Goal: Transaction & Acquisition: Subscribe to service/newsletter

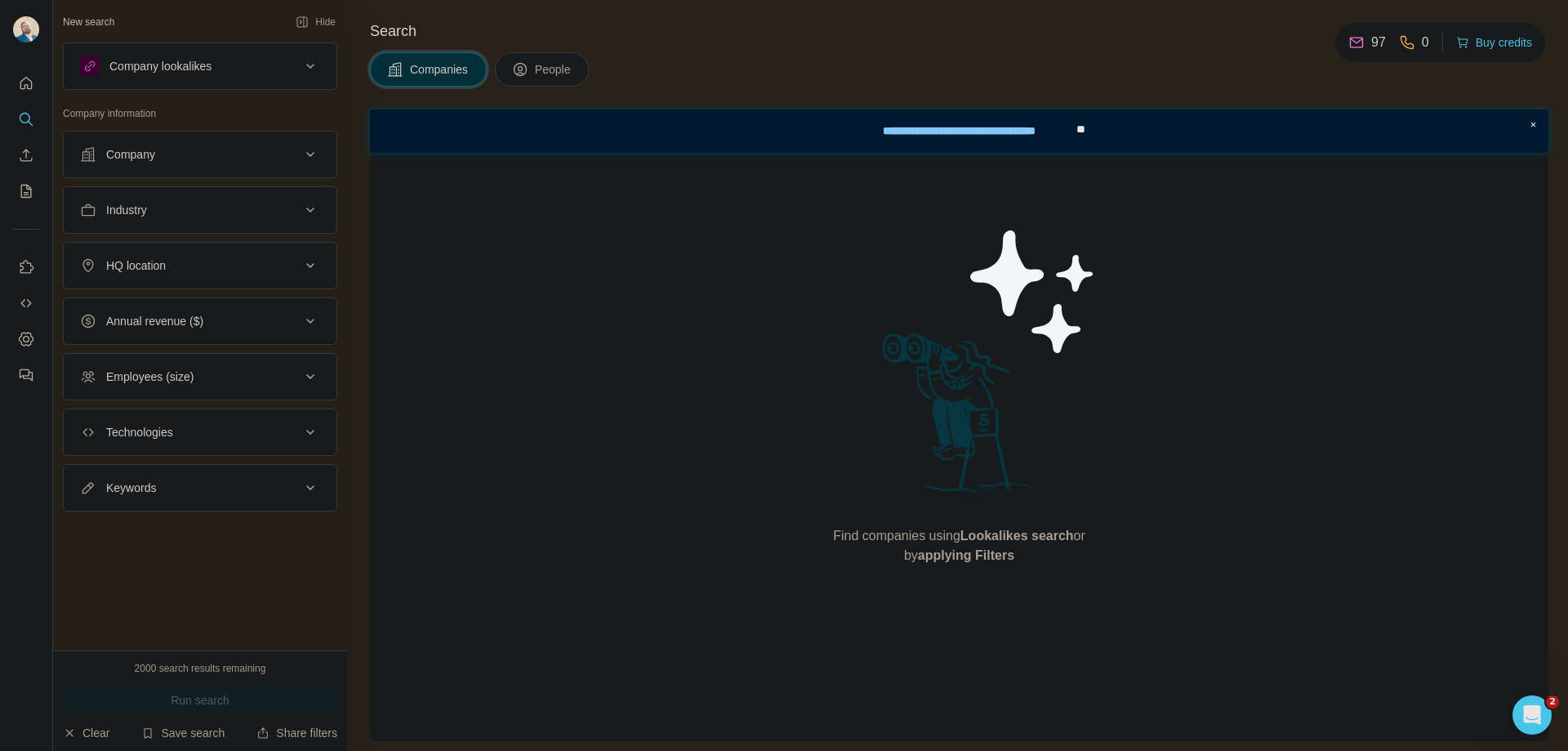
click at [174, 70] on div "Company lookalikes" at bounding box center [161, 66] width 102 height 17
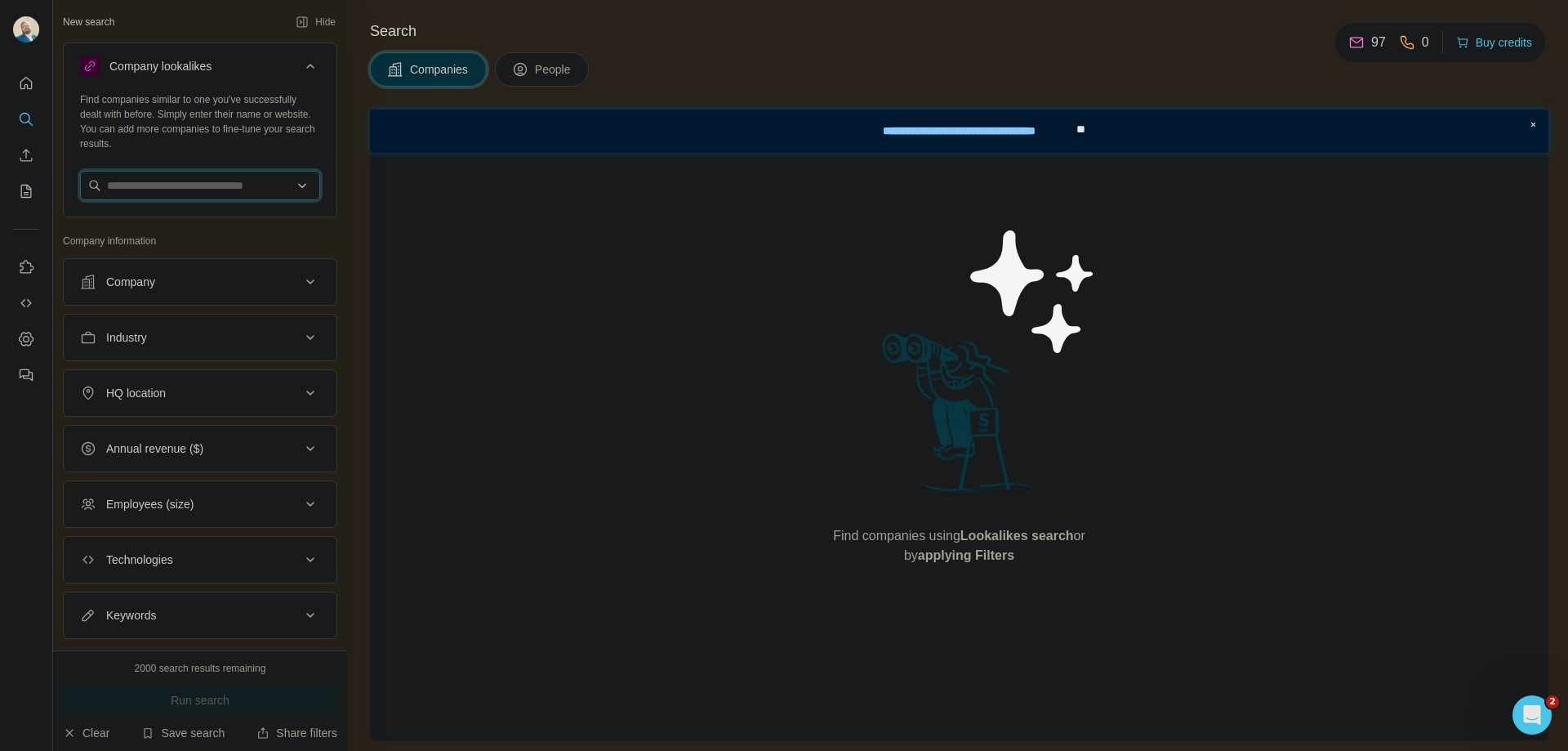
click at [251, 175] on input "text" at bounding box center [200, 185] width 240 height 30
click at [260, 178] on input "text" at bounding box center [200, 185] width 240 height 30
click at [292, 176] on input "text" at bounding box center [200, 185] width 240 height 30
click at [288, 32] on button "Hide" at bounding box center [316, 22] width 63 height 25
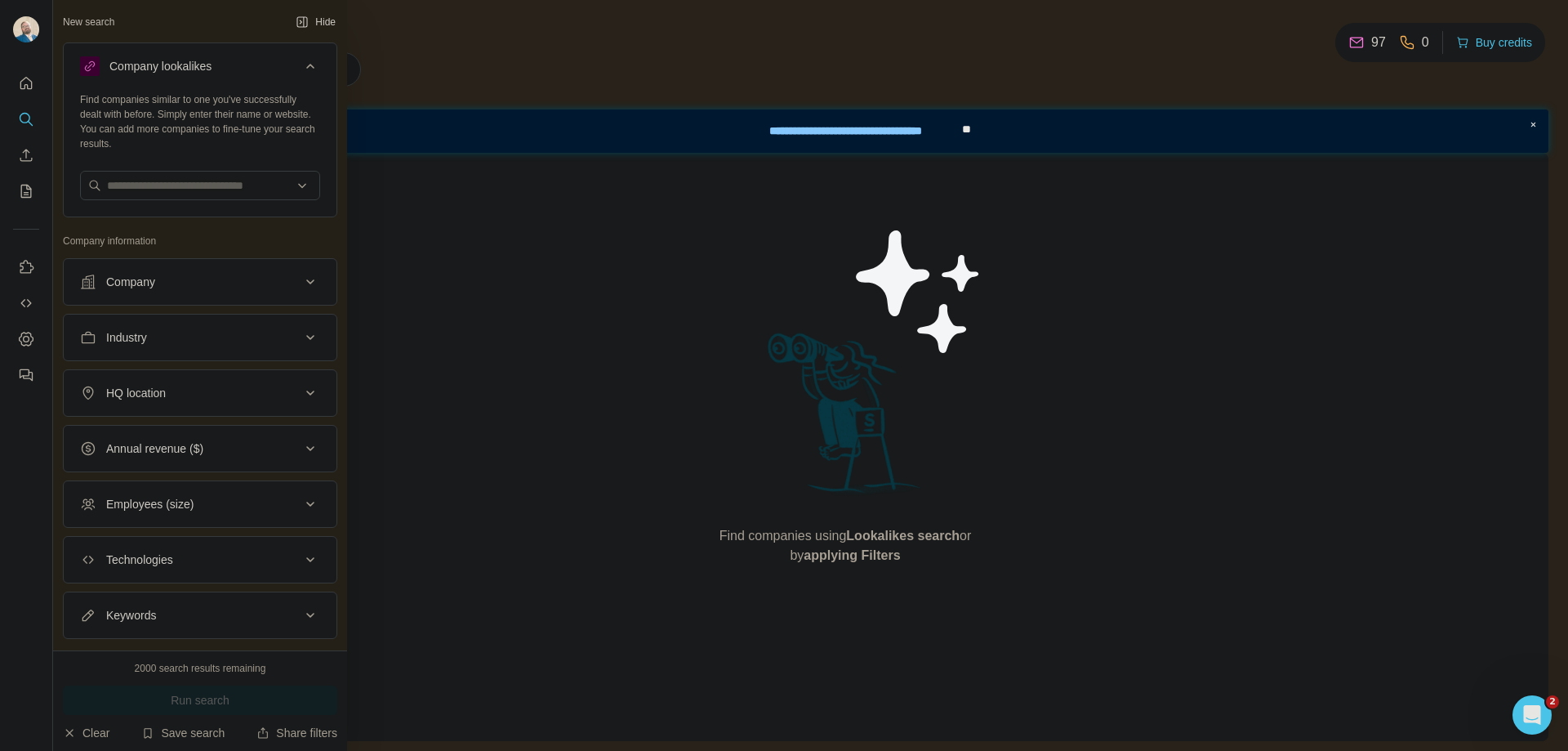
click at [93, 21] on div "New search" at bounding box center [89, 22] width 51 height 15
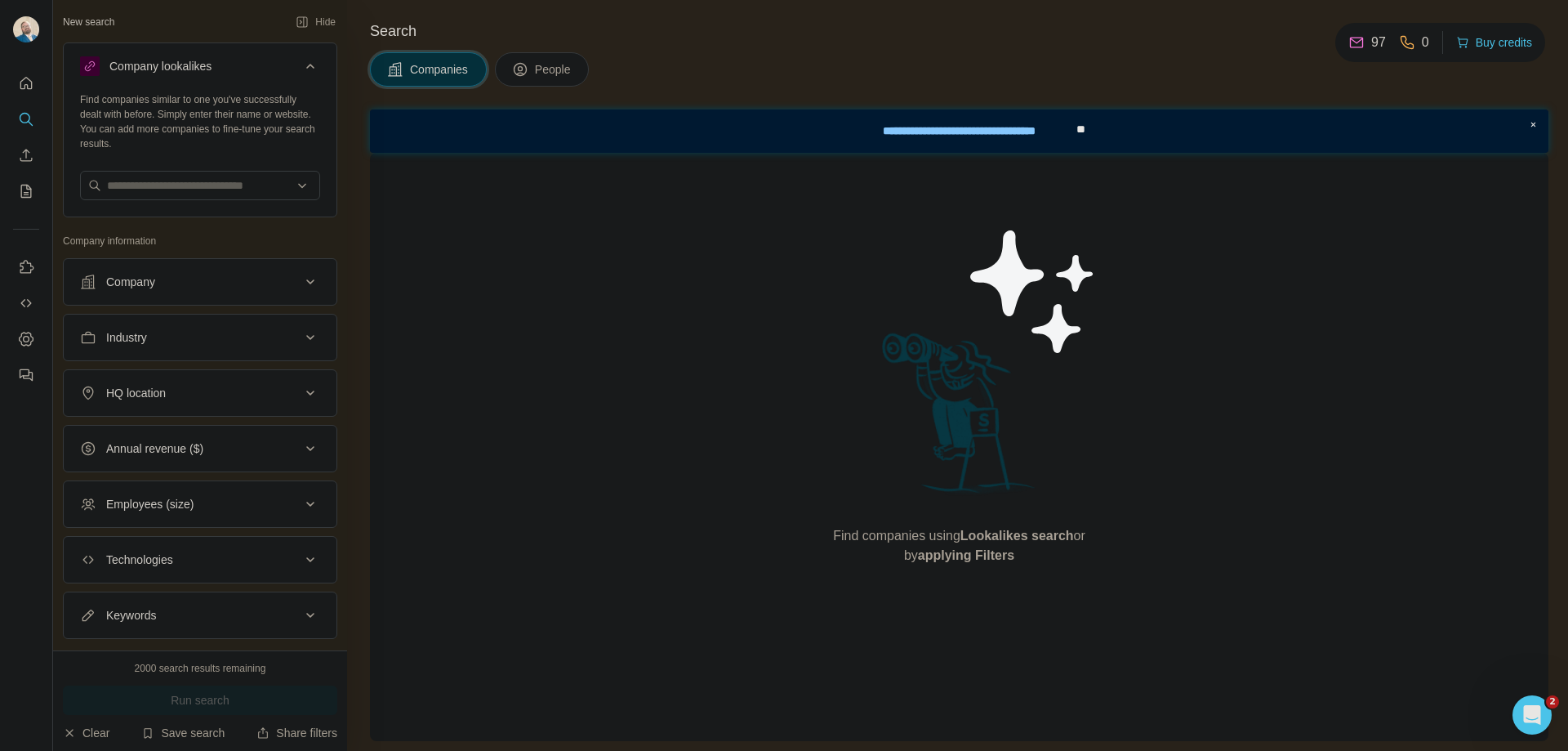
click at [306, 394] on icon at bounding box center [310, 392] width 8 height 5
click at [300, 394] on icon at bounding box center [310, 393] width 20 height 20
click at [300, 69] on icon at bounding box center [310, 66] width 20 height 20
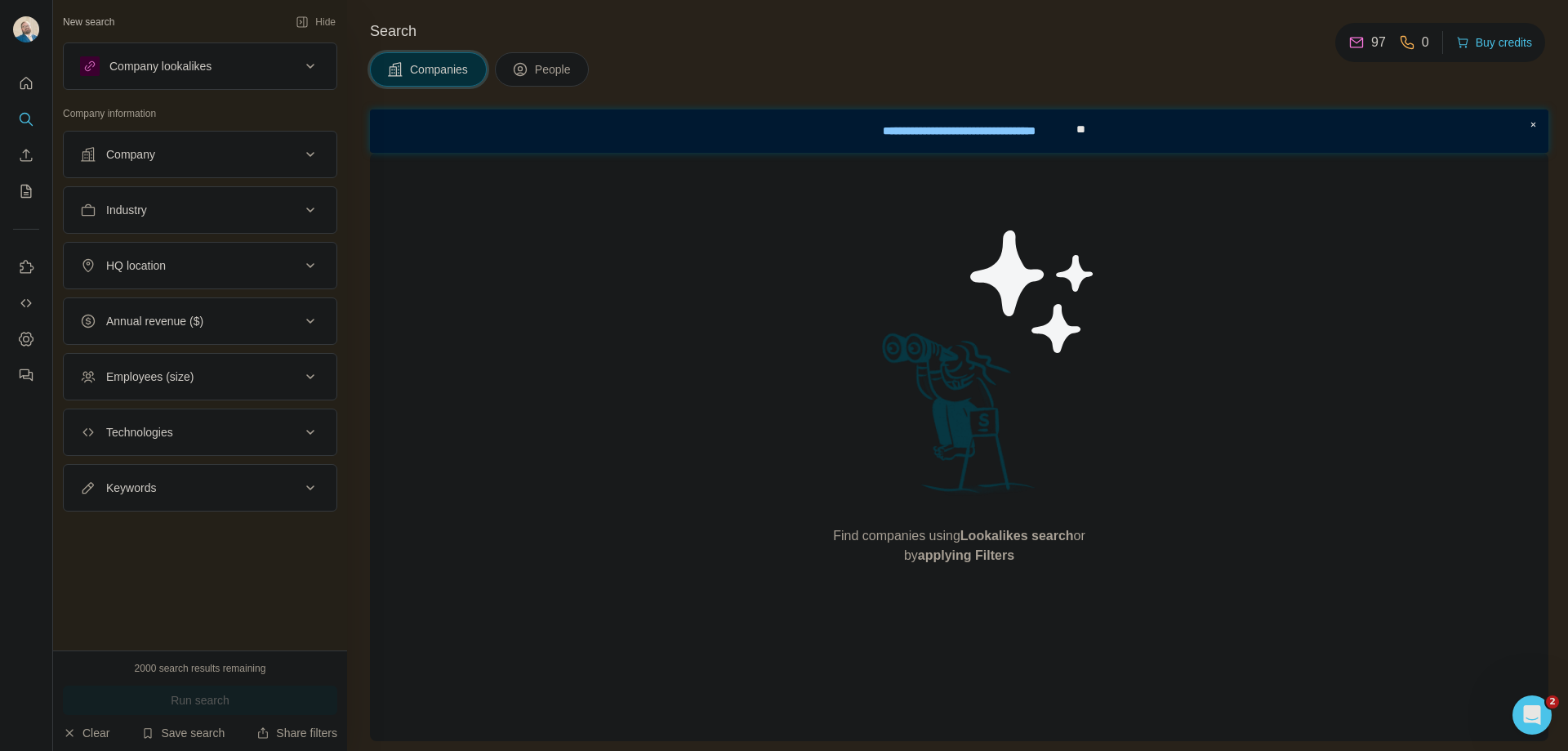
click at [297, 69] on div "Company lookalikes" at bounding box center [190, 66] width 221 height 20
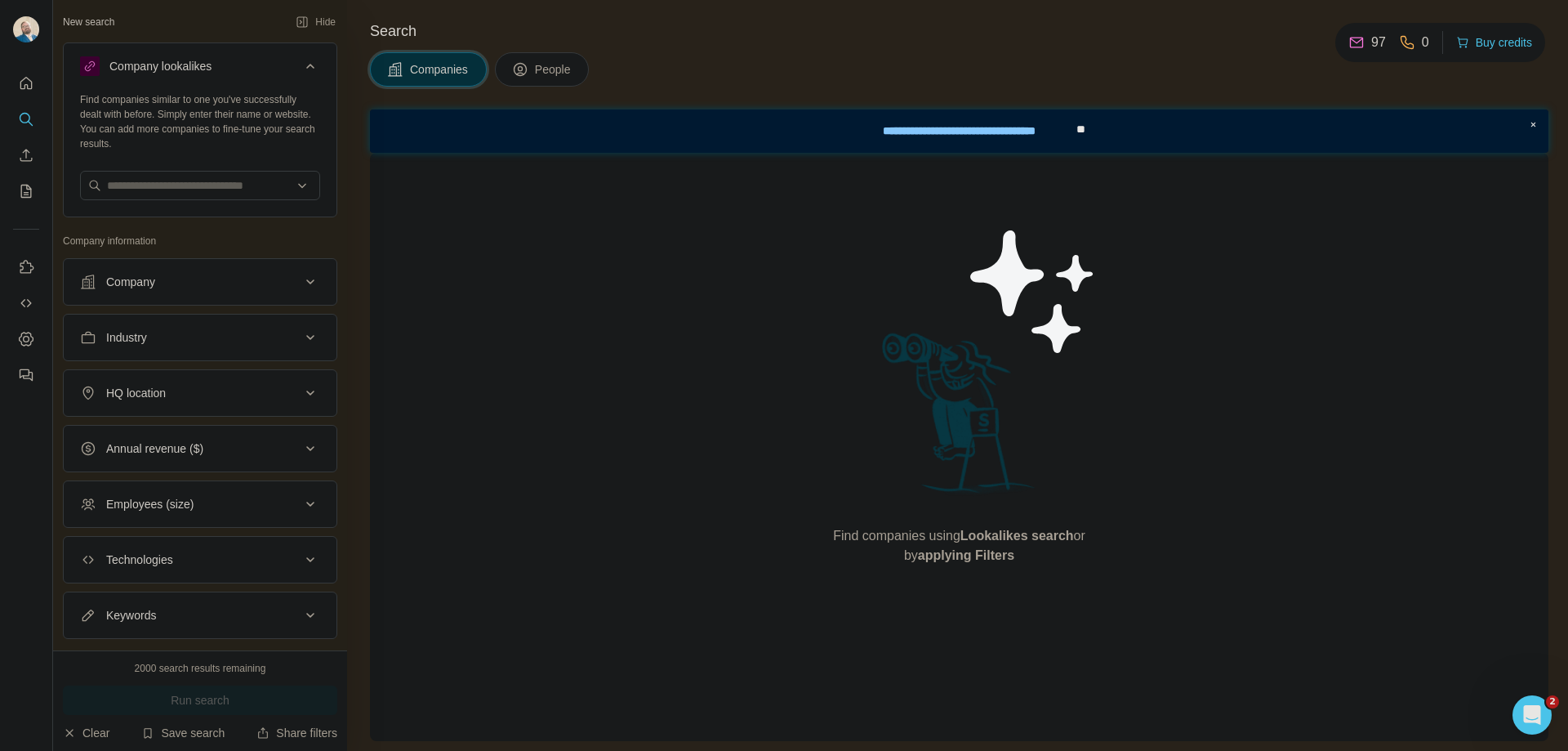
click at [513, 44] on div "Search Companies People Find companies using Lookalikes search or by applying F…" at bounding box center [956, 376] width 1220 height 751
click at [524, 69] on icon at bounding box center [520, 69] width 17 height 17
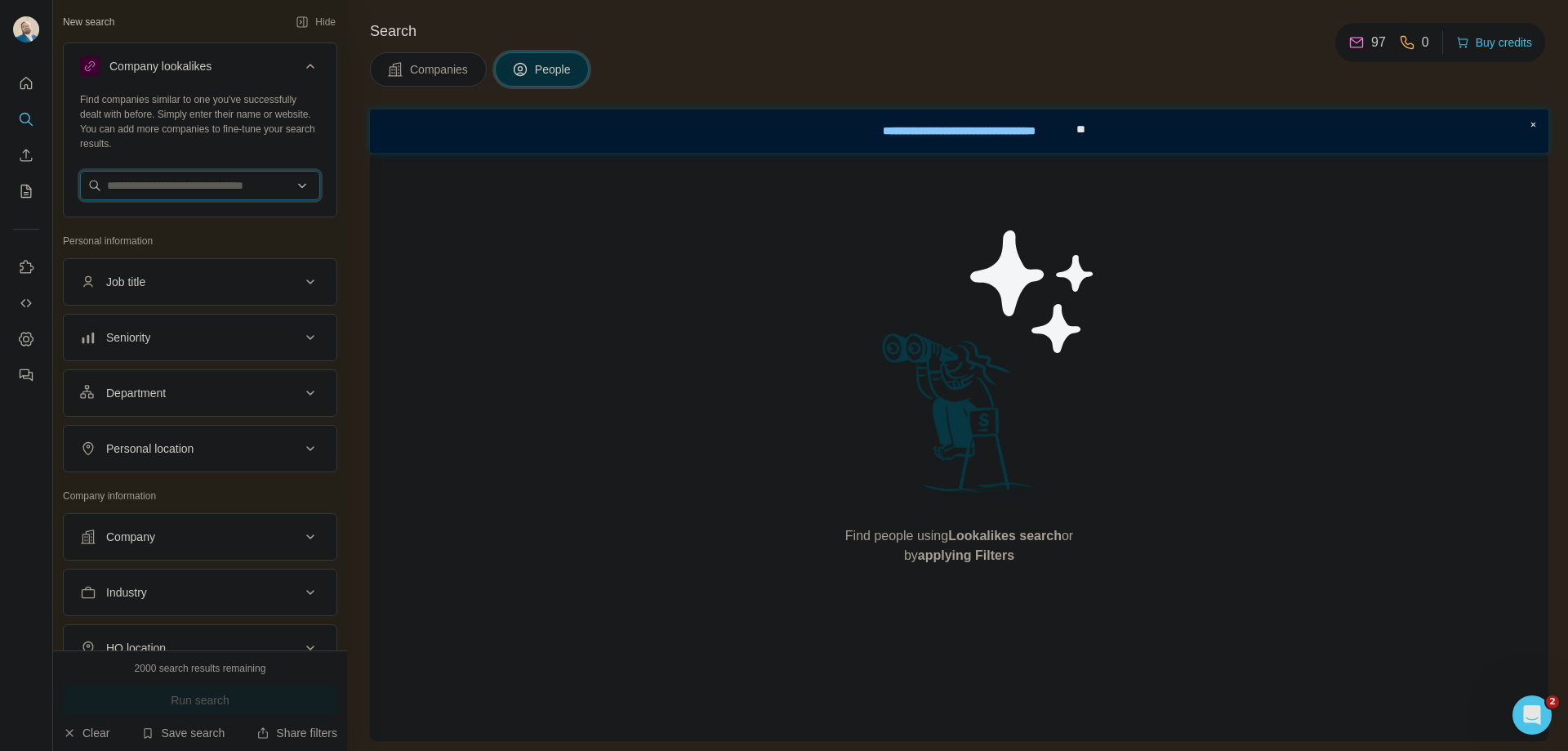
click at [283, 176] on input "text" at bounding box center [200, 185] width 240 height 30
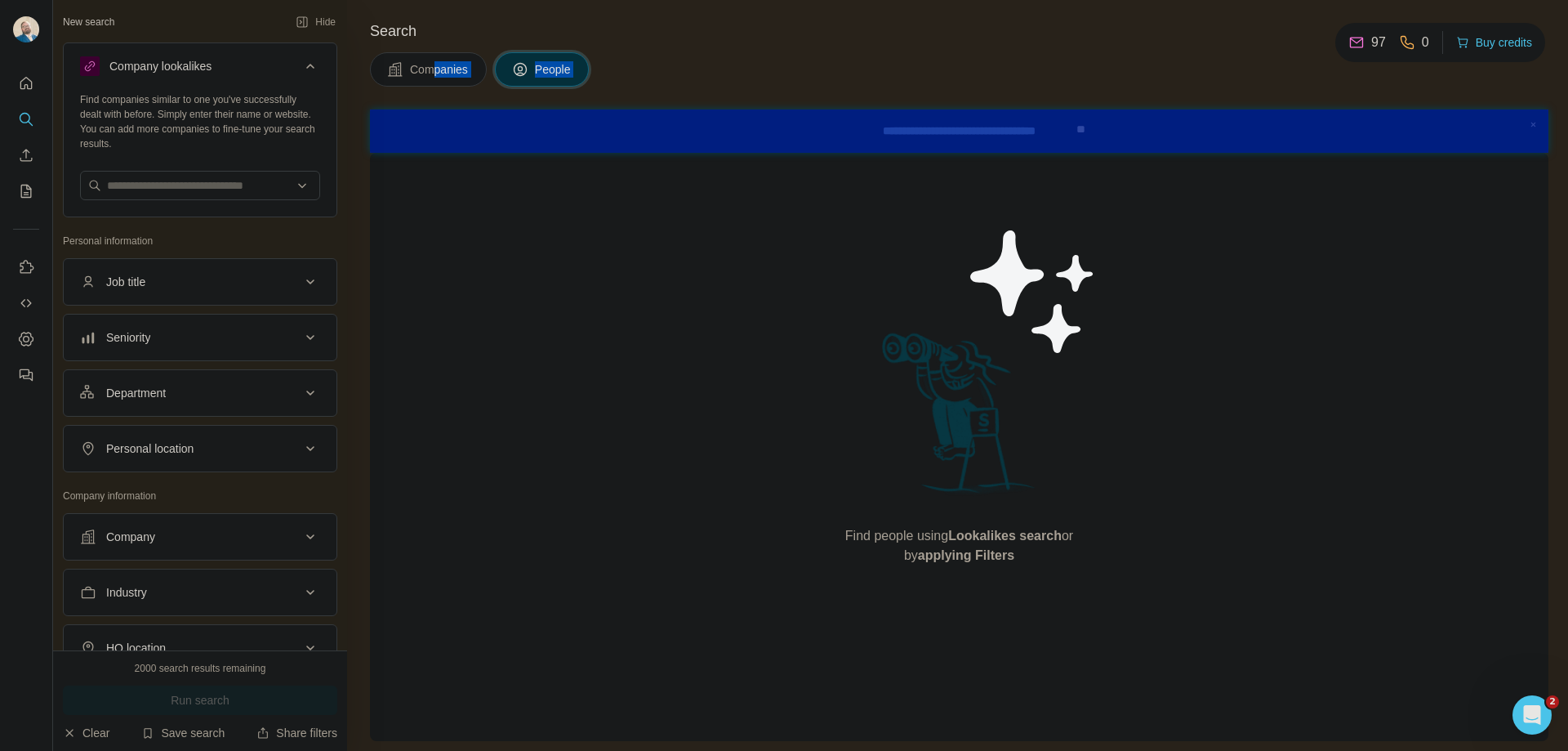
drag, startPoint x: 426, startPoint y: 98, endPoint x: 435, endPoint y: 73, distance: 26.6
click at [433, 79] on div "Search Companies People Find people using Lookalikes search or by applying Filt…" at bounding box center [956, 376] width 1220 height 751
click at [435, 73] on span "Companies" at bounding box center [439, 69] width 60 height 17
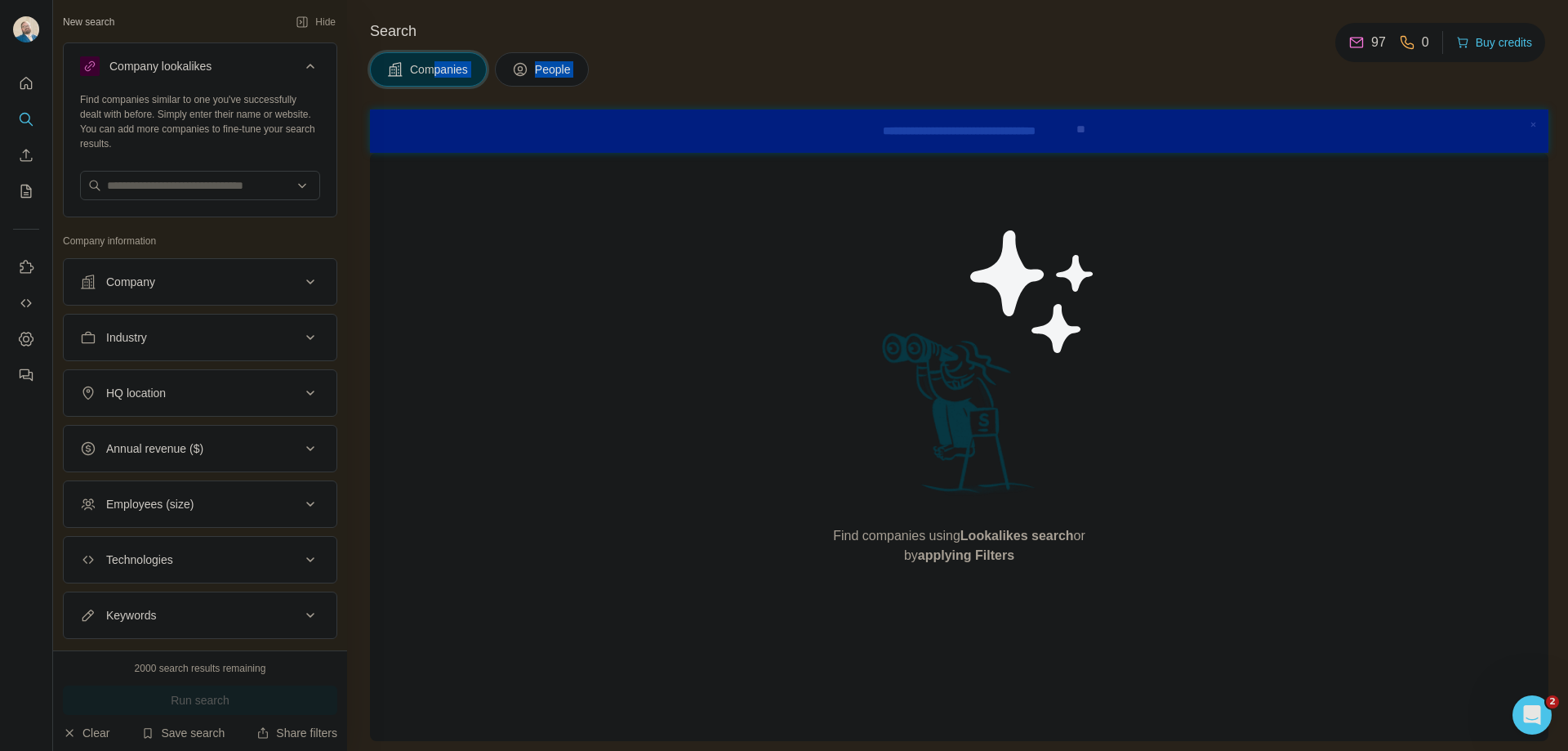
click at [561, 76] on span "People" at bounding box center [554, 69] width 37 height 17
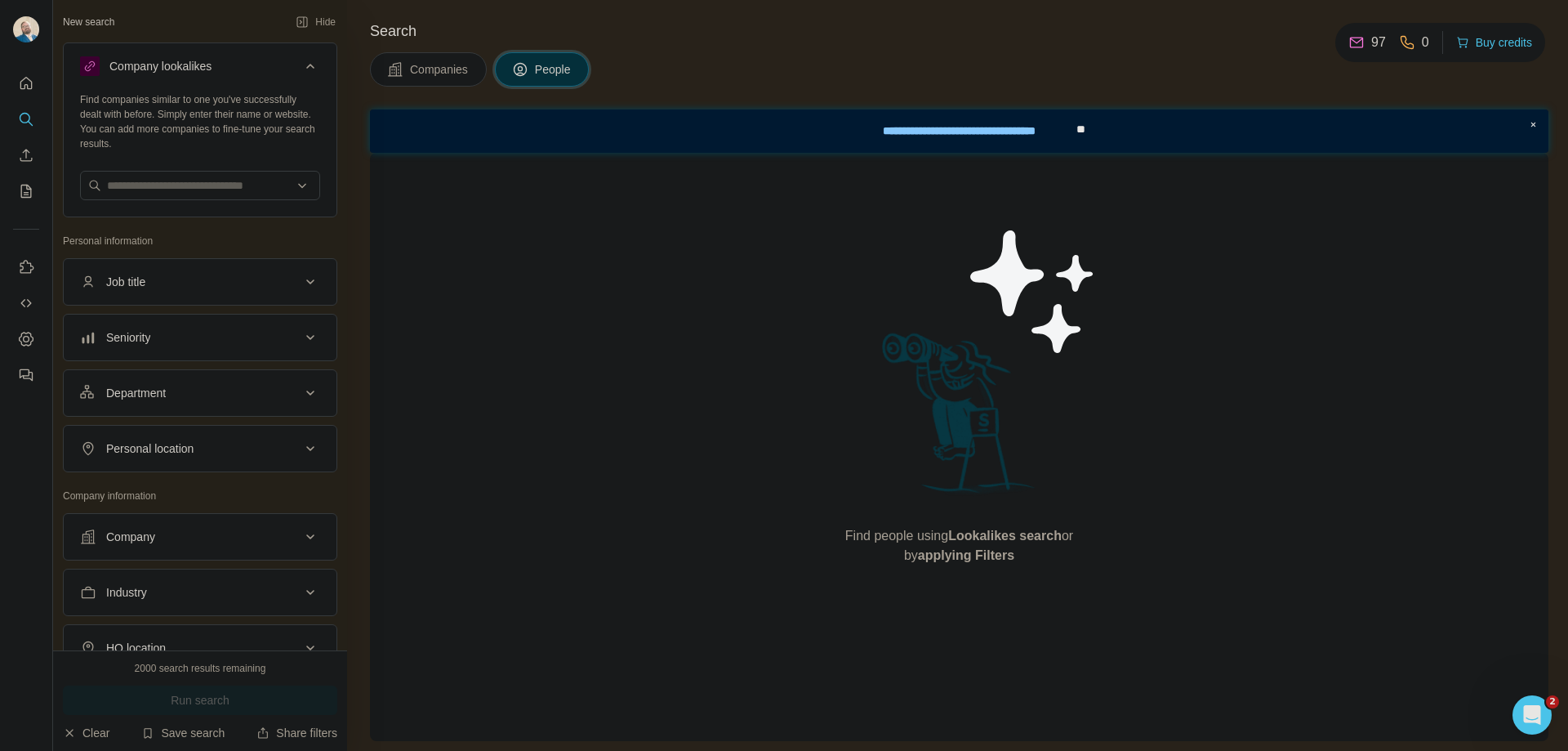
click at [549, 282] on div "Find people using Lookalikes search or by applying Filters" at bounding box center [959, 446] width 1178 height 588
click at [236, 327] on button "Seniority" at bounding box center [200, 337] width 273 height 39
click at [238, 322] on button "Seniority" at bounding box center [200, 340] width 273 height 45
click at [249, 289] on div "Job title" at bounding box center [190, 282] width 221 height 17
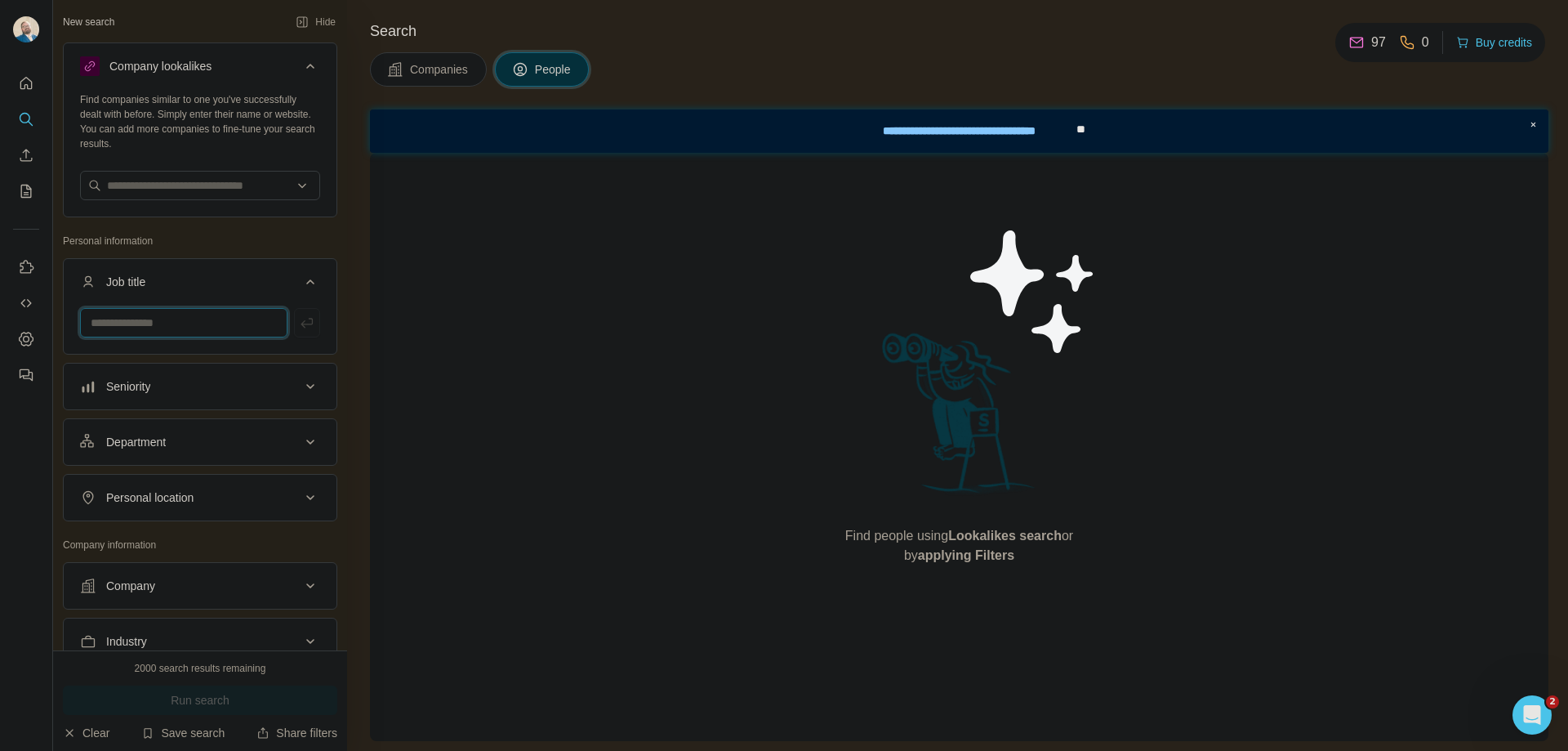
click at [217, 332] on input "text" at bounding box center [183, 323] width 208 height 30
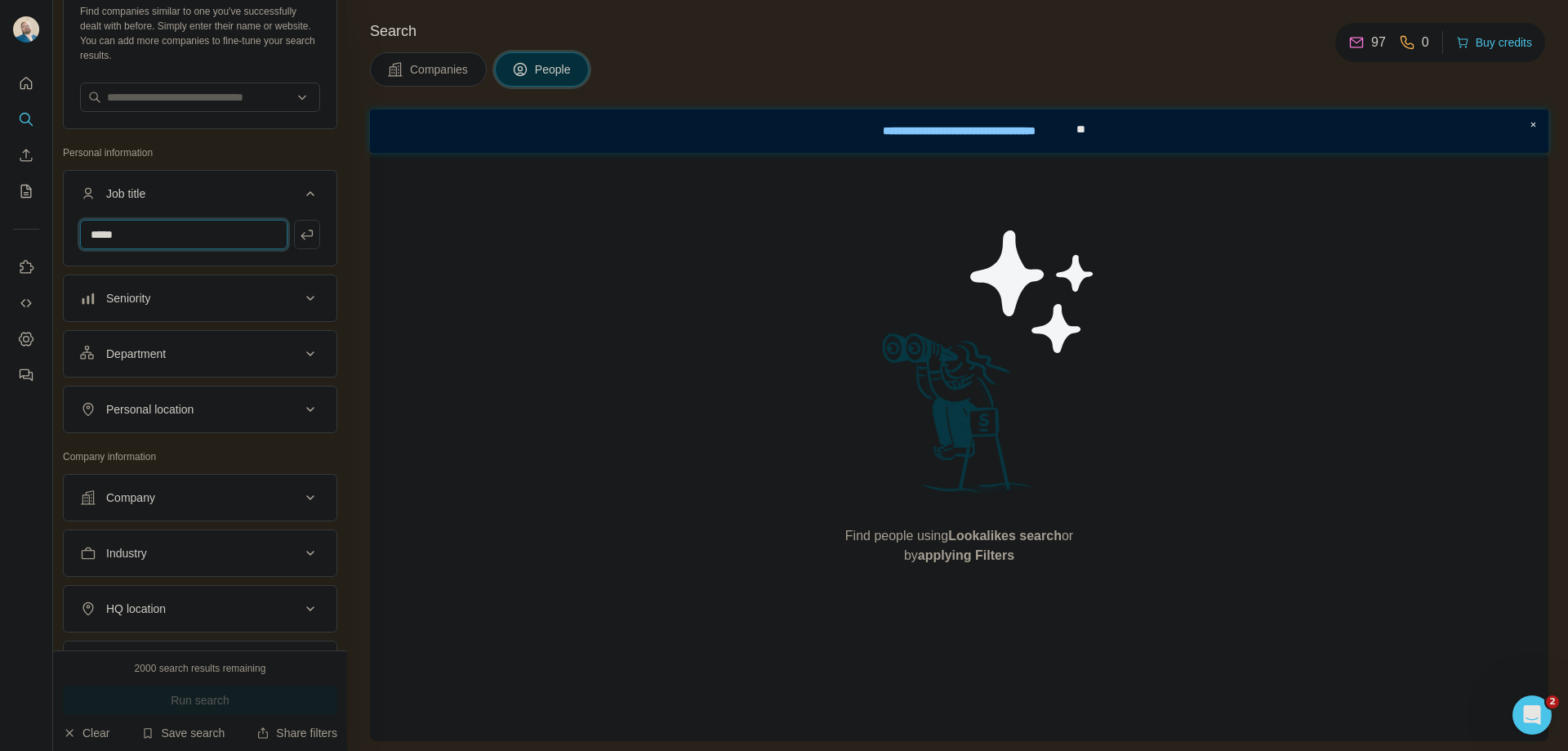
scroll to position [82, 0]
type input "*****"
click at [184, 375] on button "Department" at bounding box center [200, 361] width 273 height 39
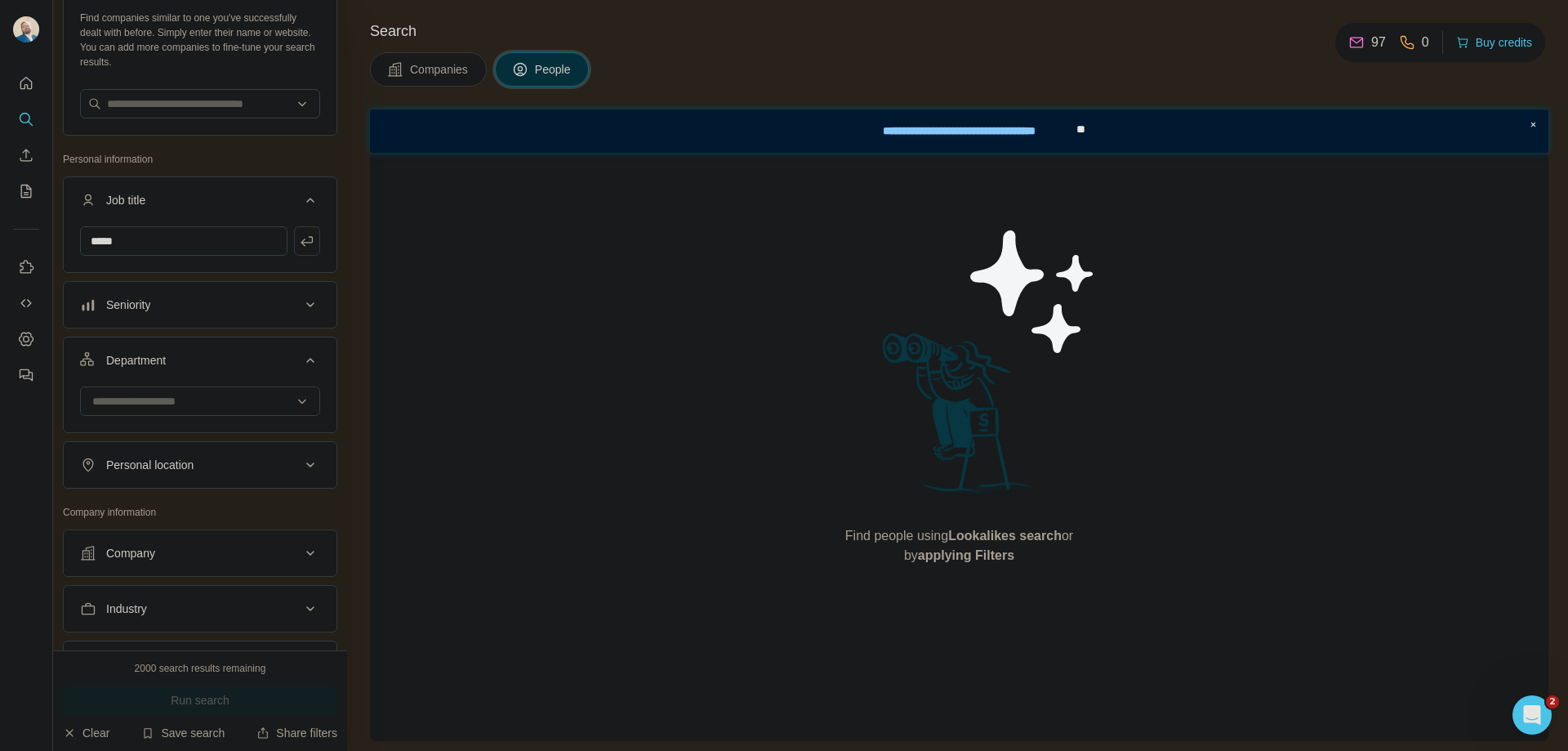
click at [184, 375] on button "Department" at bounding box center [200, 364] width 273 height 45
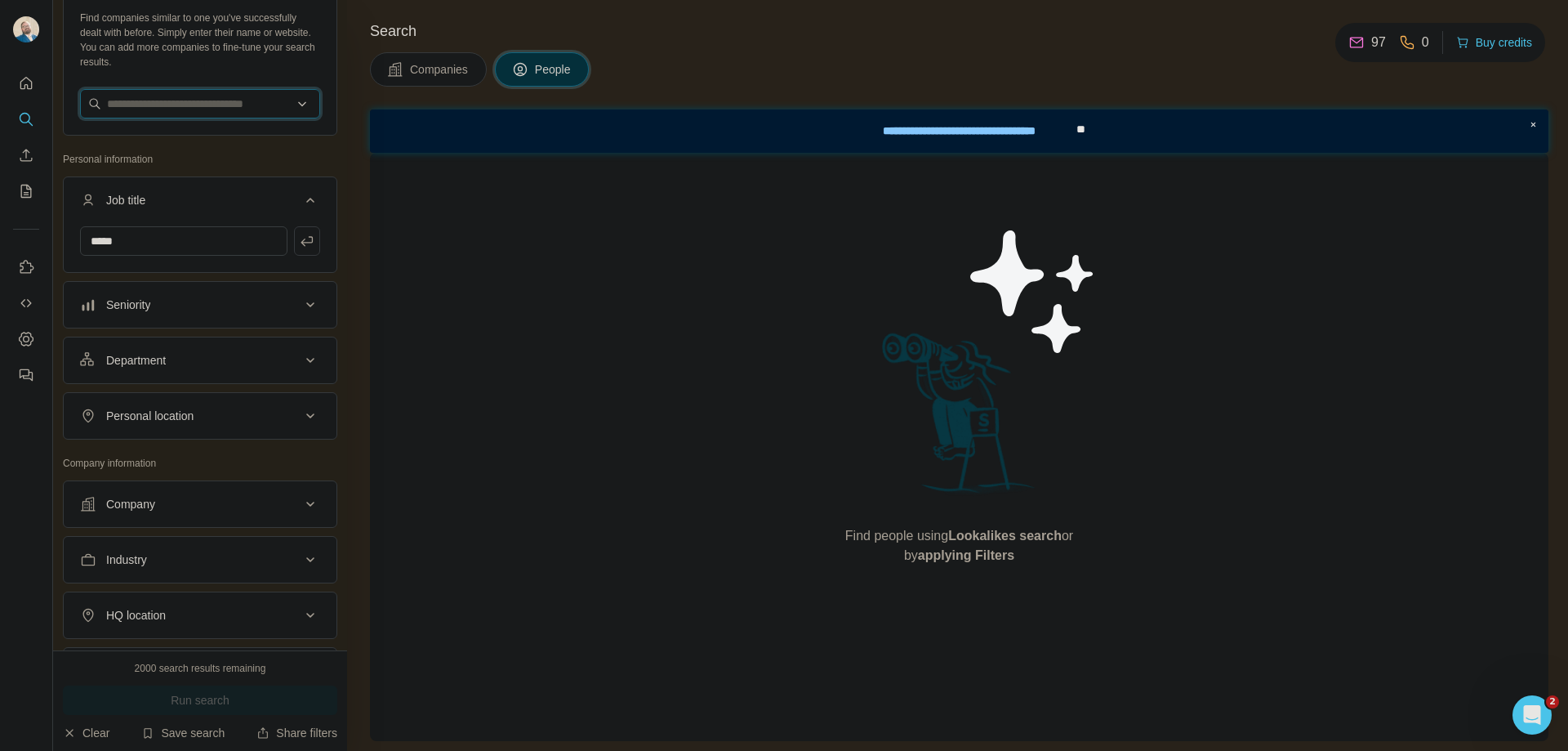
click at [187, 115] on input "text" at bounding box center [200, 103] width 240 height 30
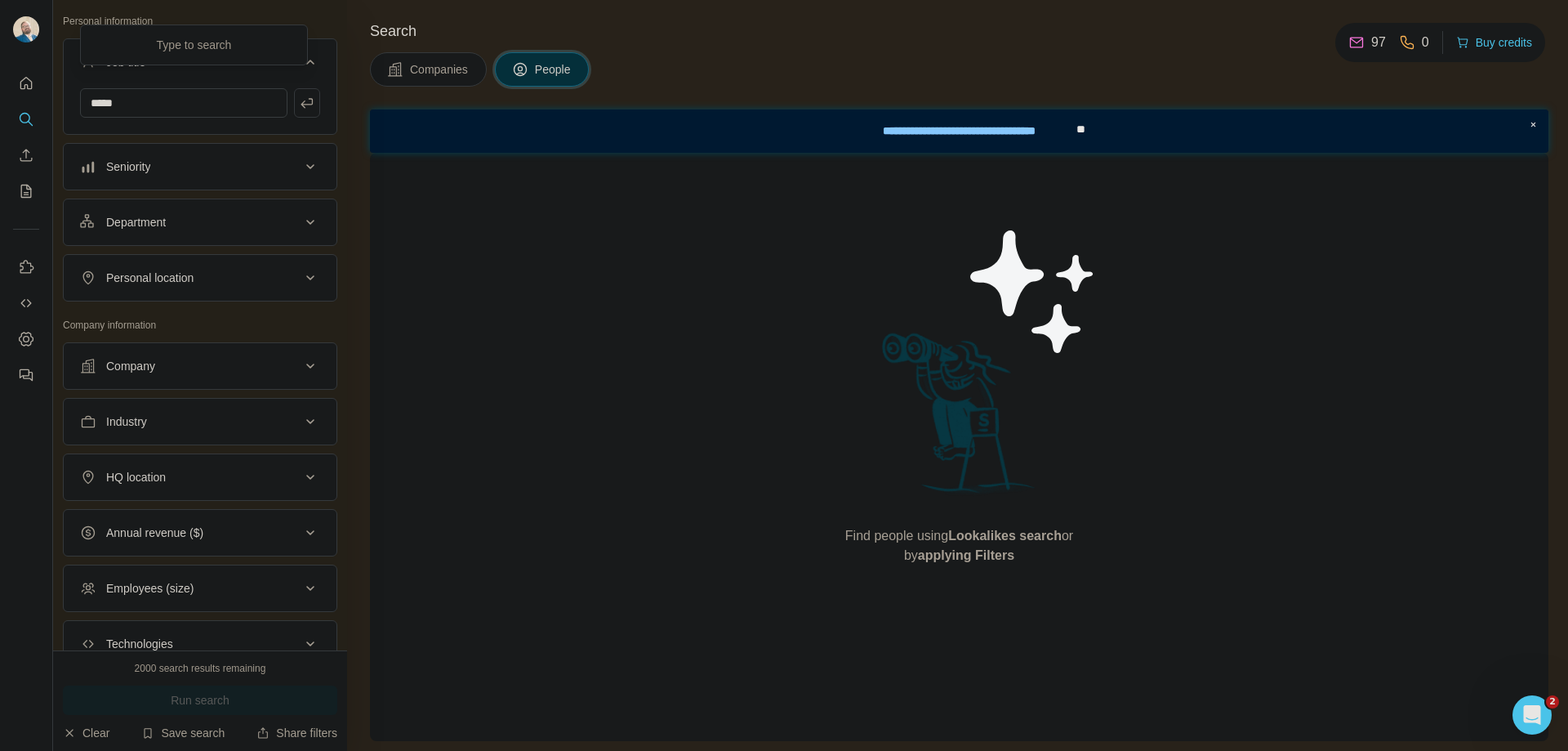
scroll to position [245, 0]
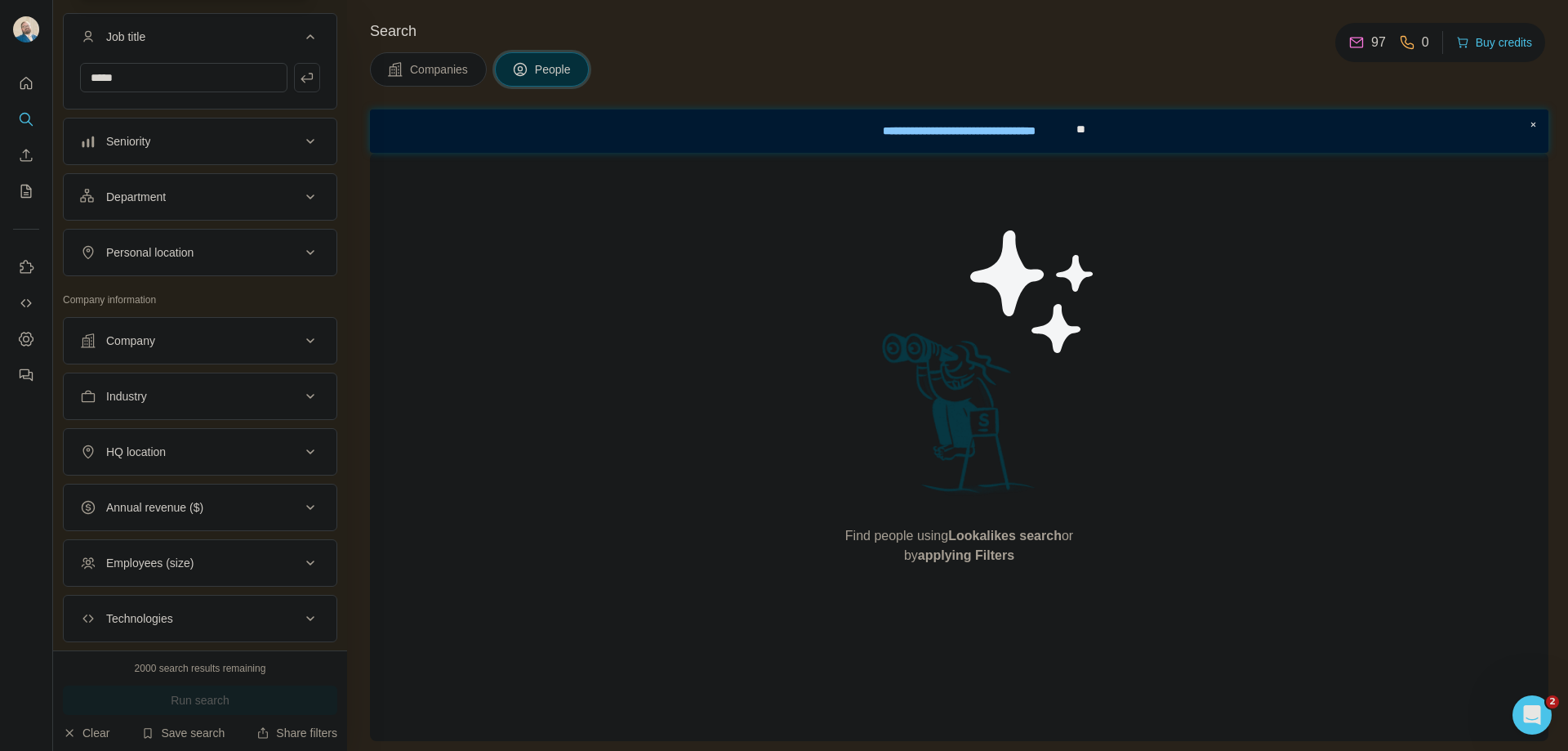
click at [194, 409] on button "Industry" at bounding box center [200, 396] width 273 height 39
click at [160, 439] on input at bounding box center [191, 437] width 202 height 18
type input "**"
click at [160, 439] on input "**" at bounding box center [191, 437] width 202 height 18
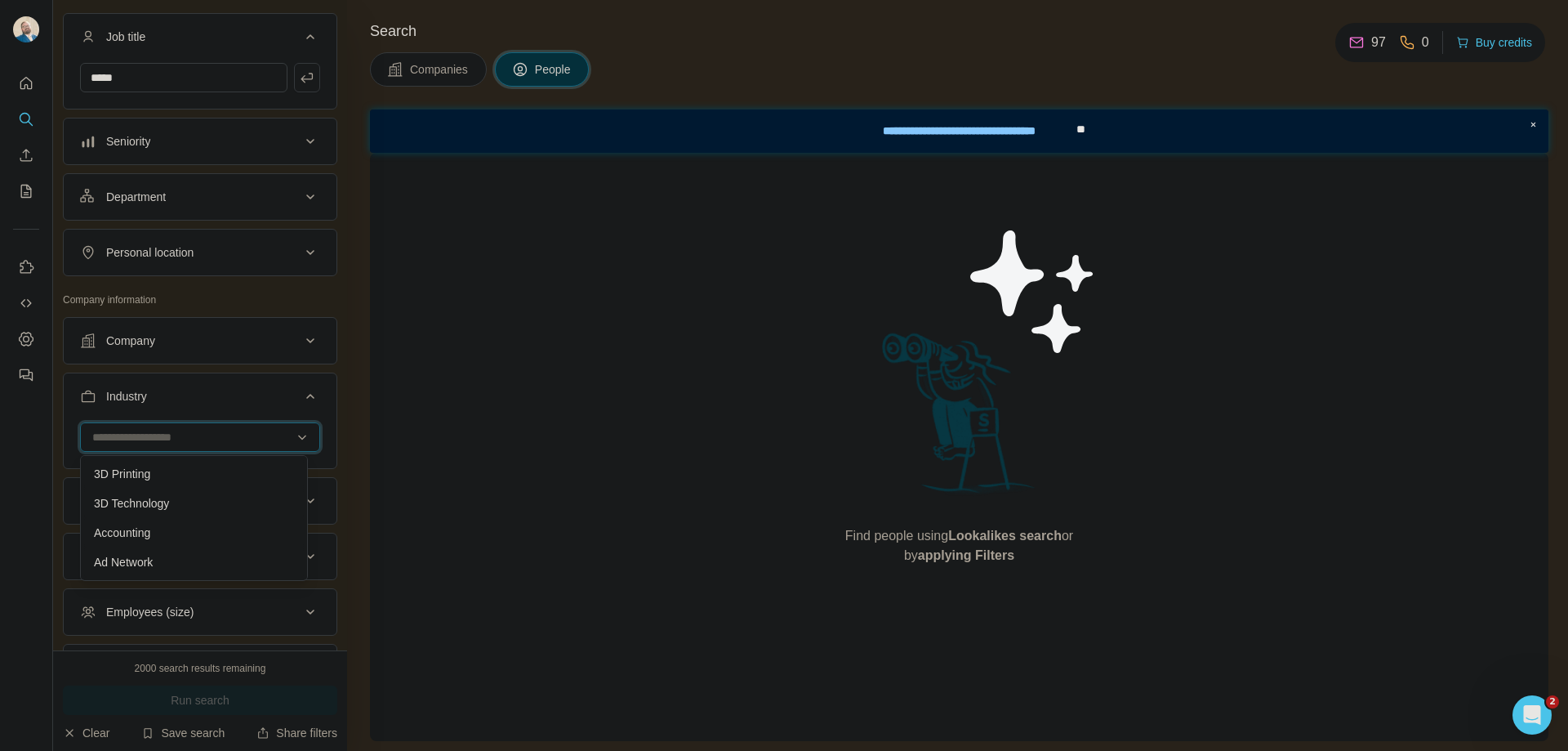
click at [160, 439] on input at bounding box center [191, 437] width 202 height 18
type input "*"
click at [150, 471] on p "Accounting" at bounding box center [121, 474] width 56 height 17
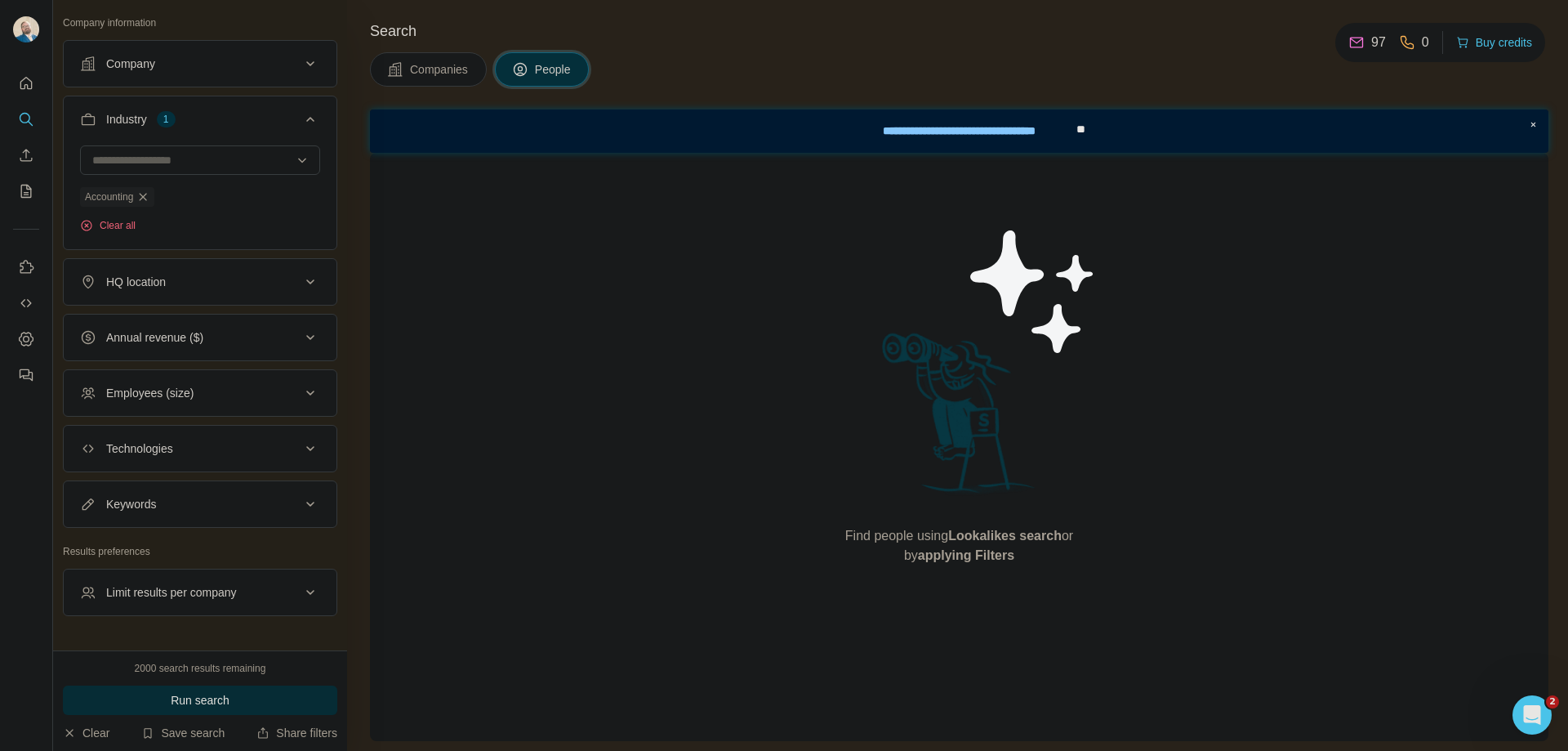
scroll to position [564, 0]
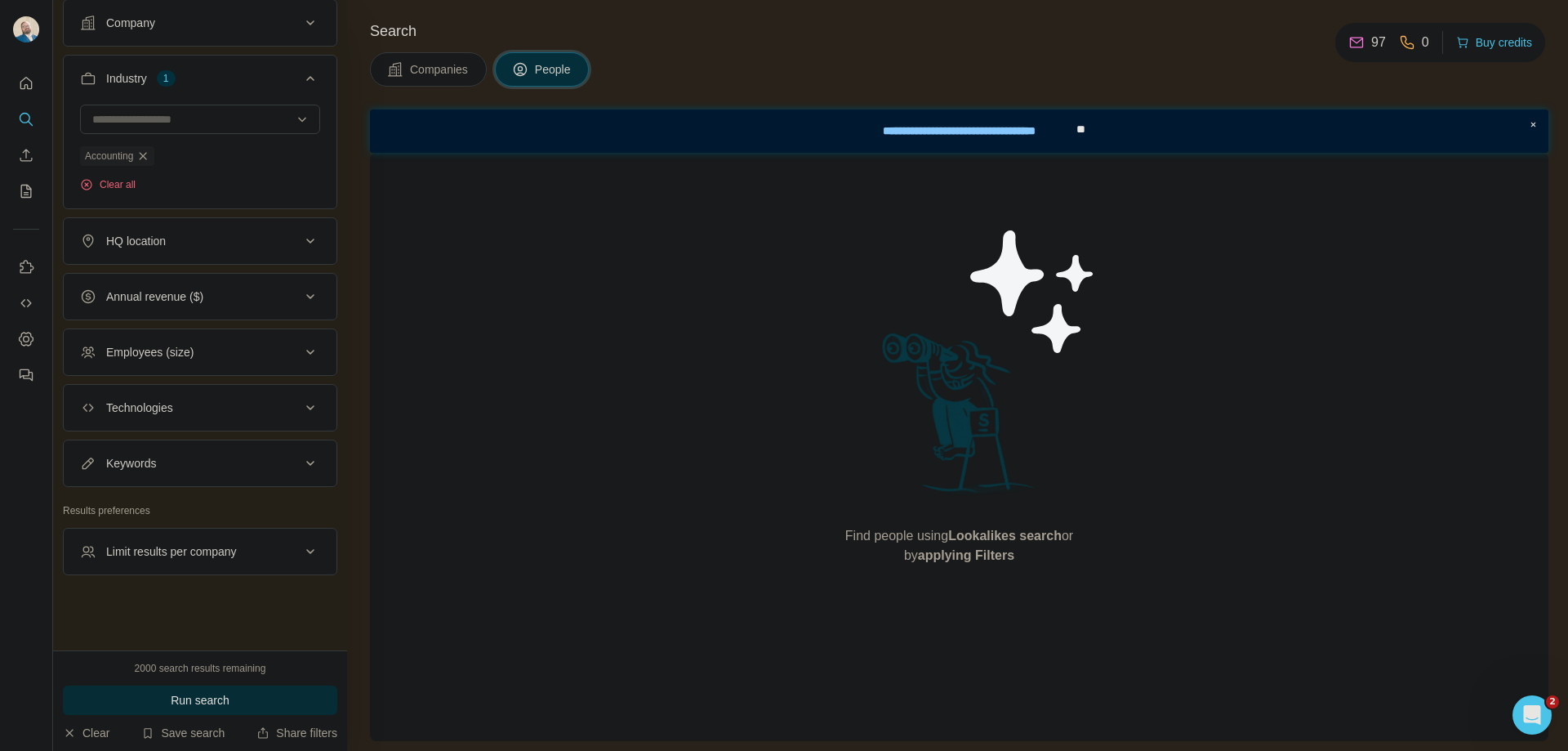
click at [275, 469] on div "Keywords" at bounding box center [190, 463] width 221 height 17
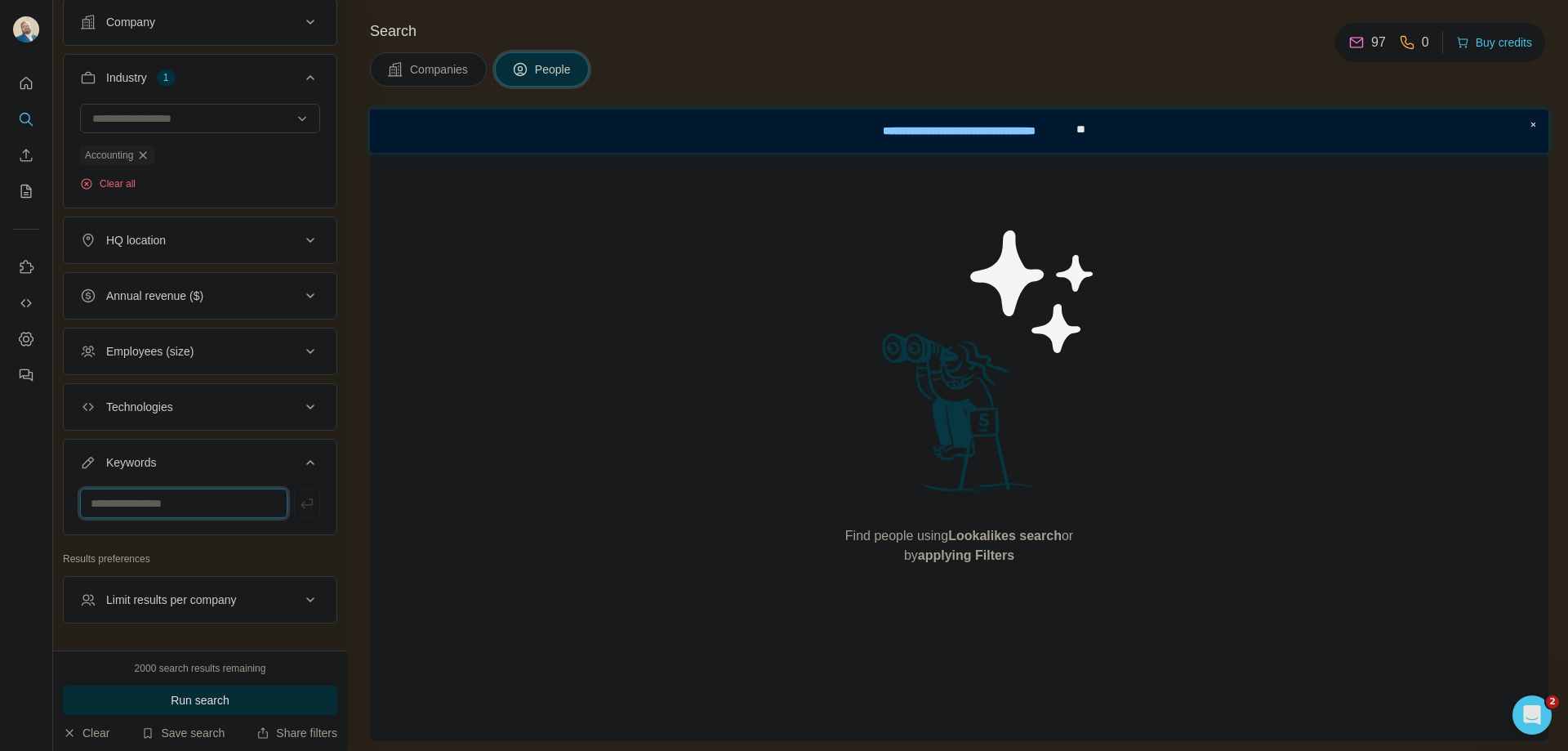
click at [216, 509] on input "text" at bounding box center [183, 504] width 208 height 30
type input "**********"
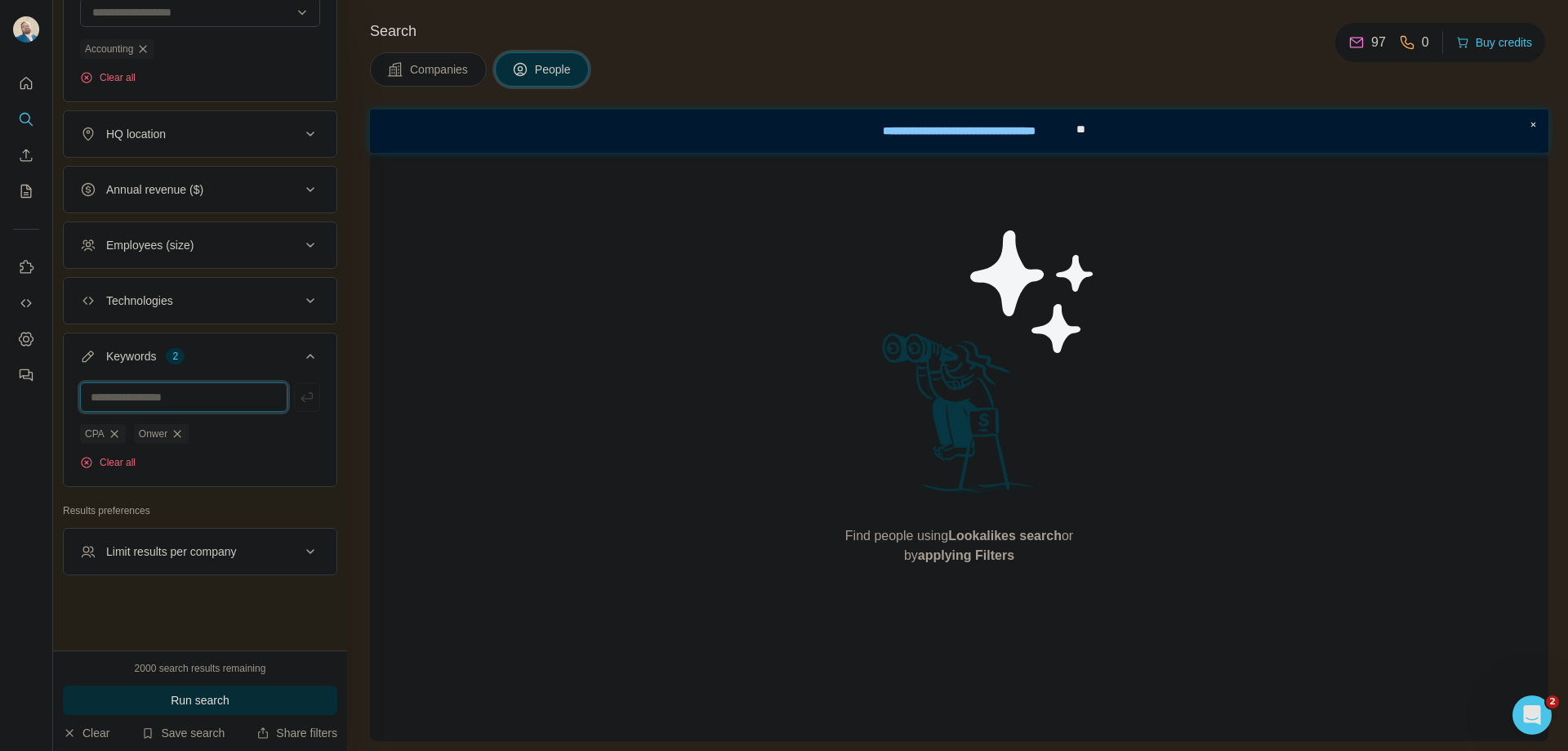
scroll to position [671, 0]
click at [294, 541] on button "Limit results per company" at bounding box center [200, 552] width 273 height 39
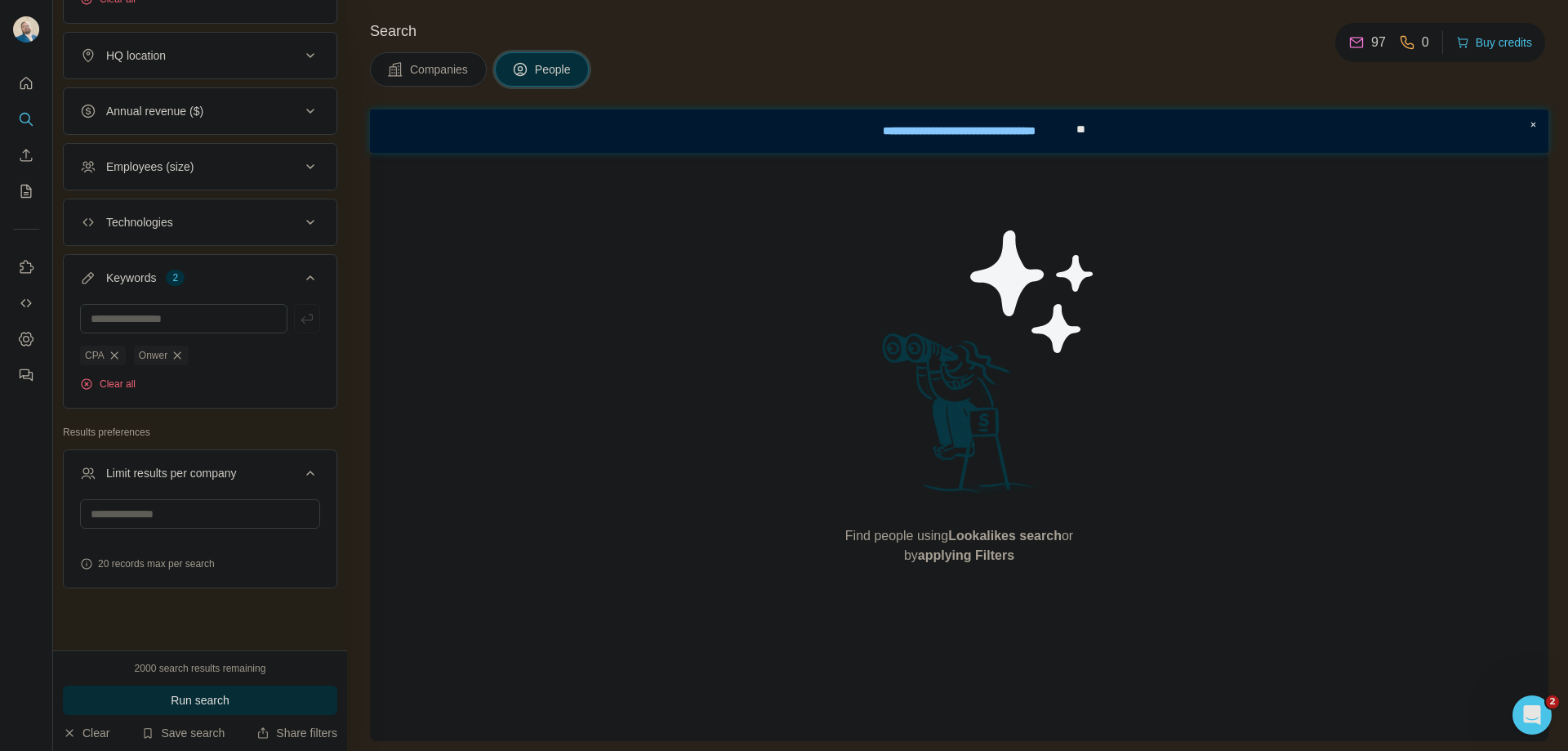
scroll to position [763, 0]
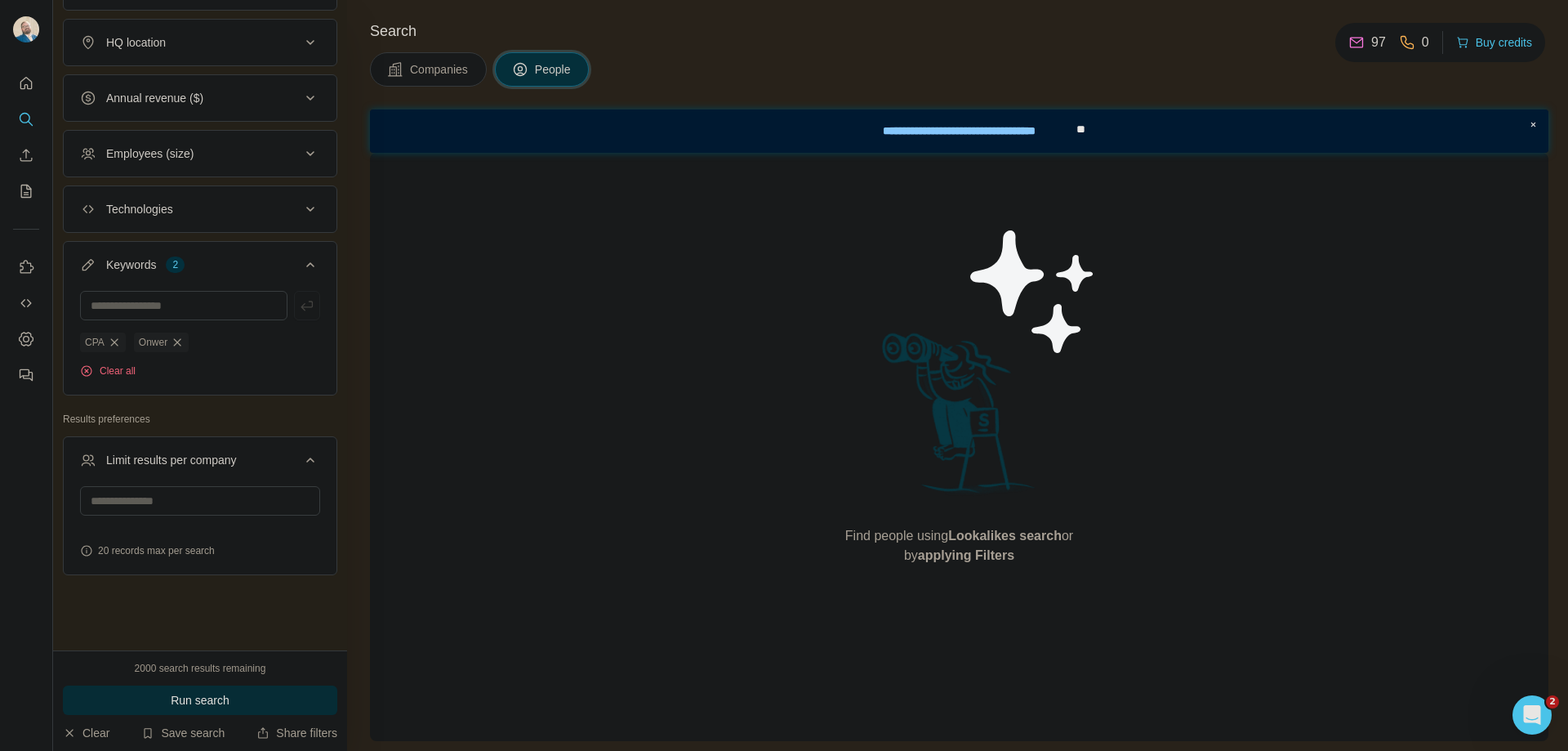
click at [310, 451] on button "Limit results per company" at bounding box center [200, 463] width 273 height 45
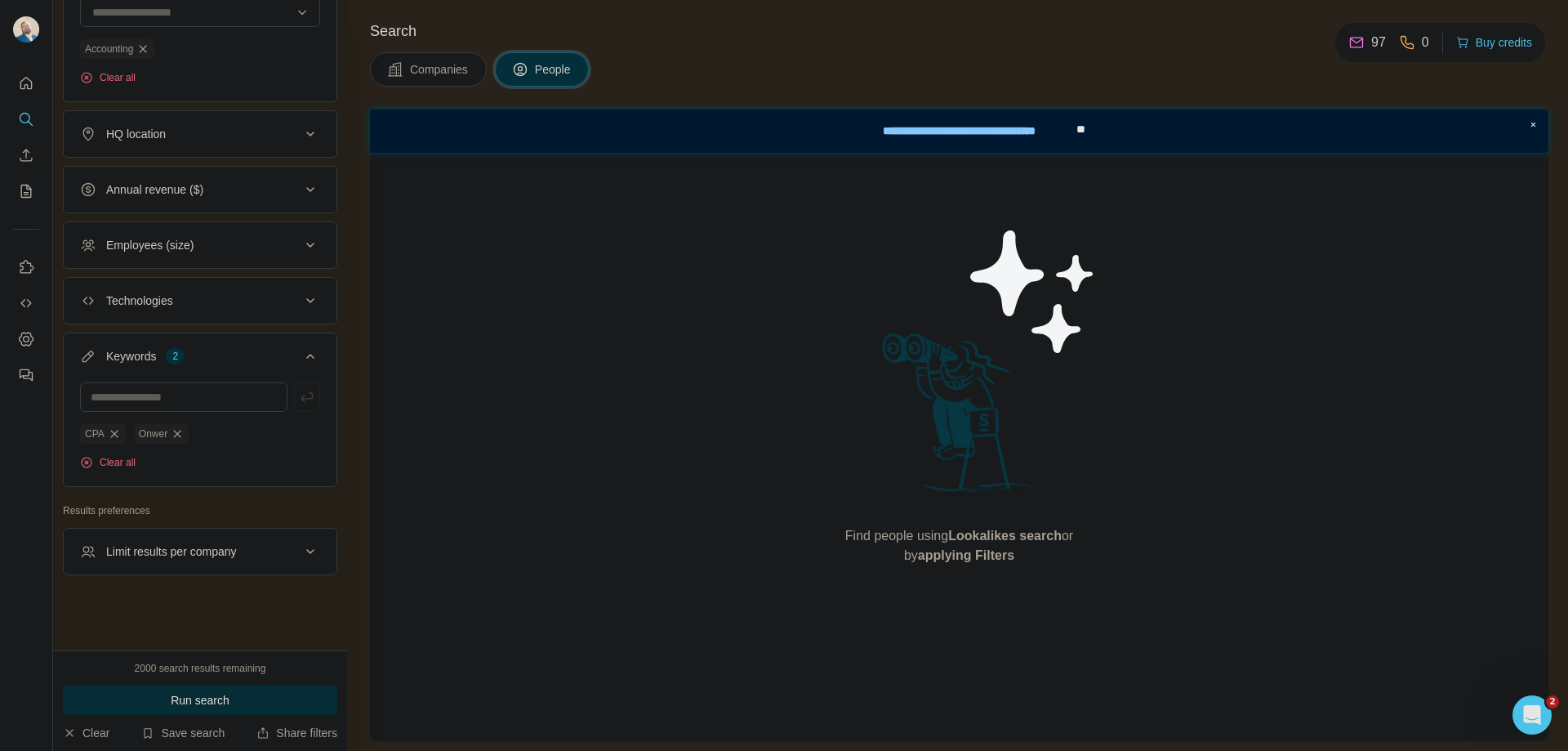
scroll to position [671, 0]
click at [198, 683] on div "2000 search results remaining Run search Clear Save search Share filters" at bounding box center [200, 701] width 294 height 101
click at [202, 699] on span "Run search" at bounding box center [200, 700] width 59 height 17
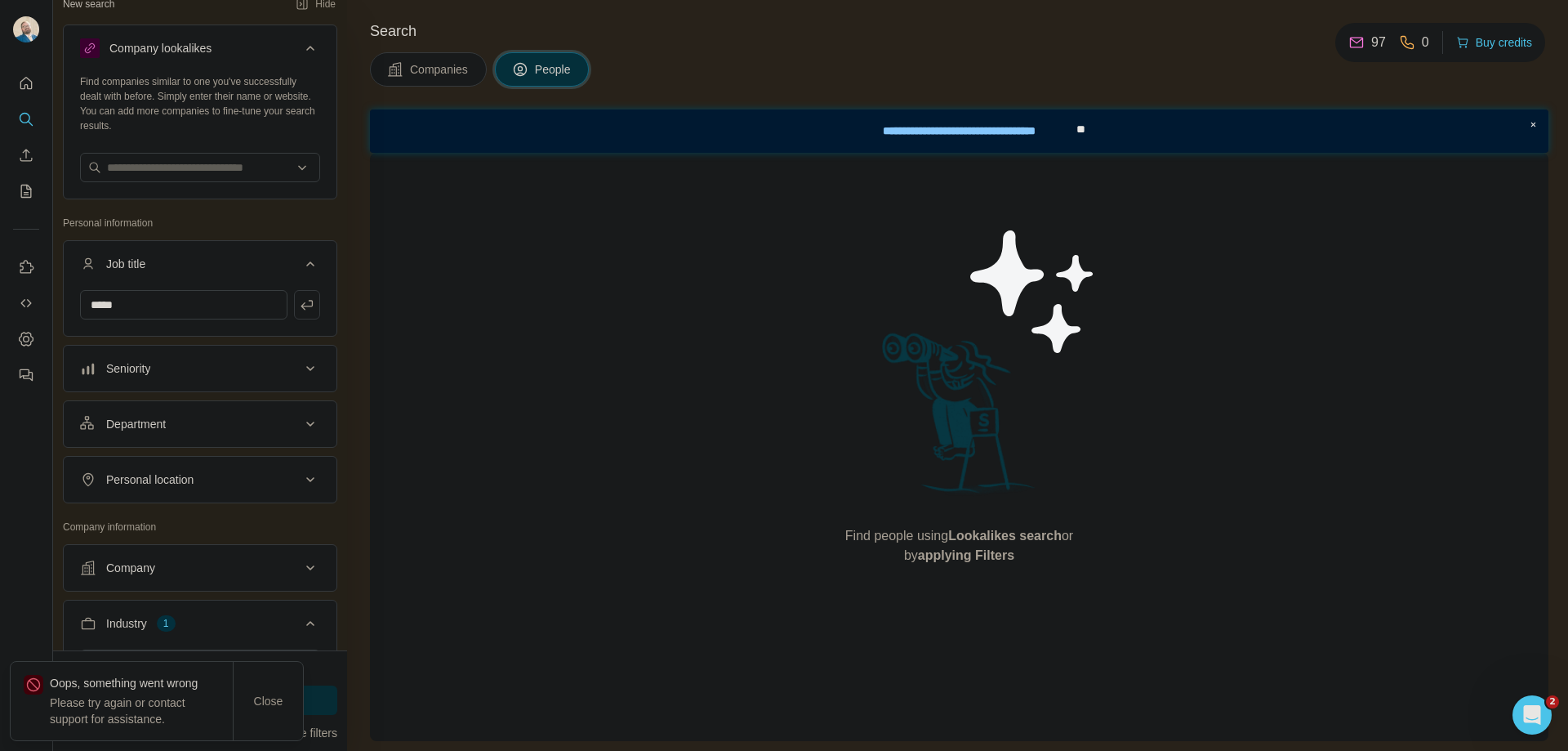
scroll to position [0, 0]
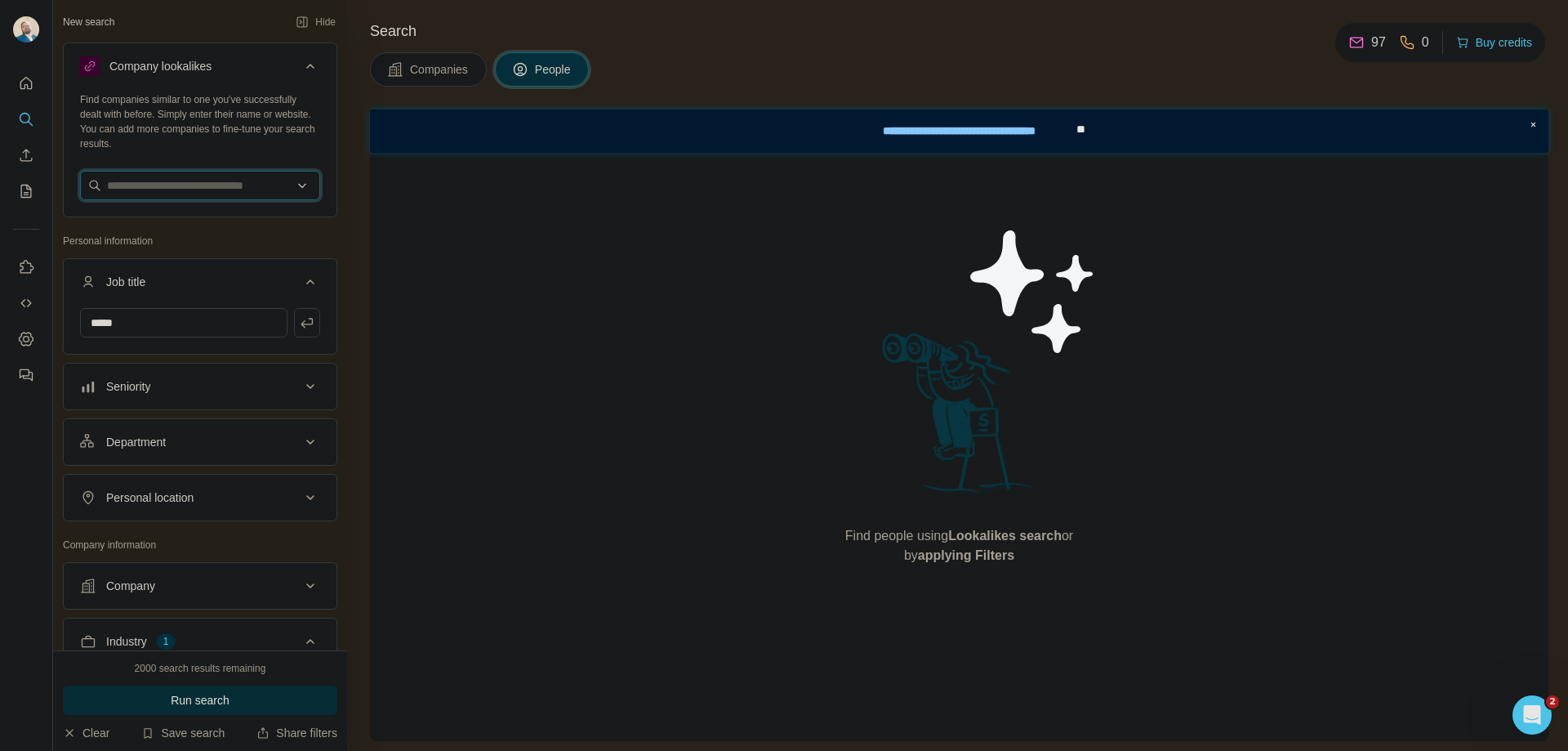
click at [204, 187] on input "text" at bounding box center [200, 185] width 240 height 30
click at [233, 183] on input "text" at bounding box center [200, 185] width 240 height 30
click at [233, 183] on input "*" at bounding box center [200, 185] width 240 height 30
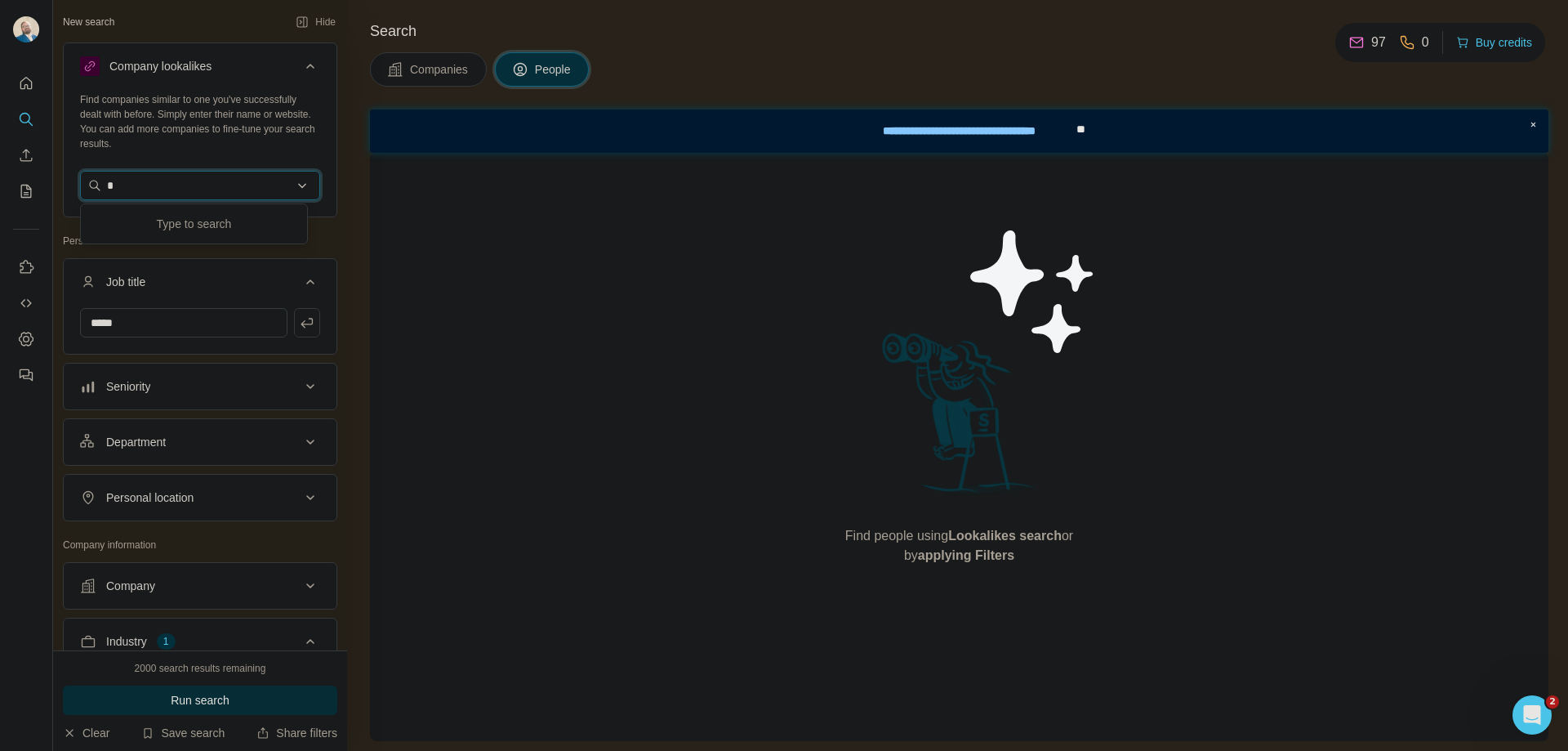
click at [233, 183] on input "*" at bounding box center [200, 185] width 240 height 30
type input "*"
click at [142, 192] on input "text" at bounding box center [200, 185] width 240 height 30
paste input "**********"
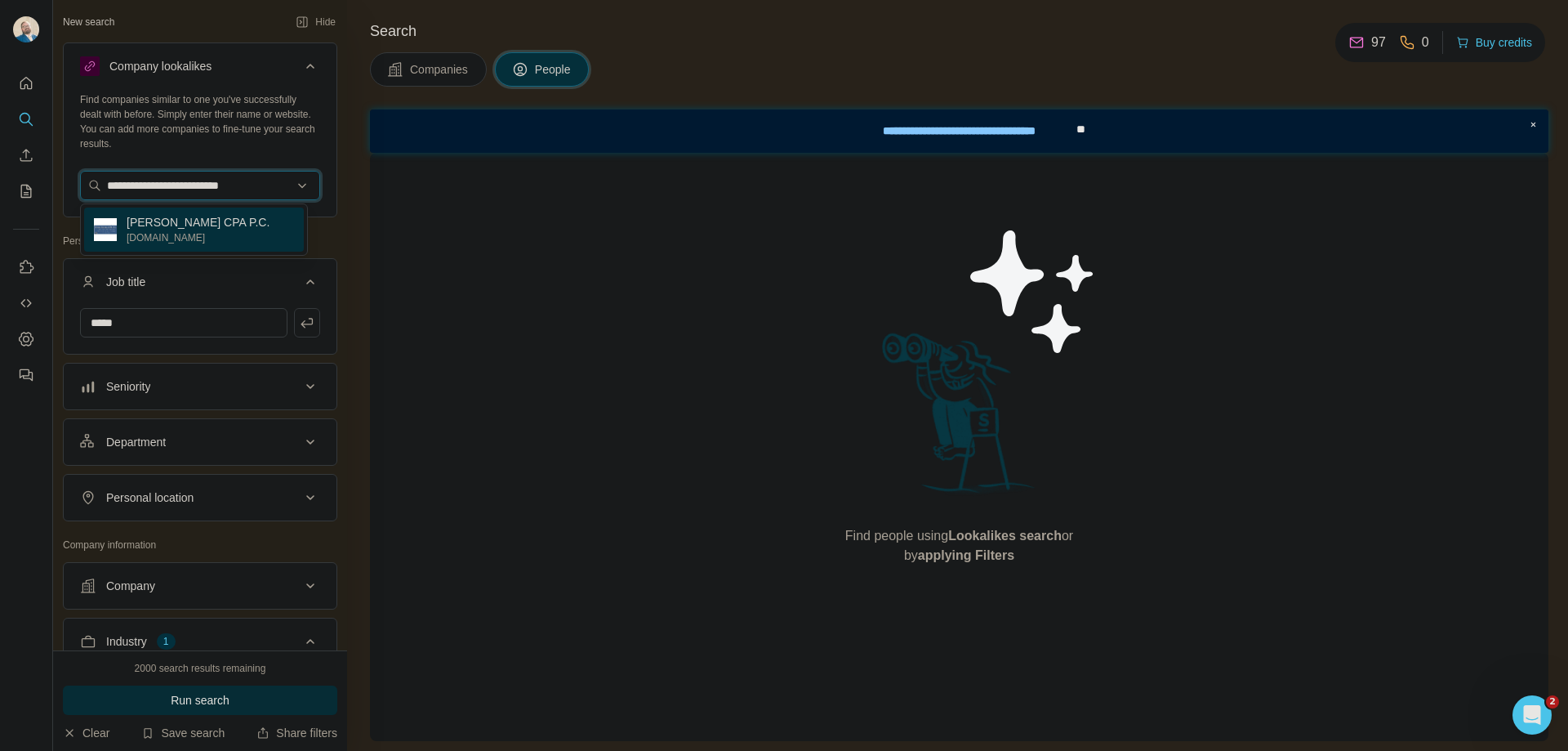
type input "**********"
click at [241, 233] on p "[DOMAIN_NAME]" at bounding box center [198, 238] width 143 height 15
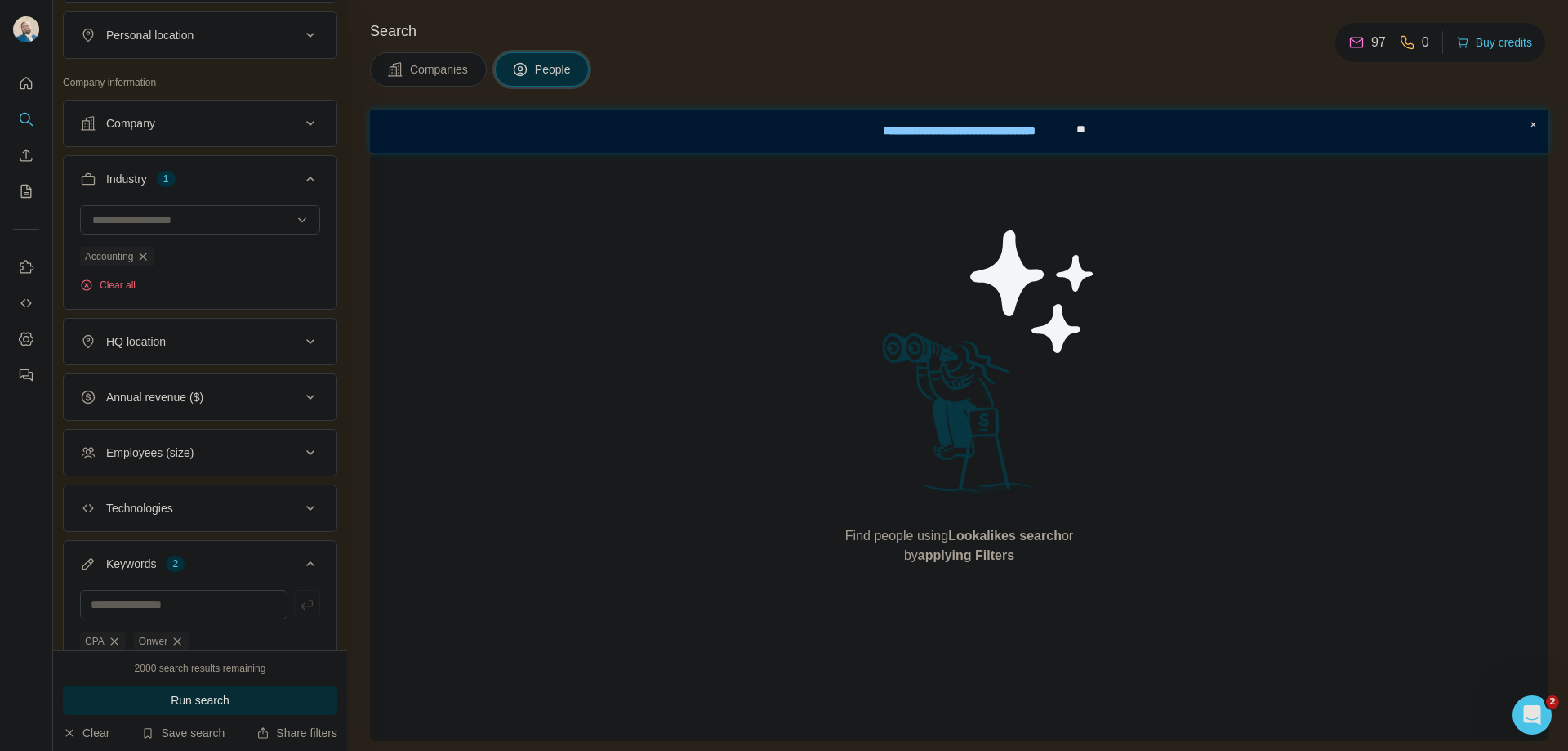
scroll to position [735, 0]
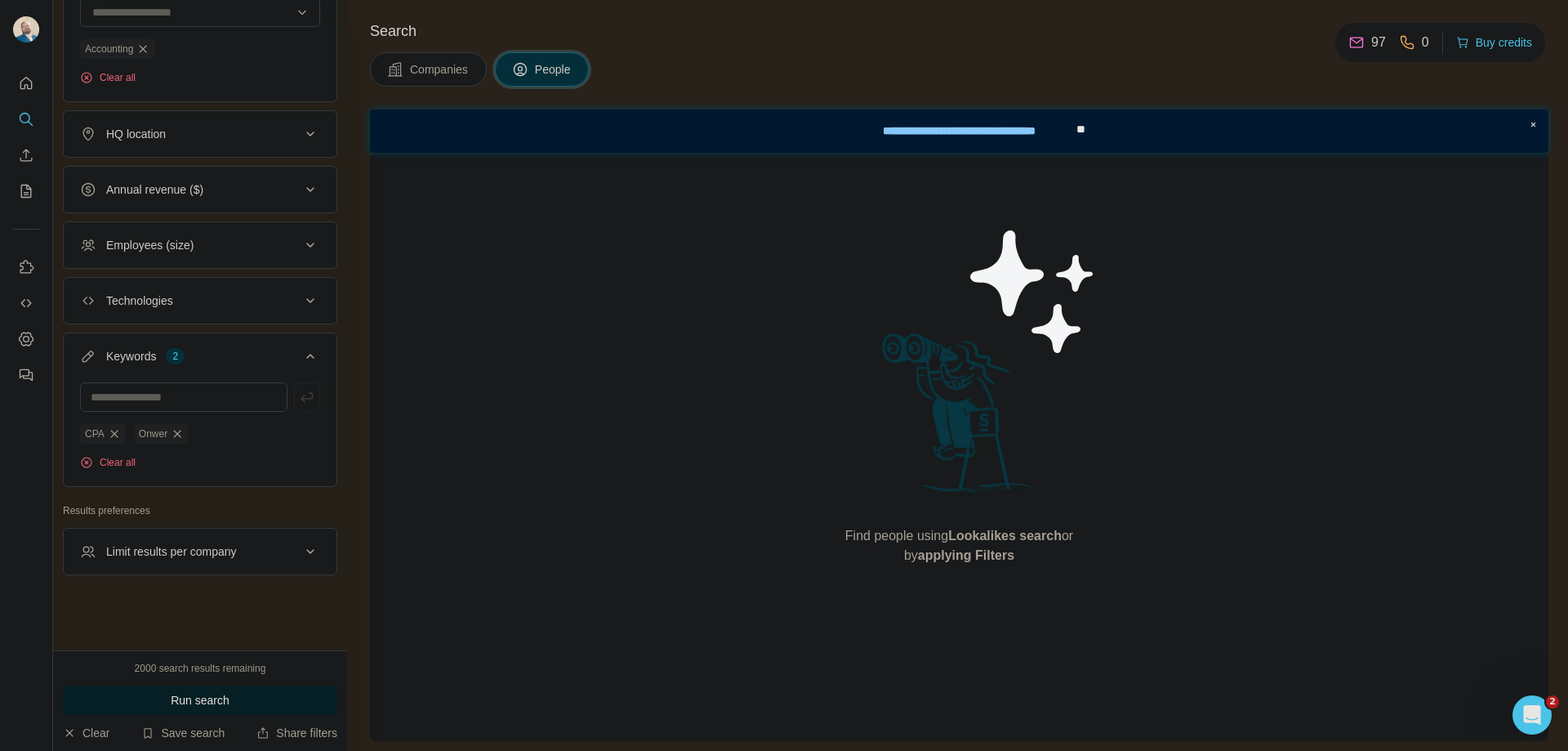
click at [227, 700] on span "Run search" at bounding box center [200, 700] width 59 height 17
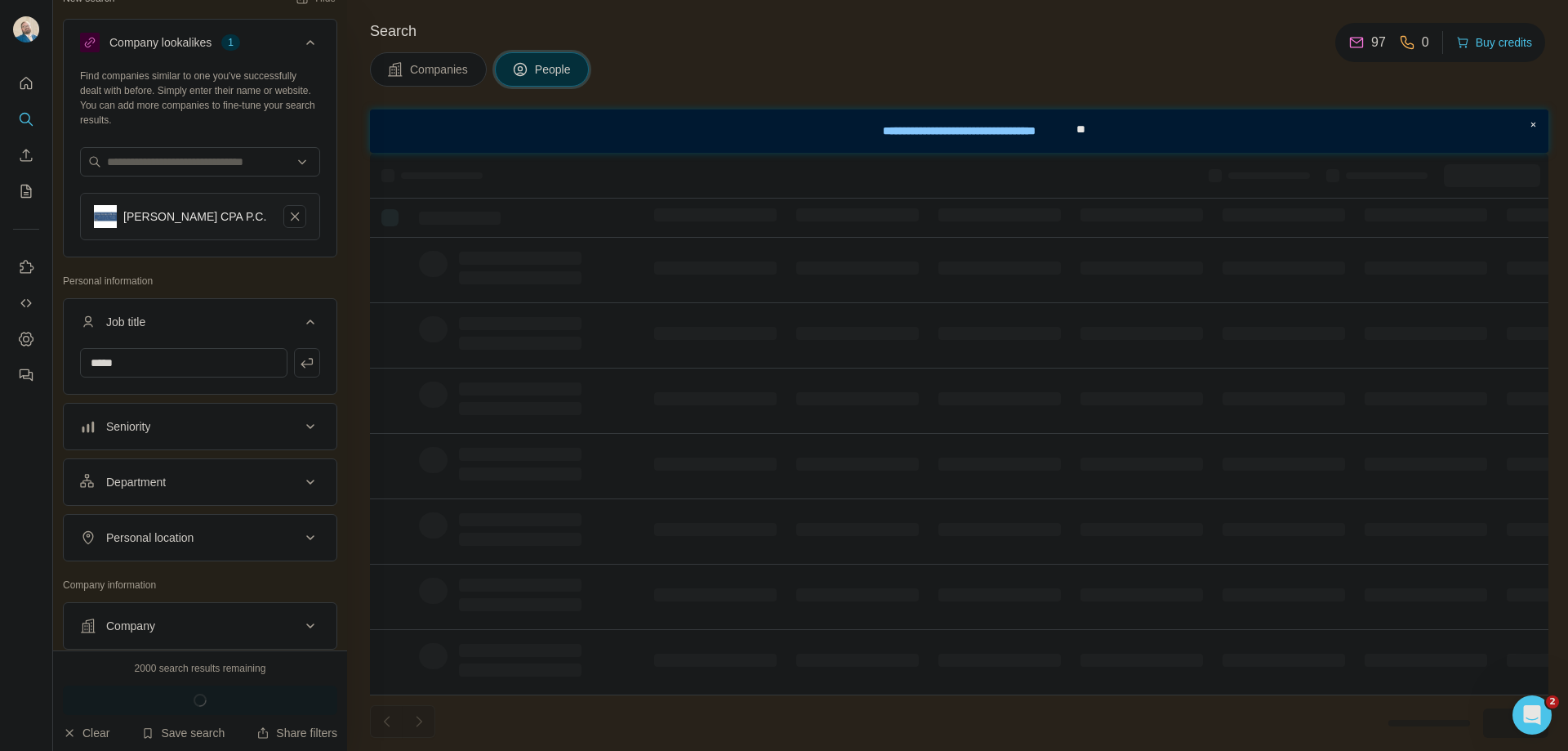
scroll to position [0, 0]
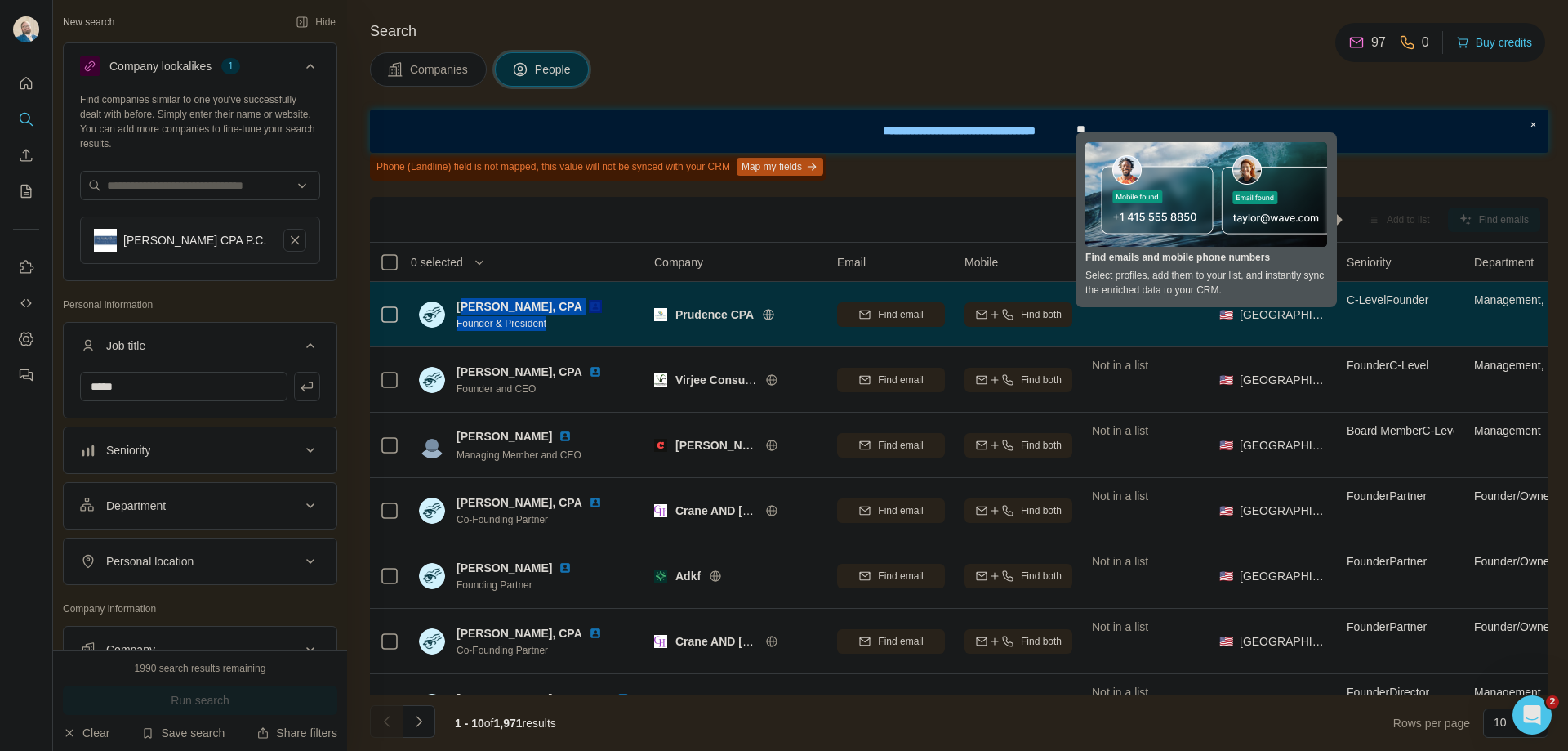
drag, startPoint x: 460, startPoint y: 306, endPoint x: 581, endPoint y: 327, distance: 122.8
click at [581, 327] on div "[PERSON_NAME], CPA Founder & President" at bounding box center [532, 314] width 152 height 33
click at [589, 304] on img at bounding box center [595, 306] width 13 height 13
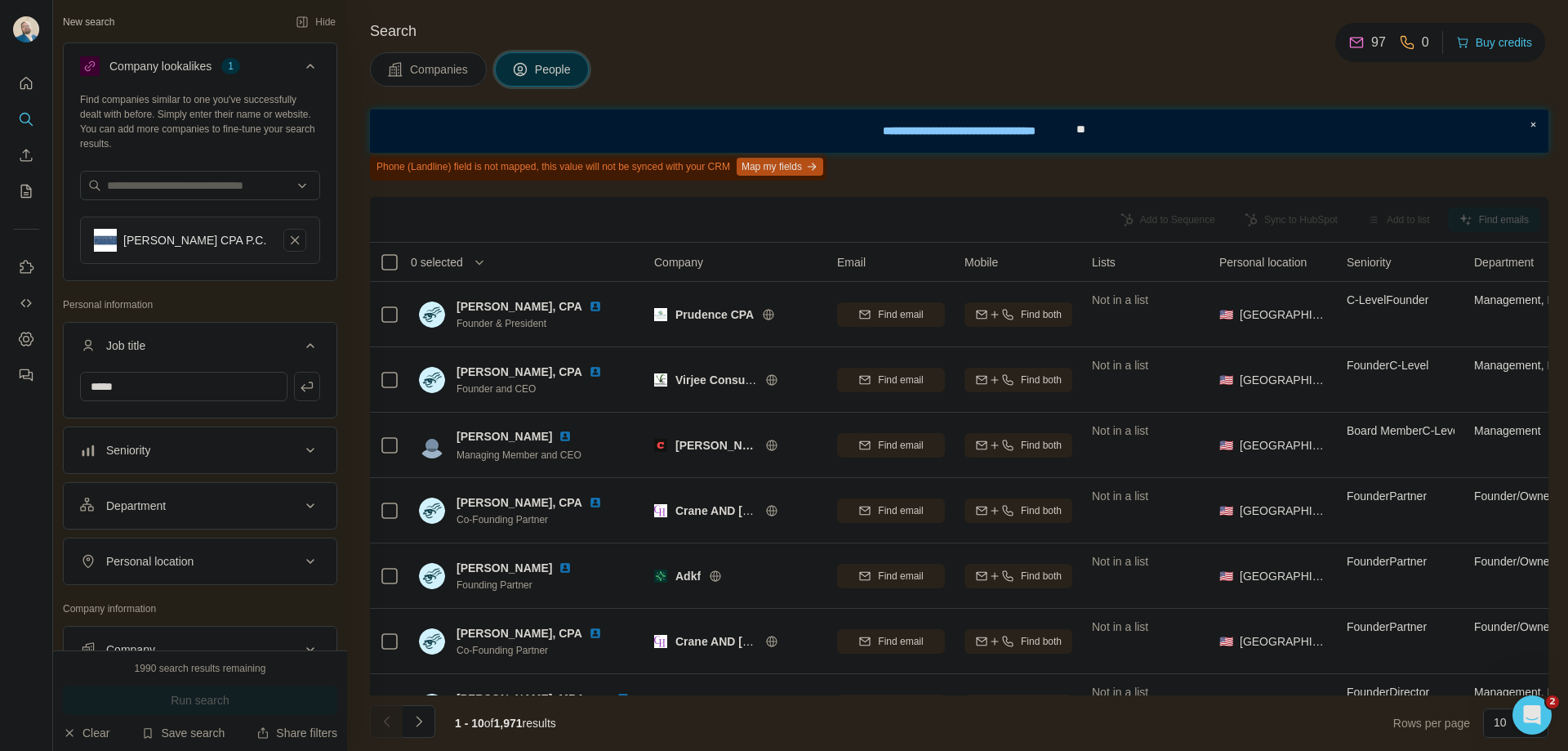
click at [841, 94] on div "Search Companies People Phone (Landline) field is not mapped, this value will n…" at bounding box center [956, 376] width 1220 height 751
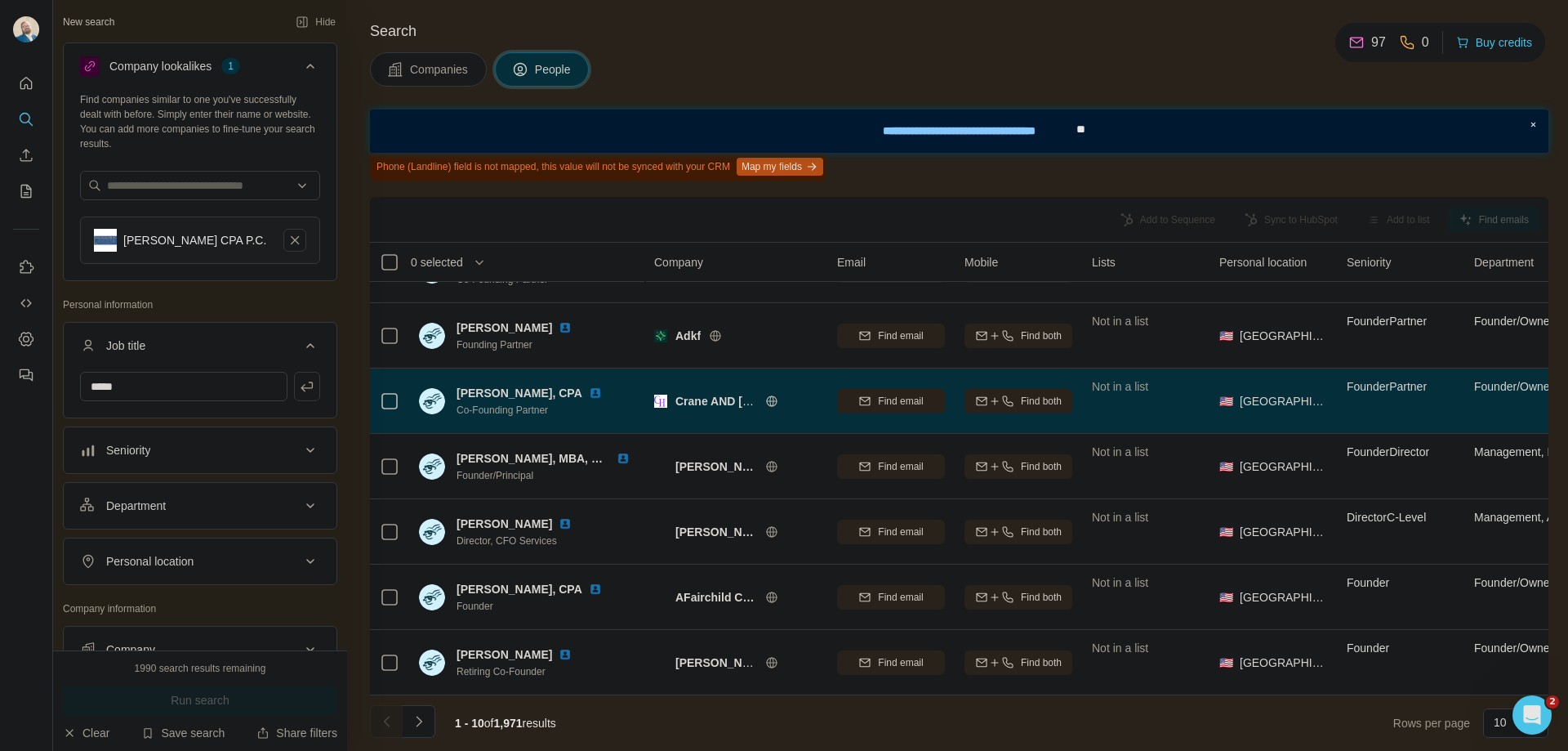
scroll to position [248, 0]
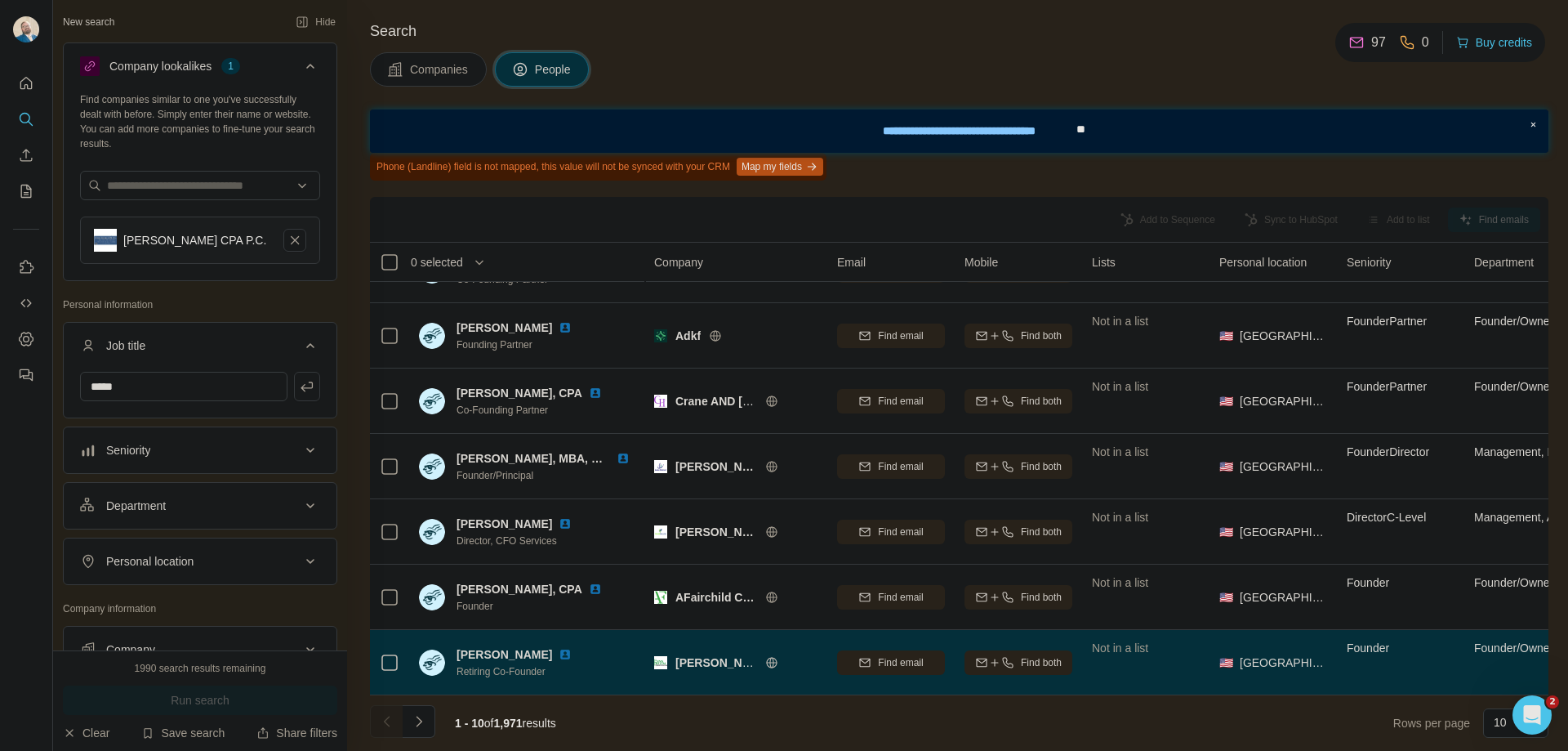
click at [558, 649] on img at bounding box center [564, 653] width 13 height 13
click at [858, 660] on icon "button" at bounding box center [864, 662] width 13 height 13
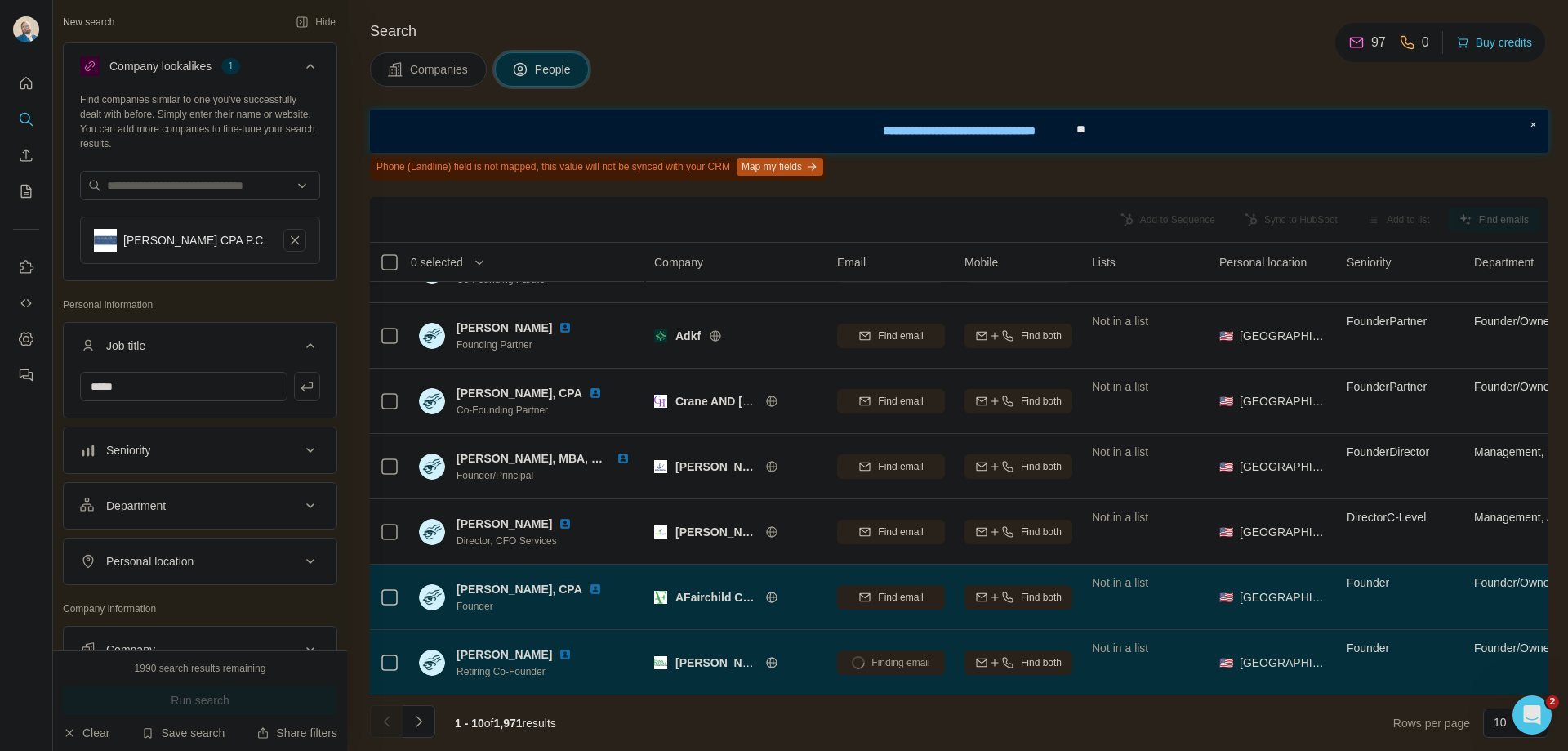
click at [855, 591] on div "Find email" at bounding box center [890, 597] width 107 height 15
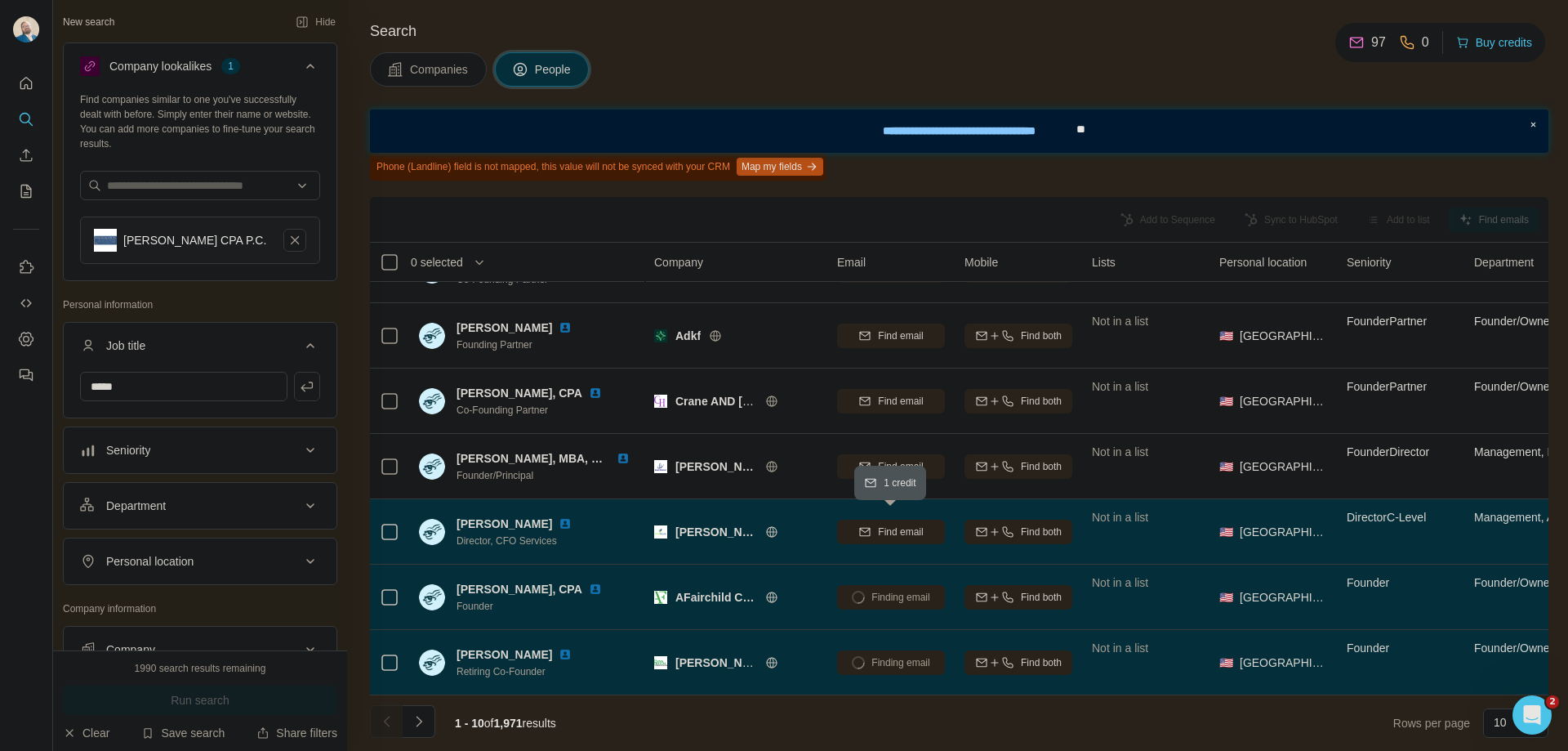
click at [861, 519] on button "Find email" at bounding box center [890, 531] width 107 height 25
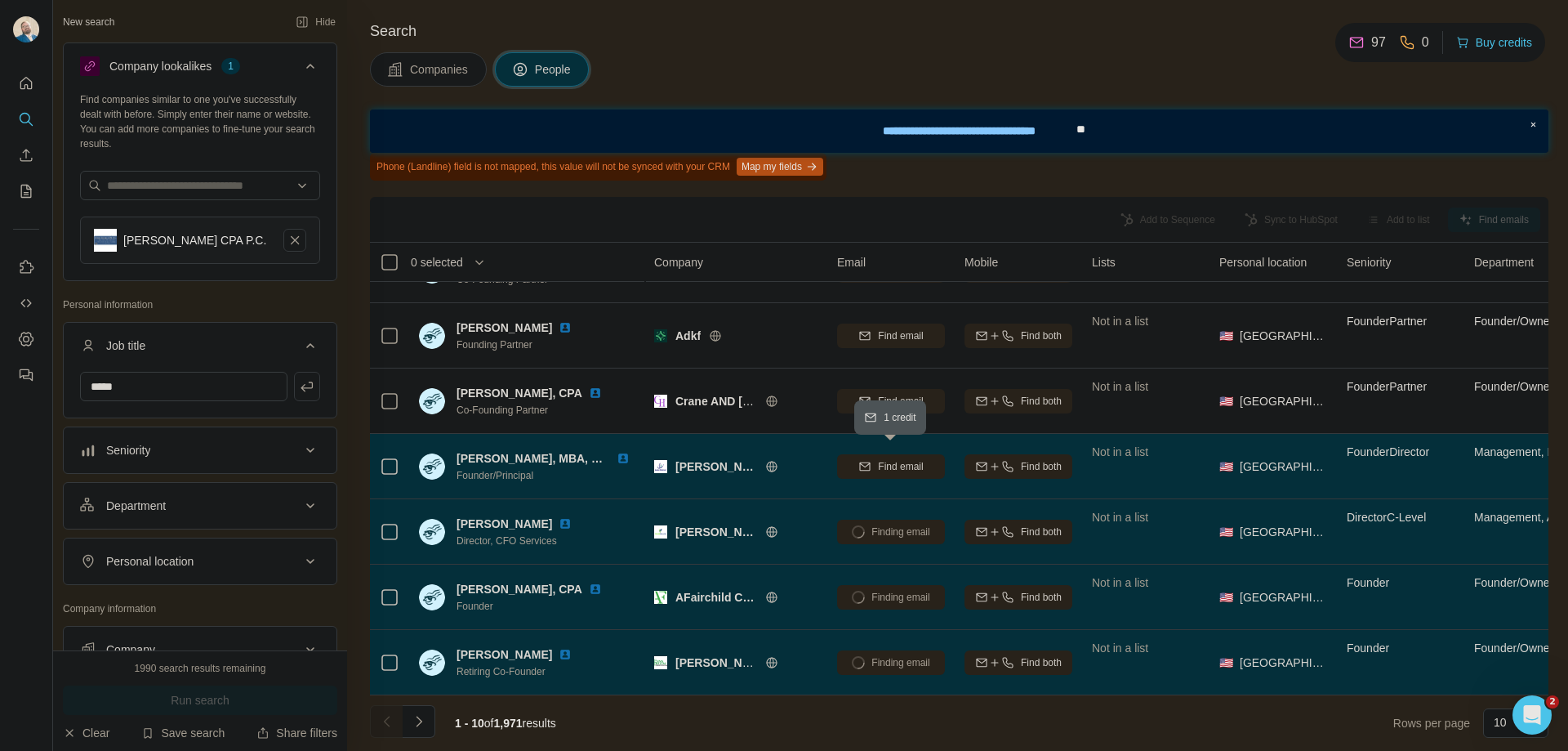
click at [858, 460] on icon "button" at bounding box center [864, 466] width 13 height 13
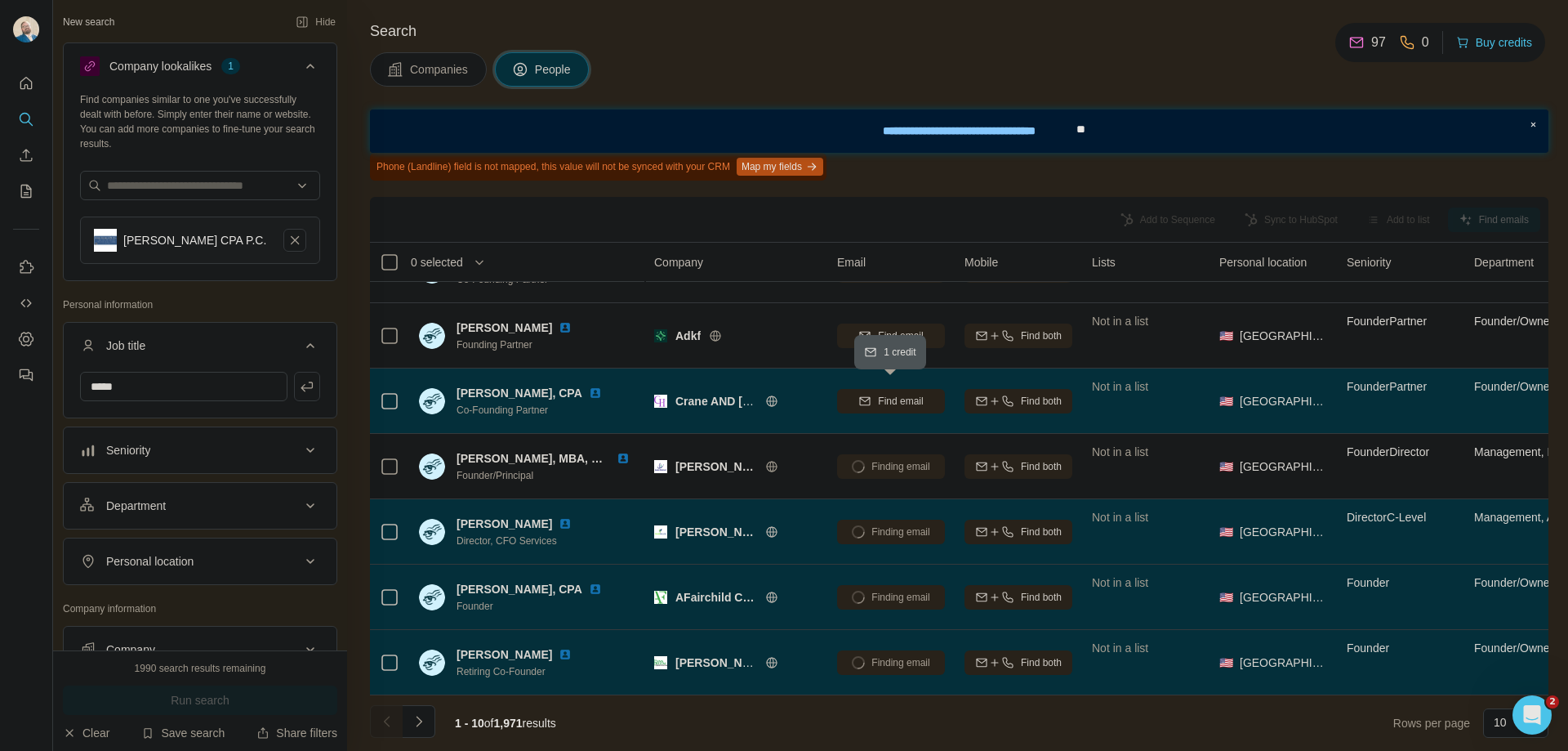
click at [862, 397] on icon "button" at bounding box center [865, 399] width 11 height 5
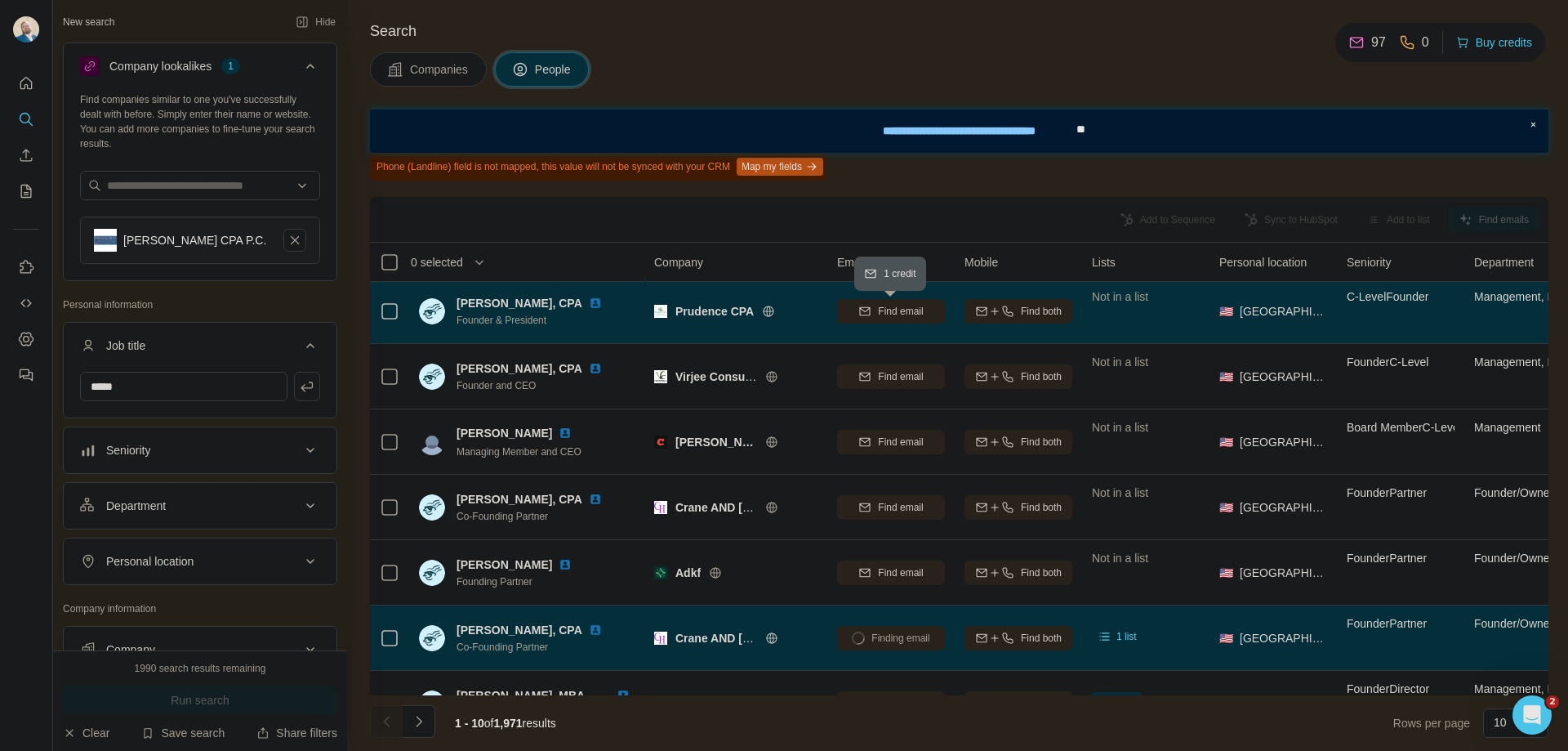
scroll to position [0, 0]
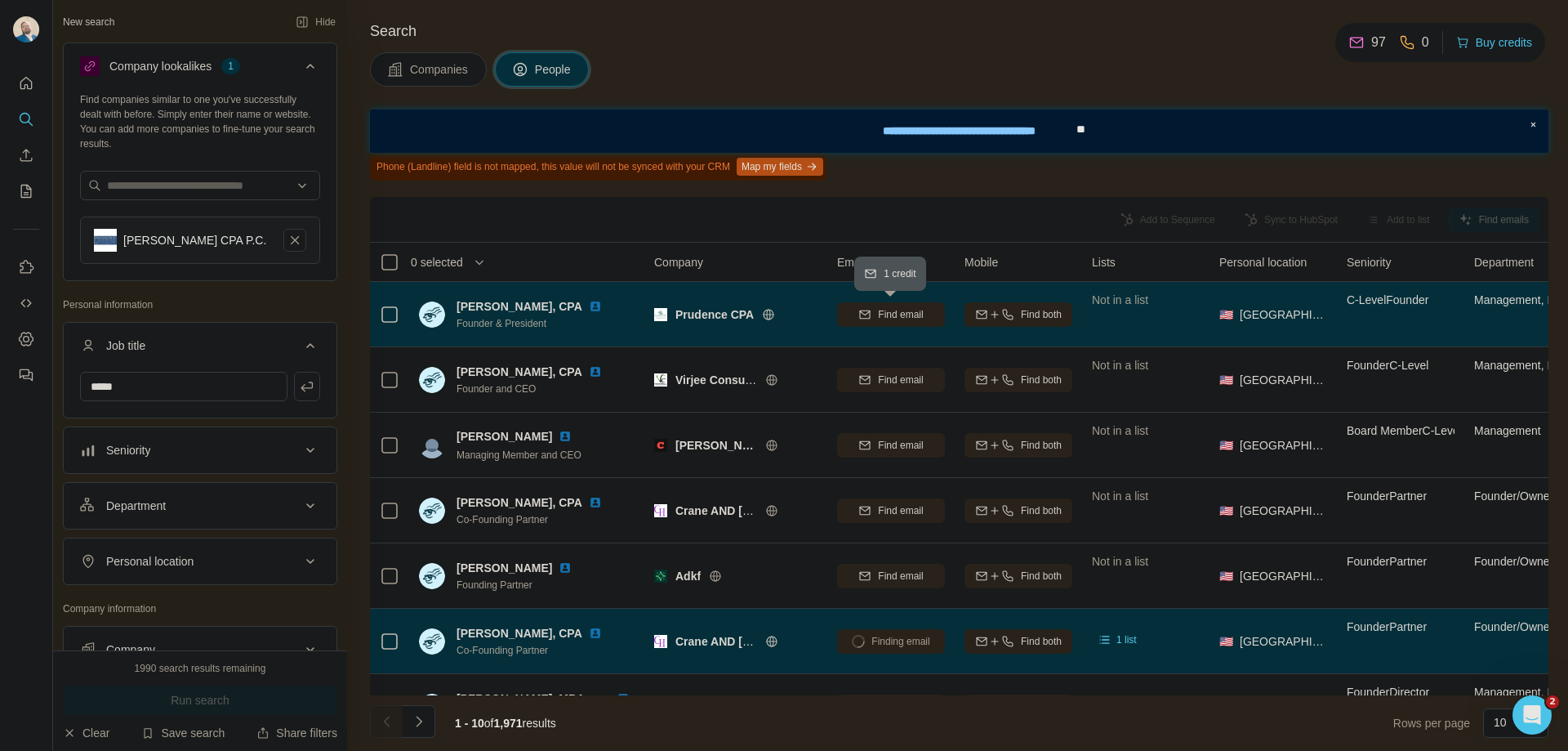
click at [863, 309] on icon "button" at bounding box center [864, 314] width 13 height 13
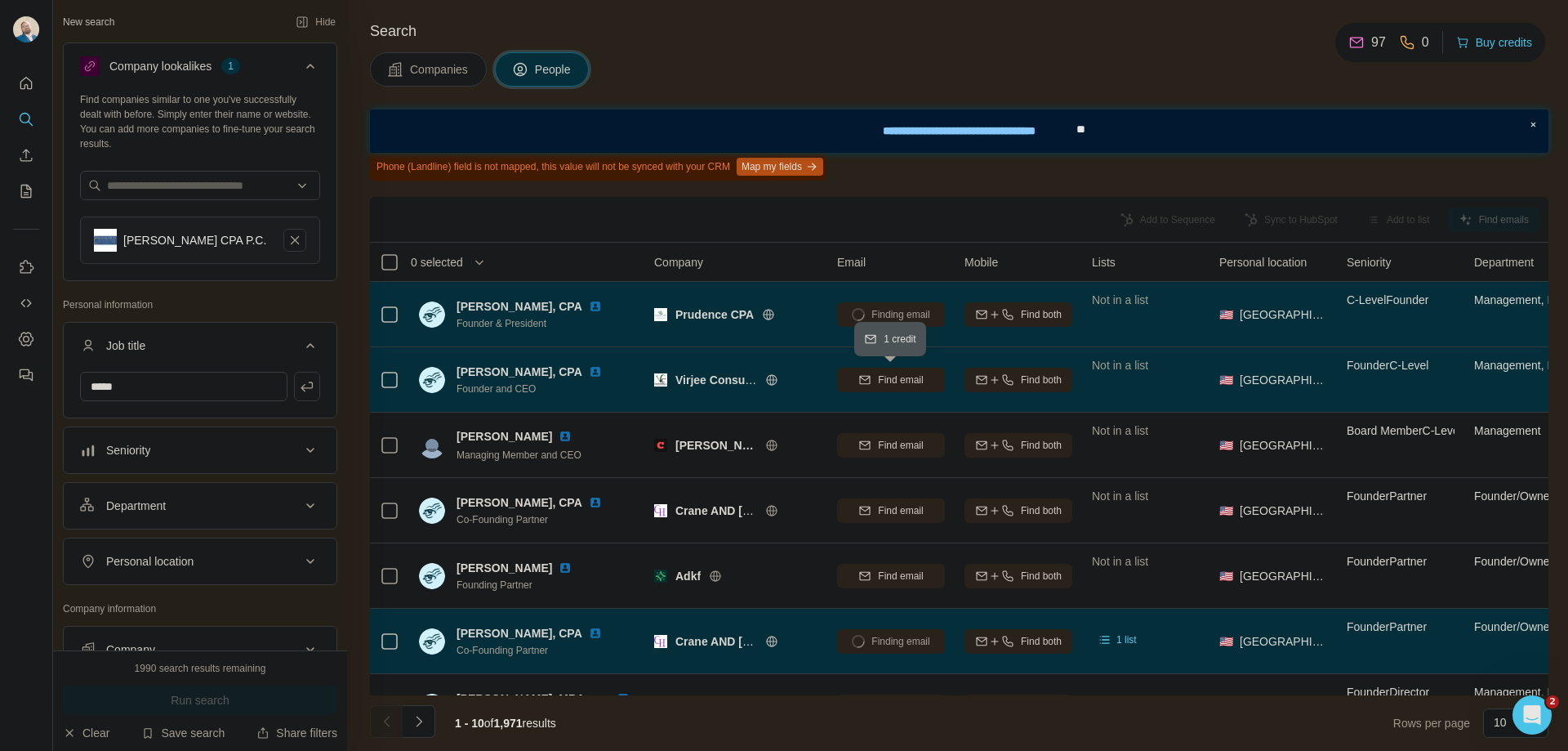
click at [858, 384] on icon "button" at bounding box center [864, 379] width 13 height 13
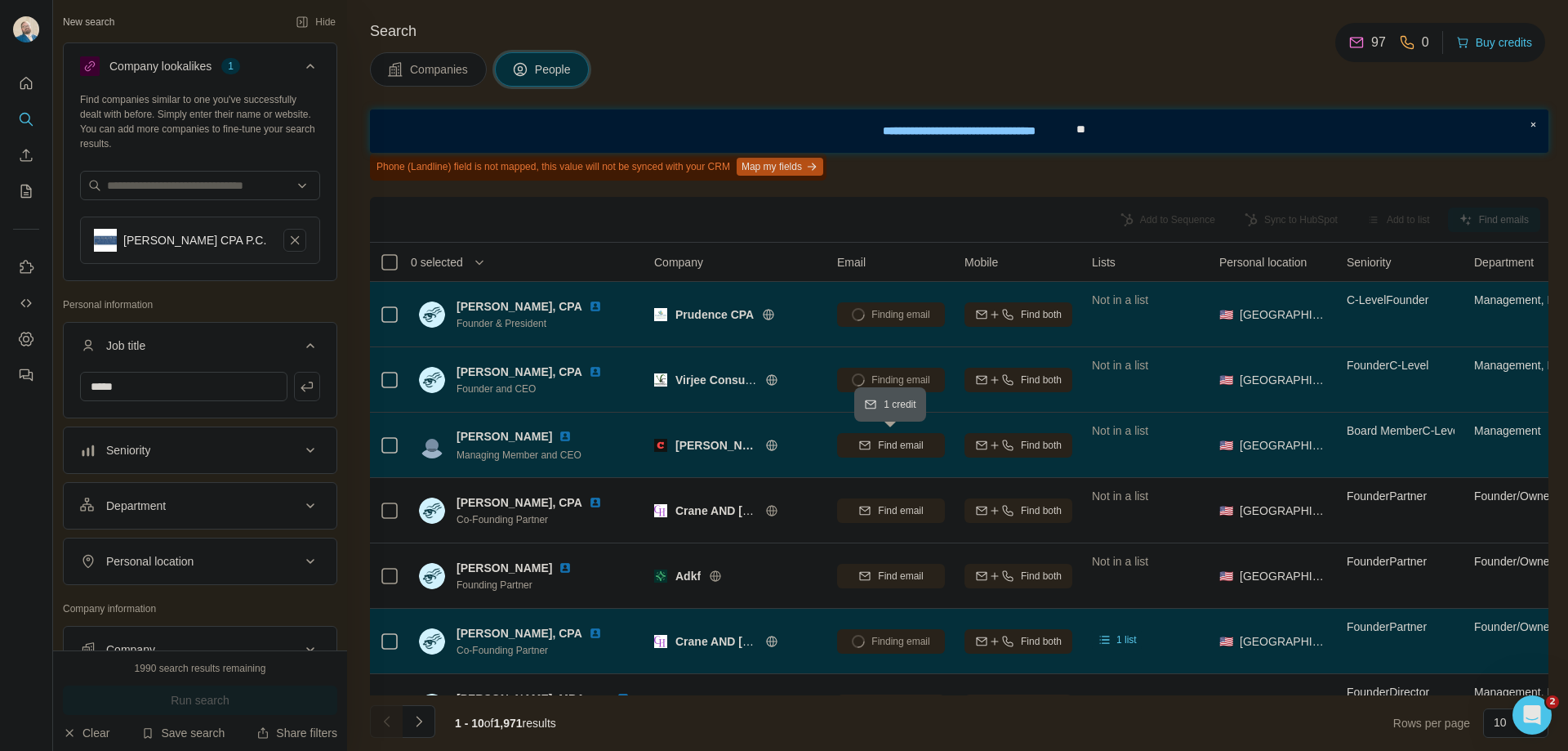
click at [866, 448] on icon "button" at bounding box center [865, 444] width 11 height 8
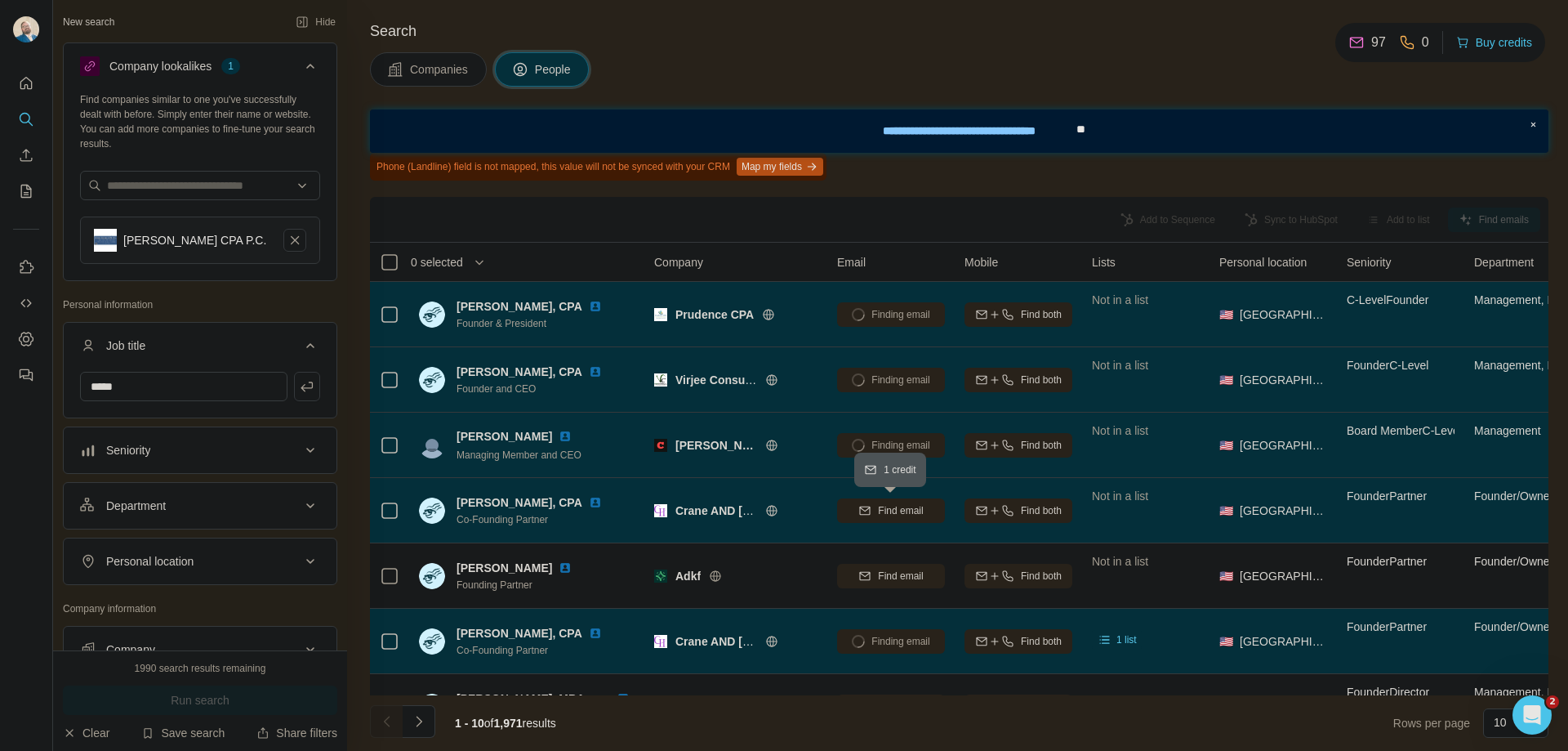
click at [865, 518] on button "Find email" at bounding box center [890, 511] width 107 height 25
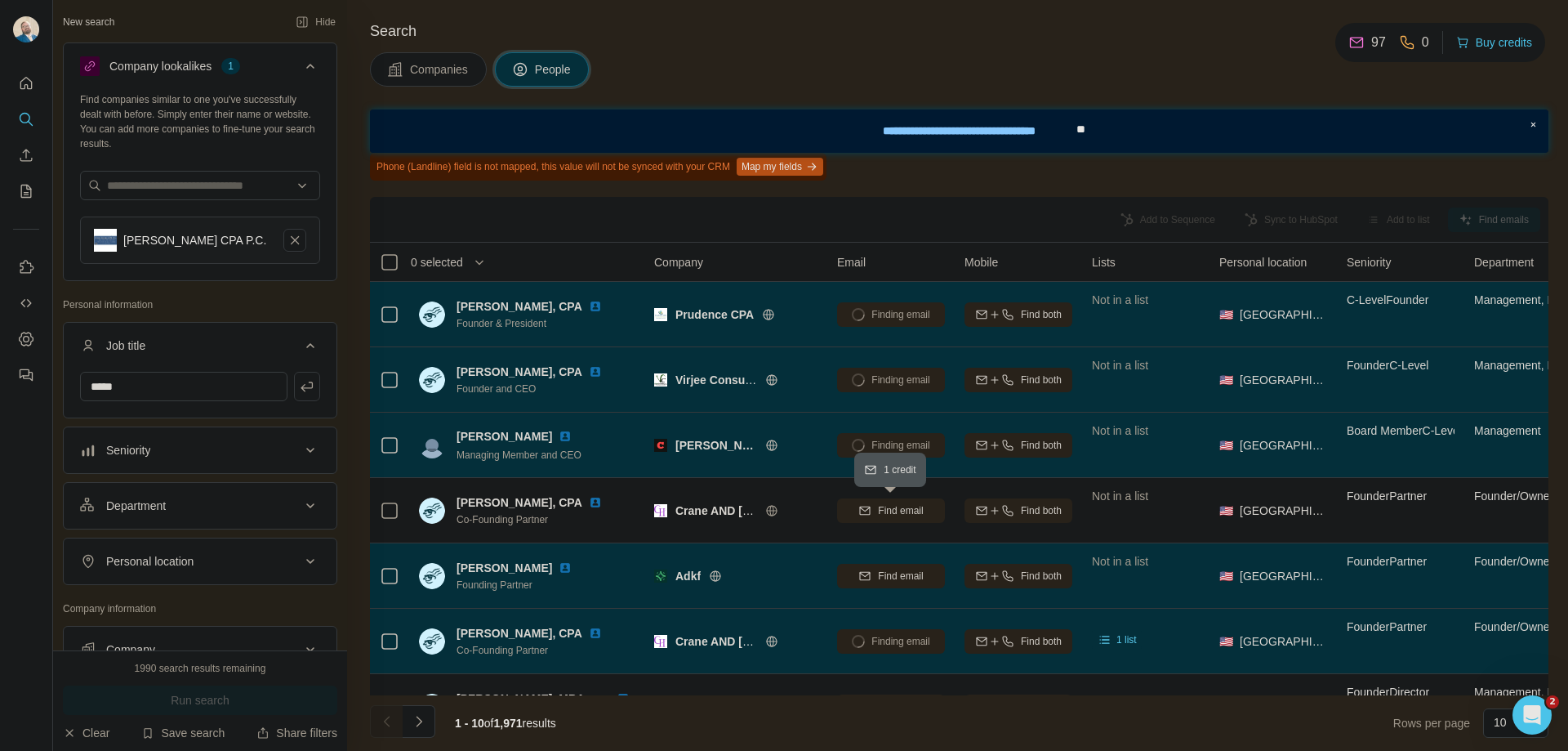
click at [867, 580] on icon "button" at bounding box center [864, 576] width 13 height 13
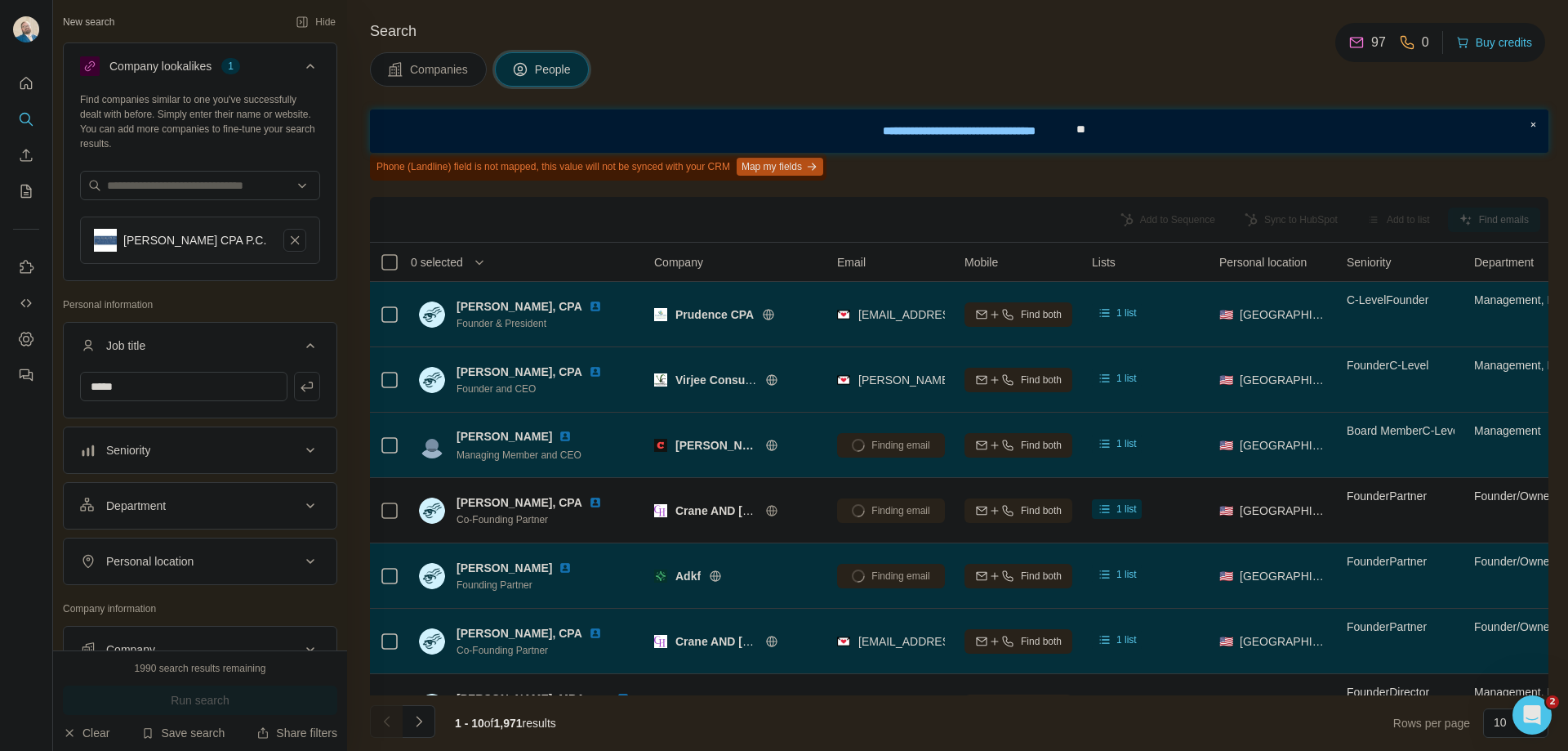
scroll to position [248, 0]
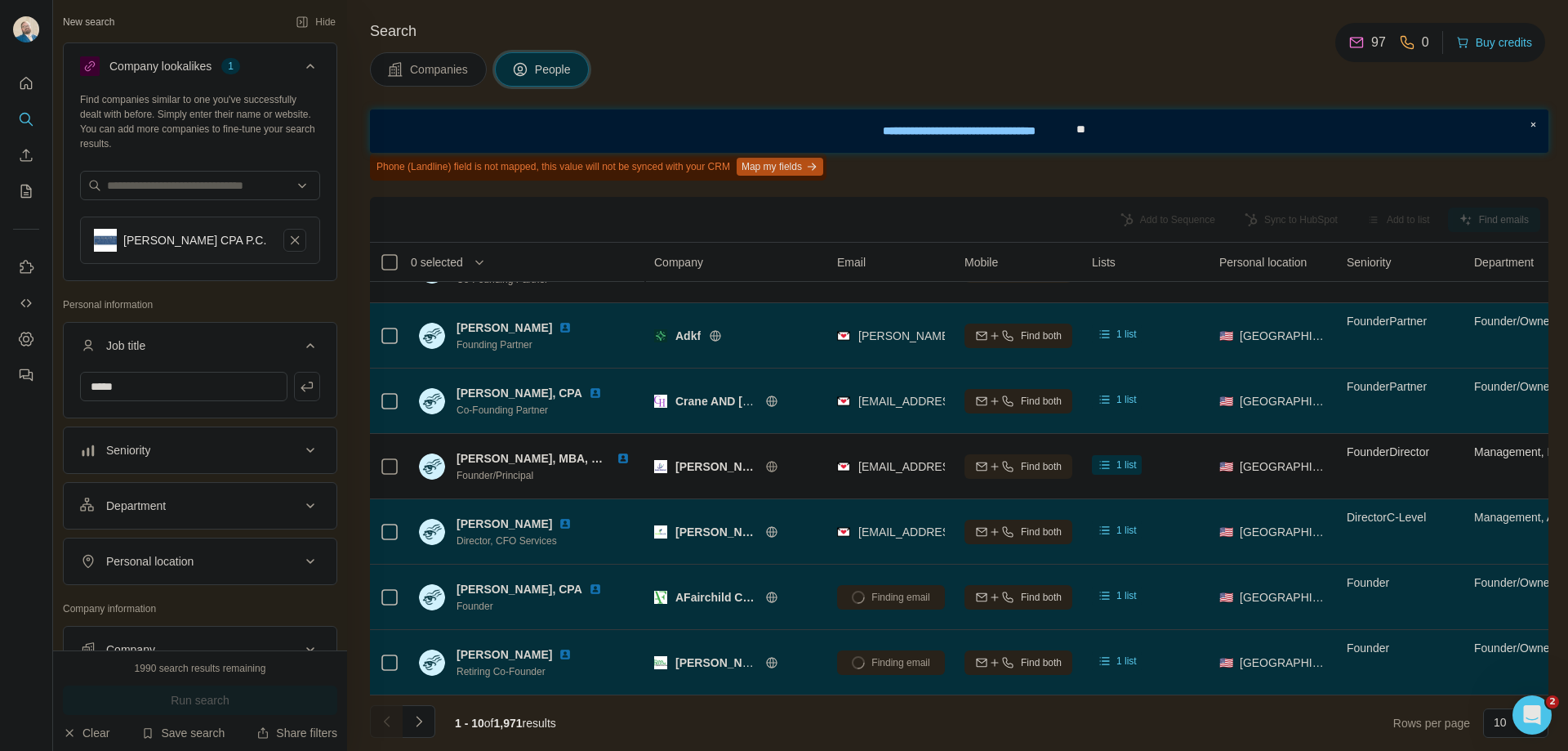
drag, startPoint x: 1223, startPoint y: 697, endPoint x: 1351, endPoint y: 700, distance: 128.0
click at [1351, 700] on footer "1 - 10 of 1,971 results Rows per page 10" at bounding box center [959, 723] width 1178 height 55
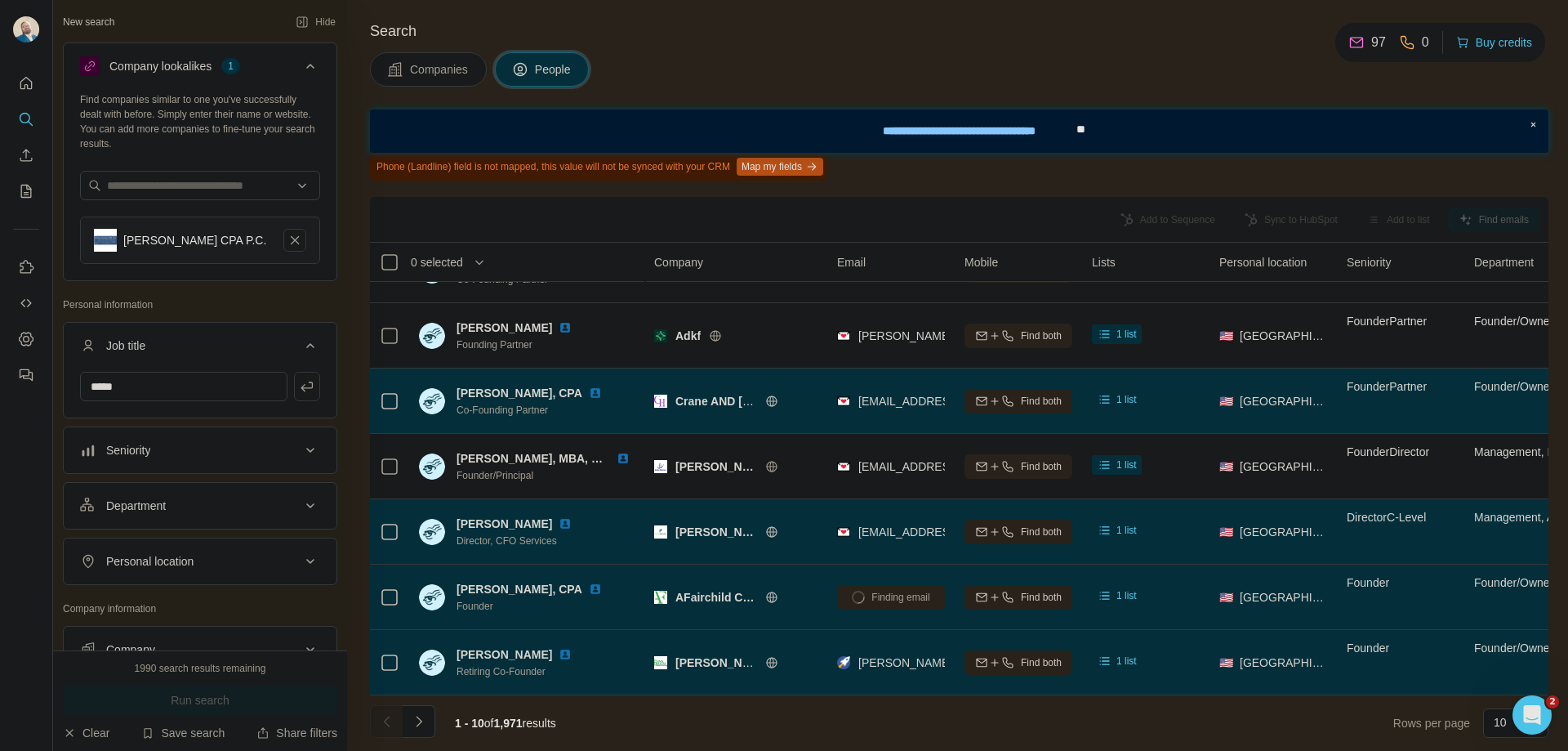
click at [774, 525] on icon at bounding box center [771, 531] width 13 height 13
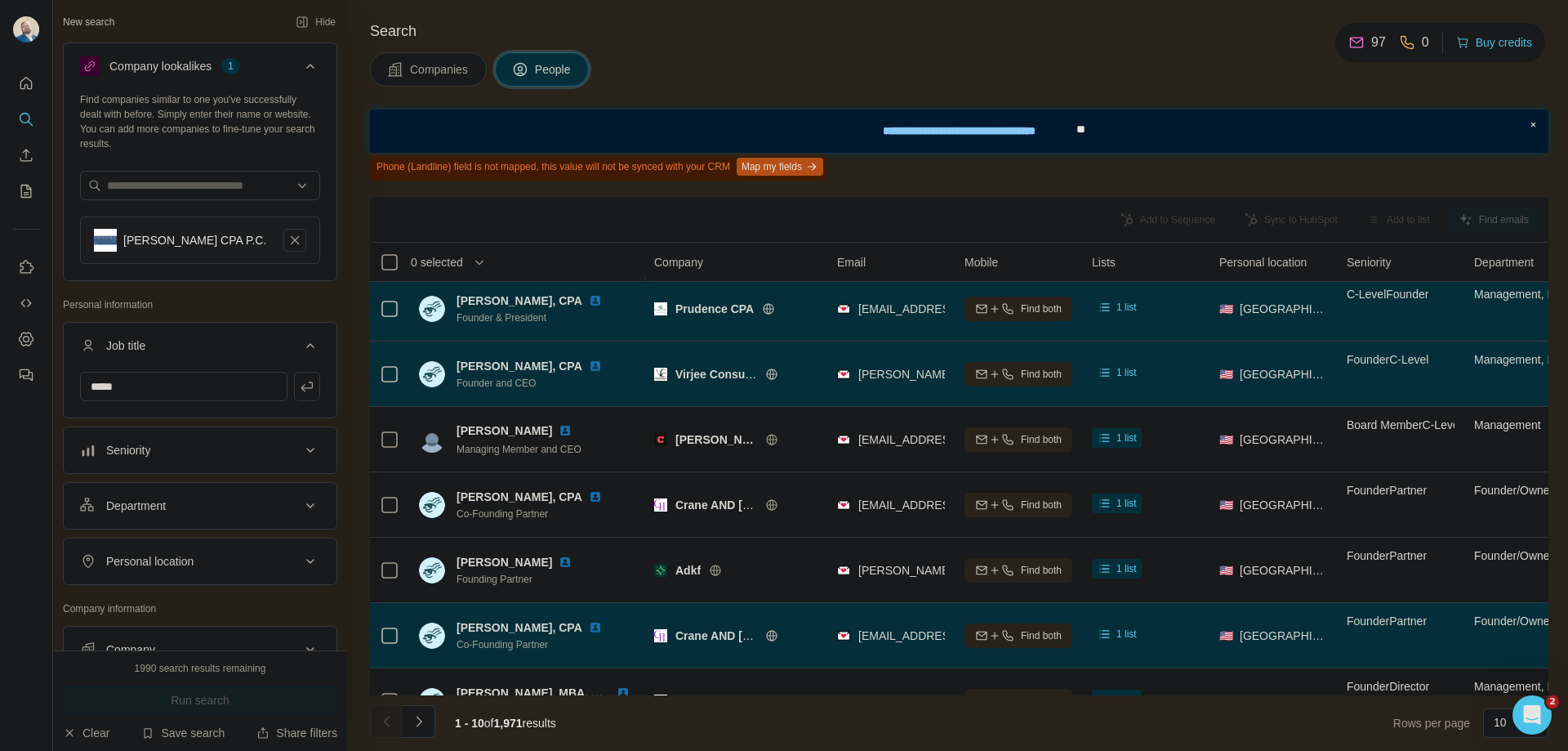
scroll to position [0, 0]
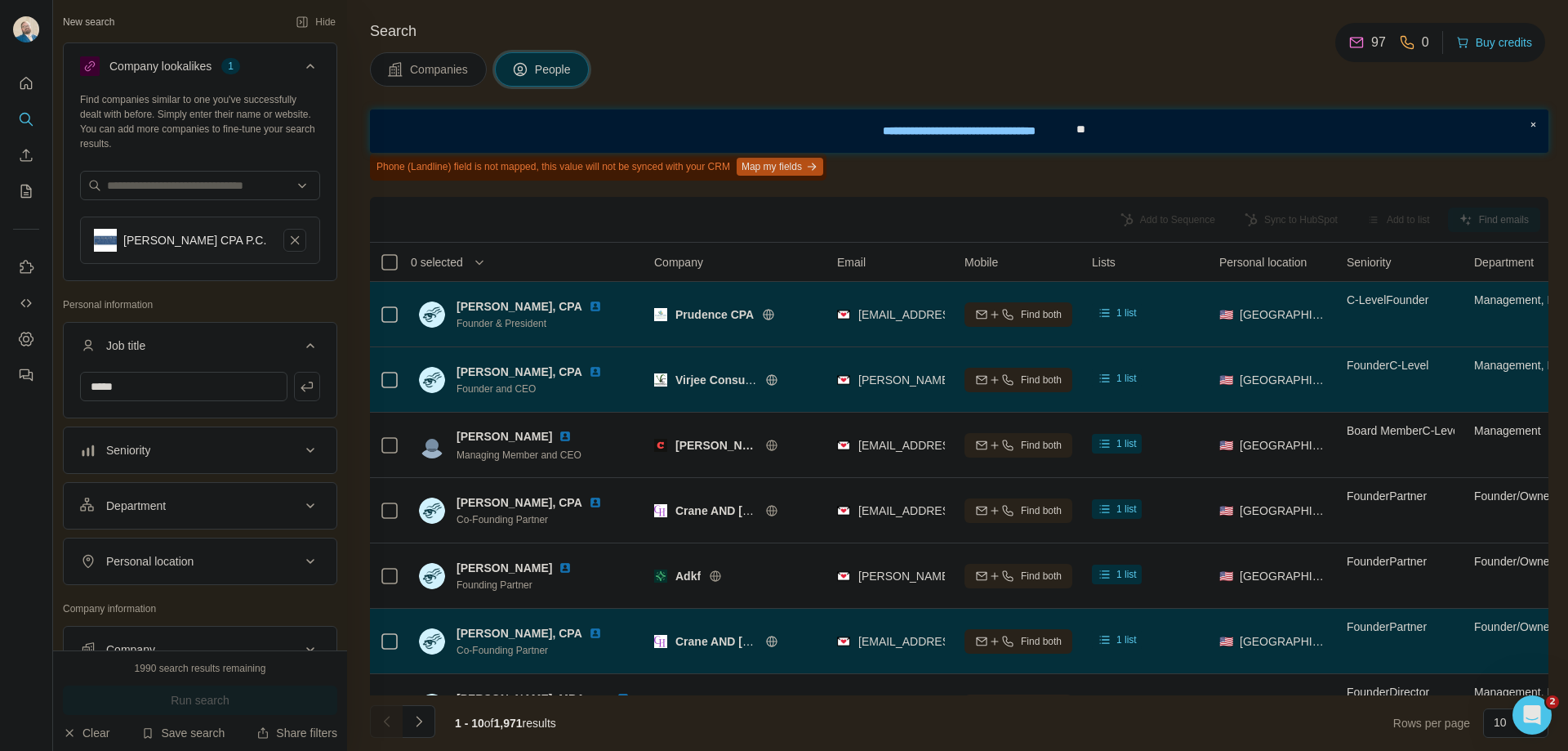
click at [1275, 222] on div "Add to Sequence Sync to HubSpot Add to list Find emails" at bounding box center [959, 219] width 1162 height 29
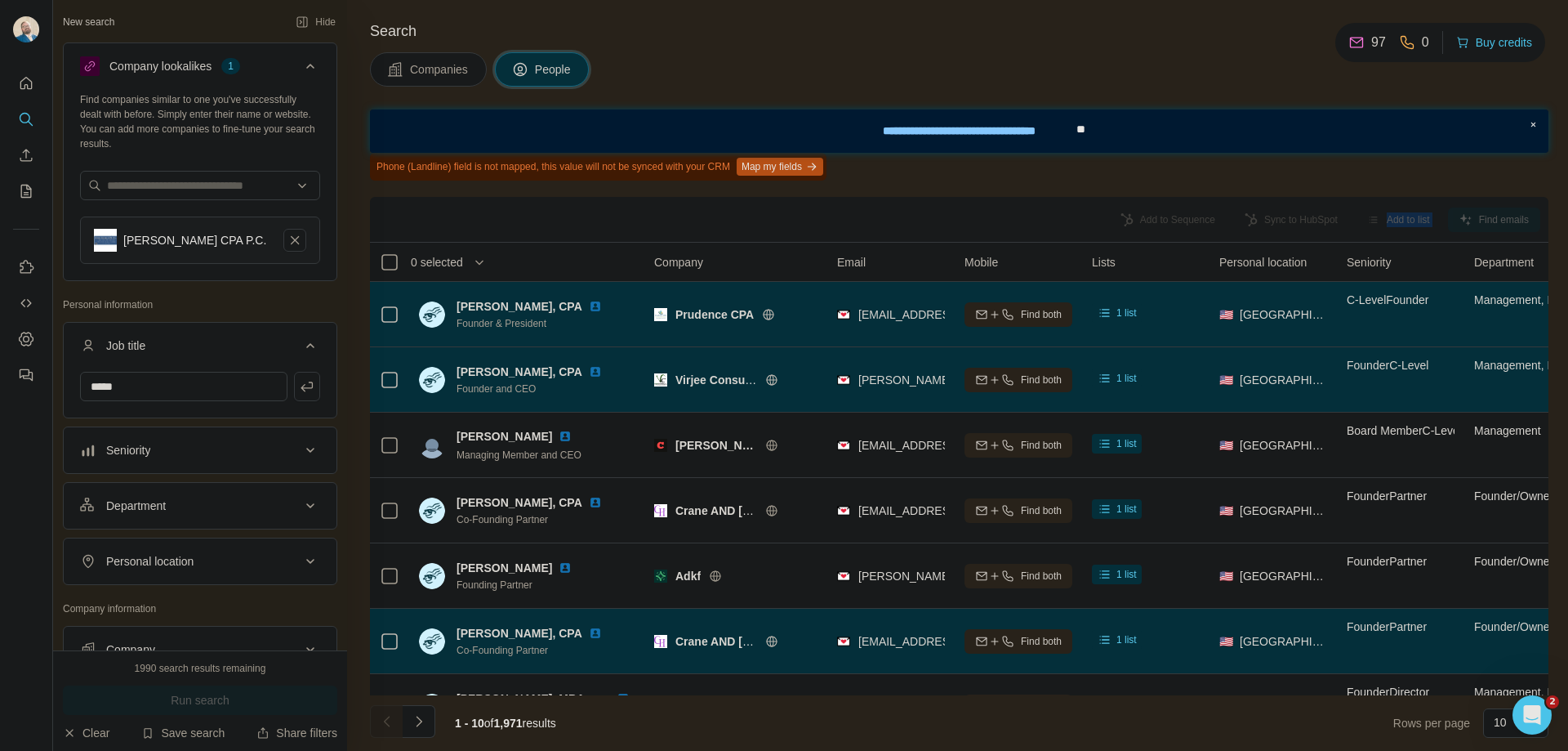
click at [1275, 222] on div "Add to Sequence Sync to HubSpot Add to list Find emails" at bounding box center [959, 219] width 1162 height 29
click at [1276, 213] on div "Add to Sequence Sync to HubSpot Add to list Find emails" at bounding box center [959, 219] width 1162 height 29
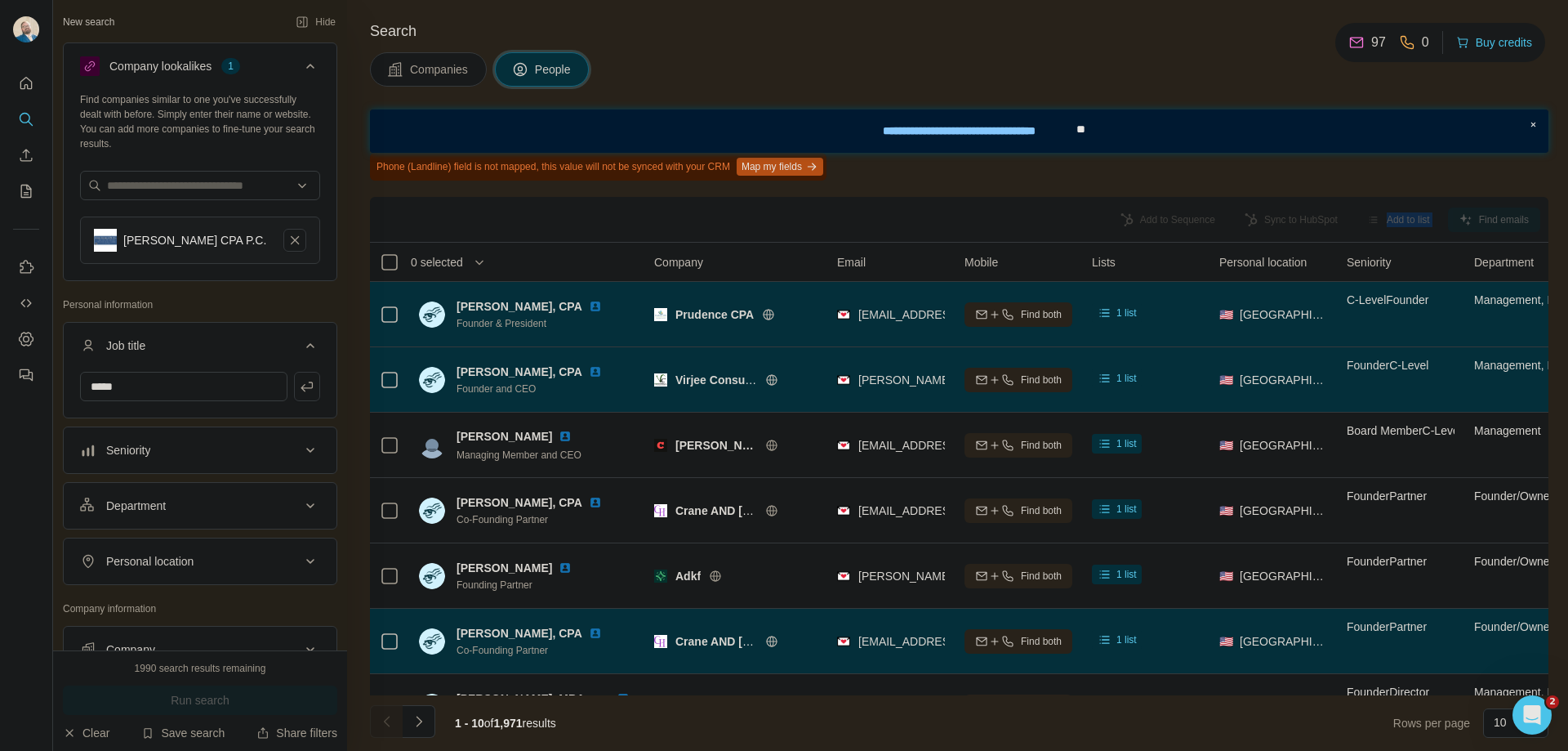
click at [1276, 213] on div "Add to Sequence Sync to HubSpot Add to list Find emails" at bounding box center [959, 219] width 1162 height 29
click at [633, 193] on div "Search Companies People Phone (Landline) field is not mapped, this value will n…" at bounding box center [956, 376] width 1220 height 751
click at [589, 371] on img at bounding box center [595, 372] width 13 height 13
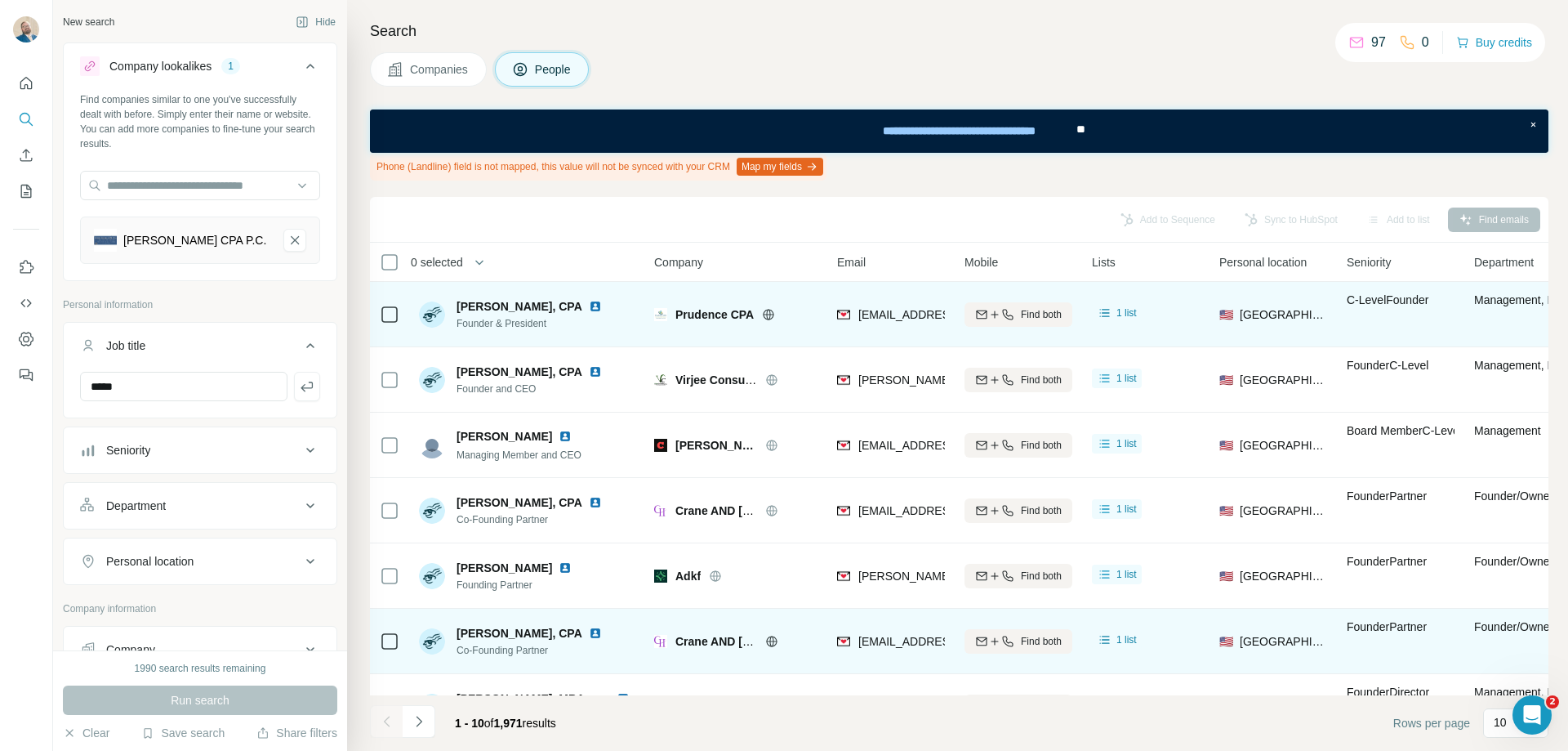
click at [1147, 220] on div "Add to Sequence Sync to HubSpot Add to list Find emails" at bounding box center [959, 219] width 1162 height 29
click at [1123, 313] on span "1 list" at bounding box center [1126, 312] width 21 height 15
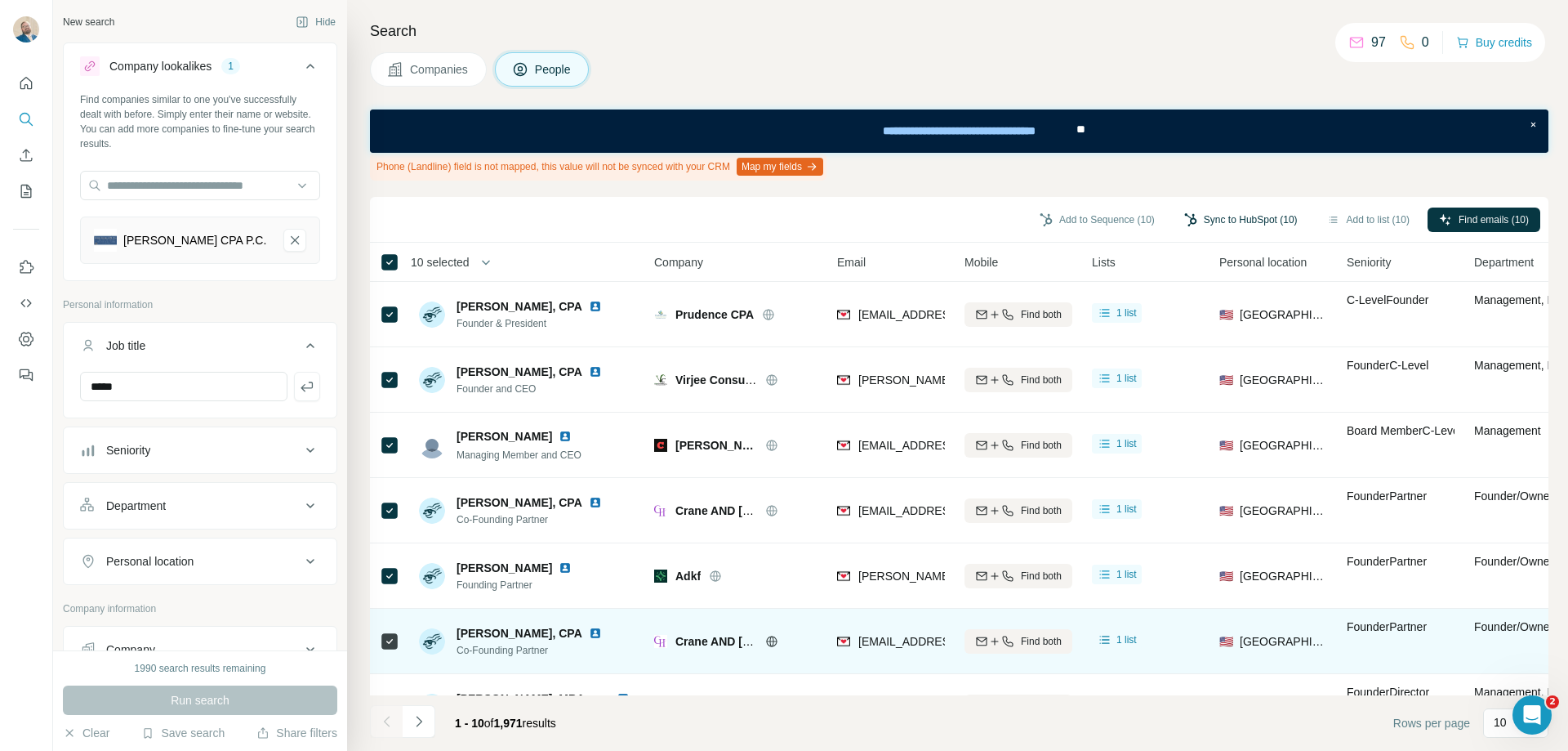
click at [1209, 222] on button "Sync to HubSpot (10)" at bounding box center [1240, 220] width 136 height 25
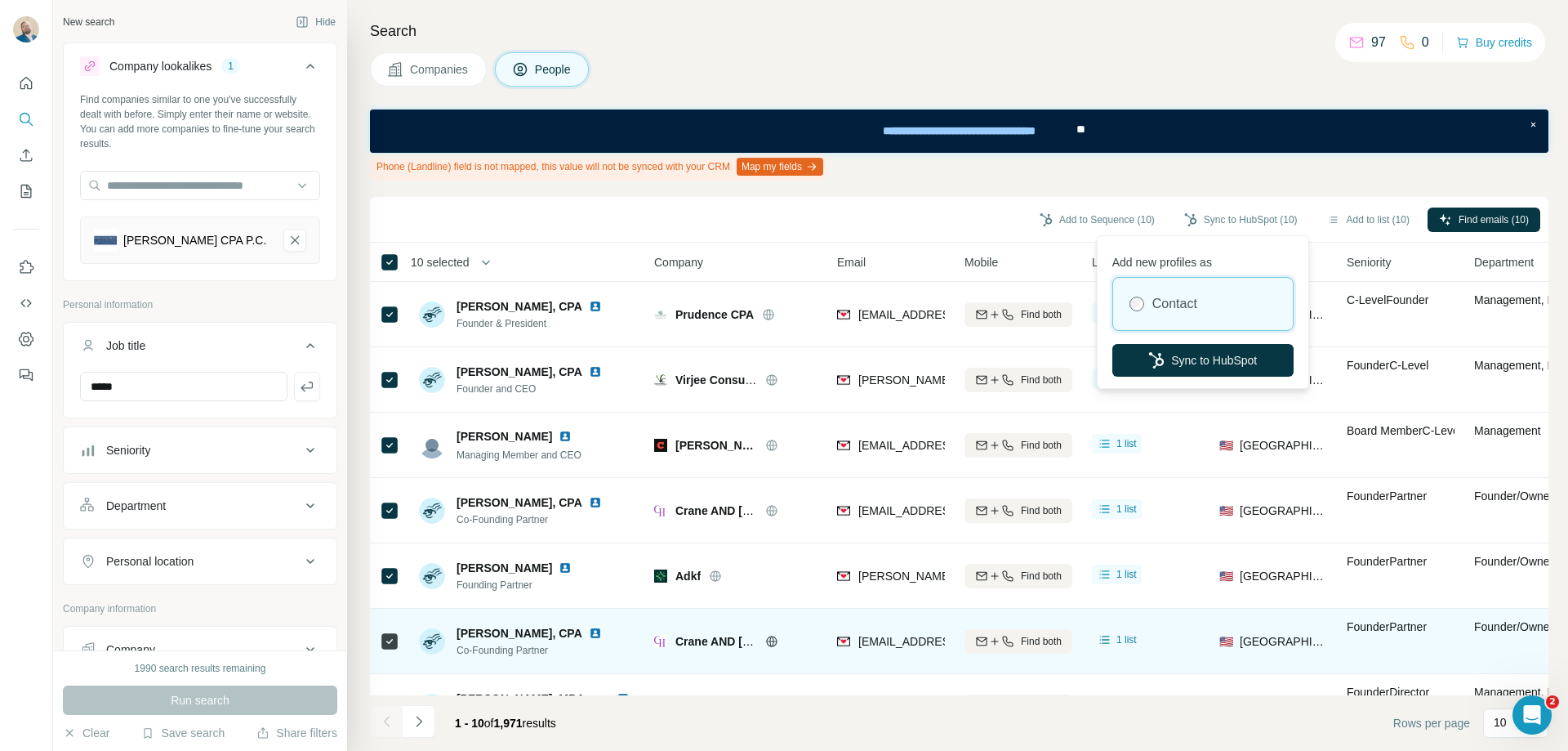
click at [1197, 301] on label "Contact" at bounding box center [1175, 304] width 45 height 20
click at [1191, 363] on button "Sync to HubSpot" at bounding box center [1203, 360] width 181 height 33
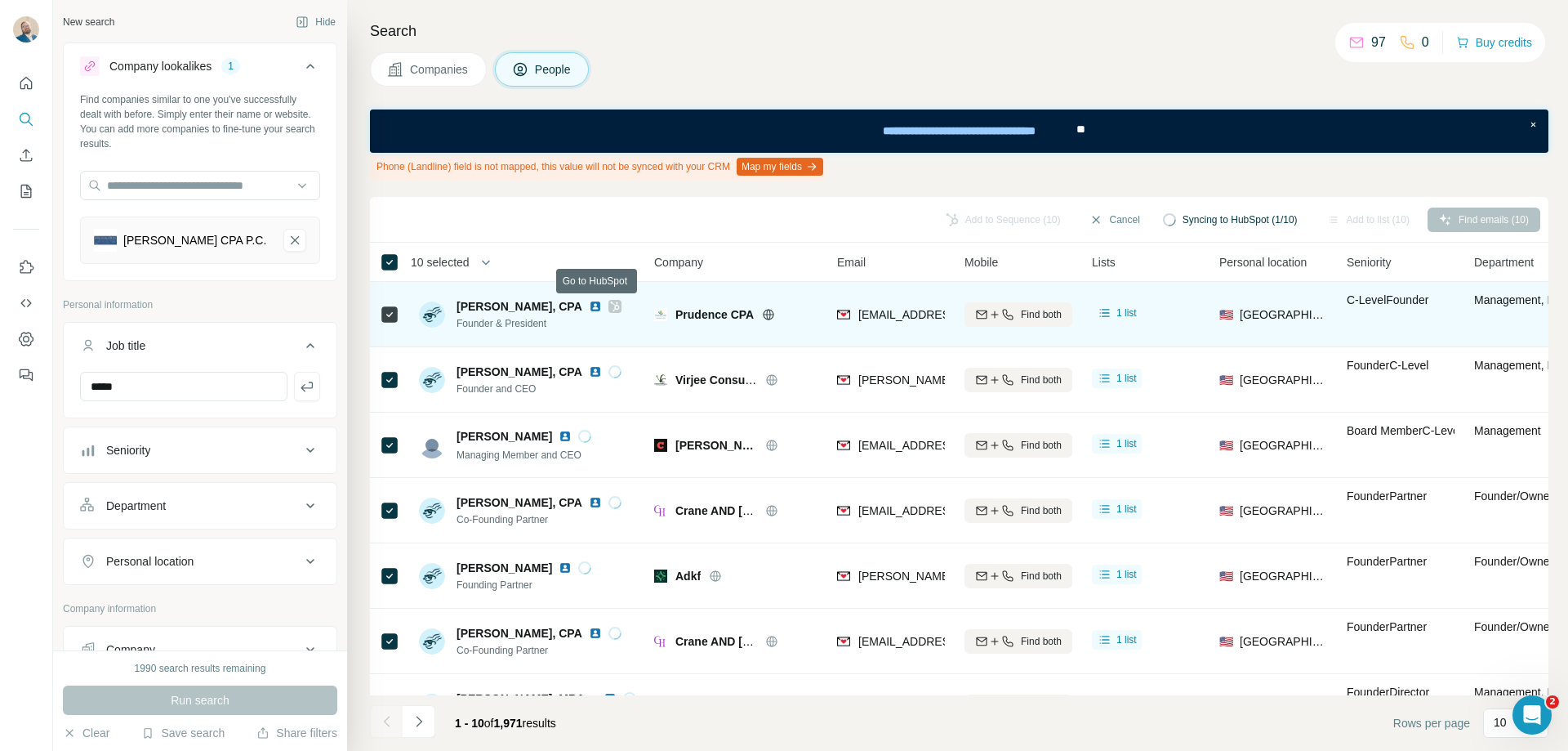
click at [610, 308] on icon at bounding box center [614, 307] width 9 height 10
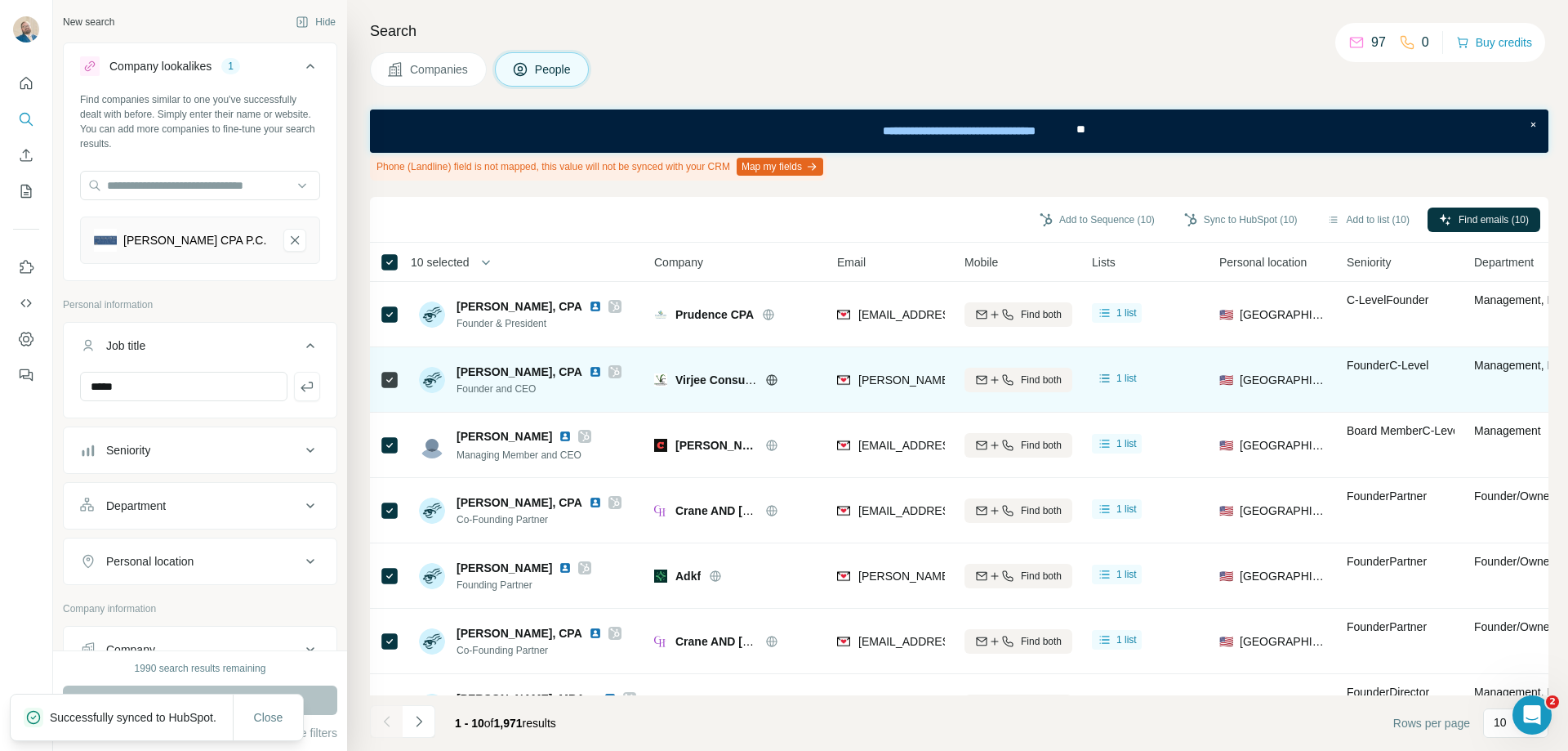
click at [610, 376] on icon at bounding box center [615, 372] width 10 height 13
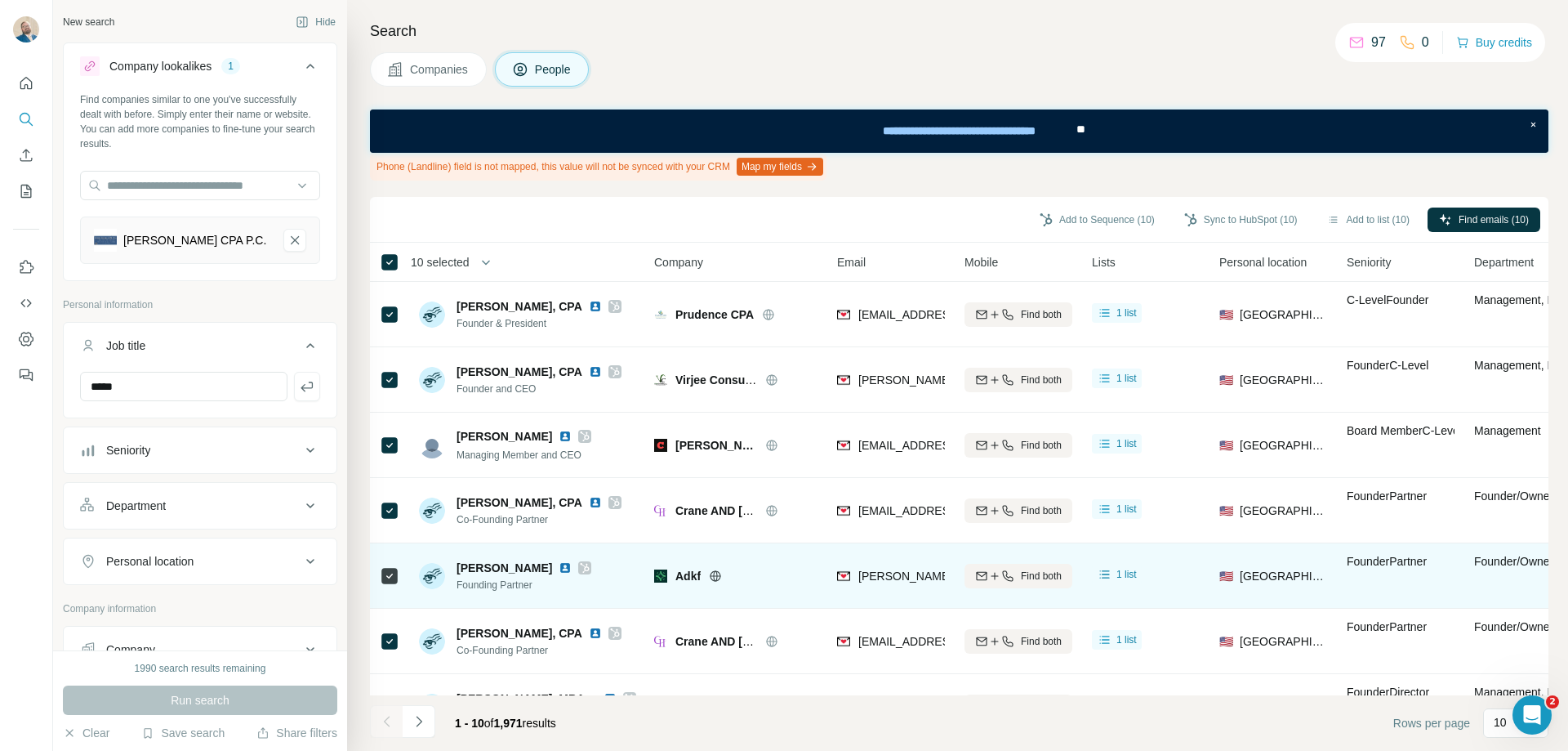
click at [580, 570] on icon at bounding box center [584, 568] width 9 height 10
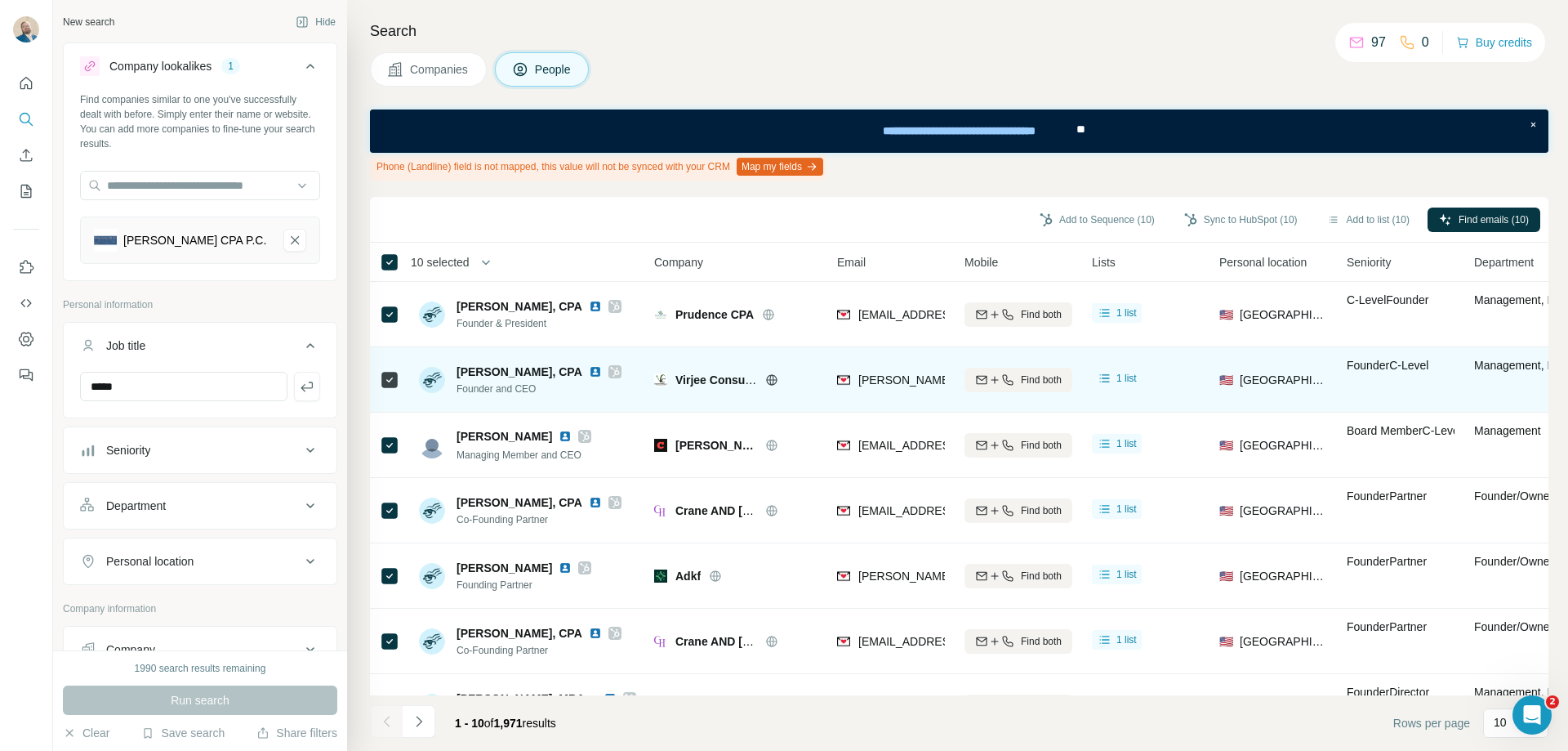
click at [771, 383] on icon at bounding box center [771, 379] width 13 height 13
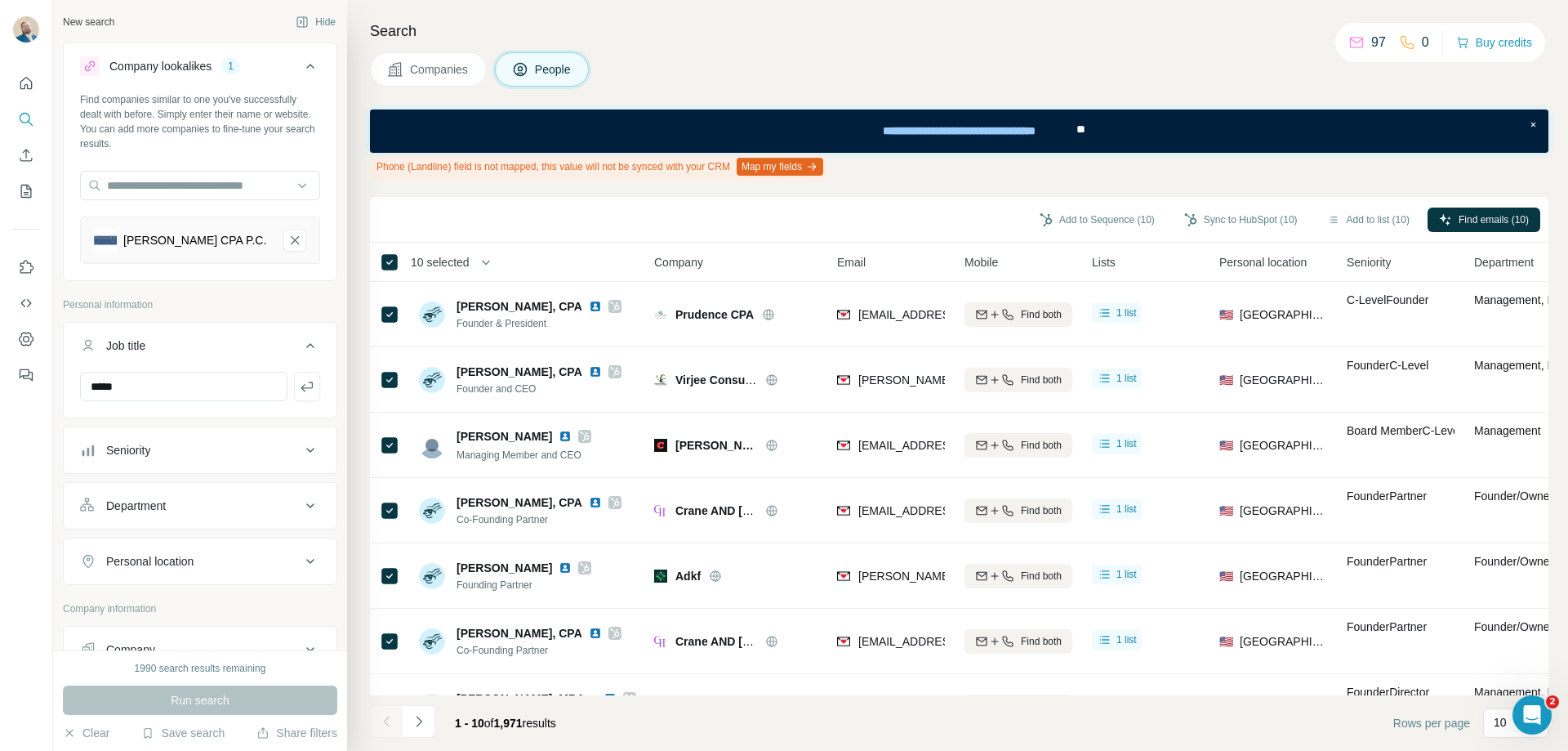
click at [776, 166] on button "Map my fields" at bounding box center [780, 167] width 87 height 18
click at [1220, 219] on button "Sync to HubSpot (10)" at bounding box center [1240, 220] width 136 height 25
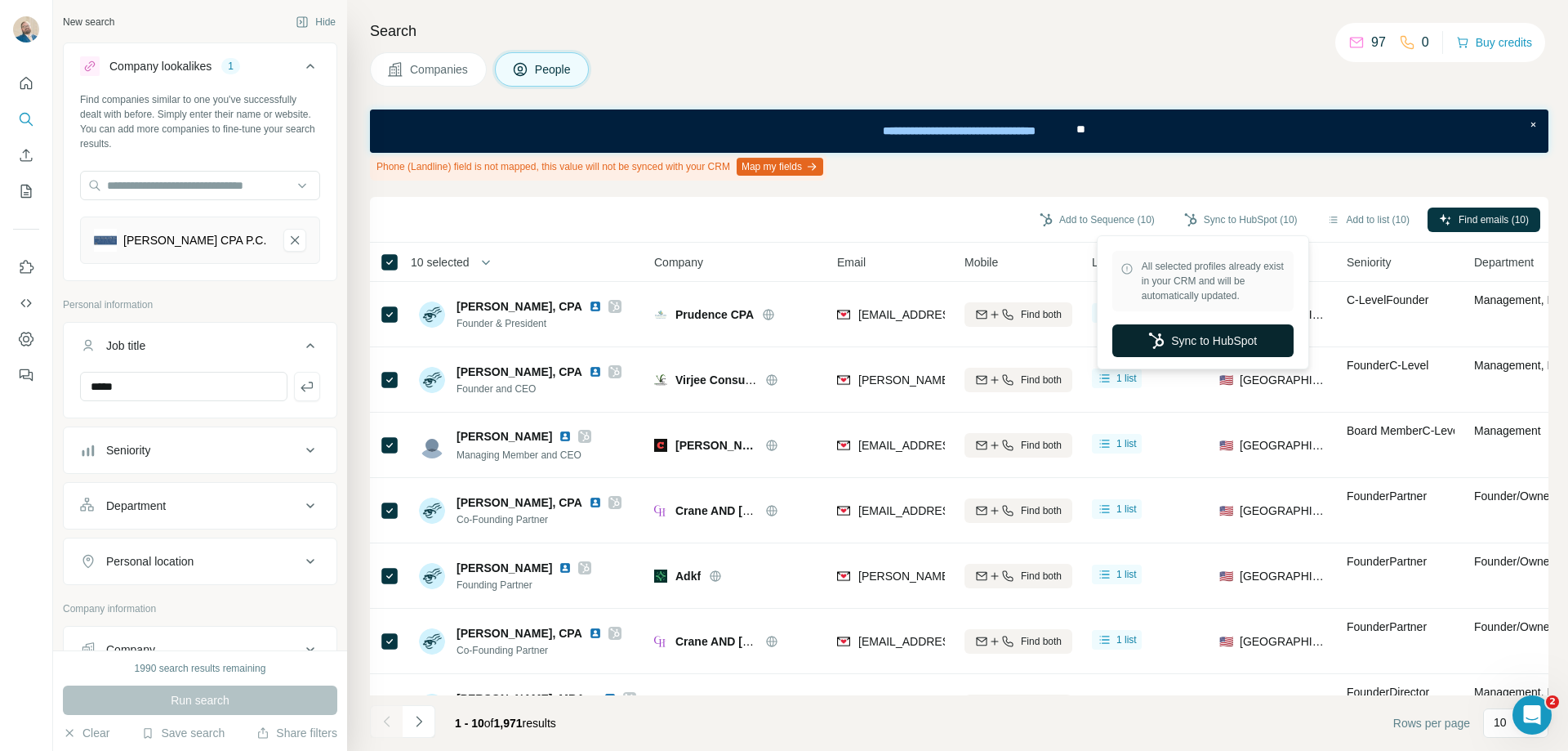
click at [1217, 345] on button "Sync to HubSpot" at bounding box center [1203, 340] width 181 height 33
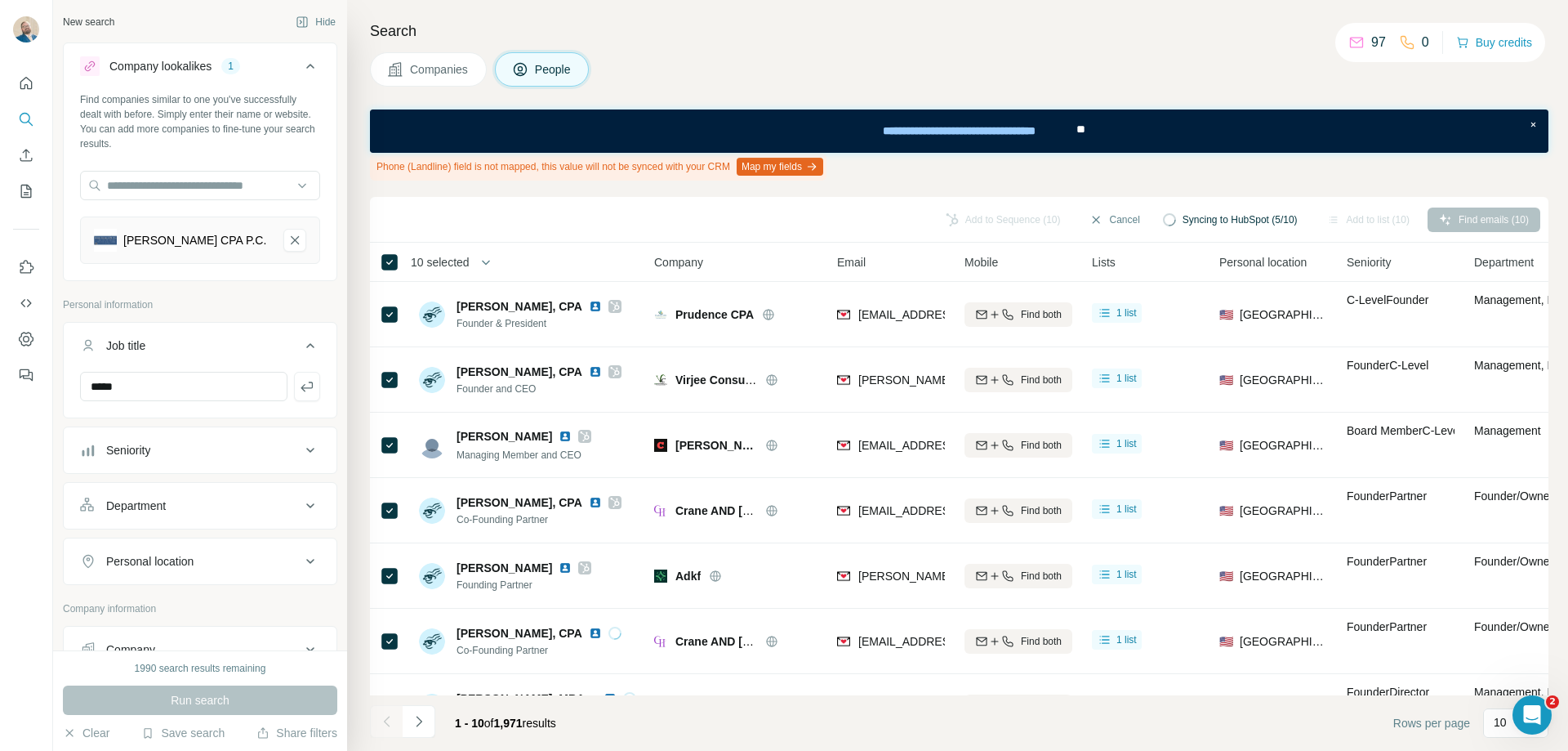
click at [580, 435] on icon at bounding box center [585, 436] width 10 height 13
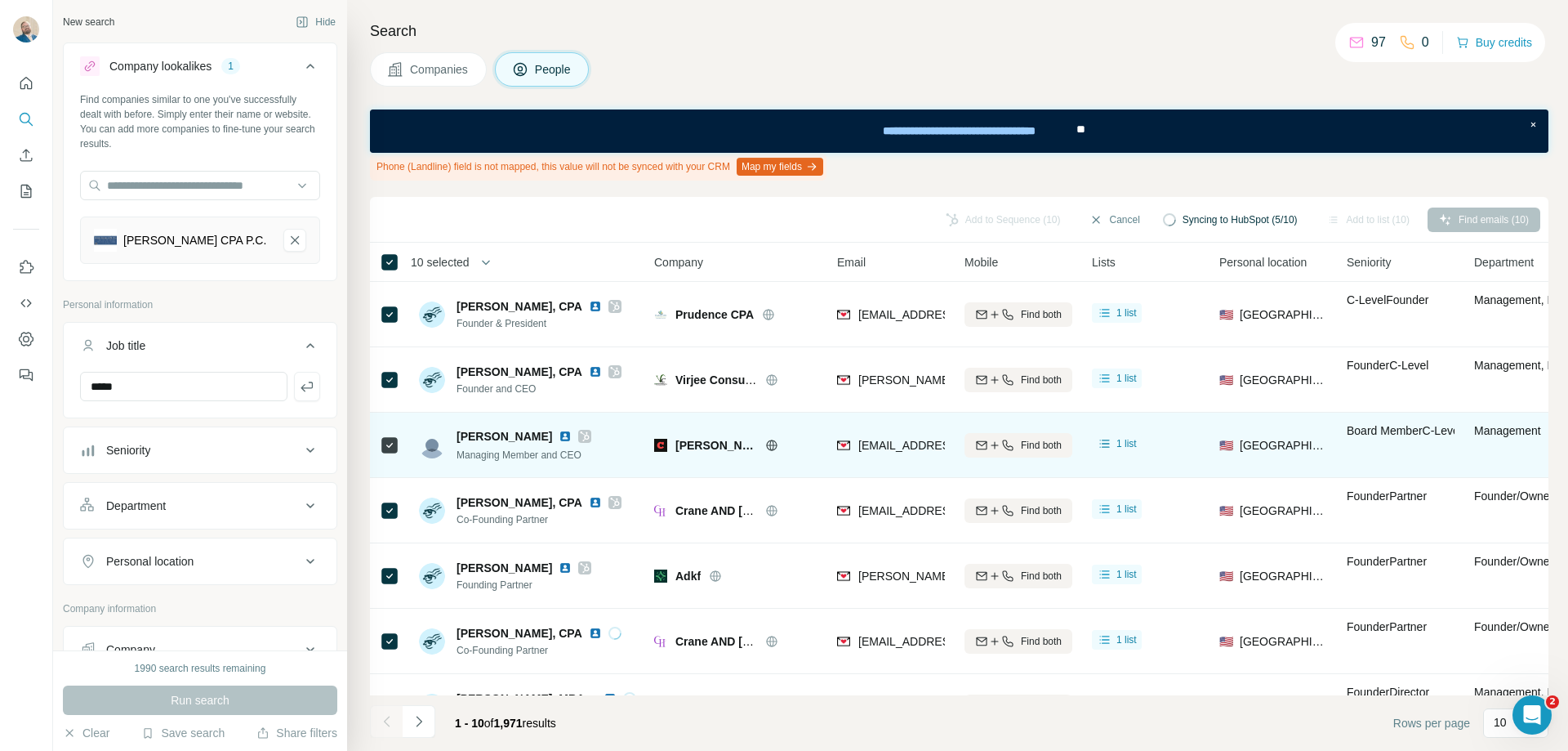
click at [765, 447] on div at bounding box center [791, 444] width 52 height 13
click at [769, 447] on icon at bounding box center [771, 444] width 4 height 11
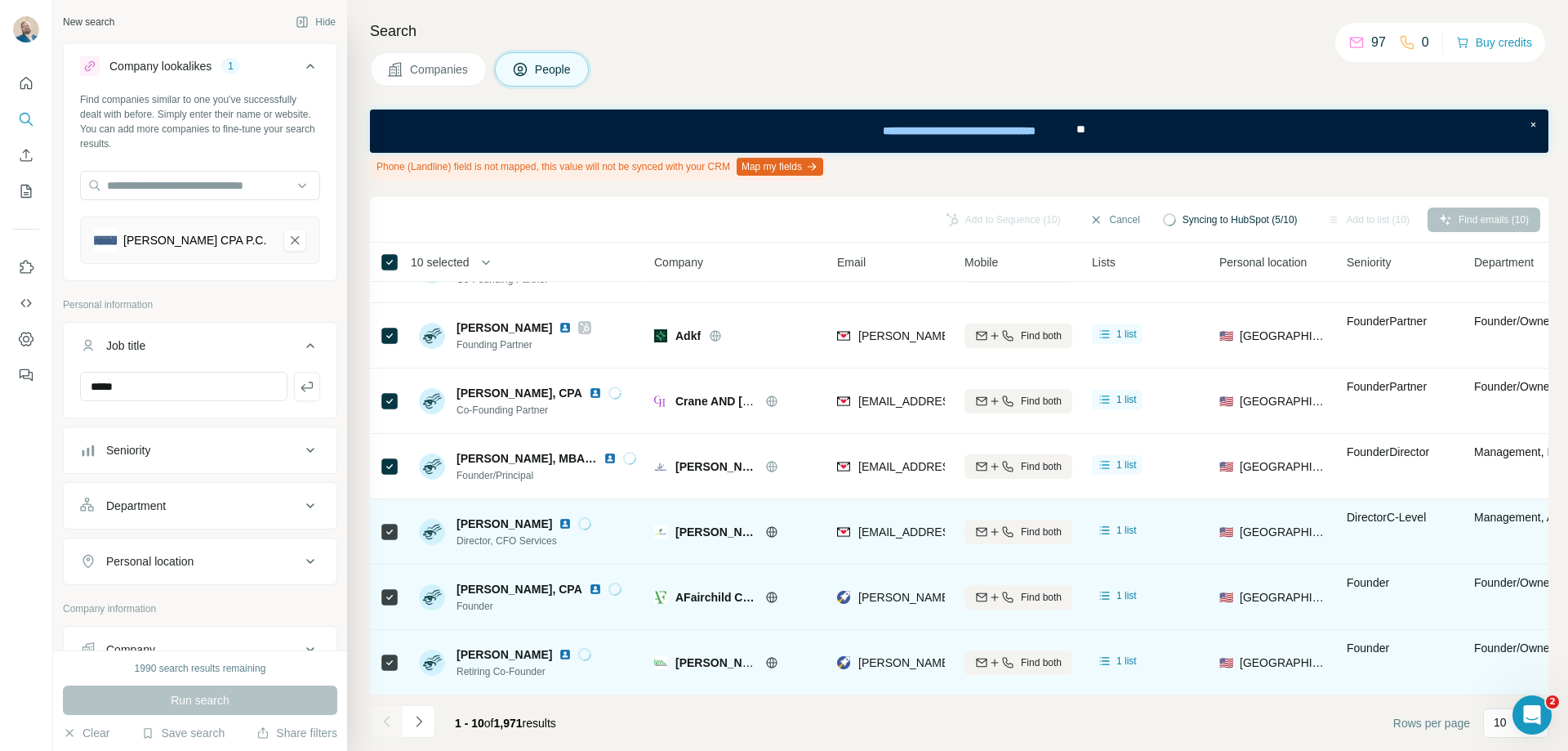
scroll to position [248, 0]
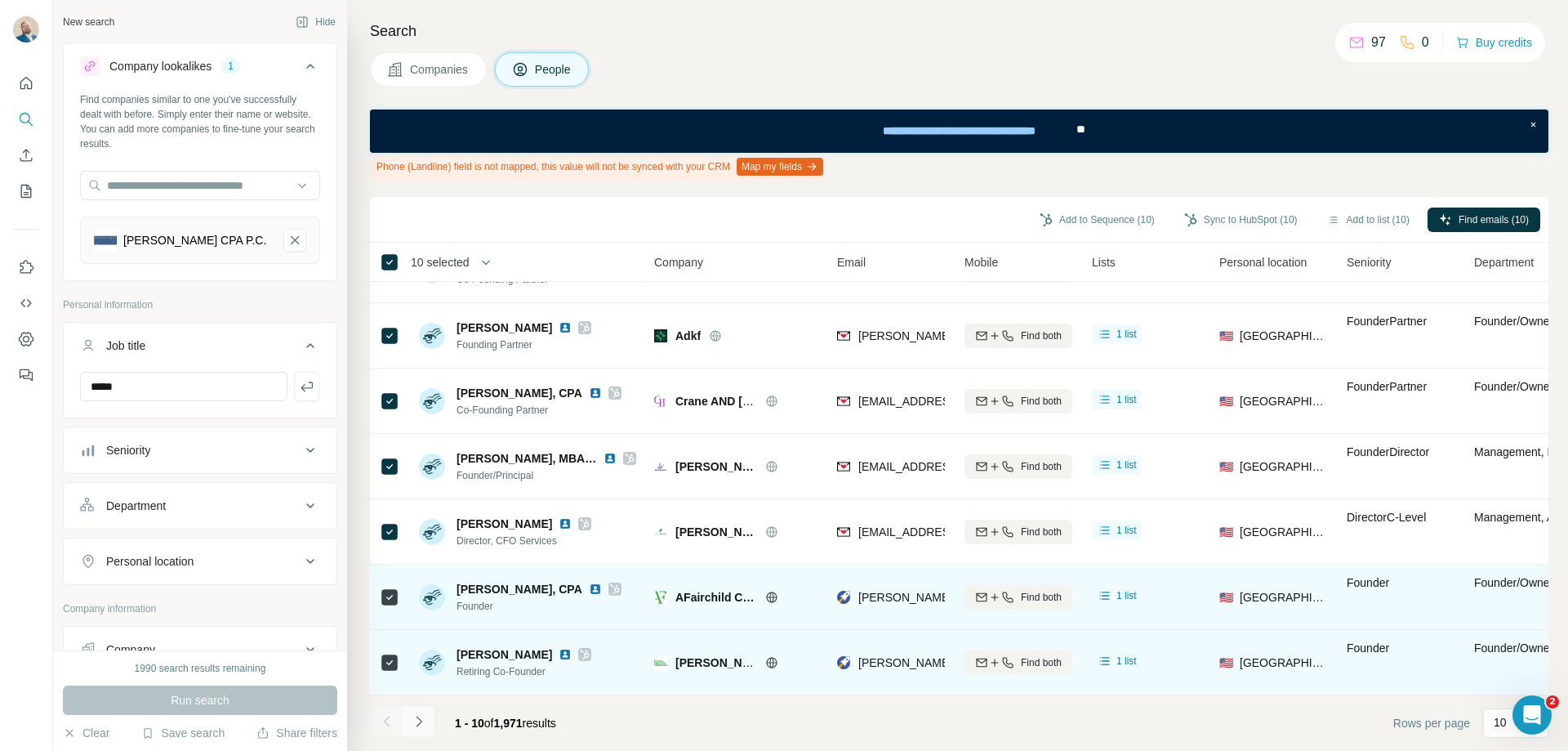
click at [425, 724] on icon "Navigate to next page" at bounding box center [419, 721] width 17 height 17
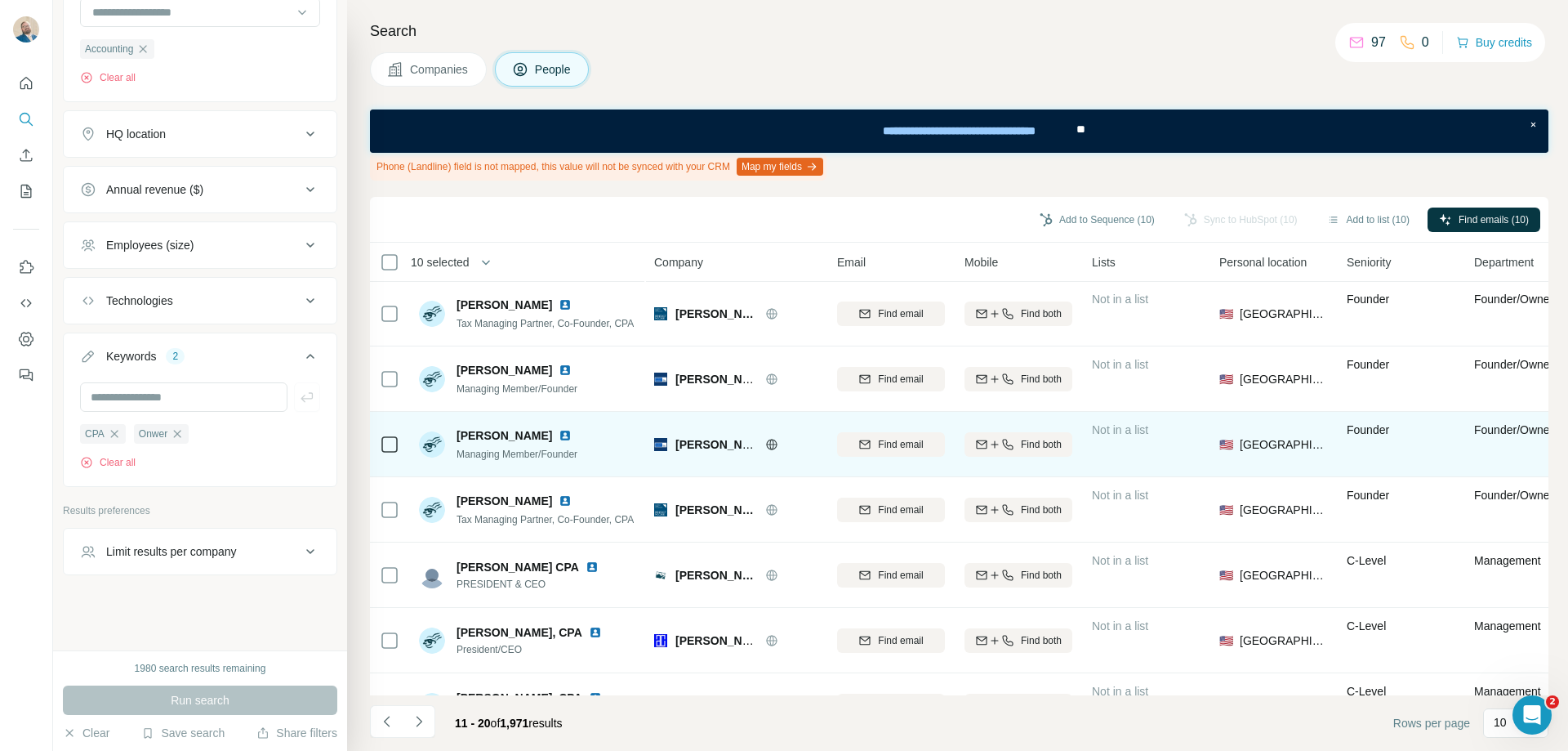
scroll to position [0, 0]
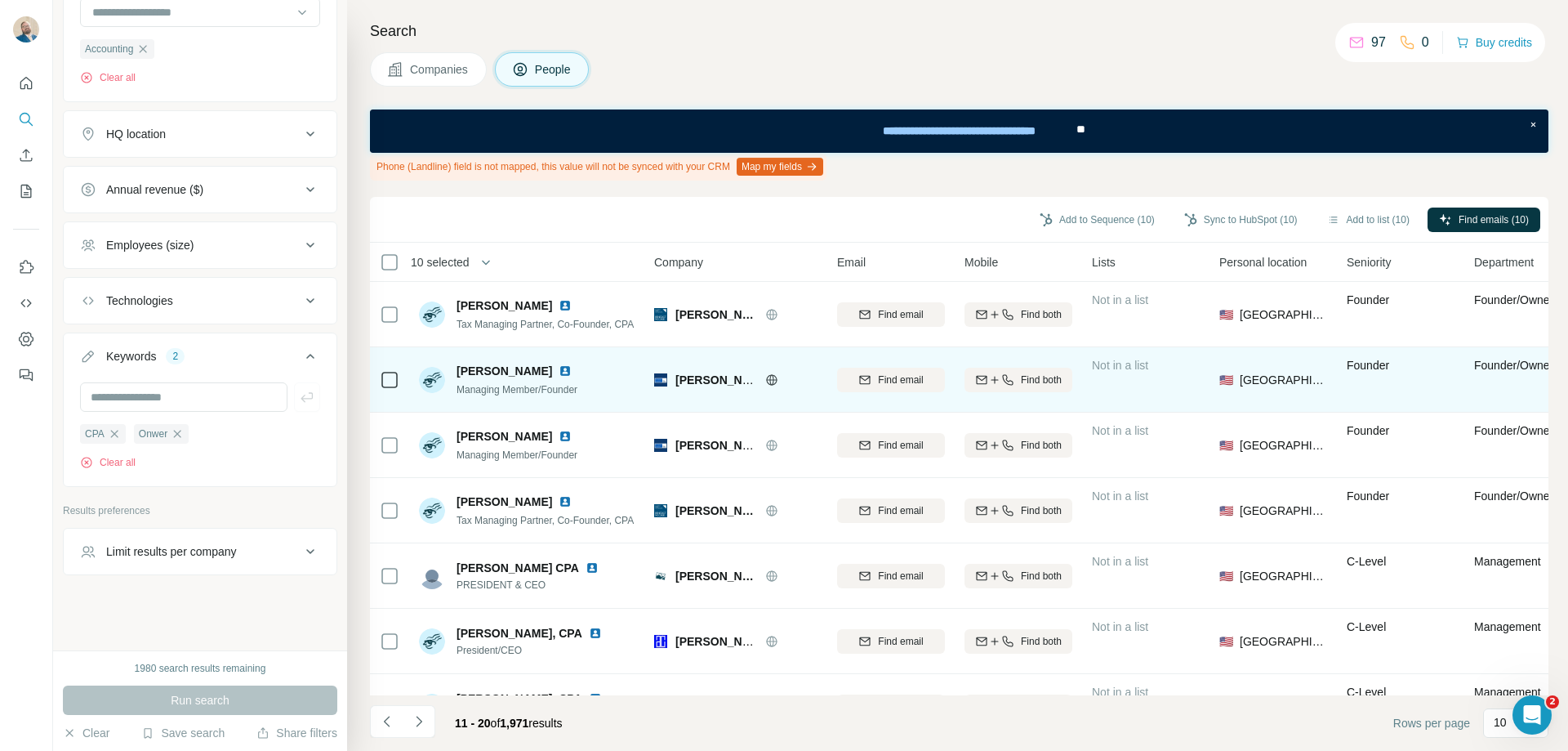
click at [563, 374] on img at bounding box center [564, 371] width 13 height 13
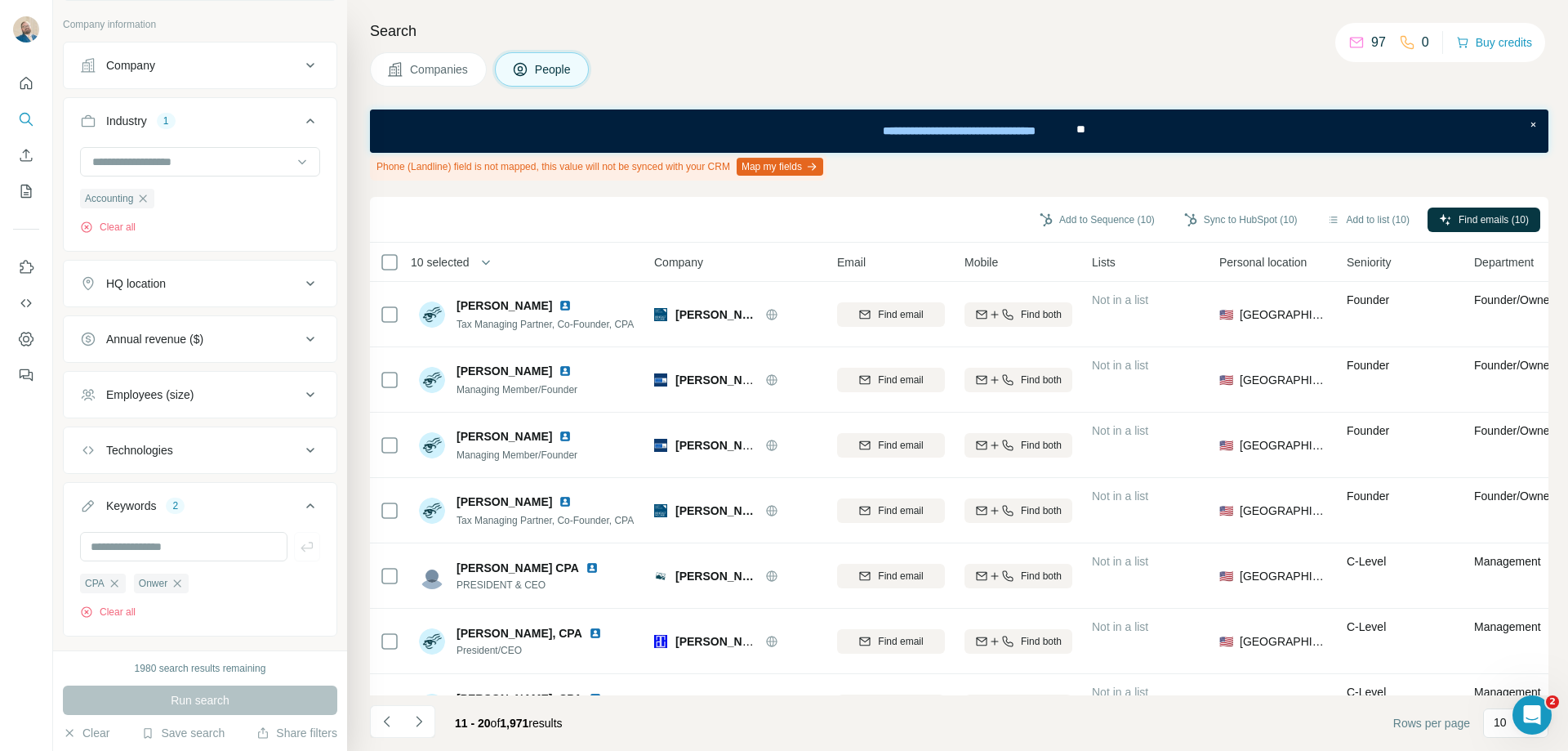
scroll to position [572, 0]
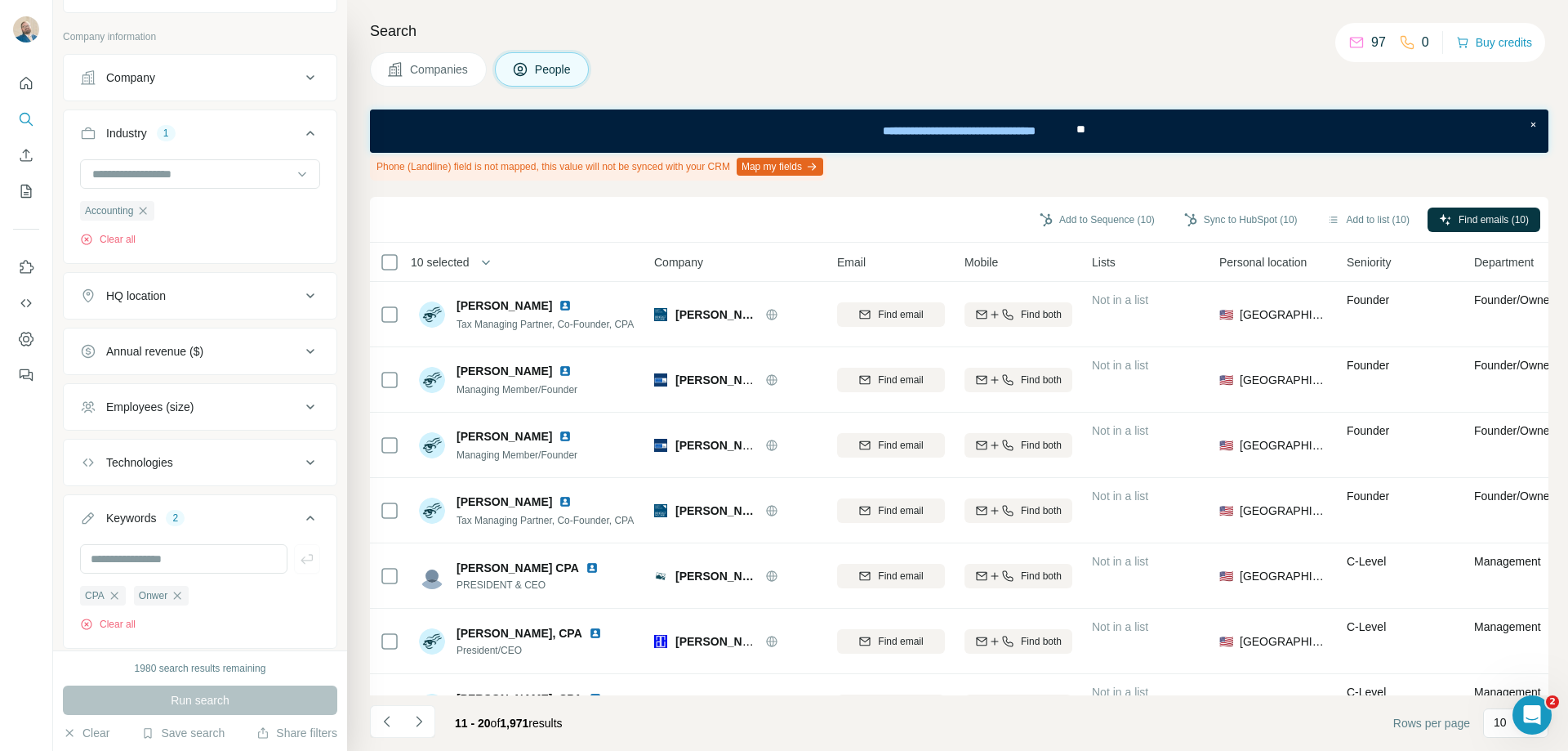
click at [267, 313] on button "HQ location" at bounding box center [200, 296] width 273 height 39
click at [208, 330] on input "text" at bounding box center [200, 337] width 240 height 30
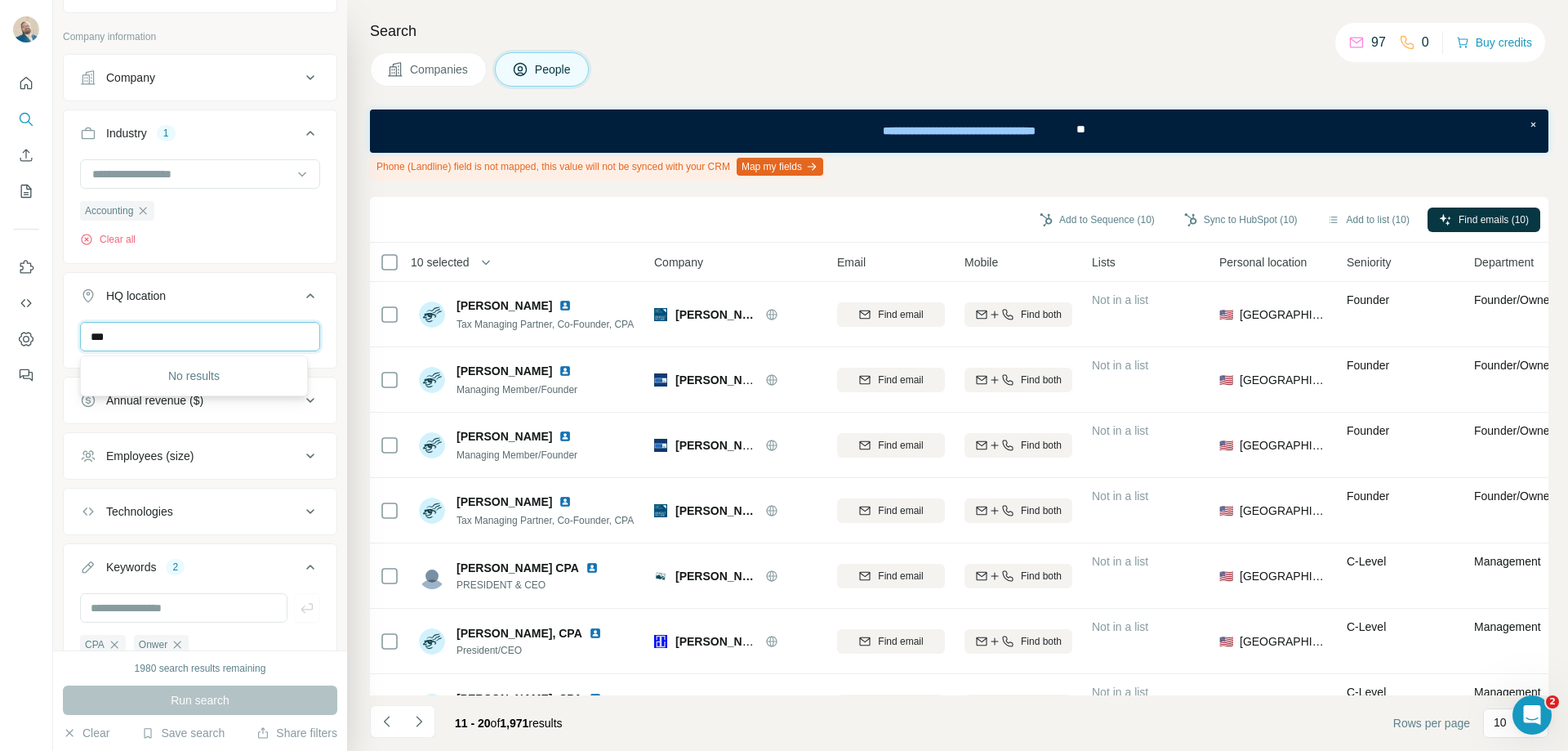
click at [208, 330] on input "***" at bounding box center [200, 337] width 240 height 30
click at [184, 332] on input "******" at bounding box center [200, 337] width 240 height 30
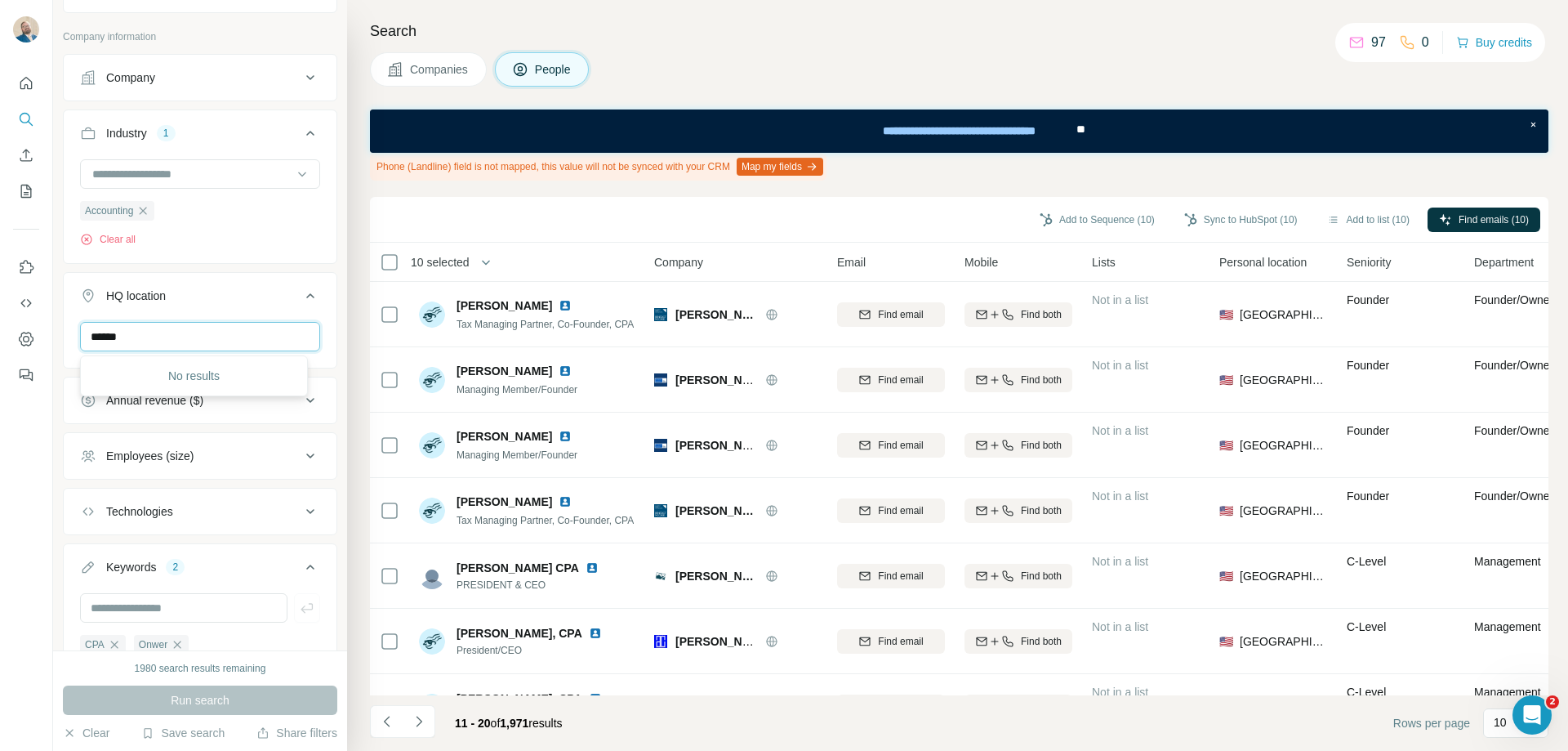
click at [184, 332] on input "******" at bounding box center [200, 337] width 240 height 30
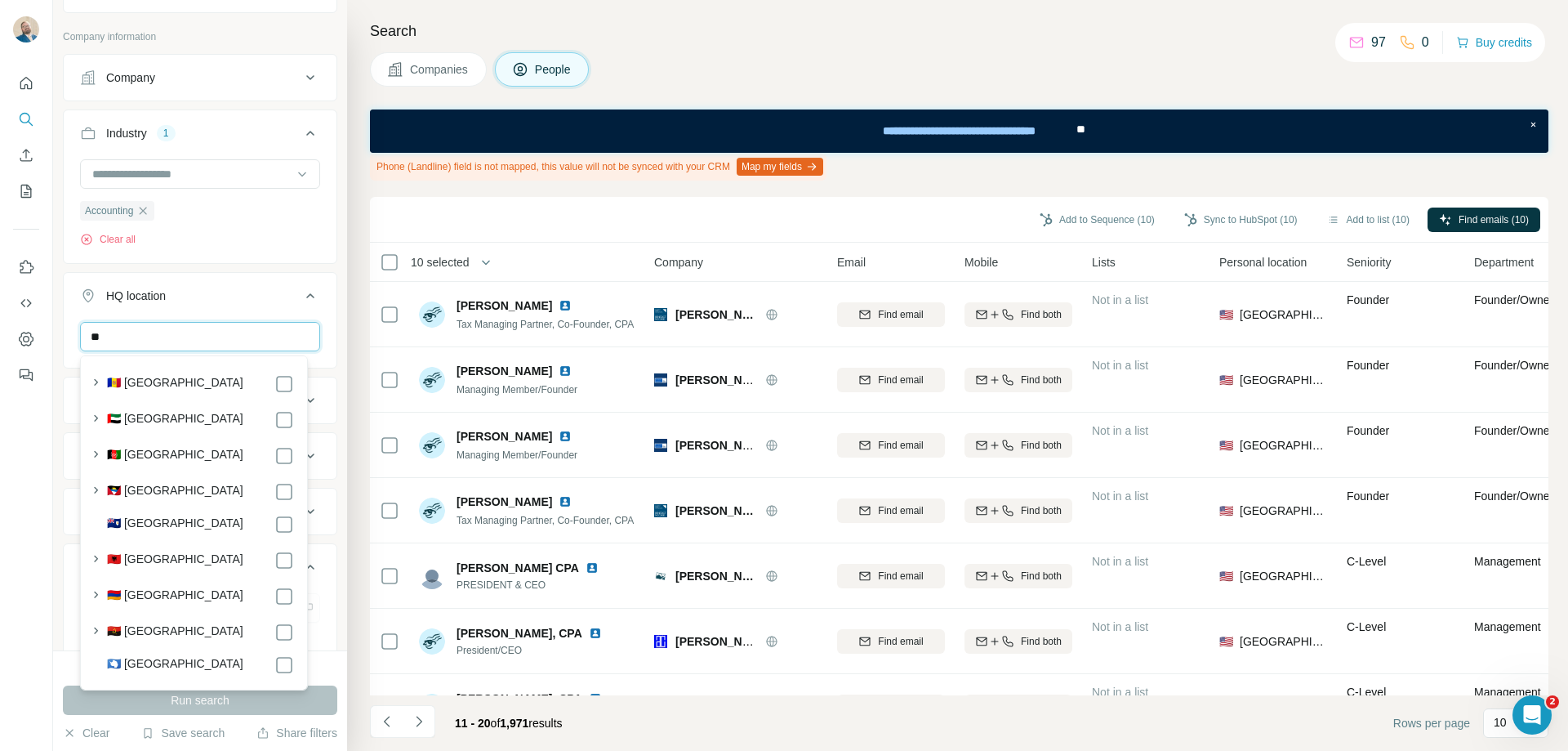
click at [184, 332] on input "**" at bounding box center [200, 337] width 240 height 30
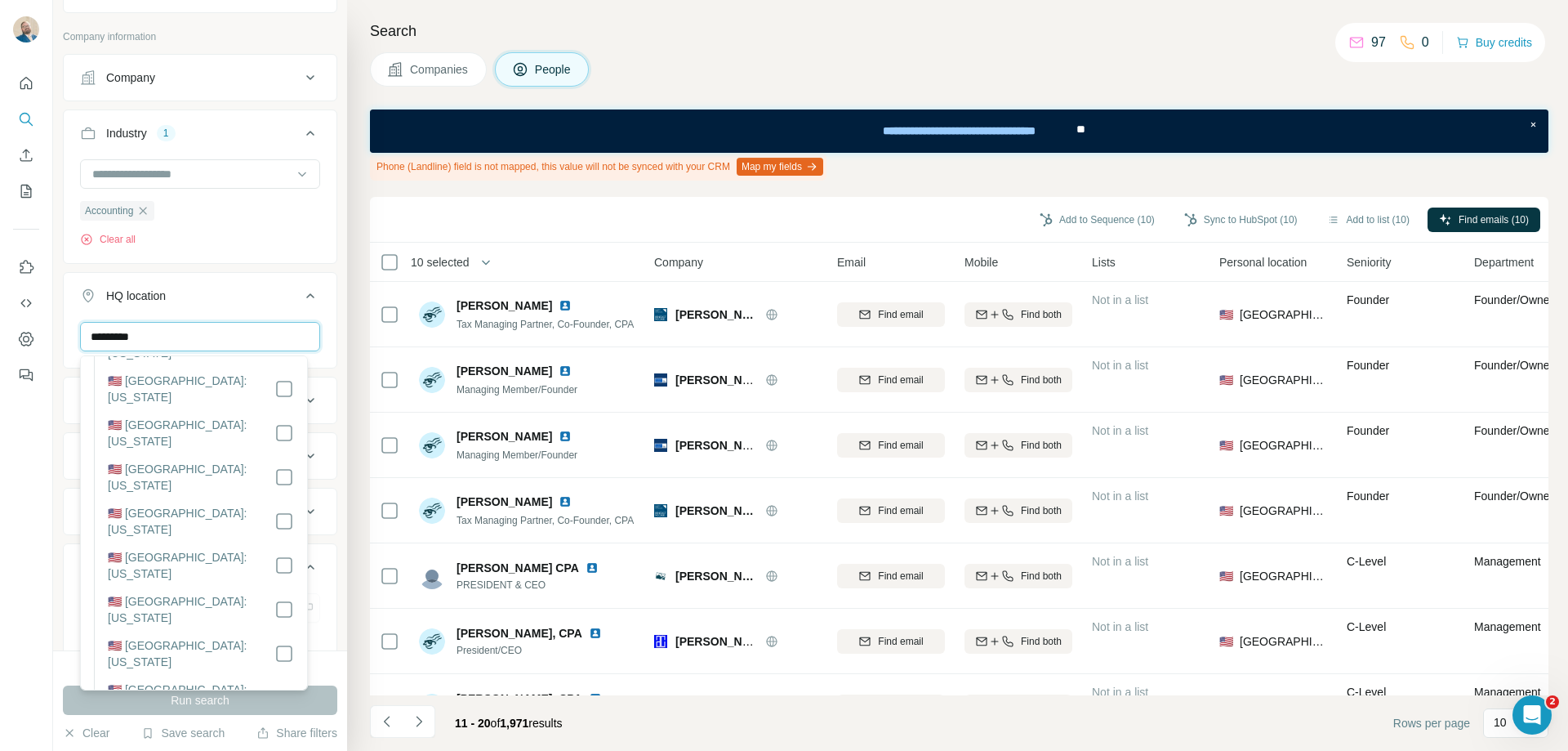
scroll to position [0, 0]
type input "*********"
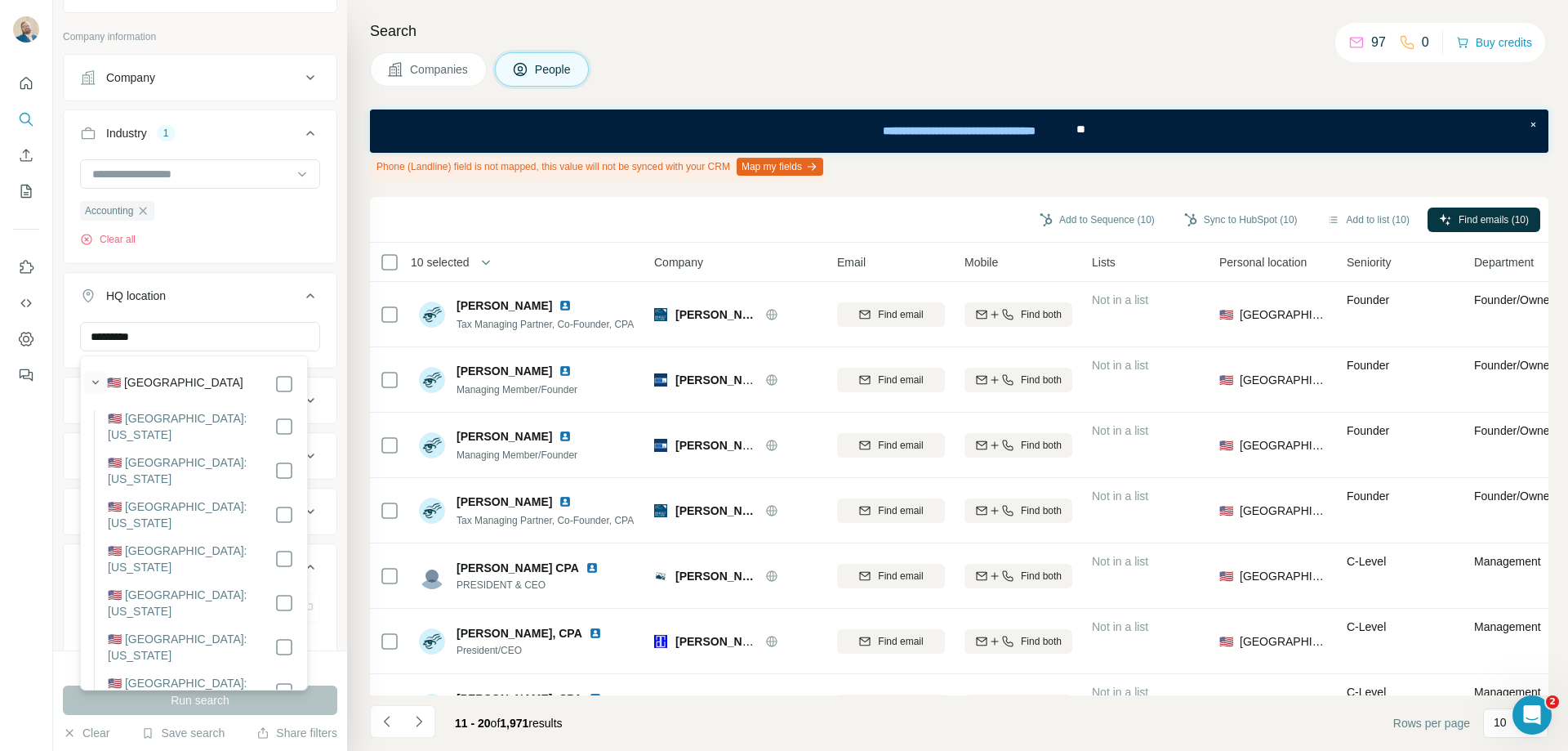
click at [91, 384] on icon "button" at bounding box center [96, 382] width 17 height 17
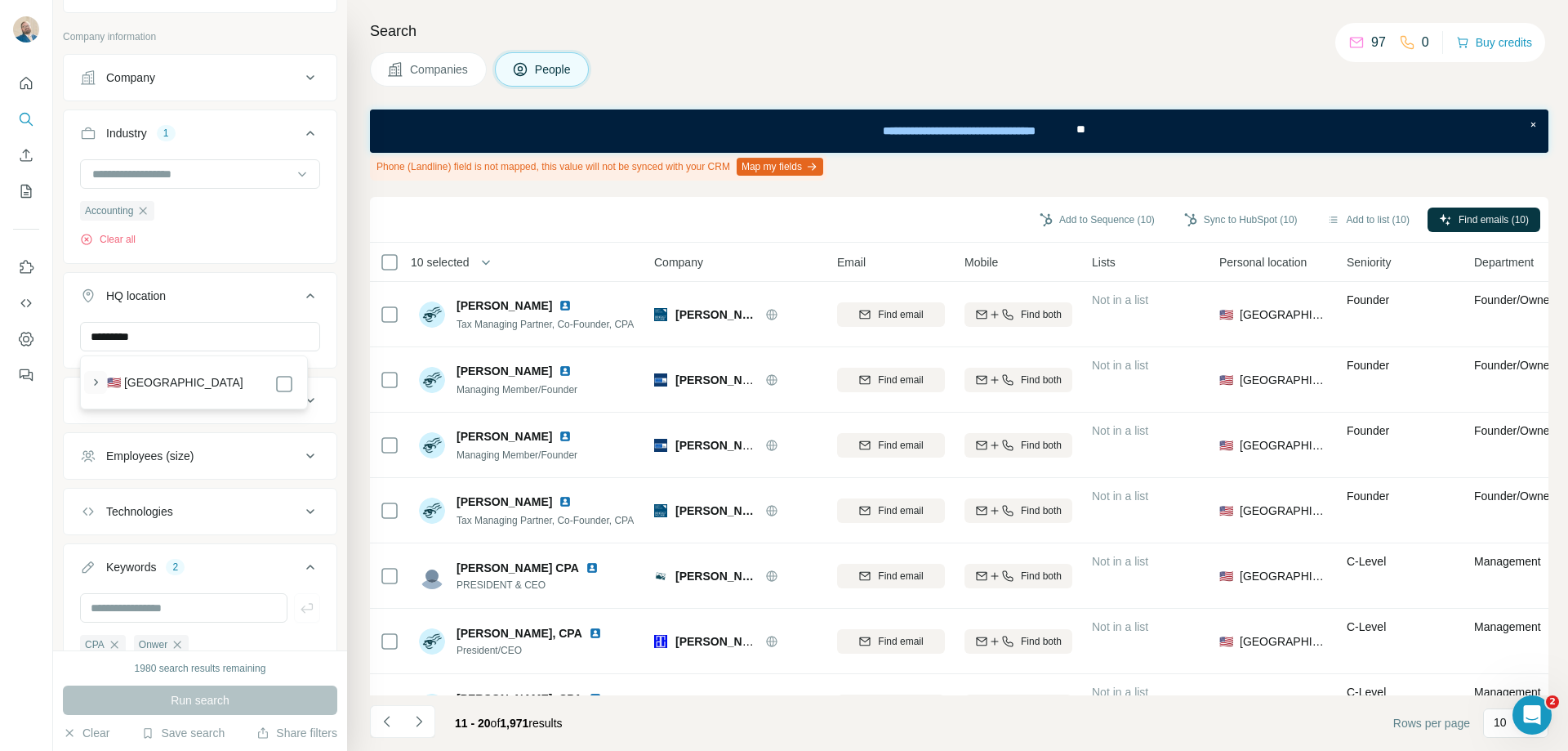
click at [91, 384] on icon "button" at bounding box center [96, 382] width 17 height 17
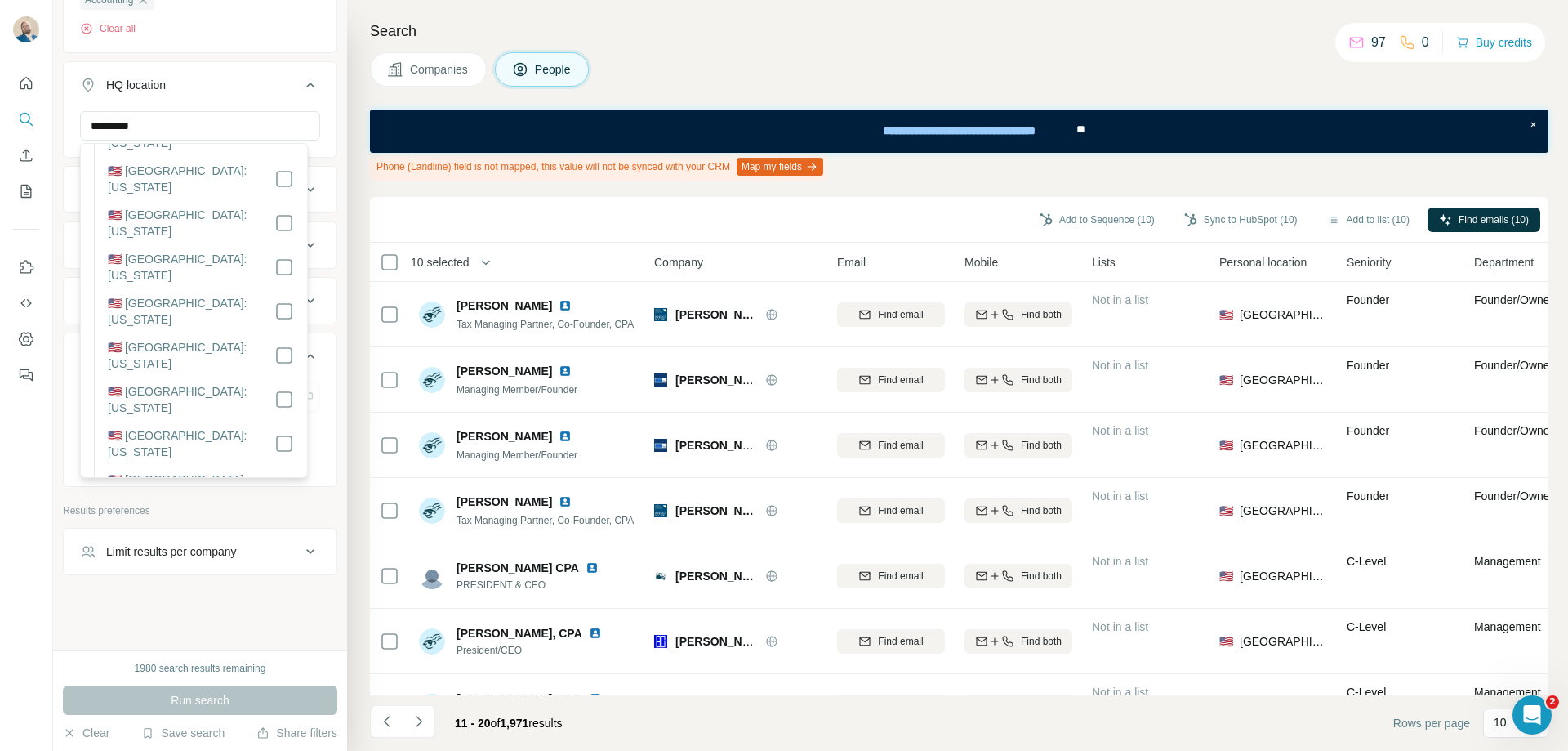
scroll to position [1552, 0]
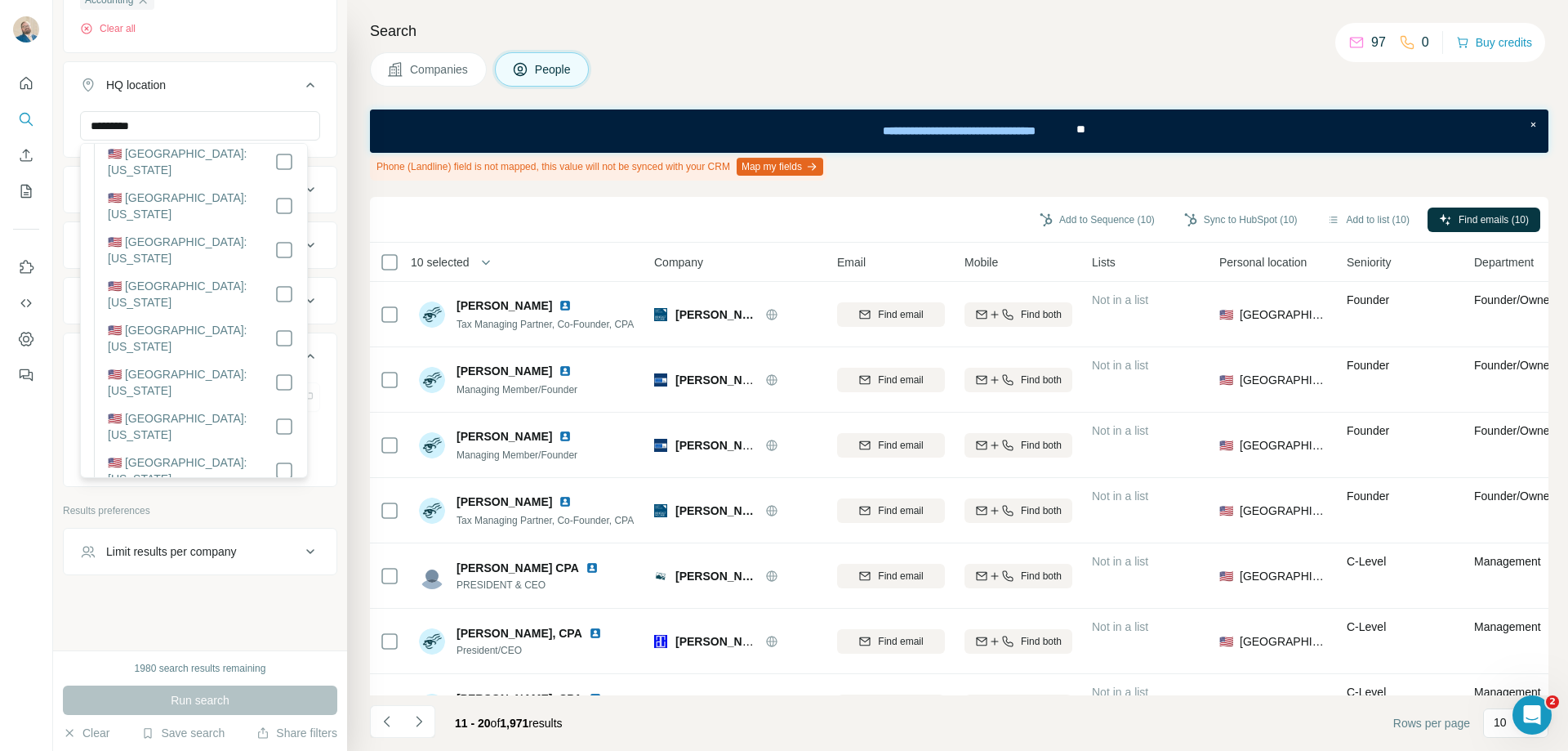
click at [200, 719] on label "🇺🇸 [GEOGRAPHIC_DATA]: [US_STATE]" at bounding box center [190, 735] width 166 height 33
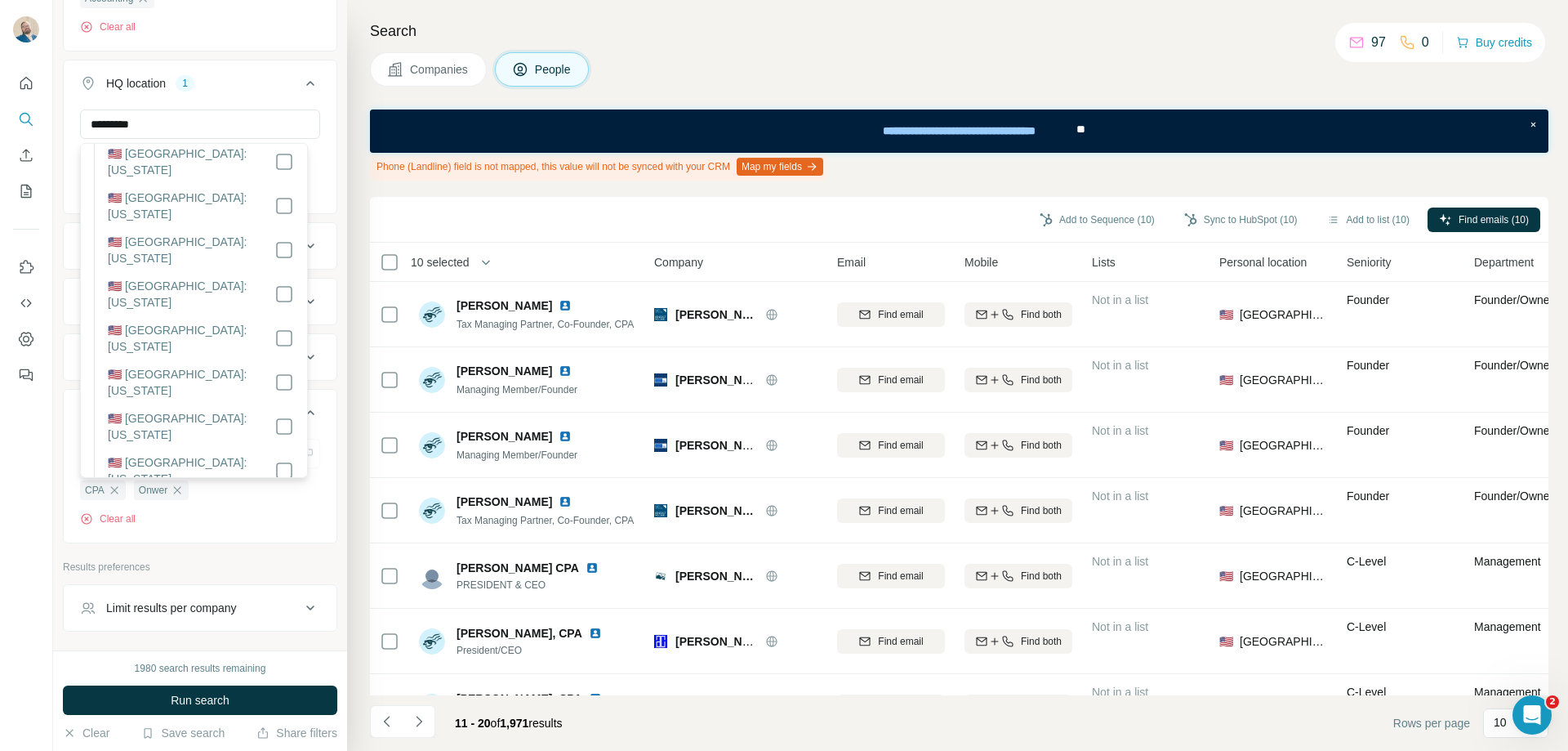
click at [222, 565] on p "Results preferences" at bounding box center [200, 567] width 275 height 15
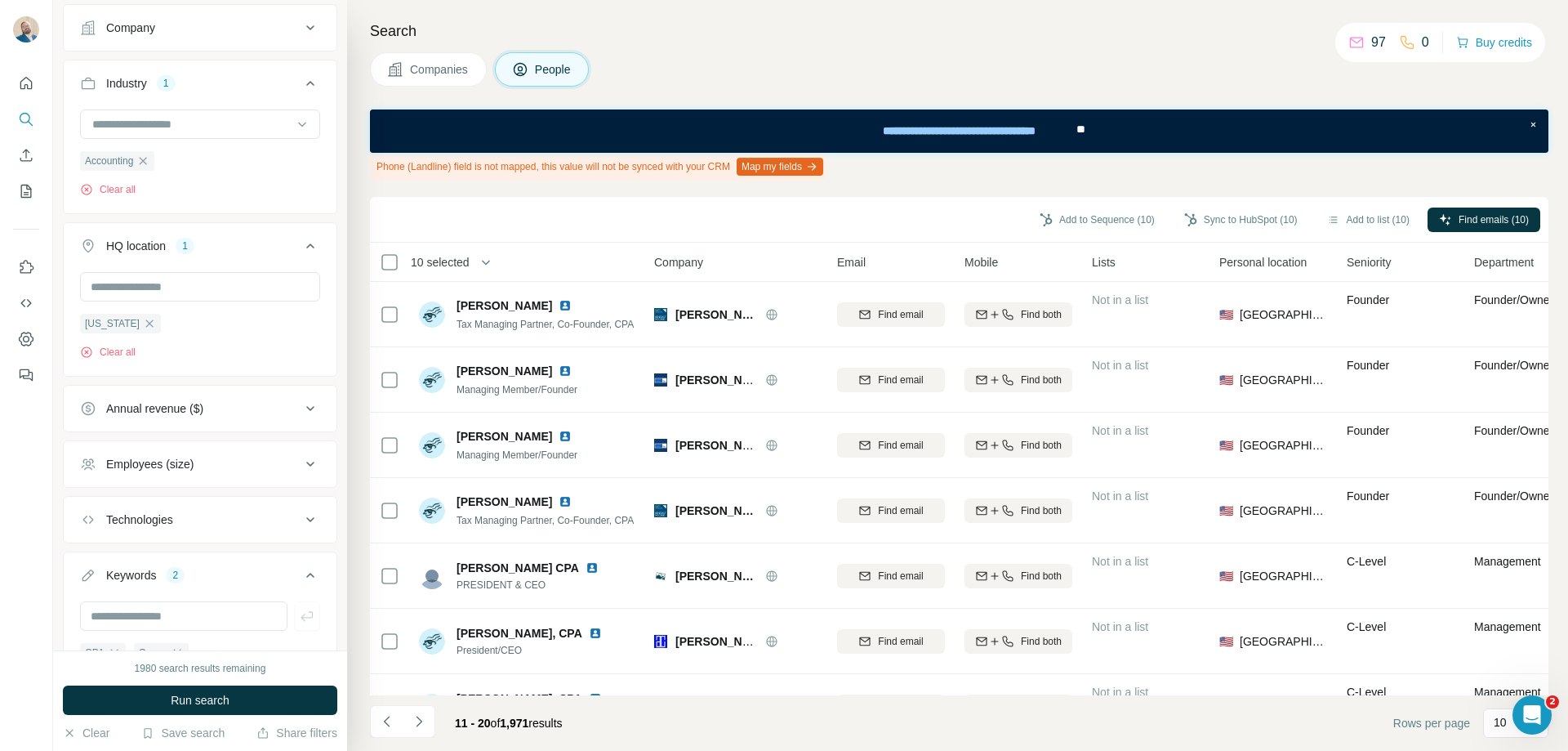
scroll to position [621, 0]
click at [189, 279] on input "text" at bounding box center [200, 288] width 240 height 30
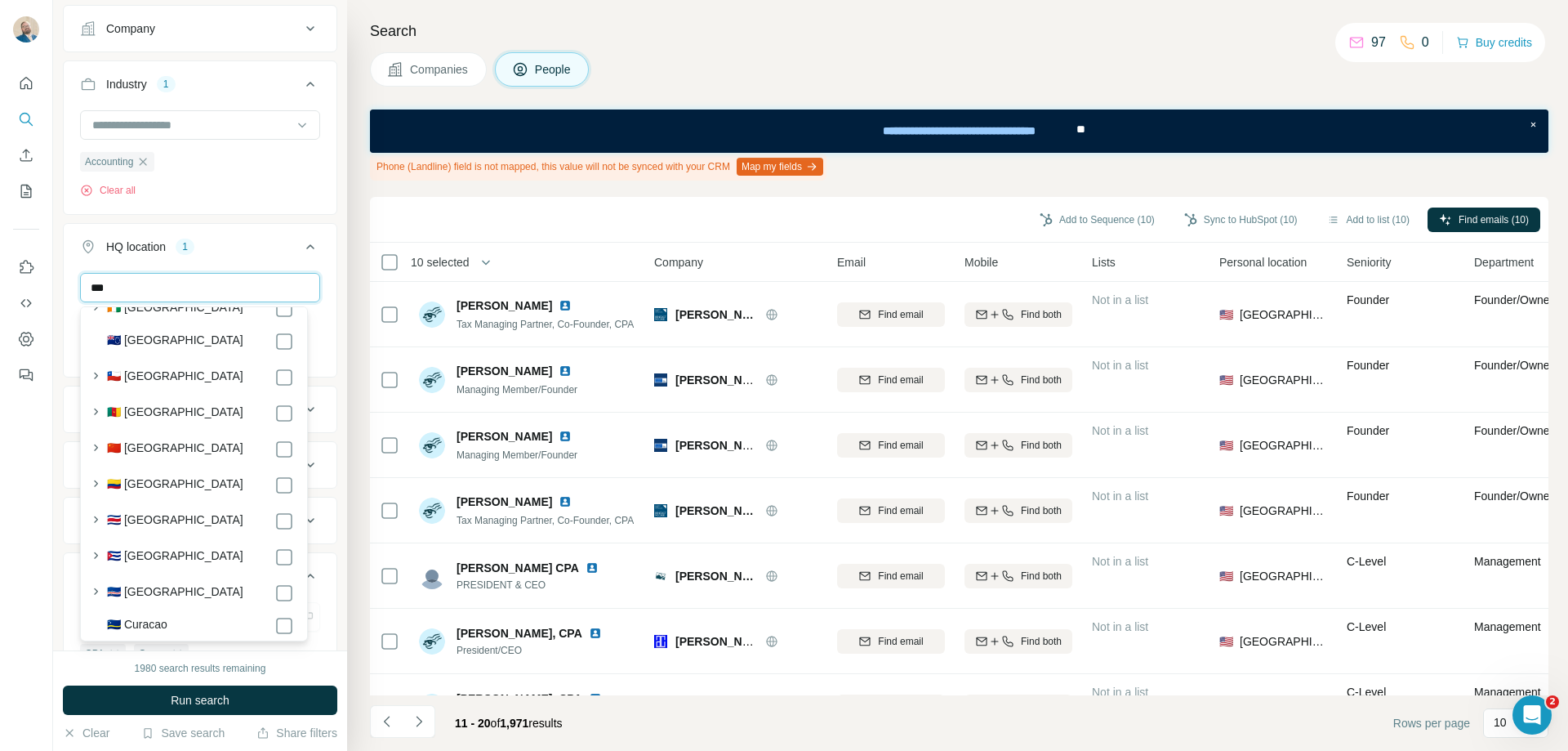
scroll to position [0, 0]
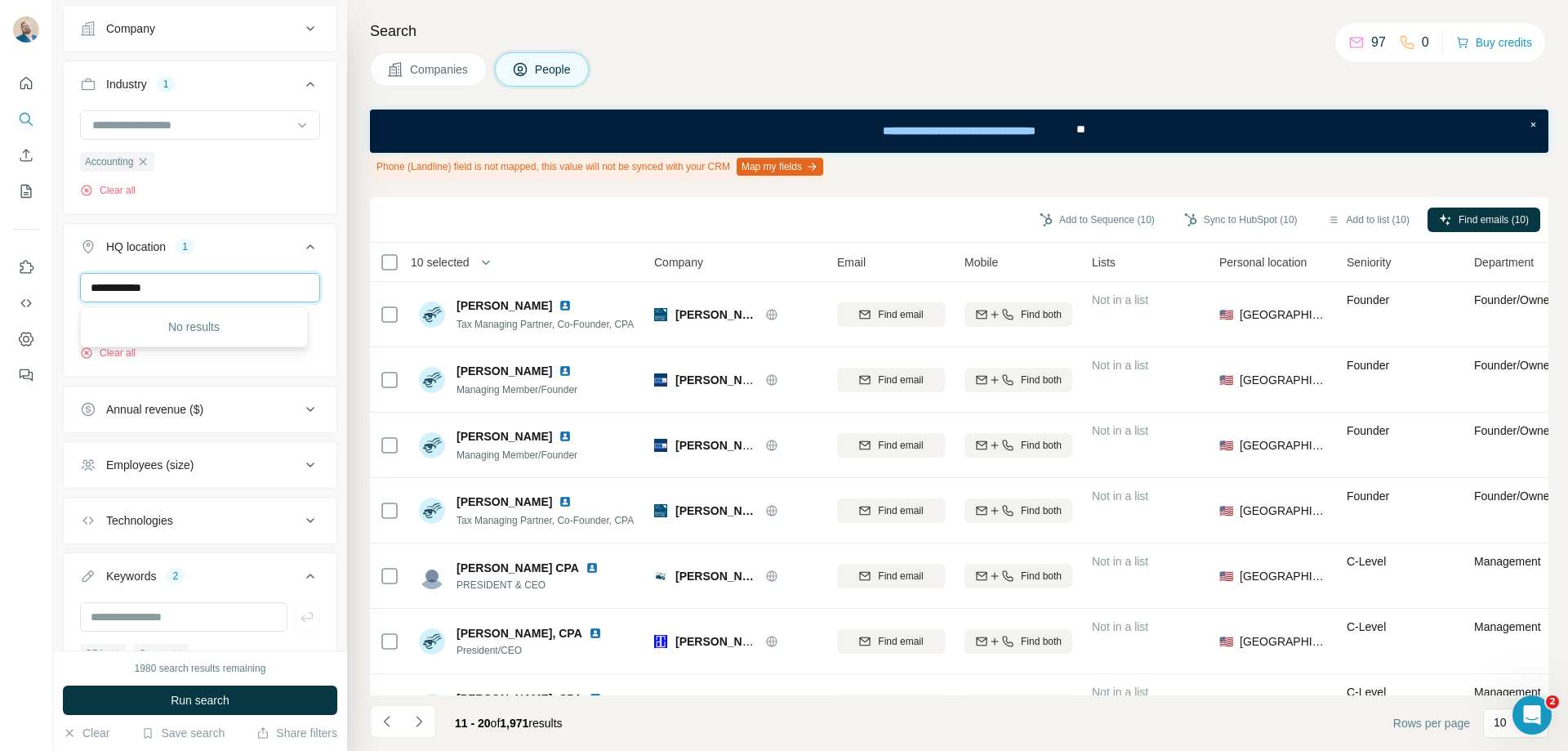
type input "**********"
click at [212, 337] on div "No results" at bounding box center [193, 326] width 220 height 33
click at [213, 373] on div "**********" at bounding box center [200, 323] width 273 height 101
click at [247, 369] on div "**********" at bounding box center [200, 323] width 273 height 101
click at [300, 253] on icon at bounding box center [310, 246] width 20 height 20
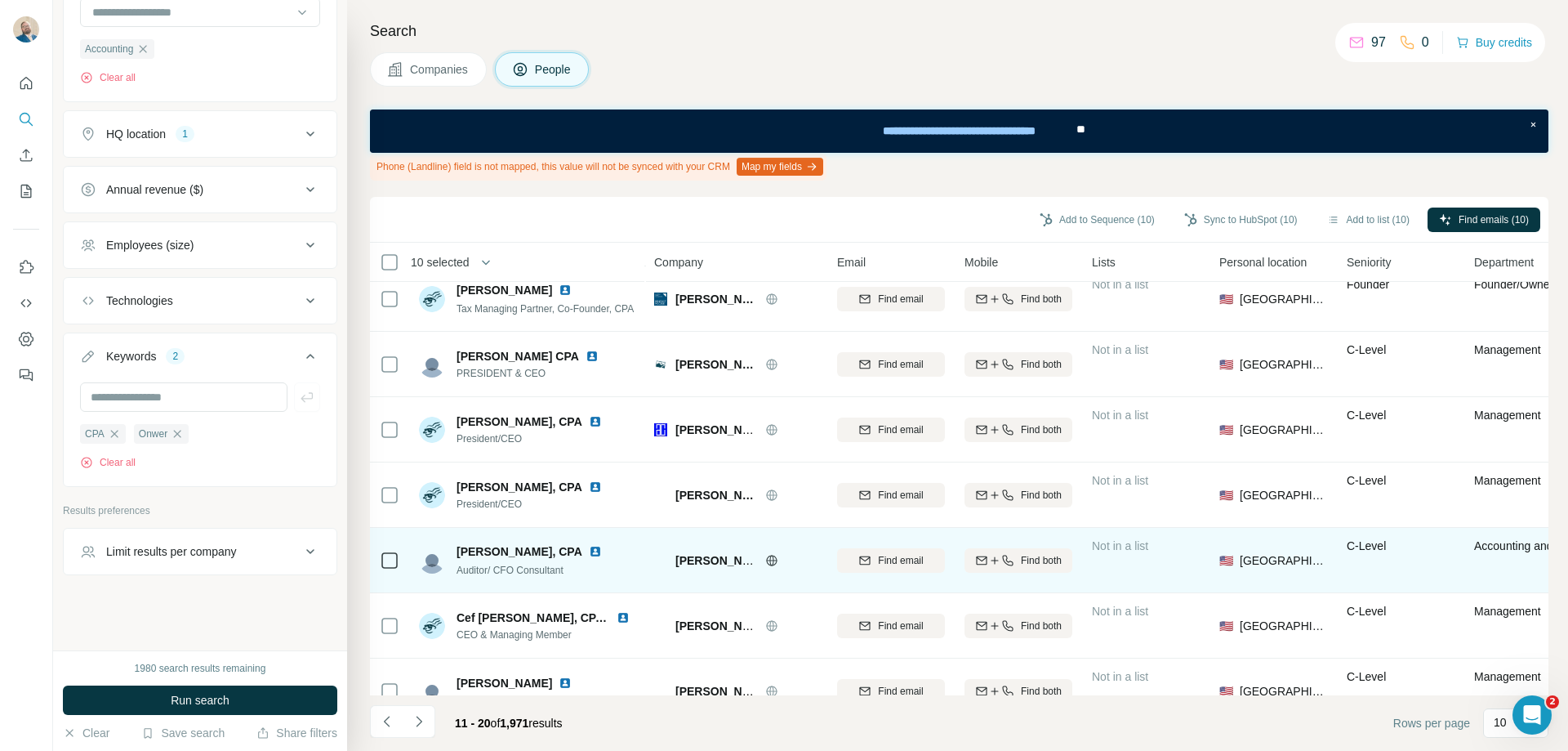
scroll to position [248, 0]
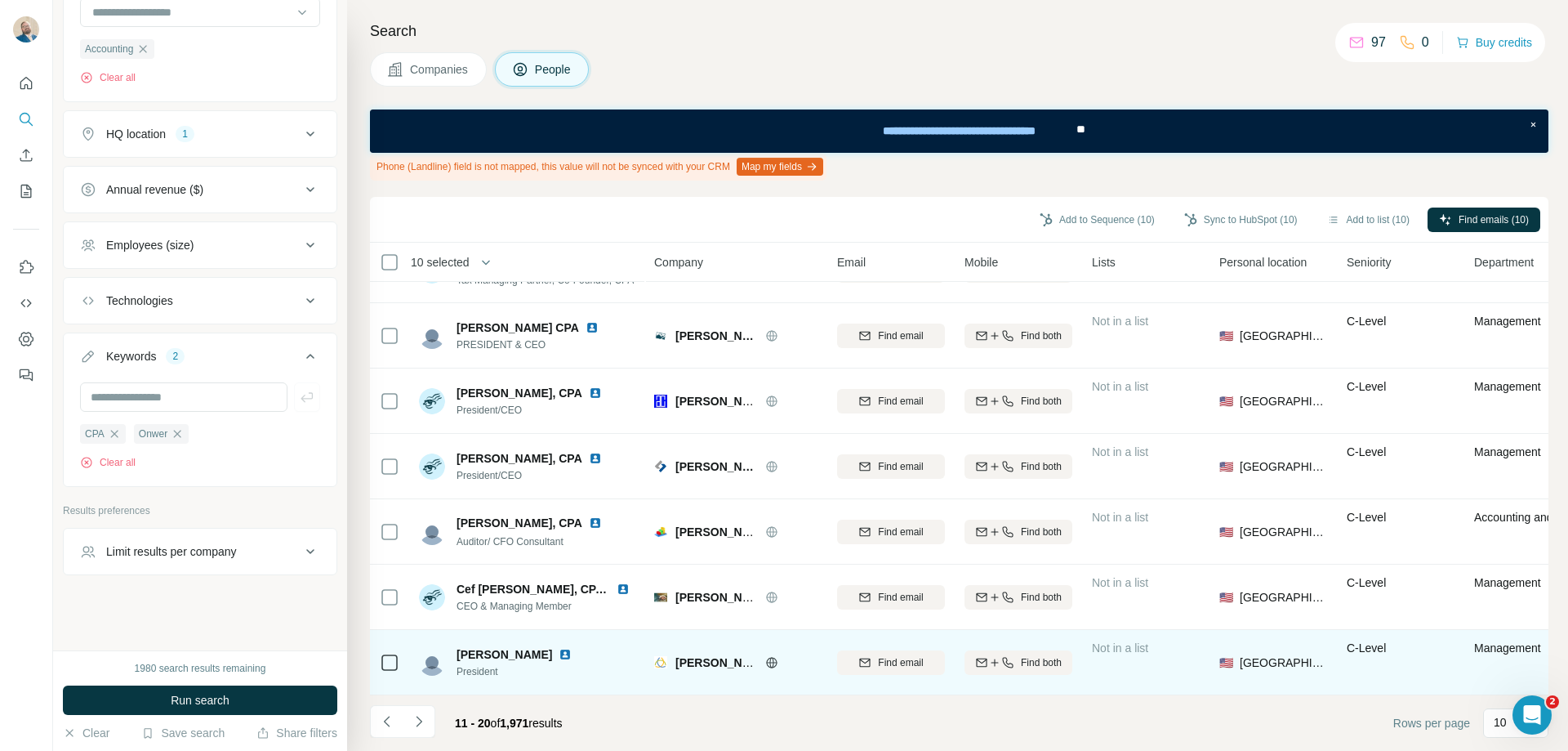
click at [769, 657] on icon at bounding box center [771, 662] width 13 height 13
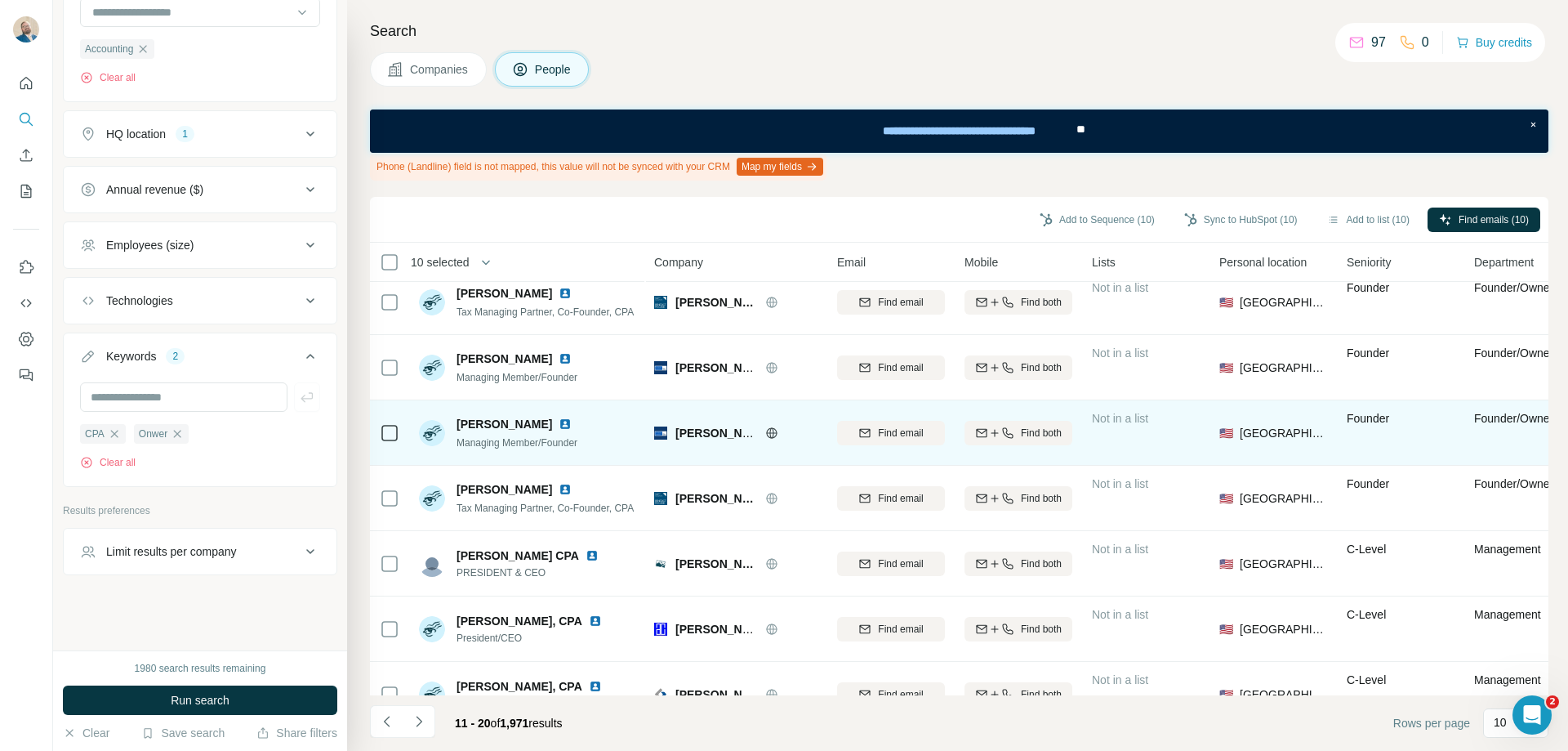
scroll to position [0, 0]
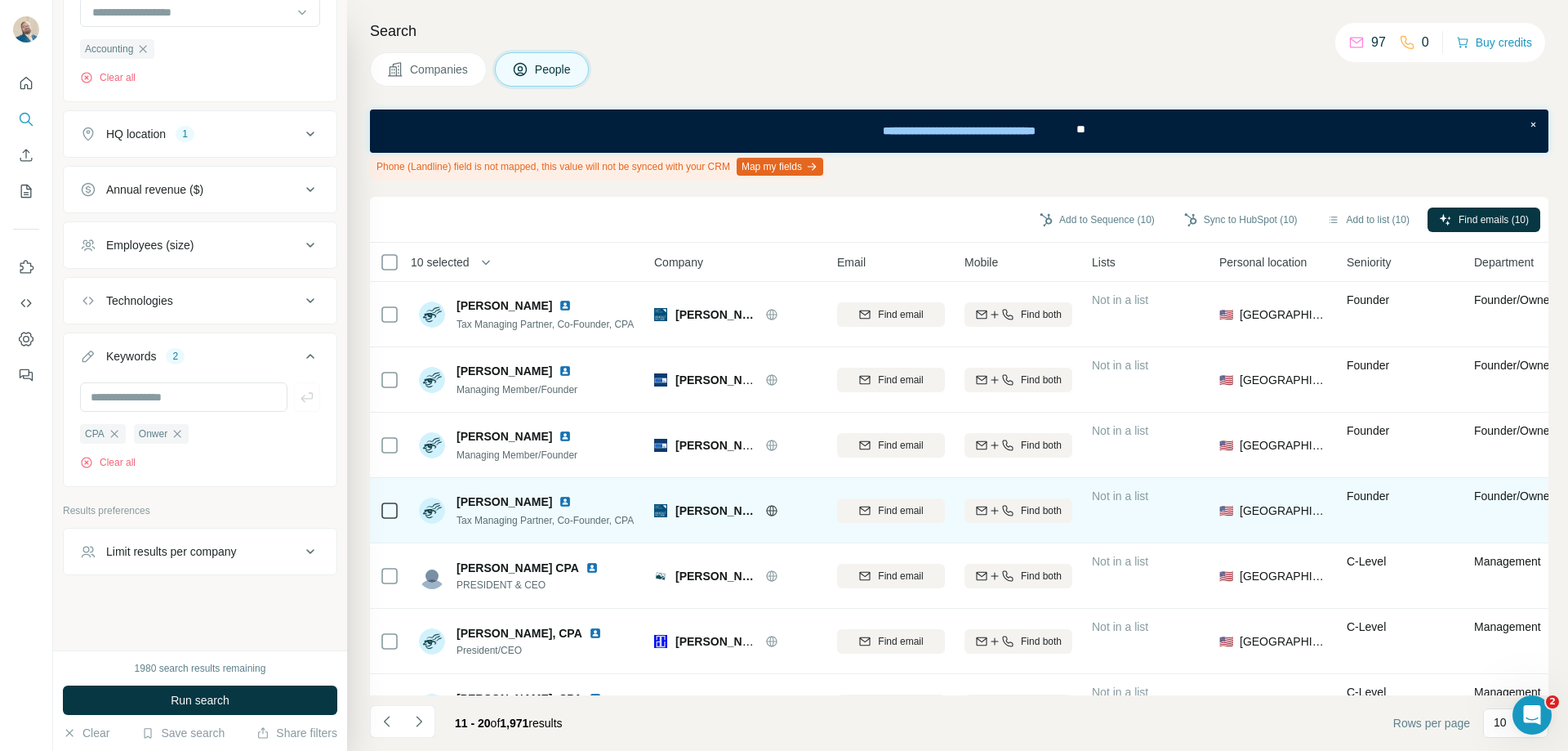
click at [776, 512] on icon at bounding box center [771, 511] width 13 height 13
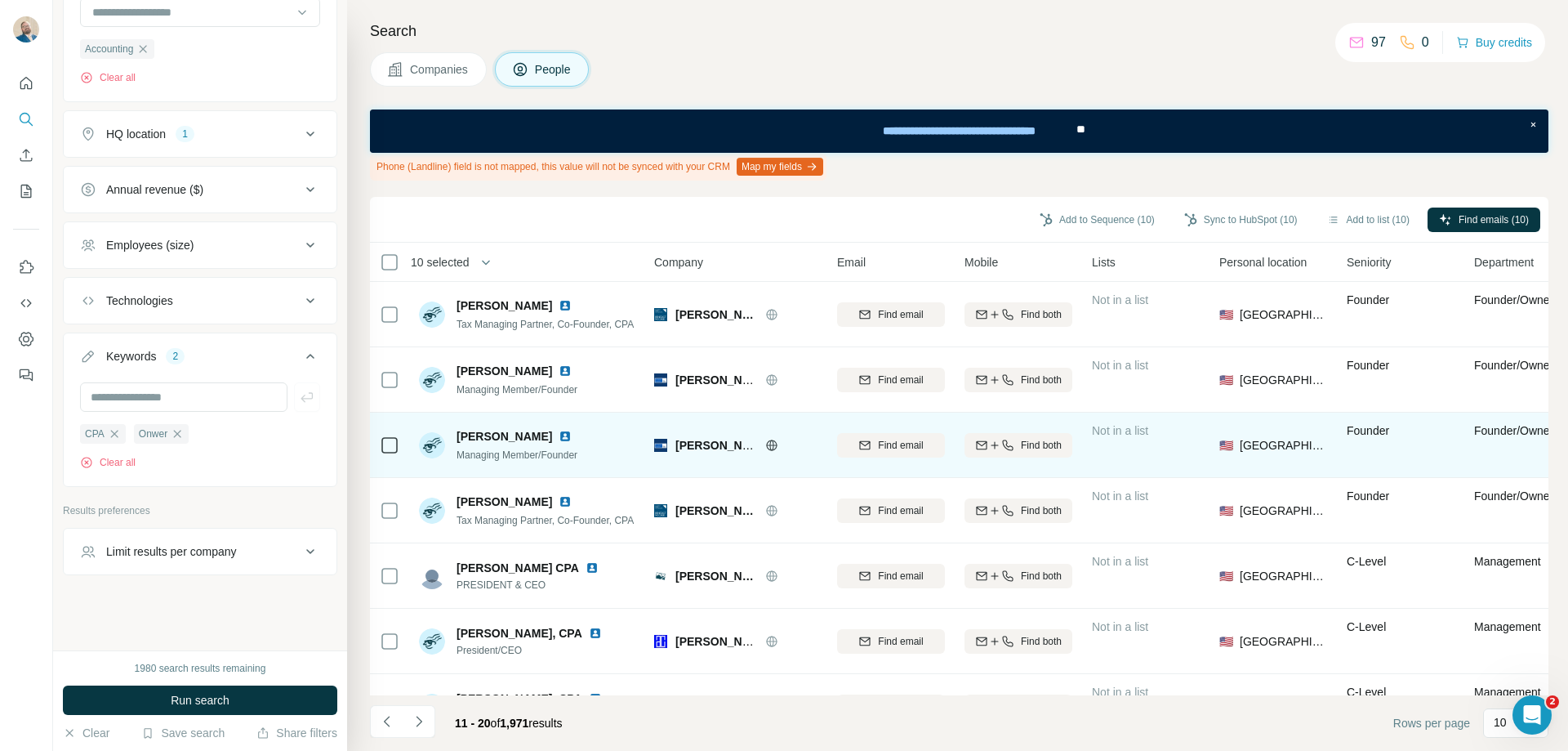
click at [558, 436] on img at bounding box center [564, 436] width 13 height 13
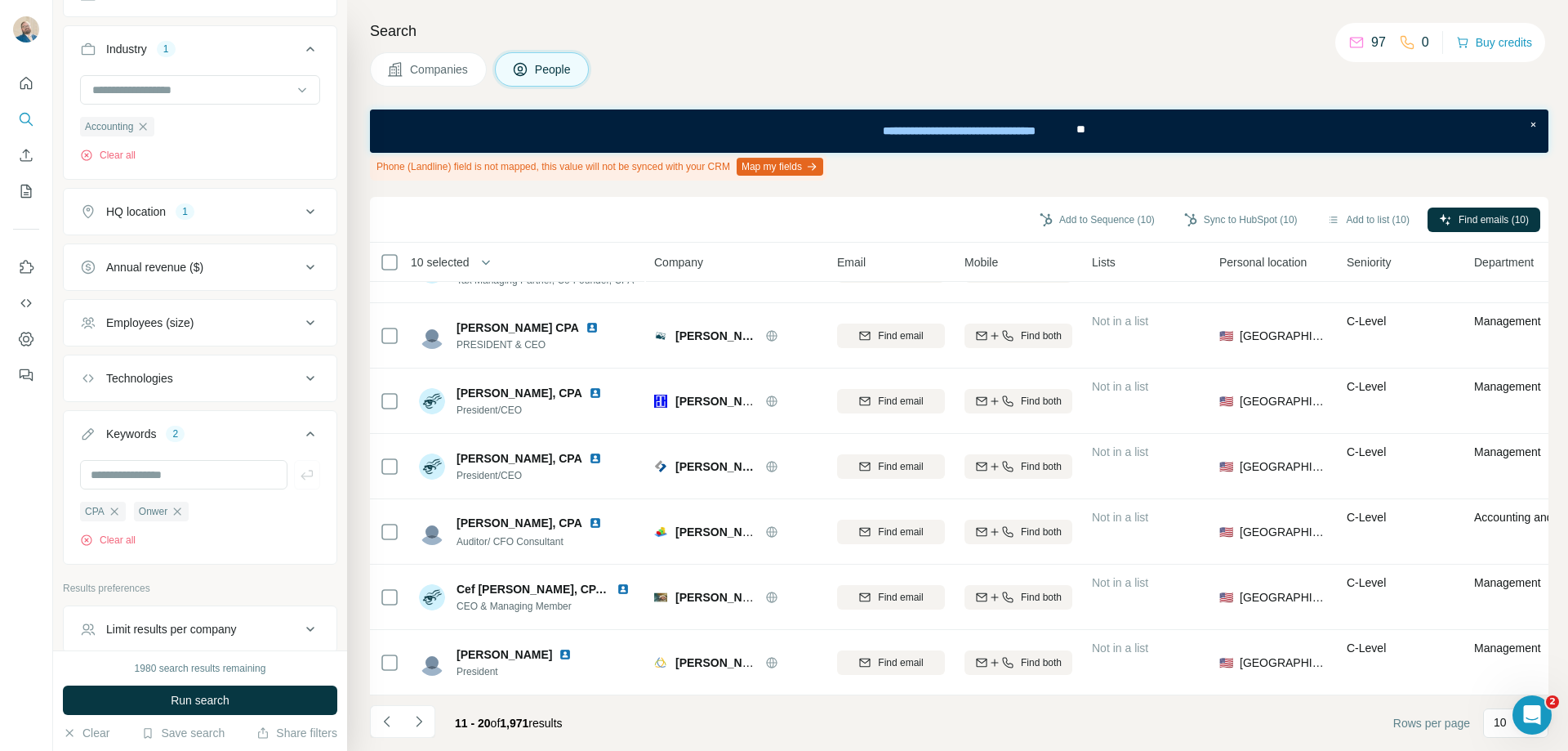
scroll to position [653, 0]
click at [256, 325] on div "Employees (size)" at bounding box center [190, 325] width 221 height 17
click at [89, 385] on icon at bounding box center [90, 391] width 20 height 20
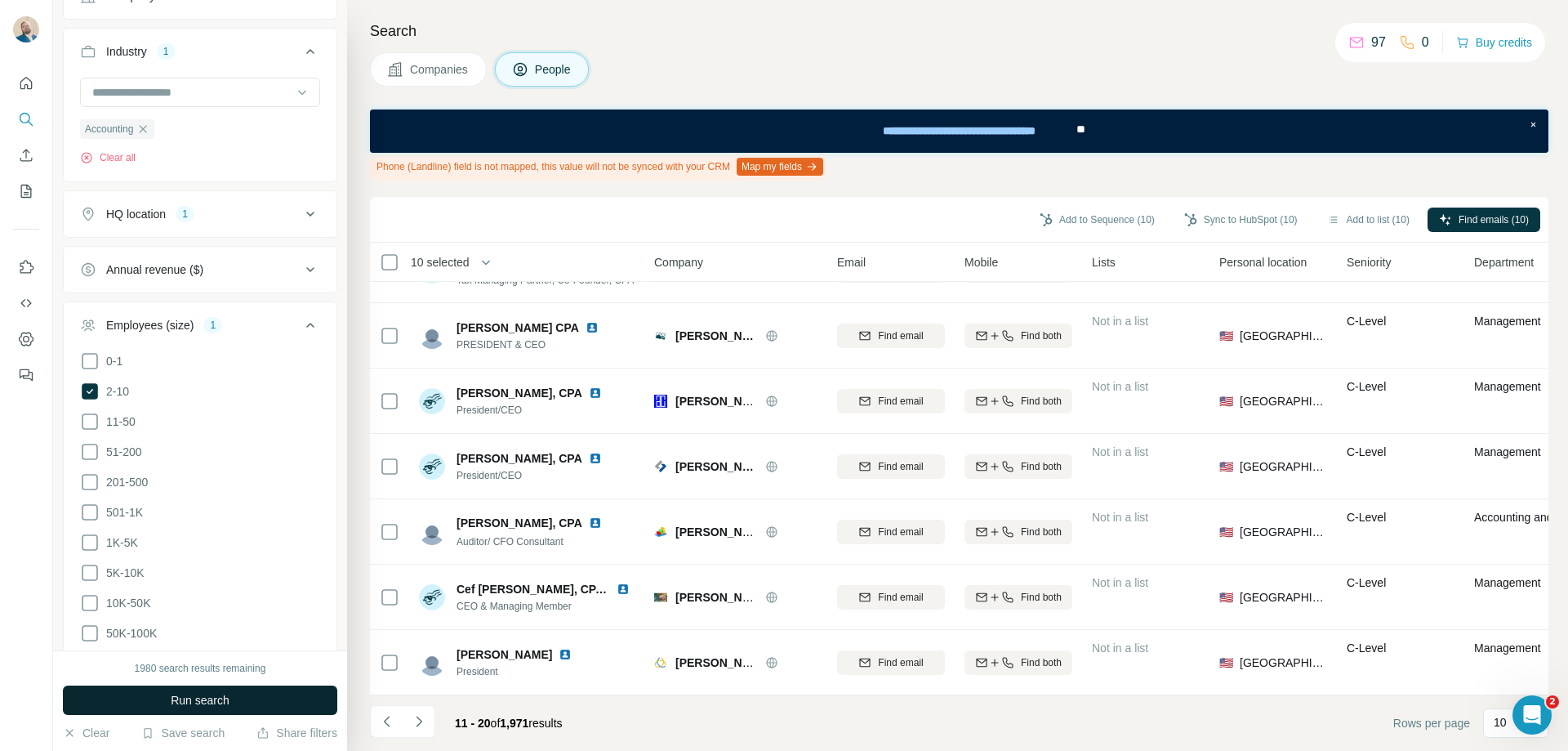
click at [208, 704] on span "Run search" at bounding box center [200, 700] width 59 height 17
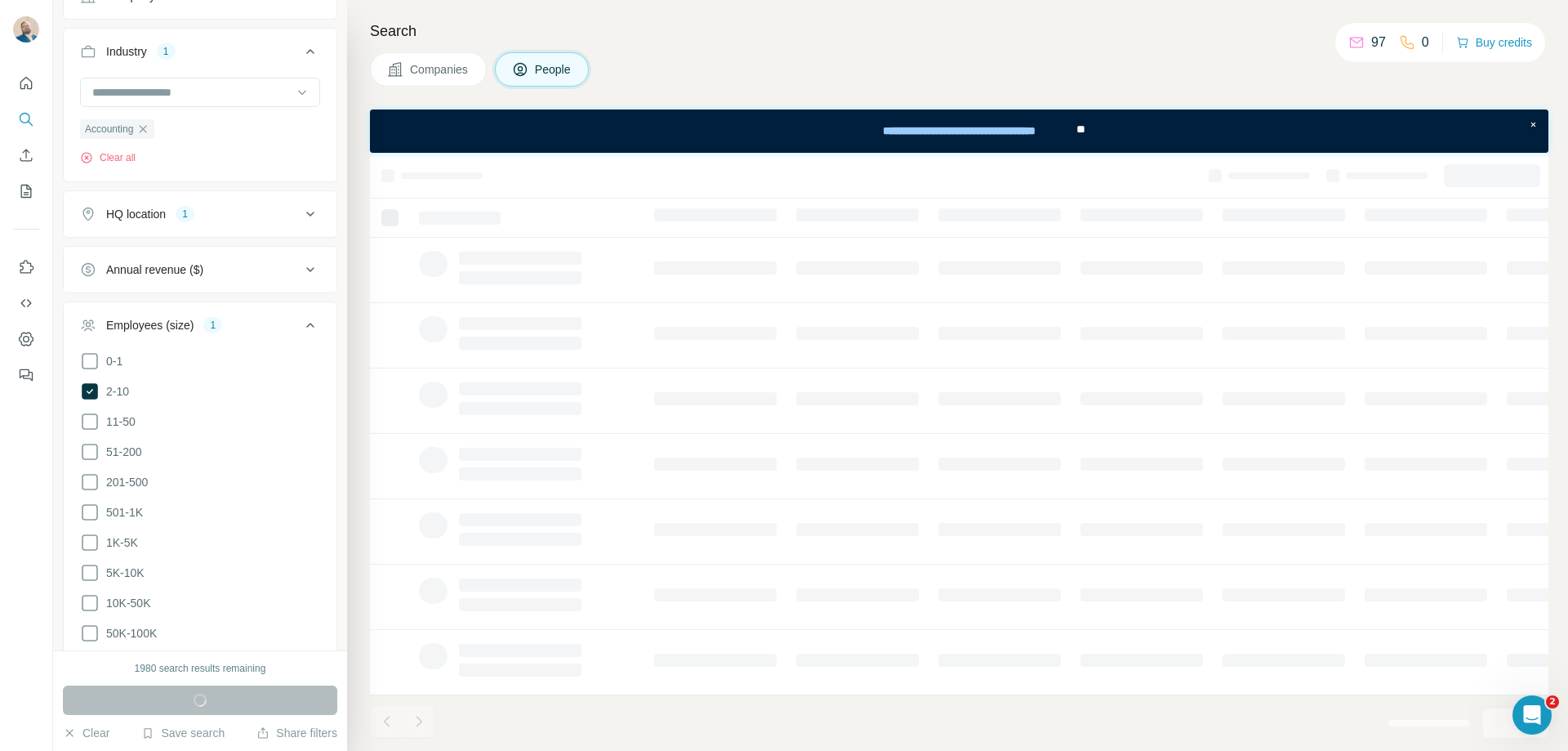
click at [300, 330] on icon at bounding box center [310, 325] width 20 height 20
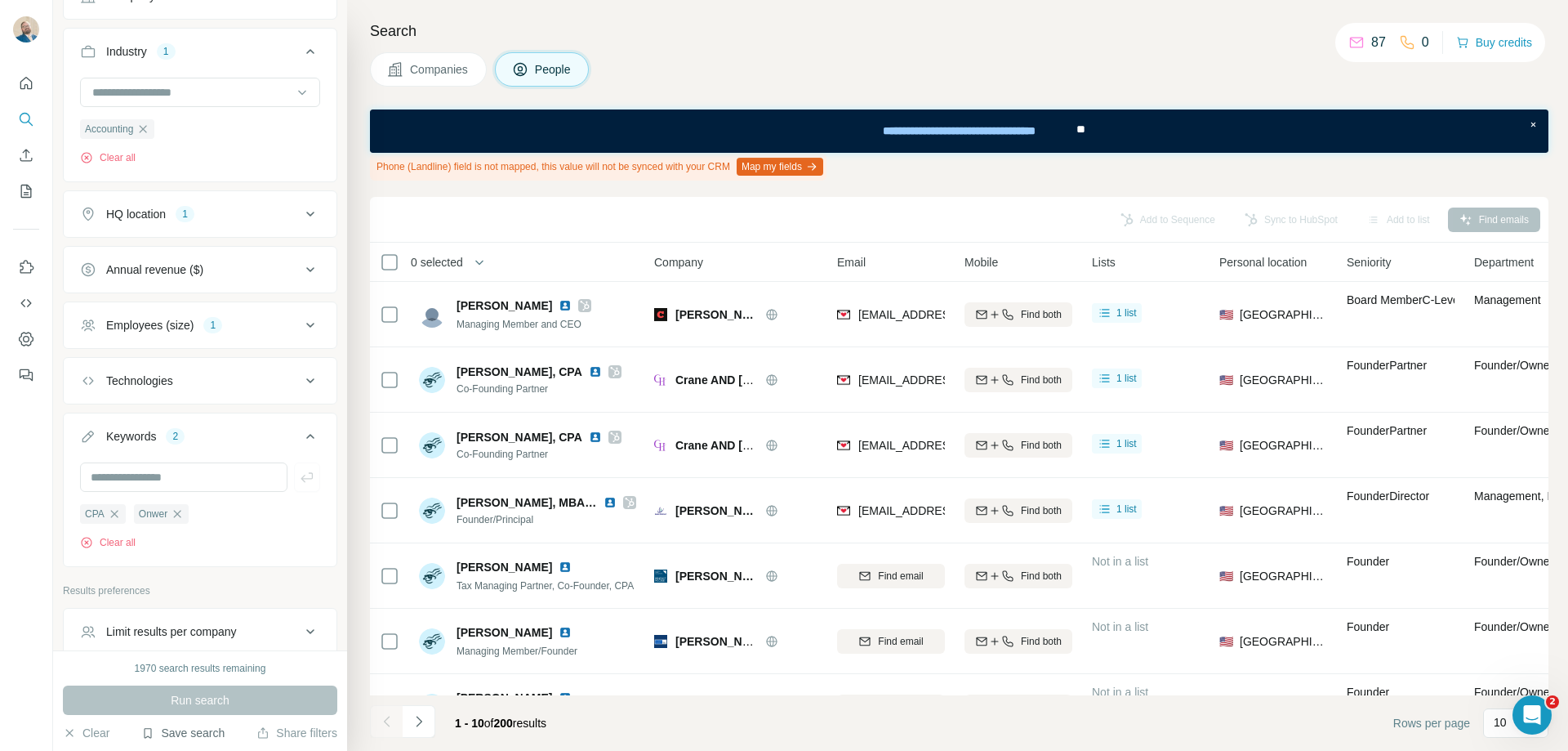
click at [151, 739] on button "Save search" at bounding box center [182, 732] width 84 height 17
click at [181, 675] on div "Save search" at bounding box center [229, 671] width 172 height 33
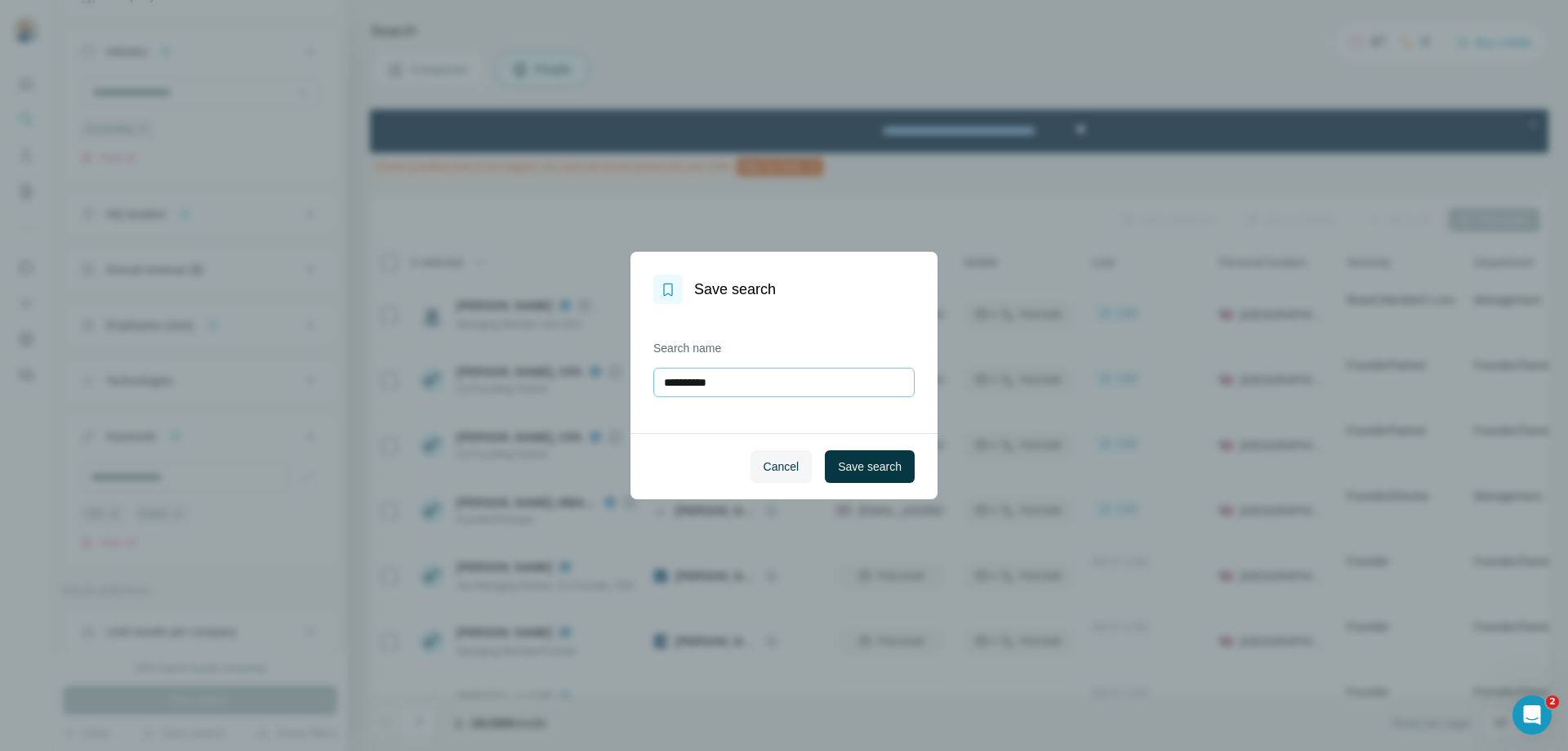
click at [767, 385] on input "**********" at bounding box center [783, 382] width 261 height 30
type input "****"
click at [901, 476] on button "Save search" at bounding box center [869, 466] width 90 height 33
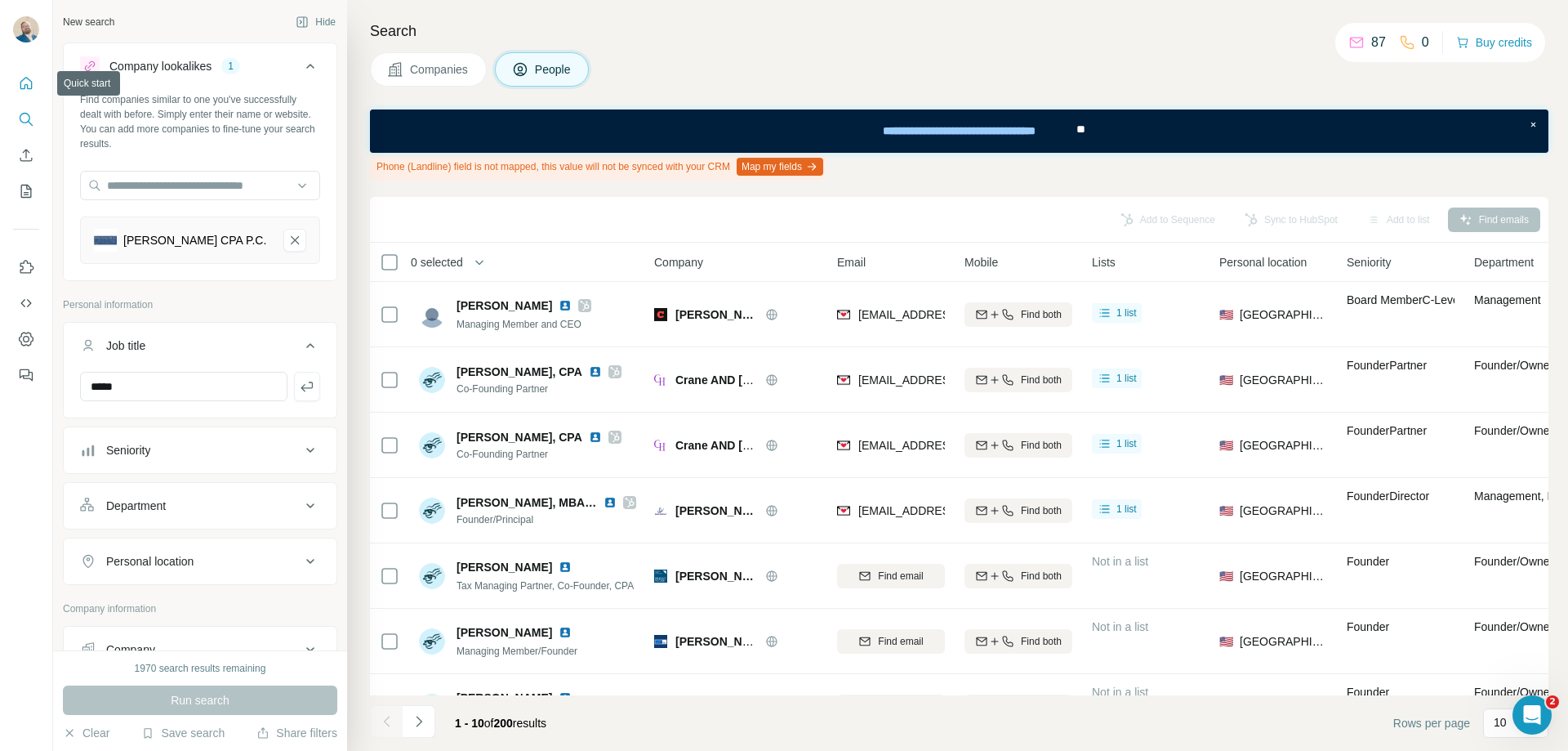
click at [22, 93] on button "Quick start" at bounding box center [26, 84] width 27 height 30
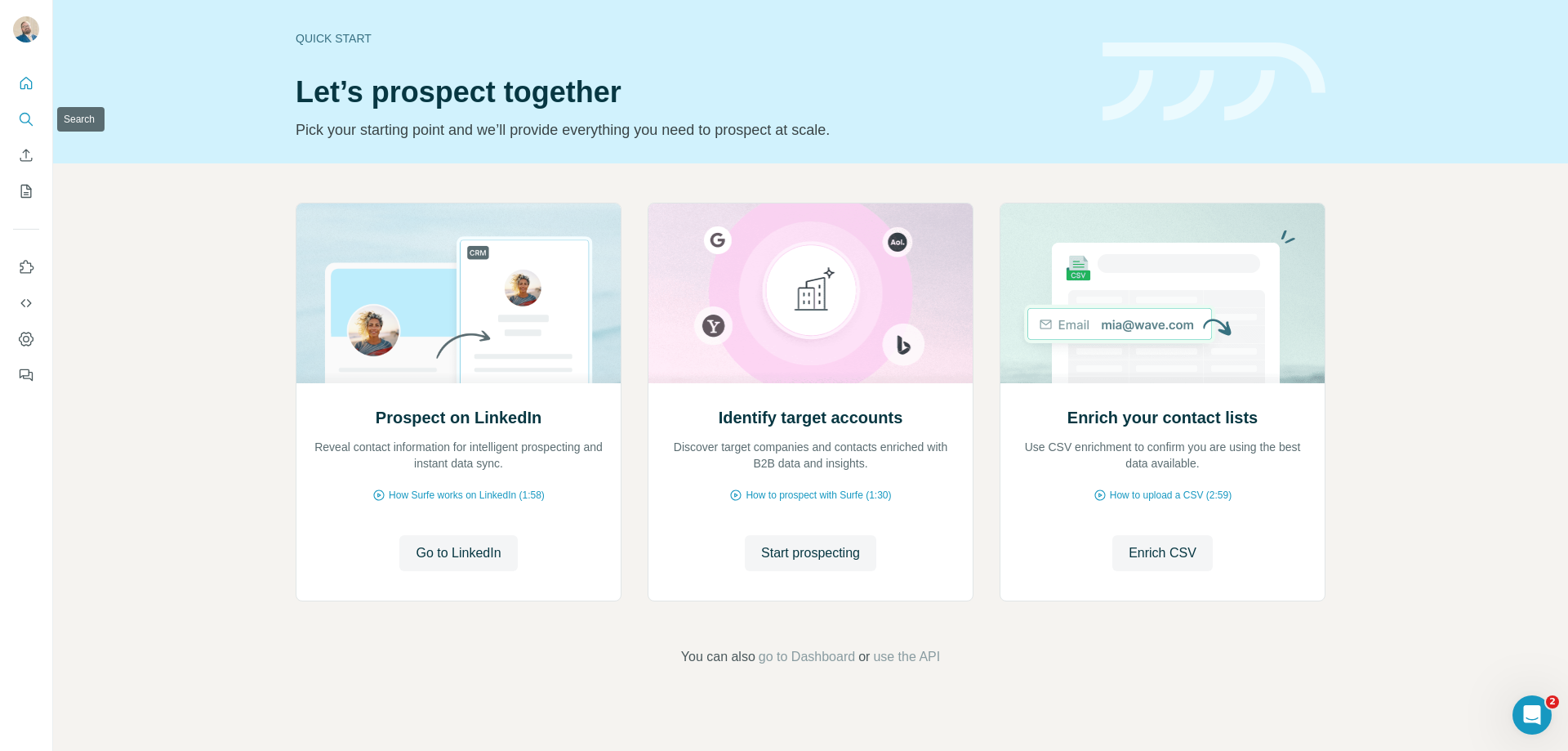
click at [17, 122] on button "Search" at bounding box center [26, 119] width 27 height 30
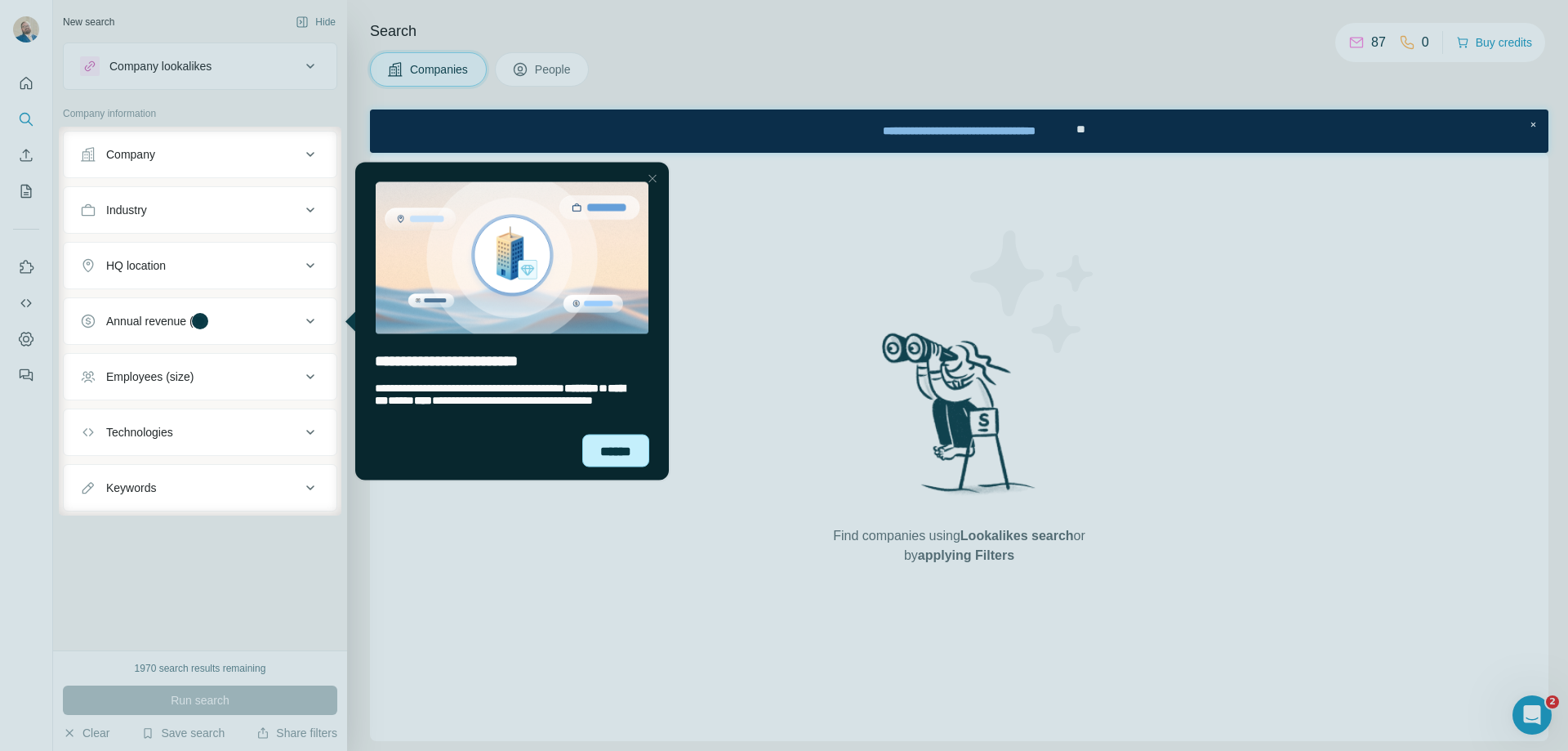
click at [598, 454] on div "******" at bounding box center [616, 449] width 67 height 33
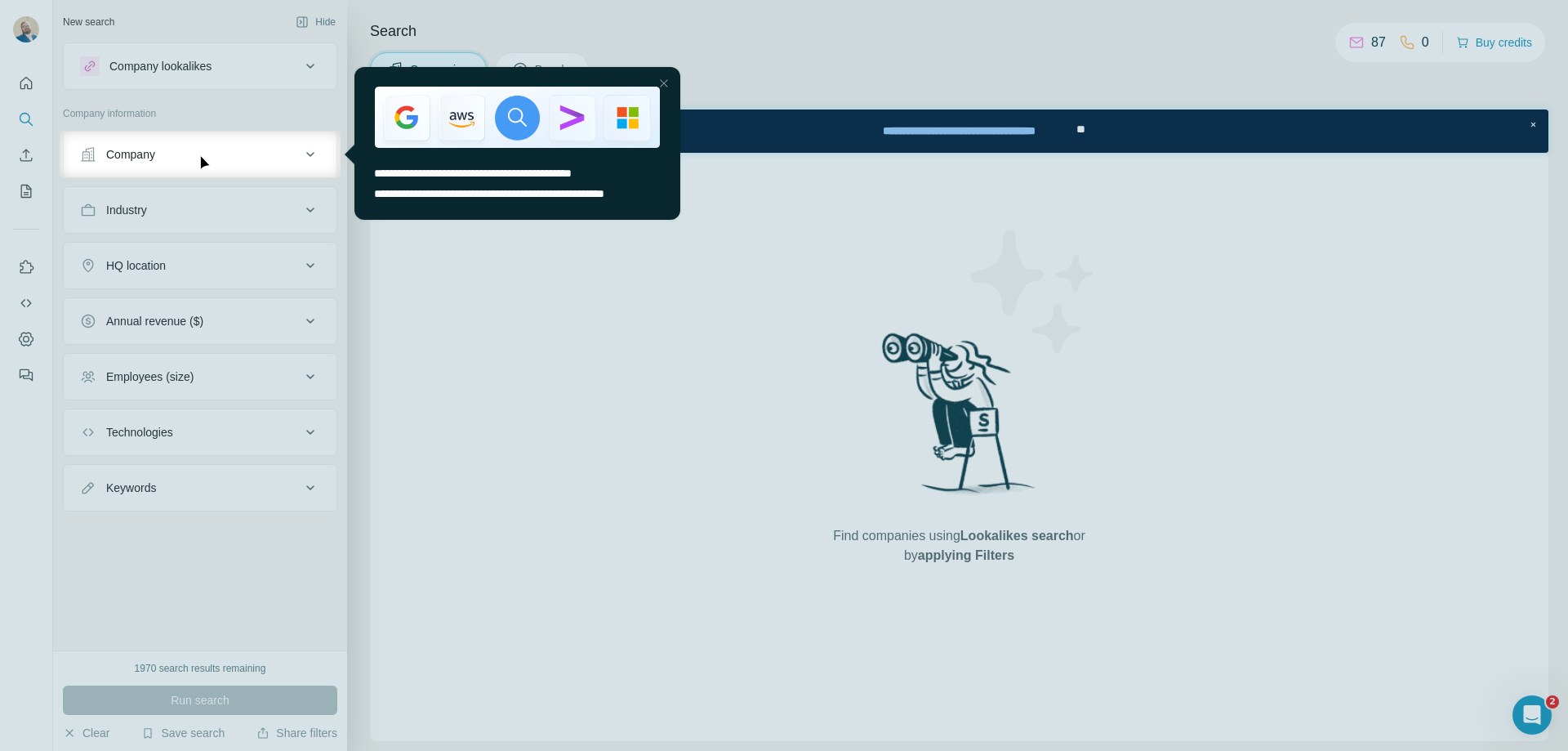
click at [528, 280] on div at bounding box center [784, 464] width 1568 height 573
click at [595, 192] on span "**********" at bounding box center [490, 194] width 230 height 12
click at [662, 82] on div "Close Step" at bounding box center [664, 84] width 20 height 20
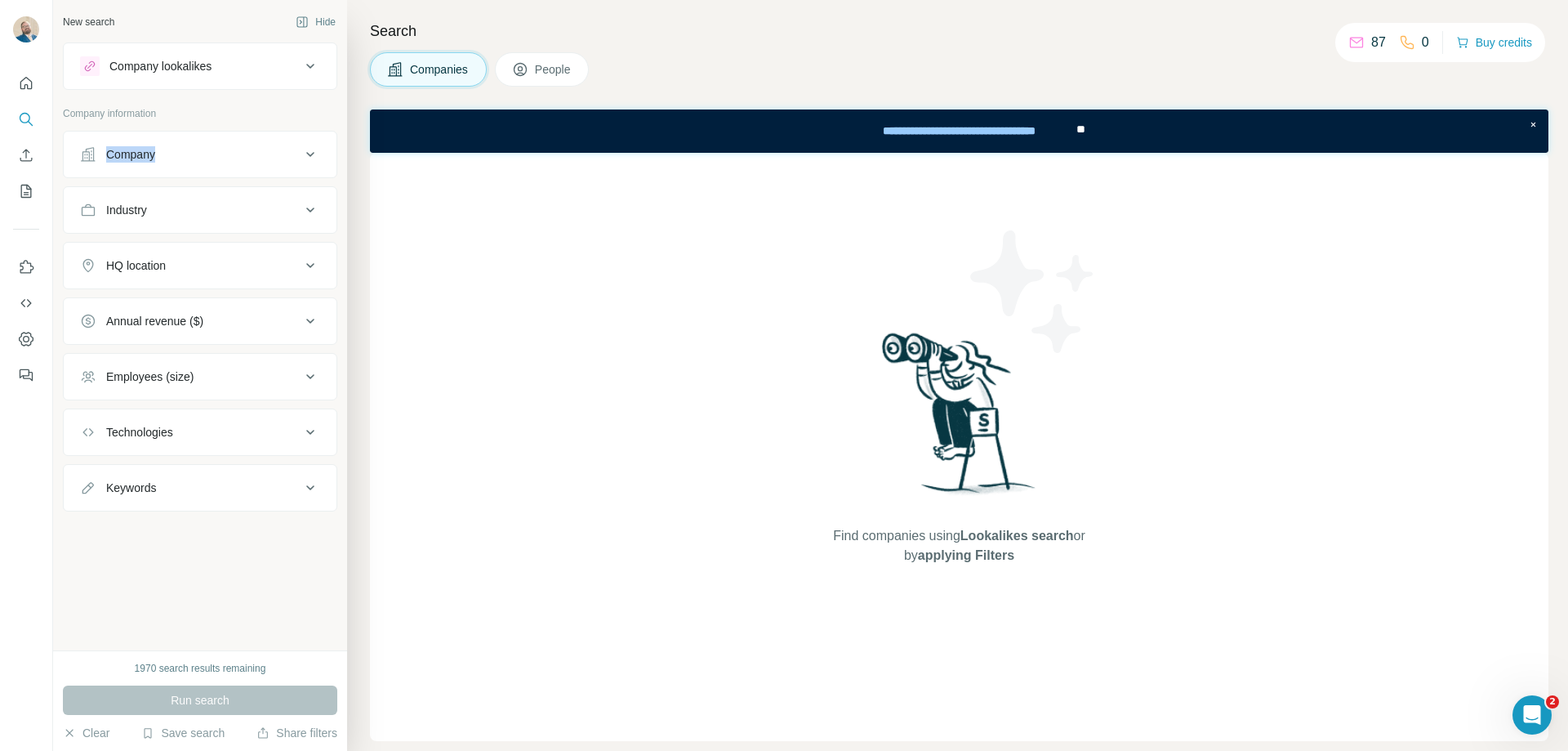
click at [241, 128] on div "Company information Company Industry HQ location Annual revenue ($) Employees (…" at bounding box center [200, 308] width 275 height 405
click at [285, 147] on div "Company" at bounding box center [190, 154] width 221 height 17
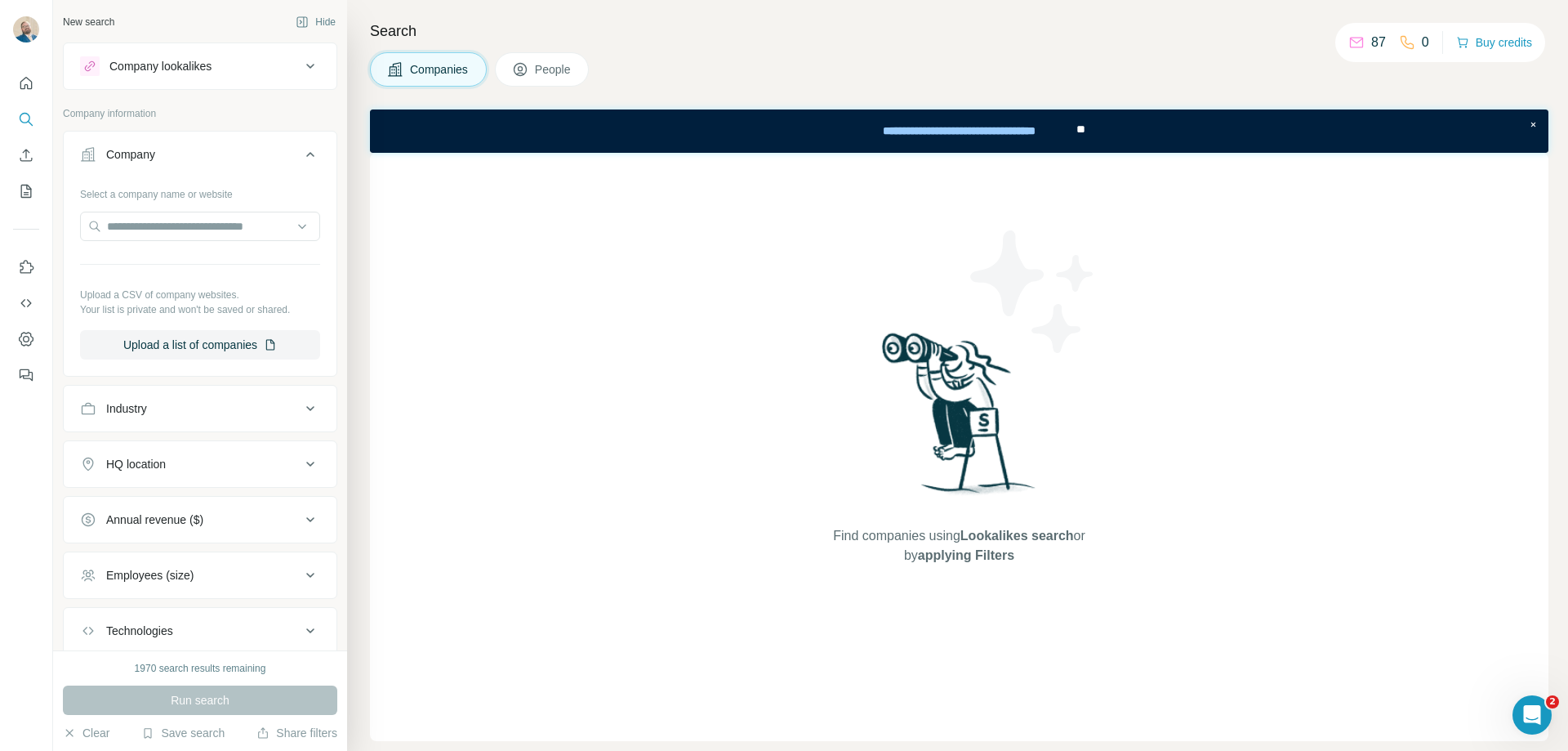
click at [298, 244] on div "Select a company name or website Upload a CSV of company websites. Your list is…" at bounding box center [200, 270] width 240 height 179
click at [293, 233] on input "text" at bounding box center [200, 227] width 240 height 30
click at [300, 160] on icon at bounding box center [310, 155] width 20 height 20
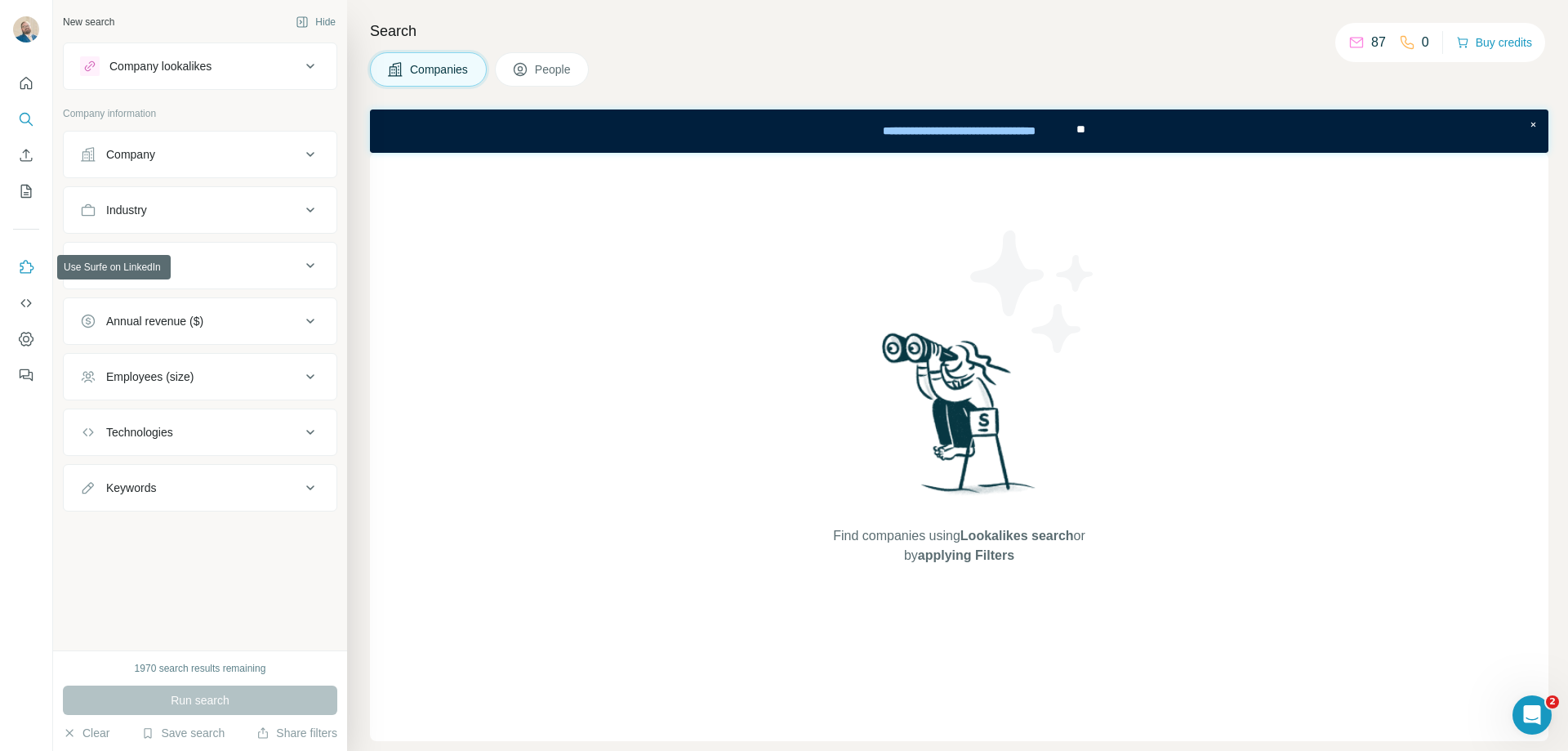
click at [17, 261] on button "Use Surfe on LinkedIn" at bounding box center [26, 267] width 27 height 30
click at [265, 485] on div "Keywords" at bounding box center [190, 488] width 221 height 17
click at [219, 544] on div at bounding box center [200, 534] width 273 height 42
click at [213, 534] on input "text" at bounding box center [183, 528] width 208 height 30
type input "***"
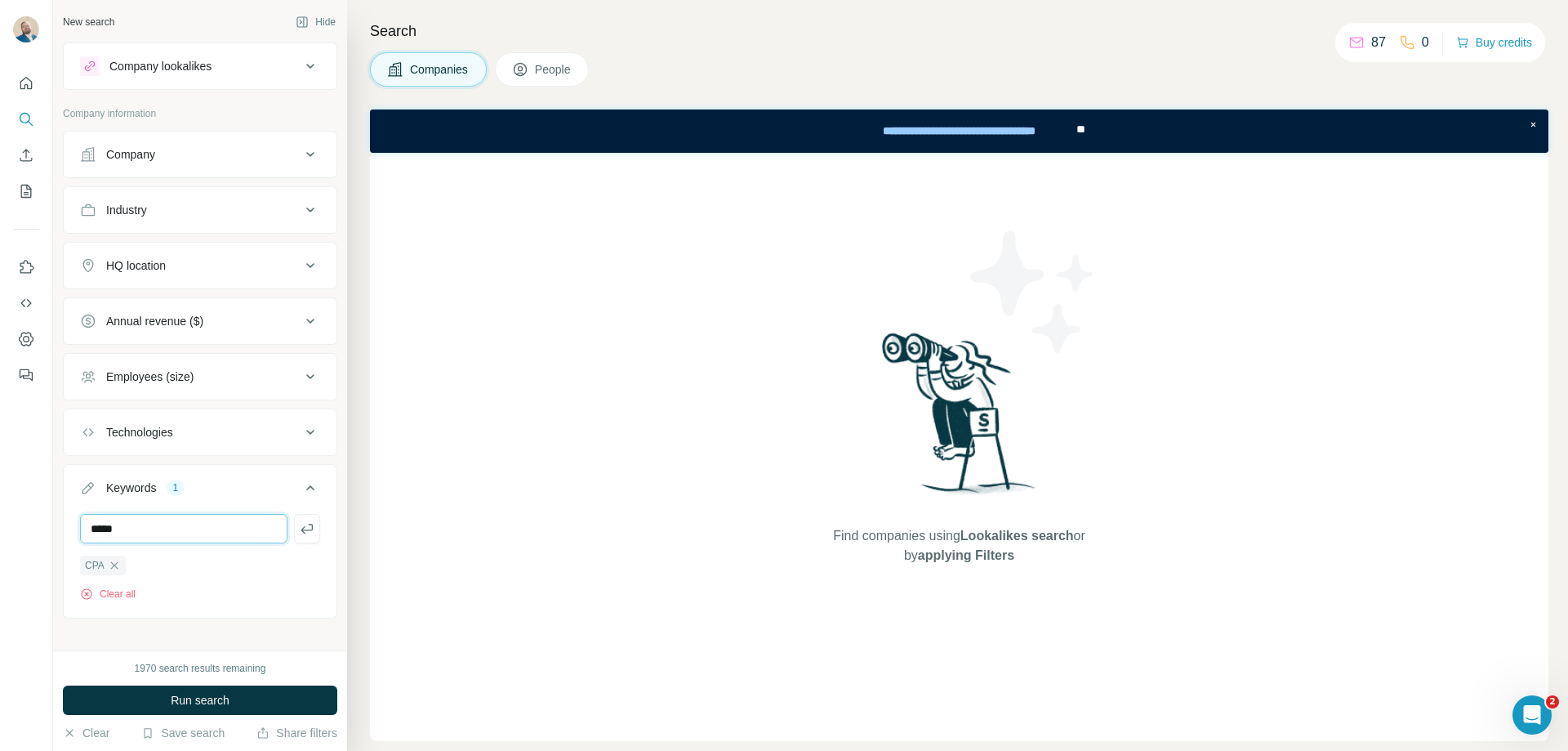
type input "*****"
type input "*******"
click at [209, 402] on ul "Company Industry HQ location Annual revenue ($) Employees (size) Technologies K…" at bounding box center [200, 375] width 275 height 488
click at [213, 392] on button "Employees (size)" at bounding box center [200, 376] width 273 height 39
click at [83, 447] on icon at bounding box center [90, 443] width 17 height 17
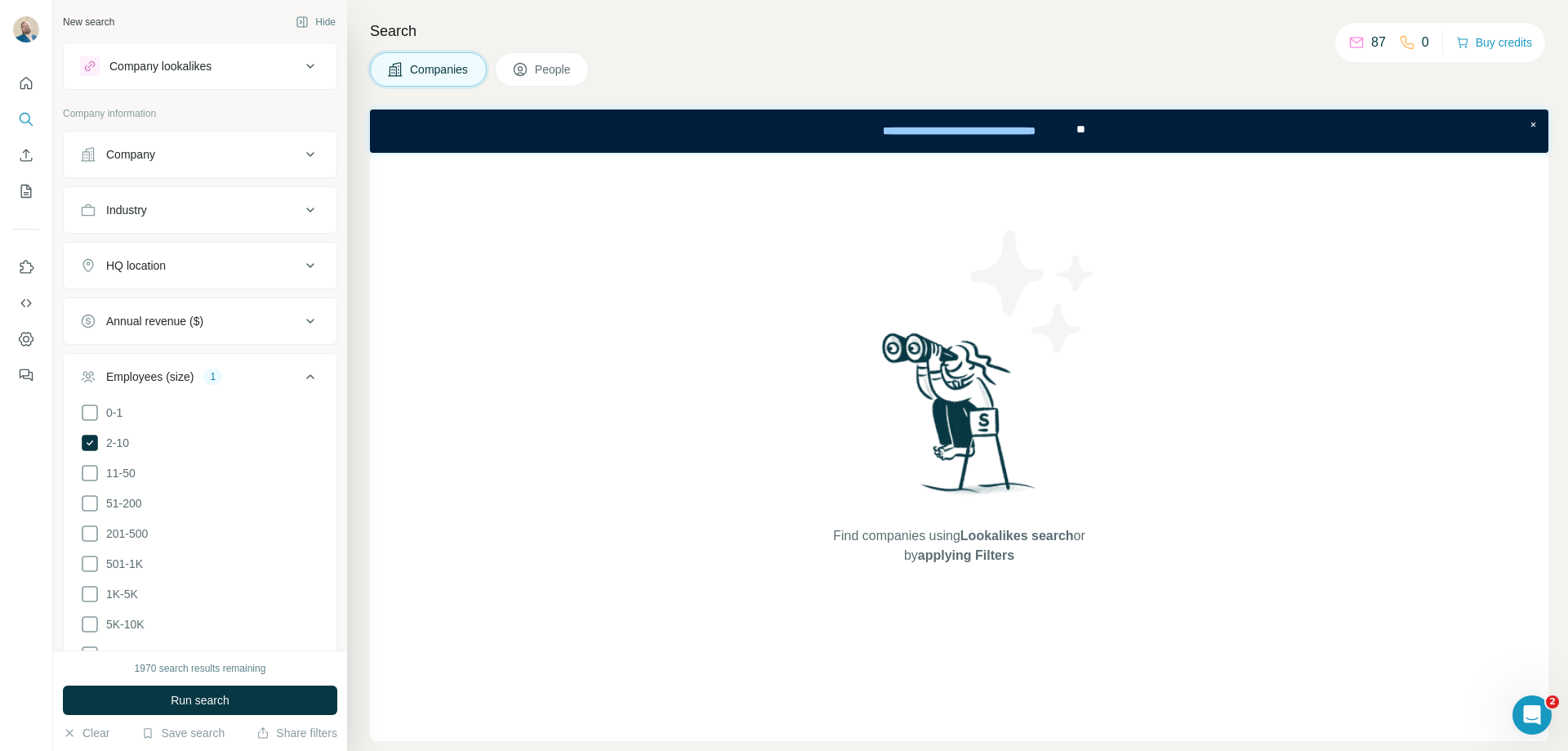
click at [295, 387] on button "Employees (size) 1" at bounding box center [200, 379] width 273 height 45
click at [300, 333] on button "Annual revenue ($)" at bounding box center [200, 321] width 273 height 39
click at [85, 354] on icon at bounding box center [90, 357] width 20 height 20
click at [288, 326] on div "Annual revenue ($) 1" at bounding box center [190, 321] width 221 height 17
click at [300, 268] on icon at bounding box center [310, 265] width 20 height 20
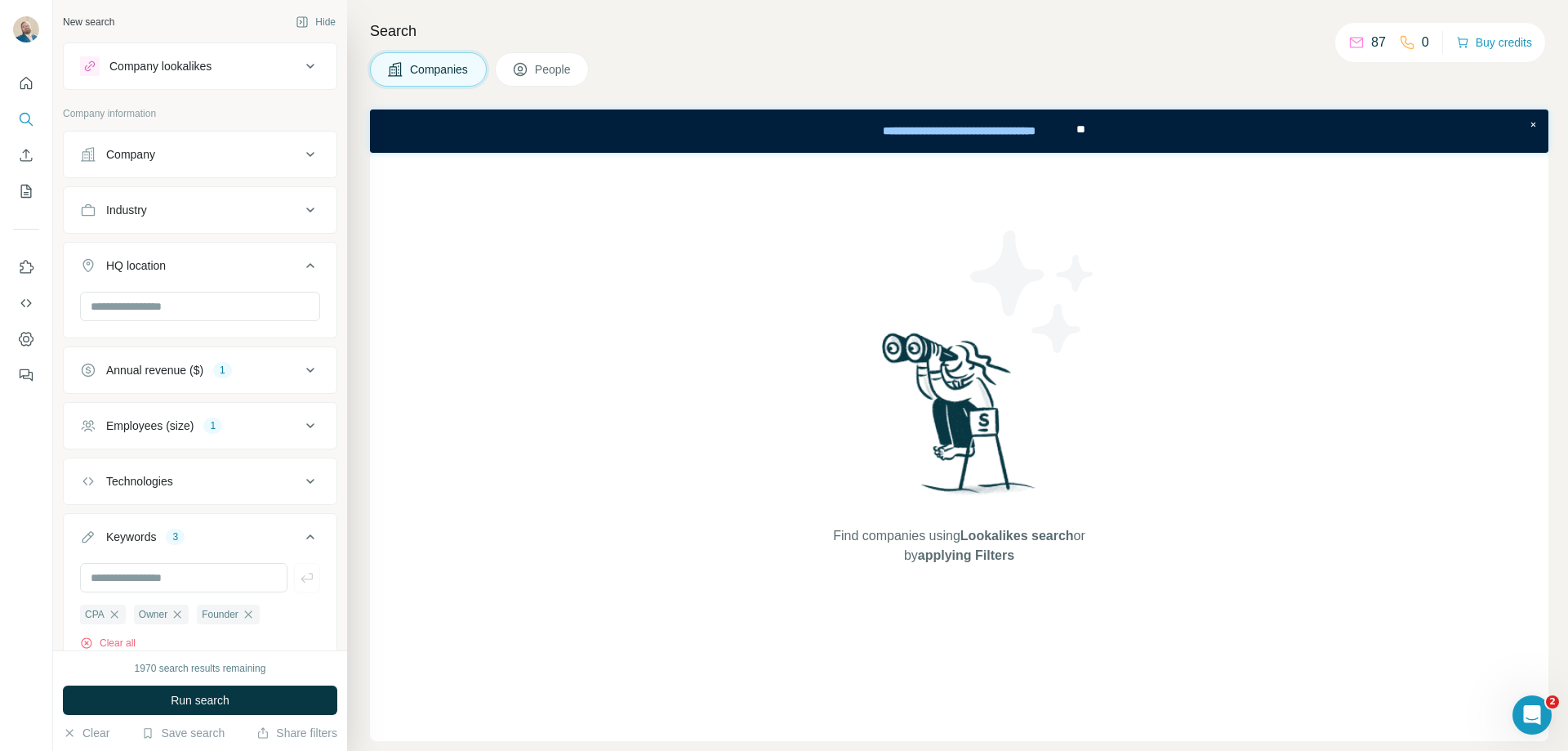
click at [162, 332] on div at bounding box center [200, 312] width 273 height 42
click at [166, 308] on input "text" at bounding box center [200, 307] width 240 height 30
type input "*****"
click at [209, 383] on label "🇺🇸 [GEOGRAPHIC_DATA]: [US_STATE]" at bounding box center [190, 395] width 166 height 33
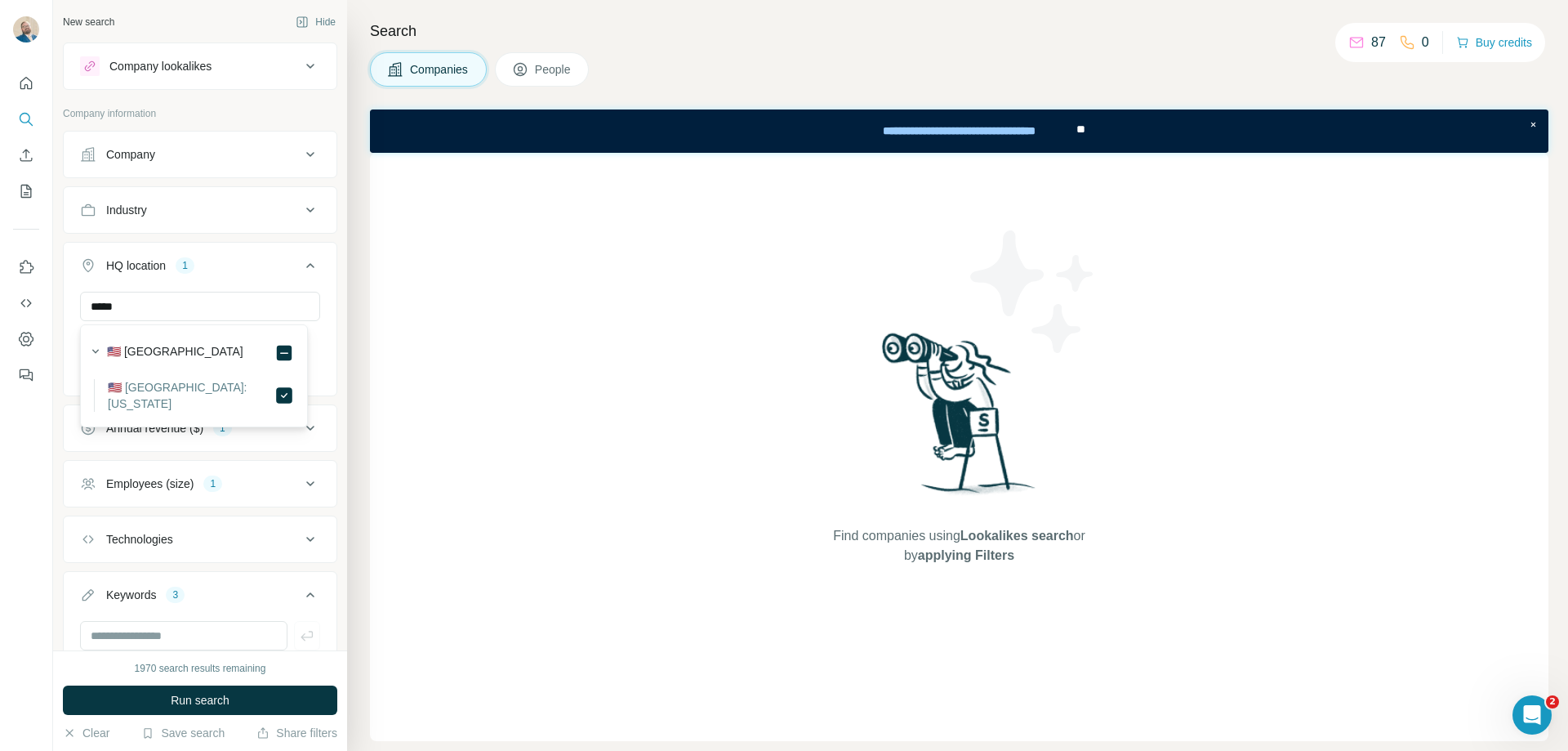
click at [284, 259] on div "HQ location 1" at bounding box center [190, 265] width 221 height 17
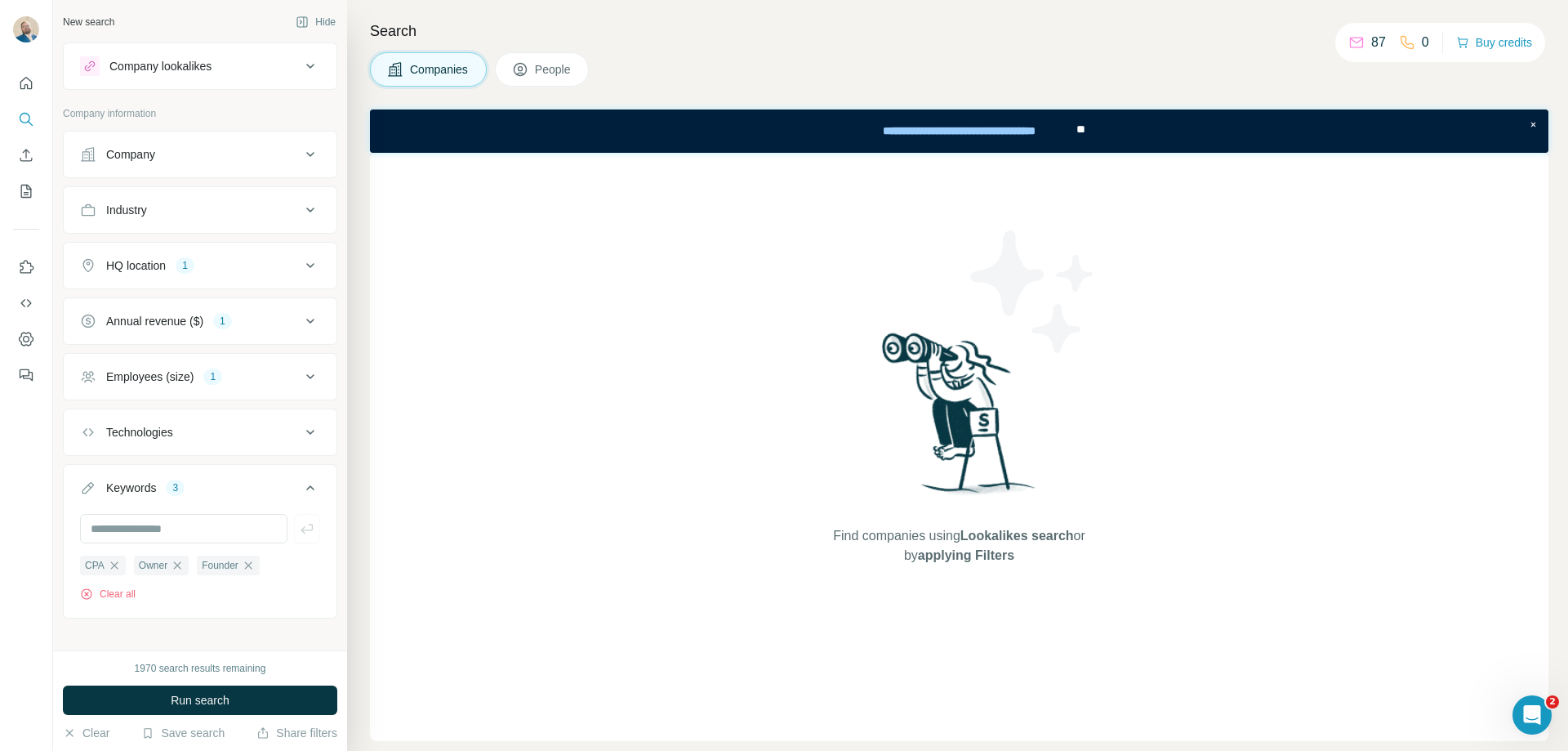
click at [289, 224] on button "Industry" at bounding box center [200, 210] width 273 height 39
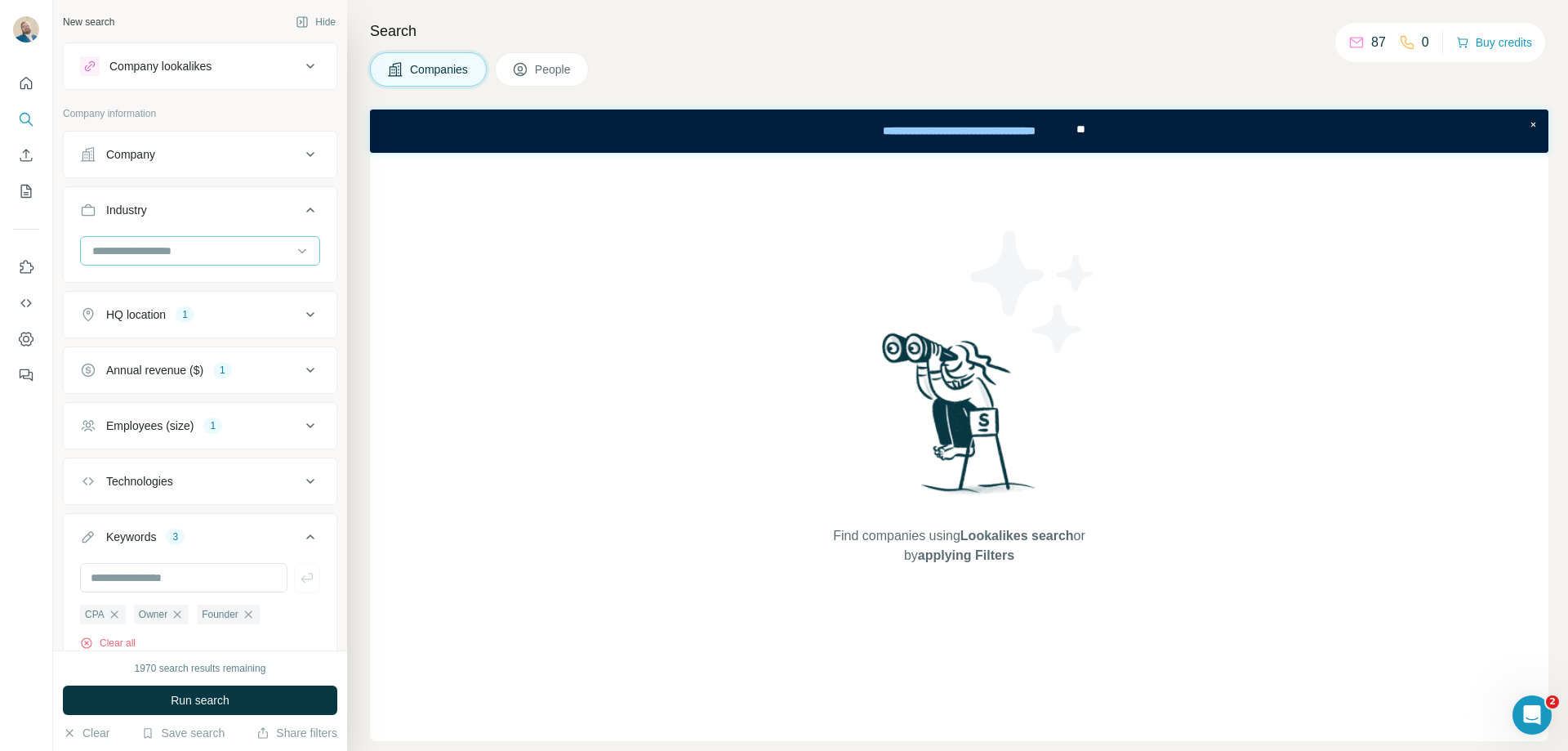
click at [217, 246] on input at bounding box center [191, 250] width 202 height 18
type input "**"
click at [169, 280] on div "Accounting" at bounding box center [193, 288] width 200 height 17
click at [255, 169] on button "Company" at bounding box center [200, 155] width 273 height 39
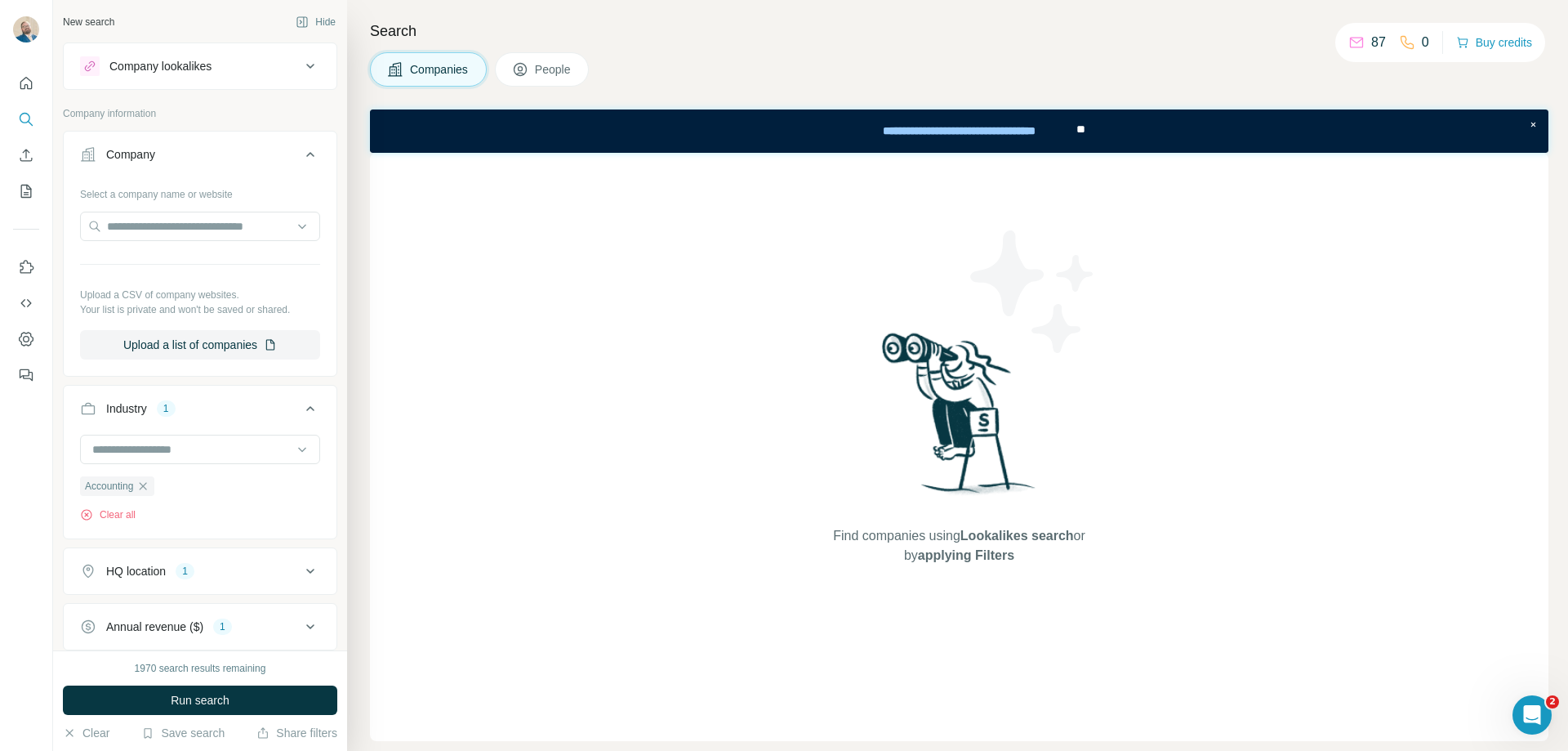
click at [255, 168] on button "Company" at bounding box center [200, 158] width 273 height 45
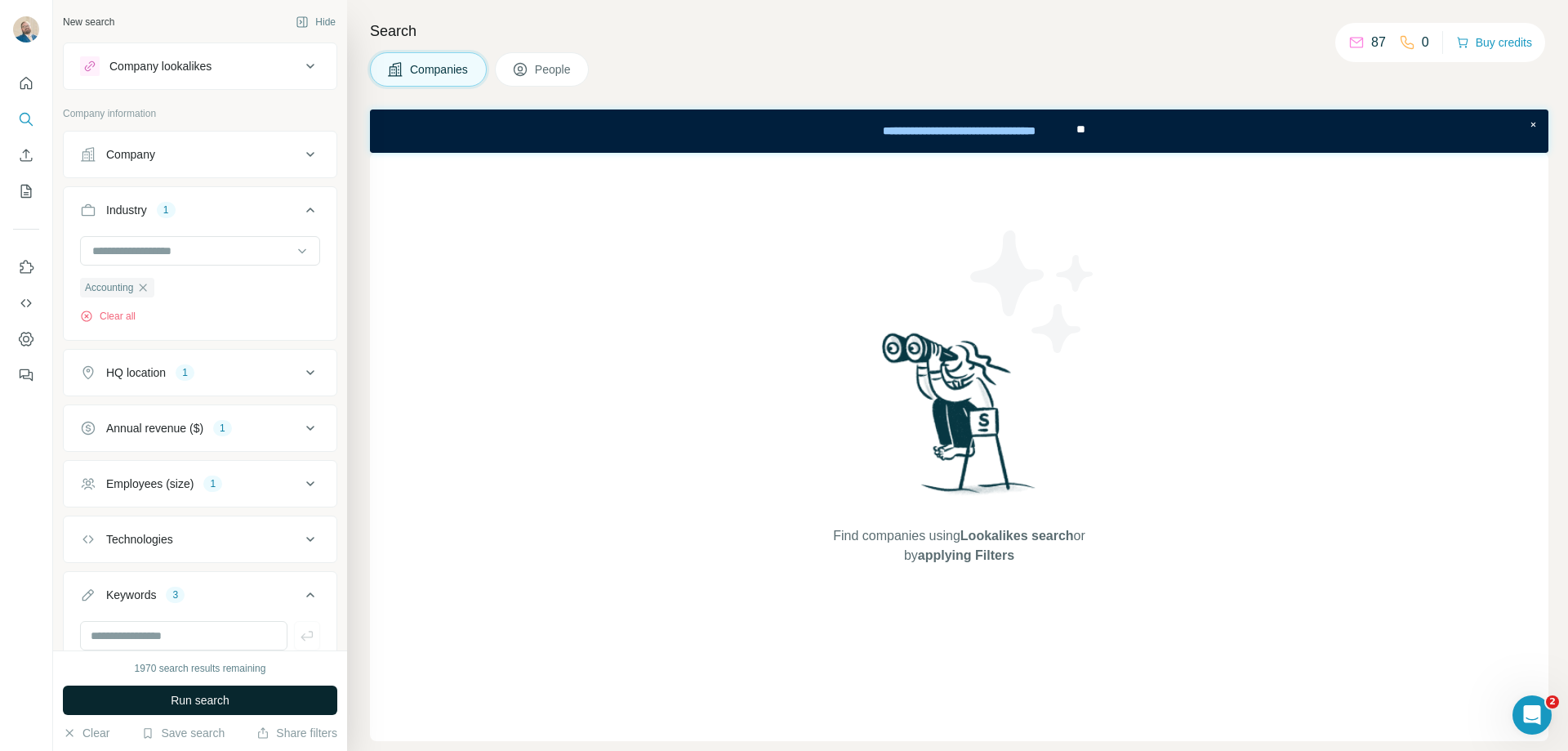
click at [208, 701] on span "Run search" at bounding box center [200, 700] width 59 height 17
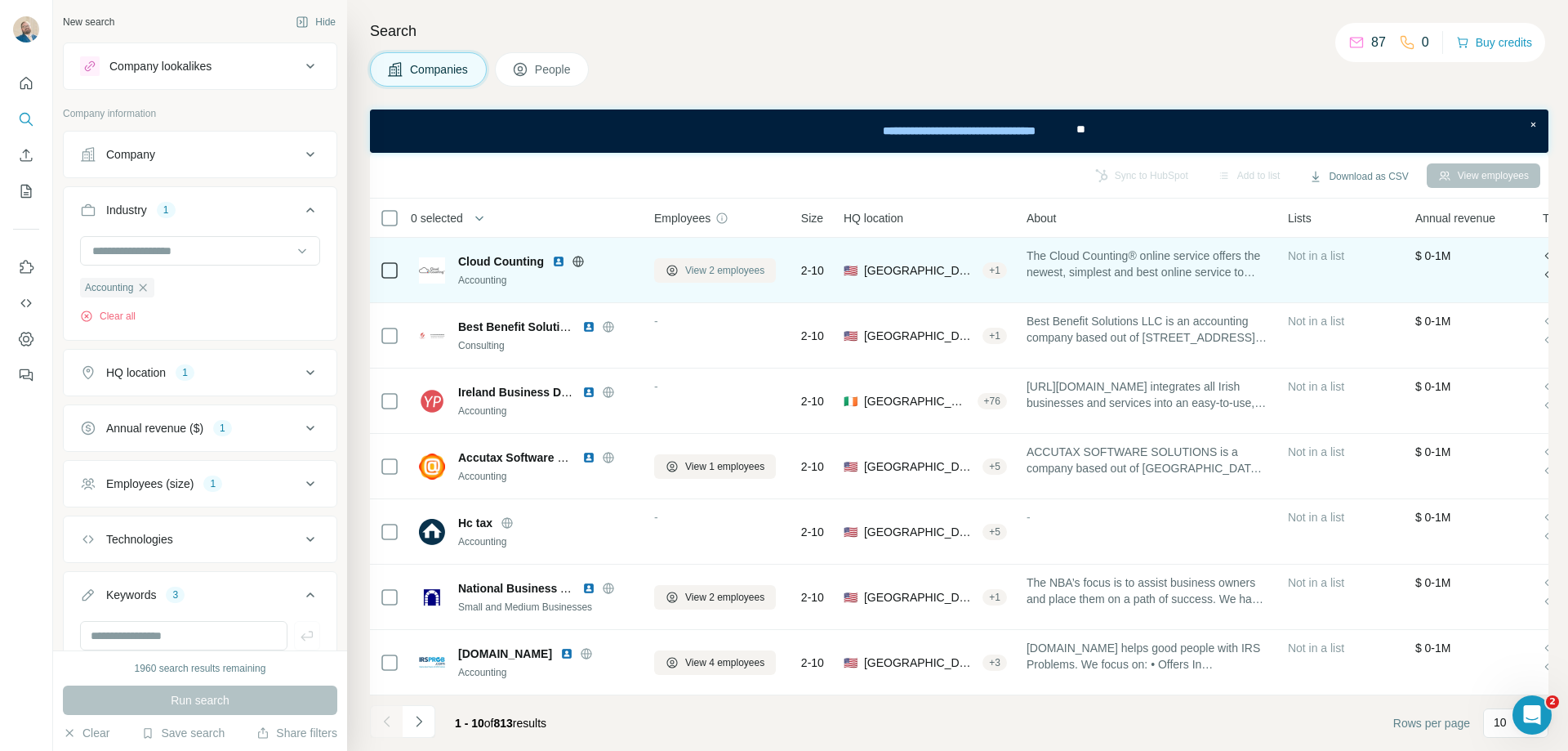
click at [689, 280] on button "View 2 employees" at bounding box center [715, 270] width 122 height 25
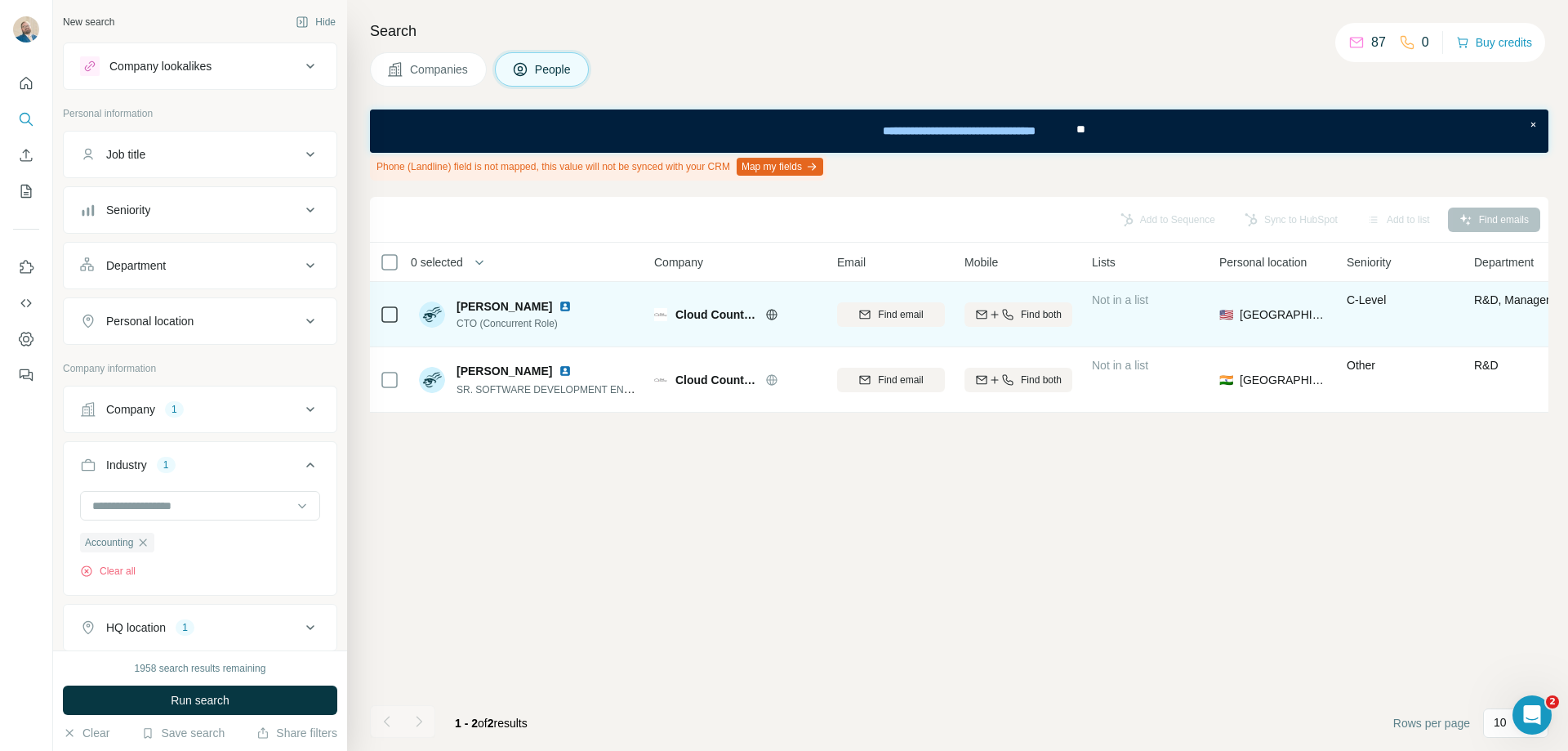
click at [571, 311] on img at bounding box center [564, 306] width 13 height 13
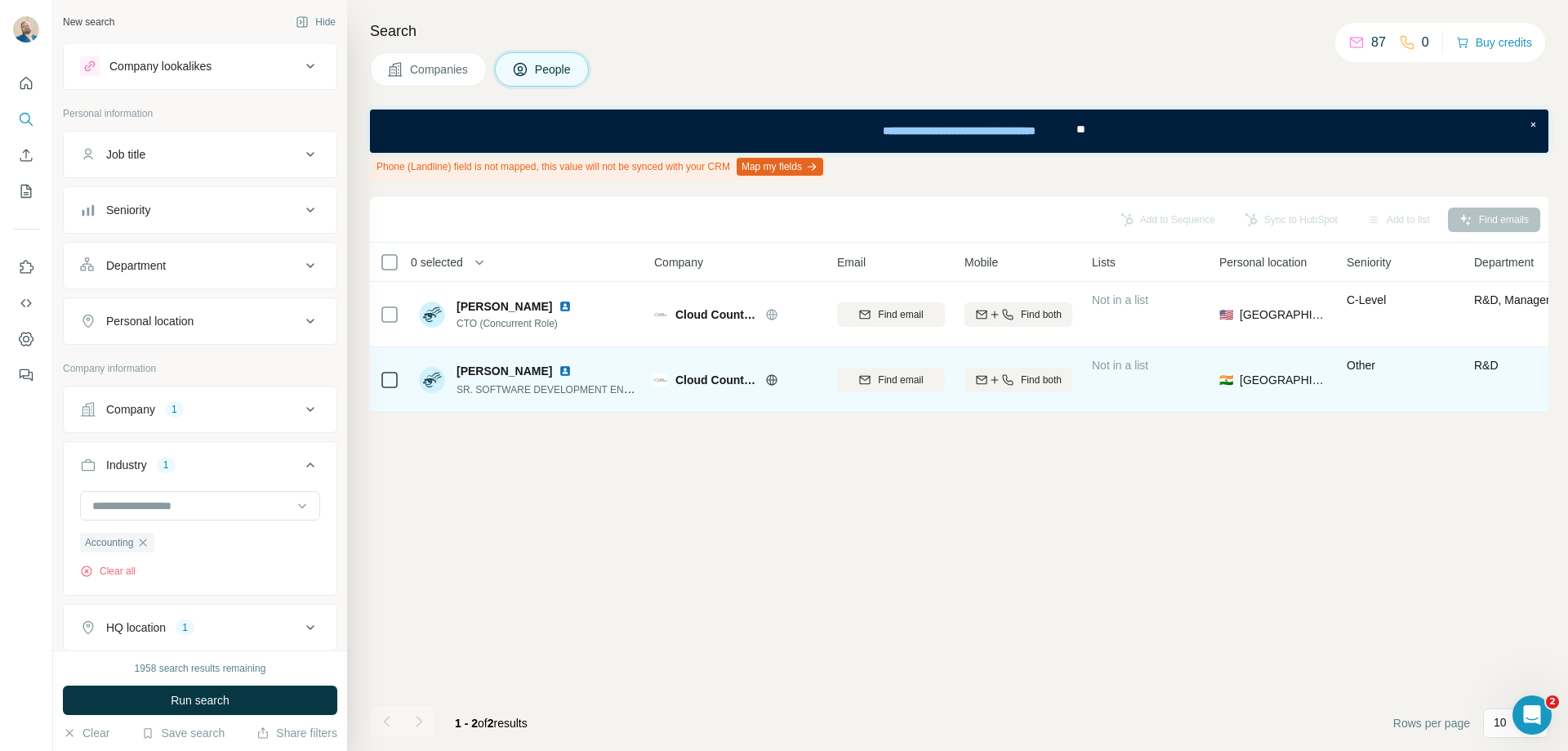
click at [558, 376] on img at bounding box center [564, 371] width 13 height 13
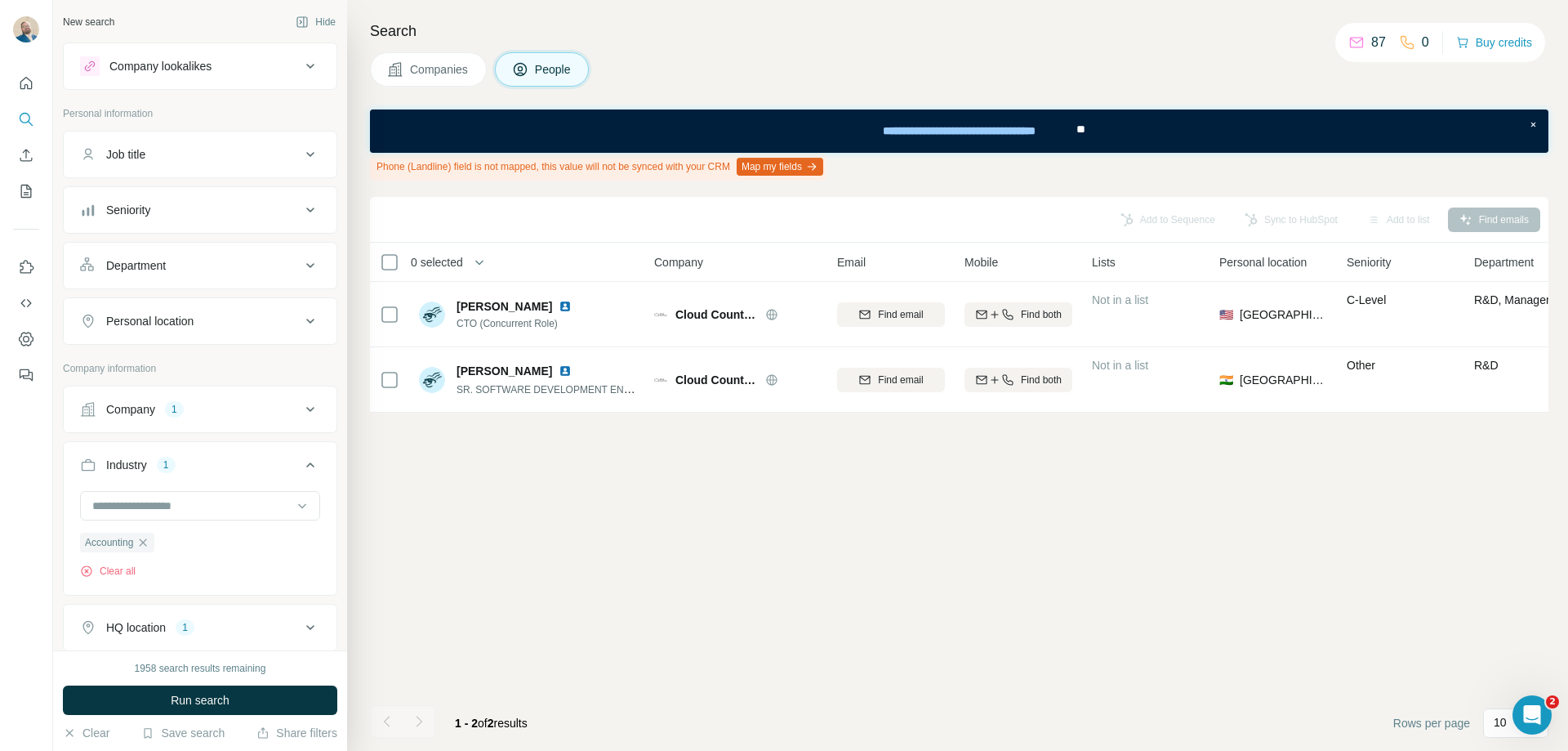
click at [579, 69] on button "People" at bounding box center [542, 69] width 95 height 34
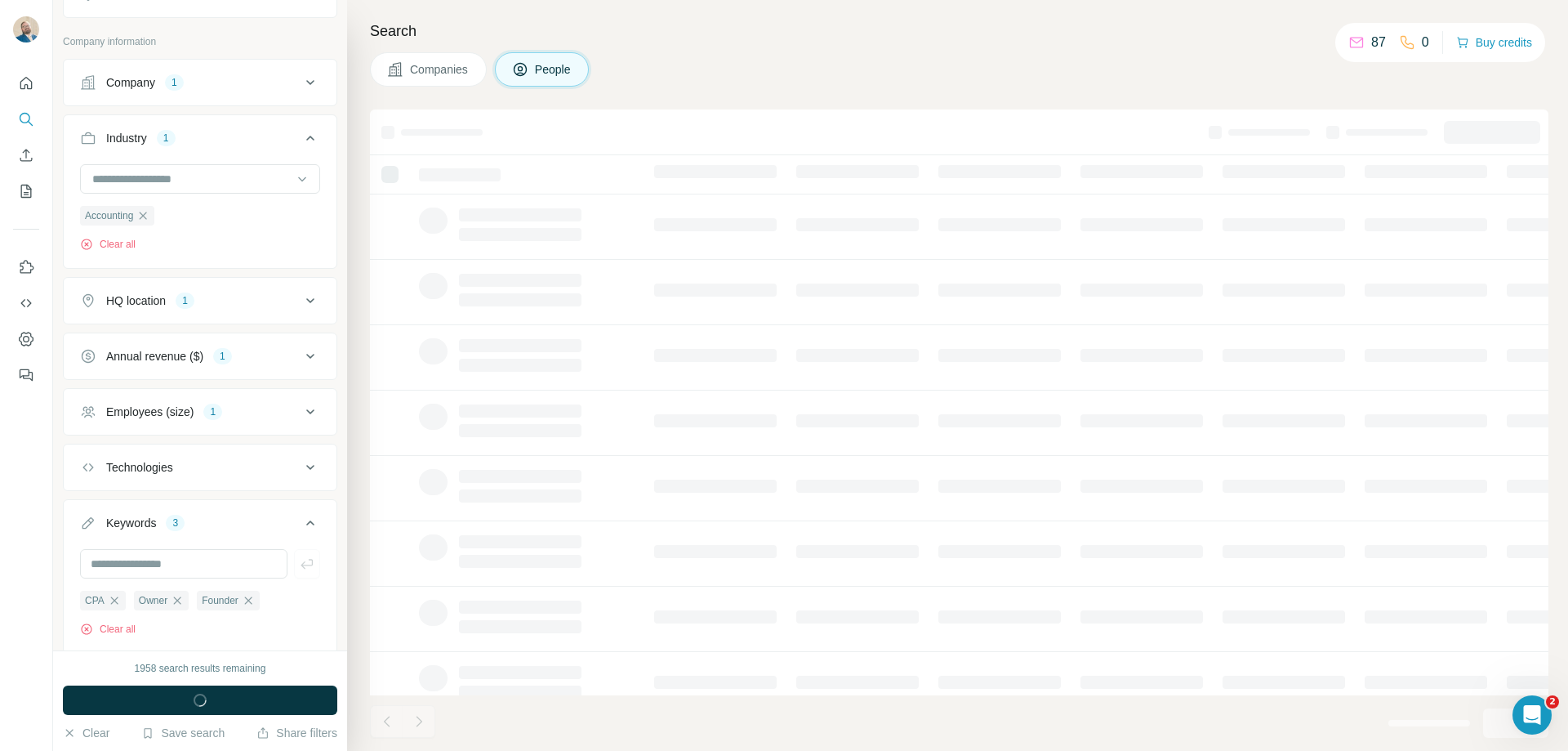
scroll to position [495, 0]
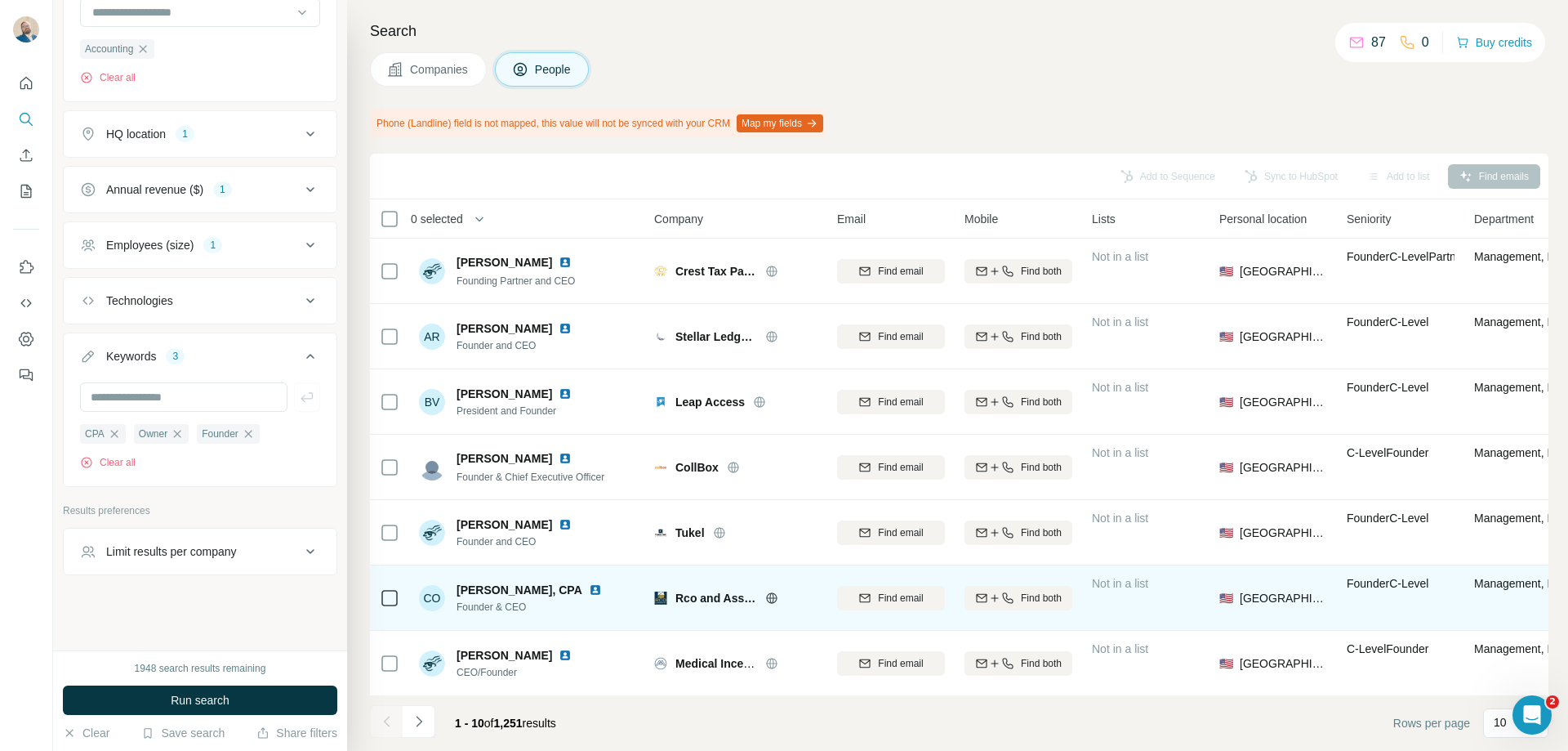
click at [768, 597] on icon at bounding box center [771, 597] width 11 height 1
click at [602, 588] on img at bounding box center [595, 589] width 13 height 13
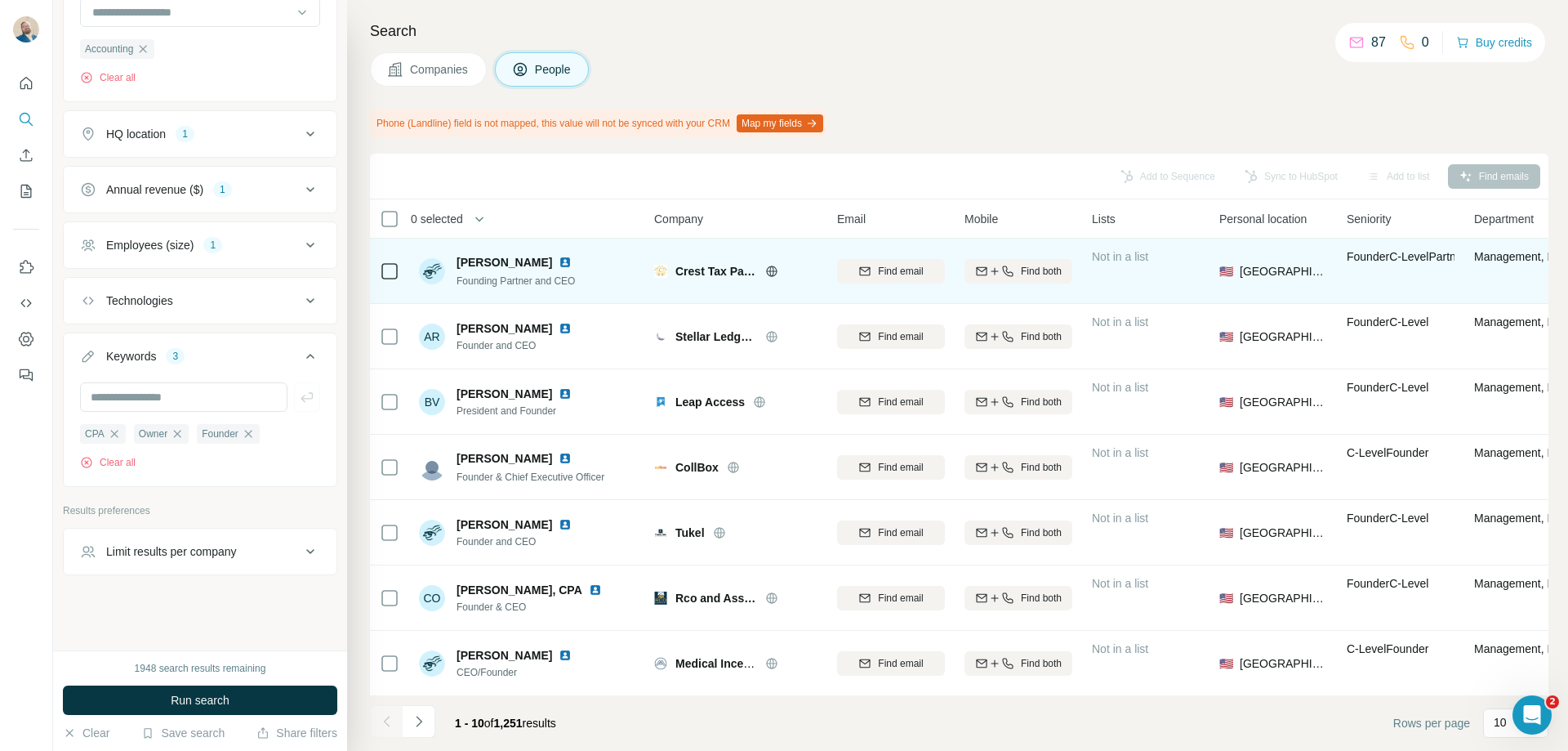
scroll to position [0, 10]
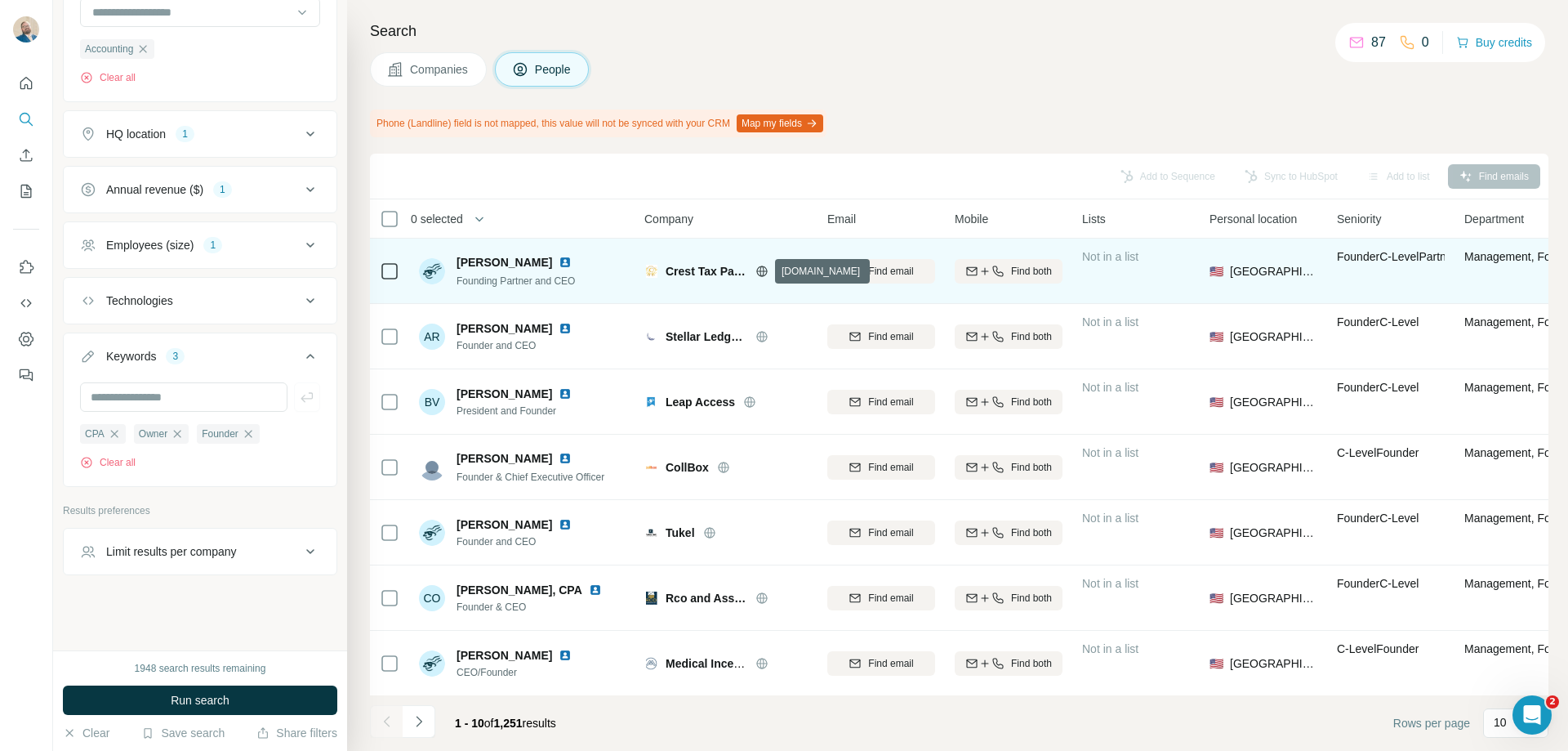
click at [765, 270] on icon at bounding box center [761, 271] width 13 height 13
click at [558, 263] on img at bounding box center [564, 261] width 13 height 13
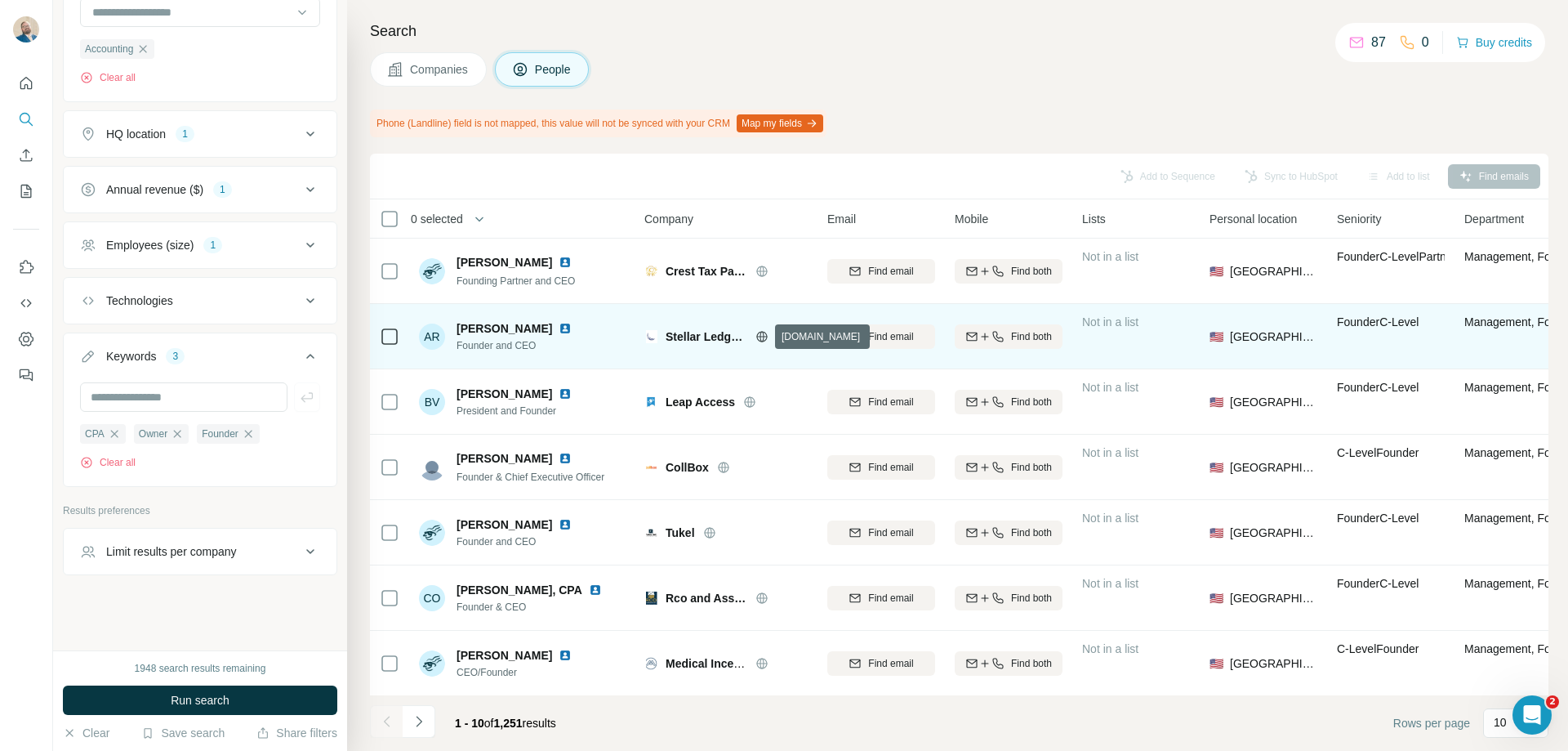
scroll to position [0, 0]
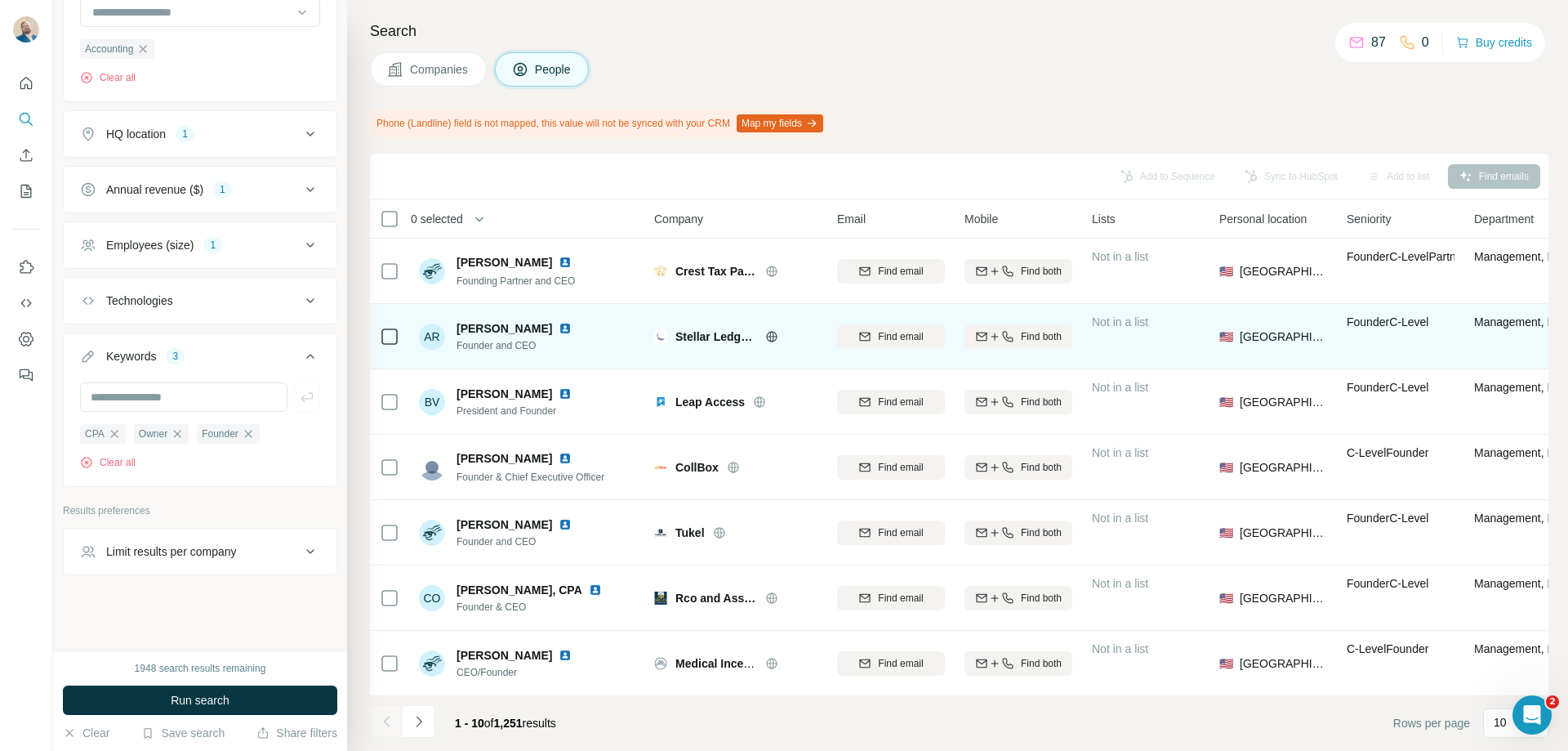
click at [558, 327] on img at bounding box center [564, 328] width 13 height 13
click at [773, 338] on icon at bounding box center [771, 336] width 4 height 11
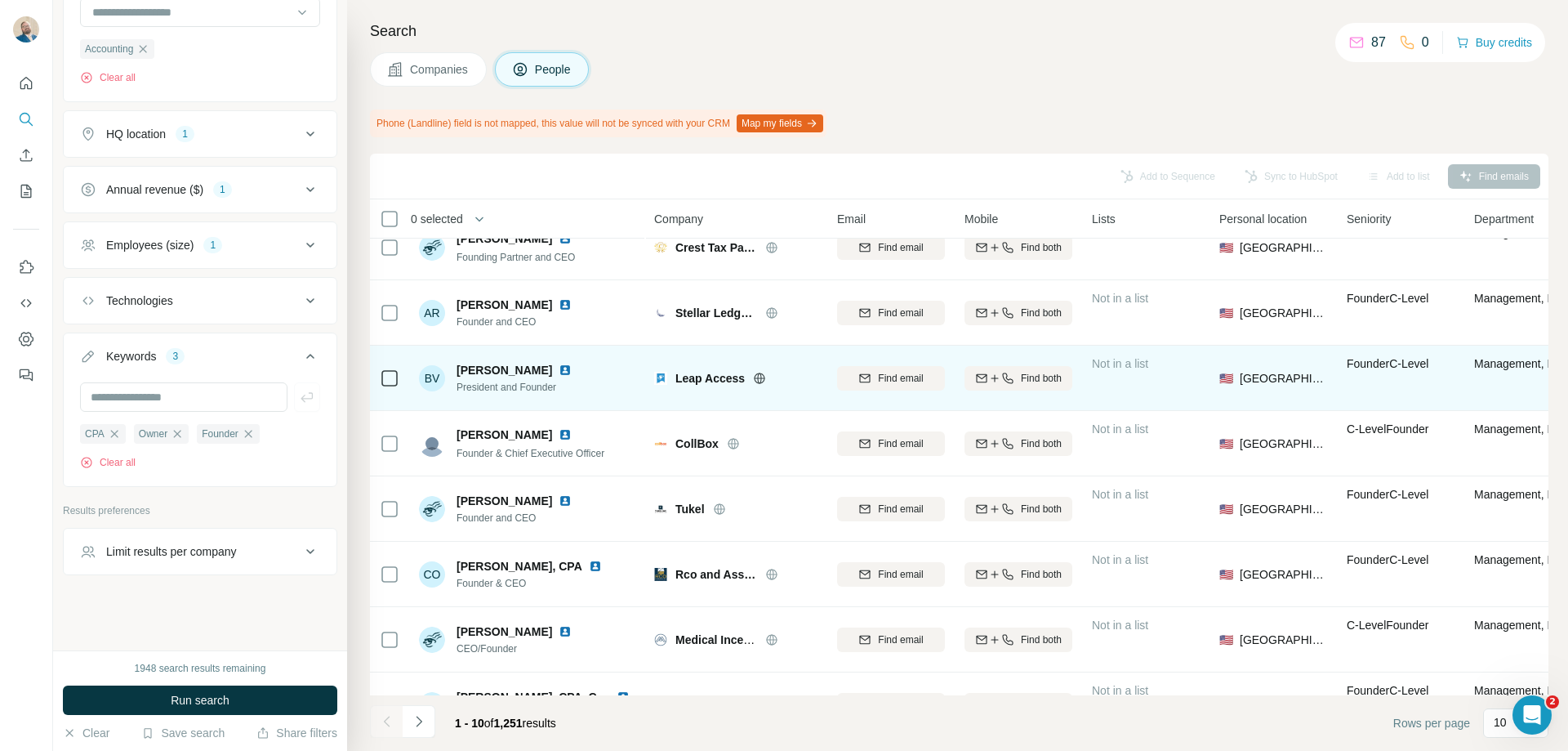
scroll to position [82, 0]
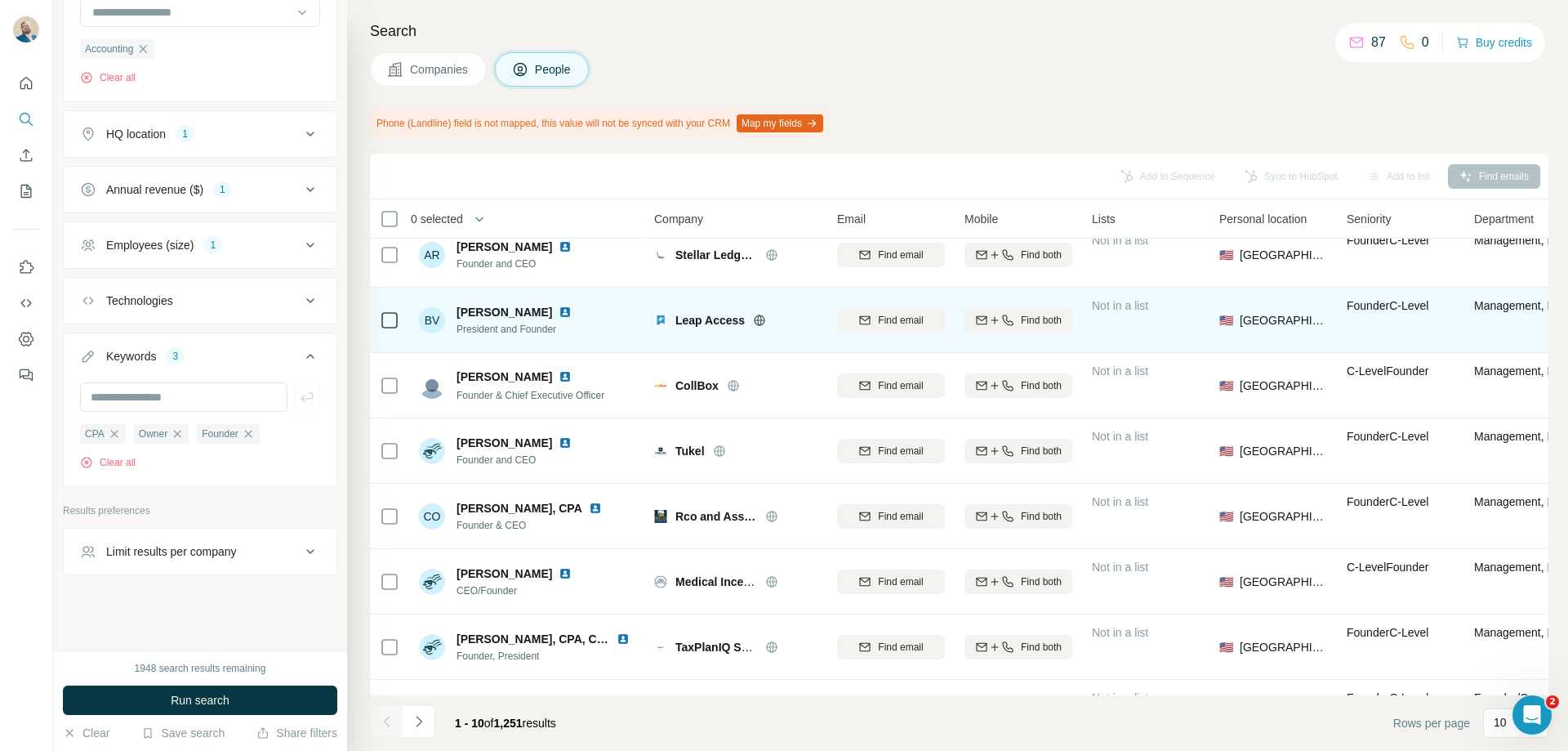
click at [558, 313] on img at bounding box center [564, 311] width 13 height 13
click at [765, 313] on icon at bounding box center [758, 319] width 13 height 13
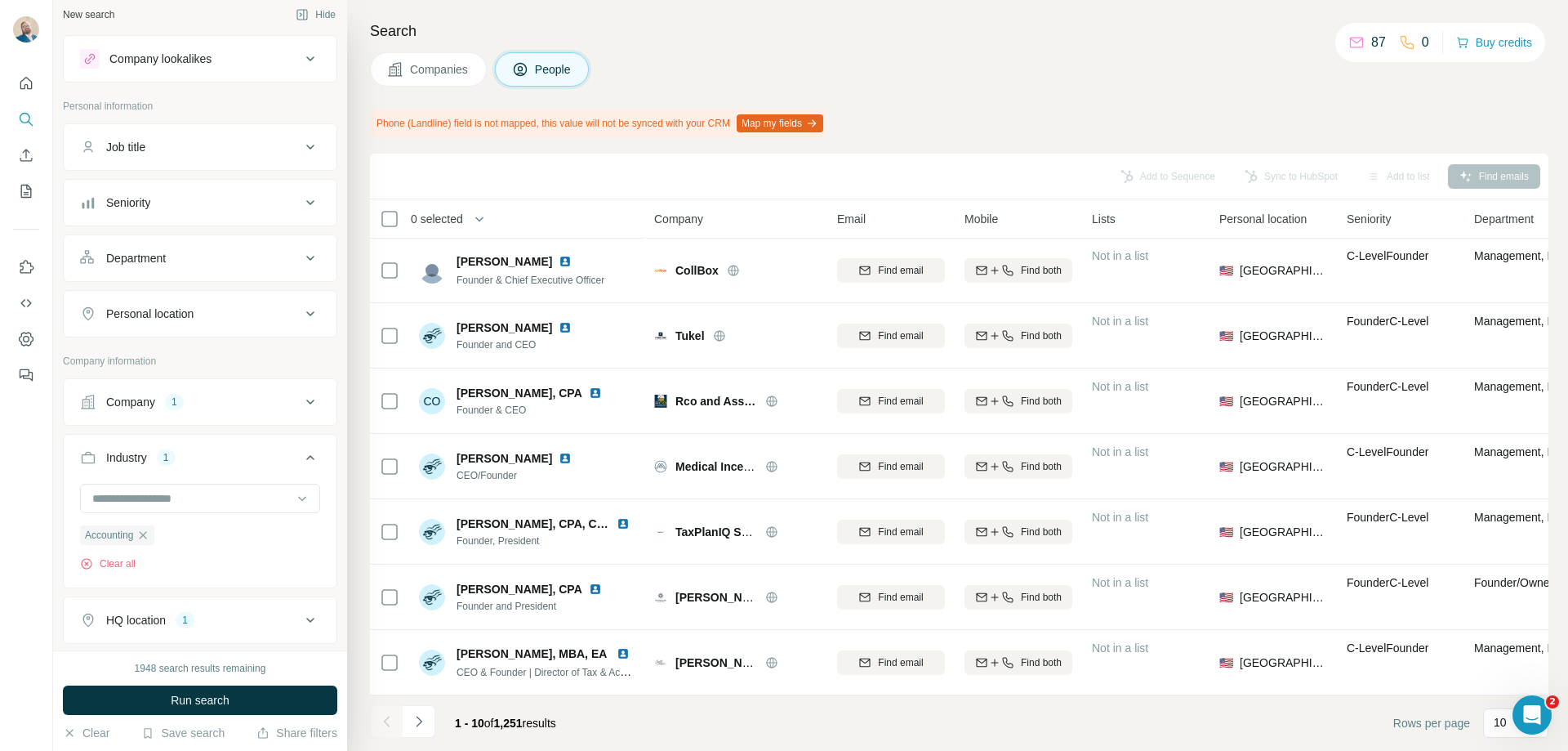
scroll to position [5, 0]
click at [230, 168] on button "Job title" at bounding box center [200, 150] width 273 height 39
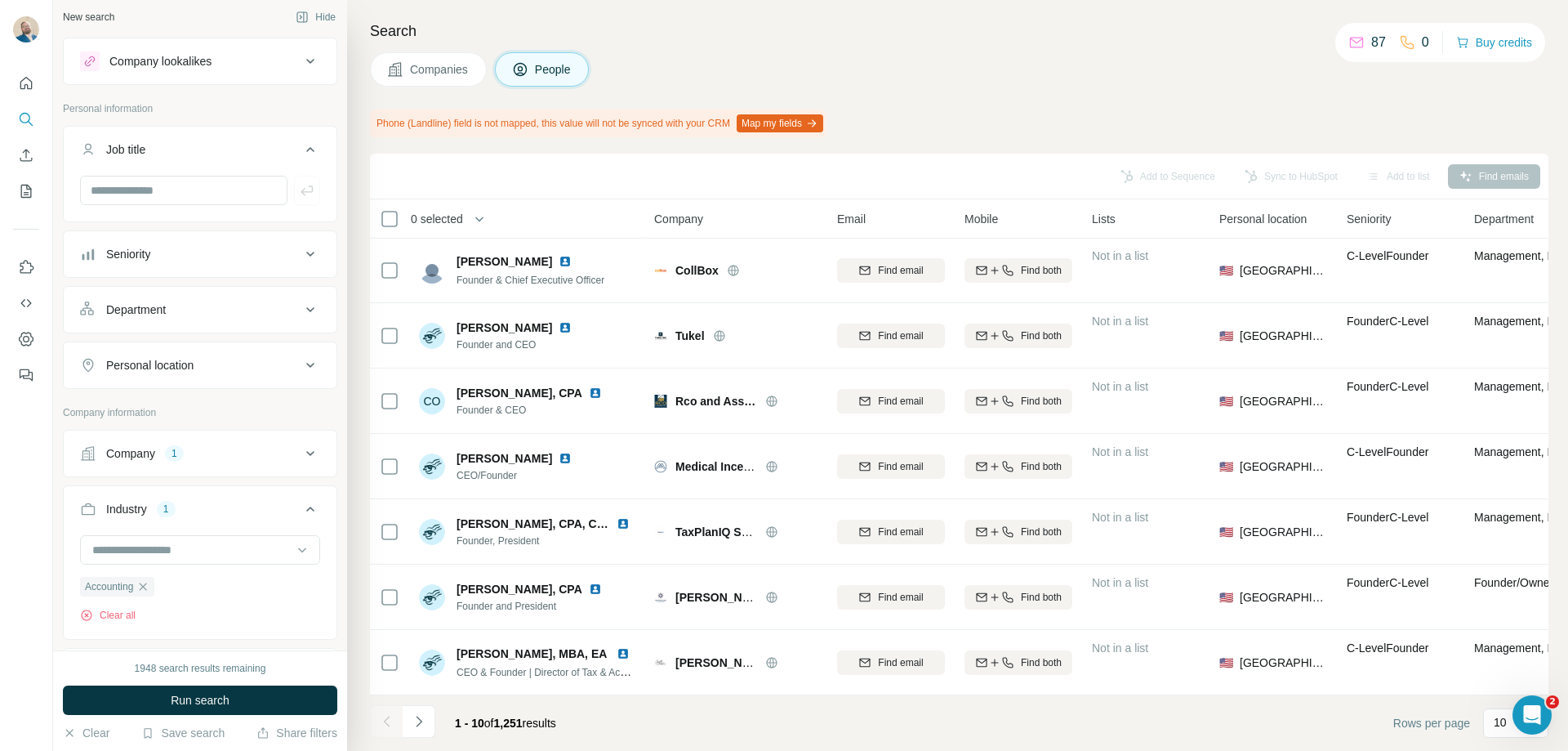
click at [229, 158] on button "Job title" at bounding box center [200, 153] width 273 height 45
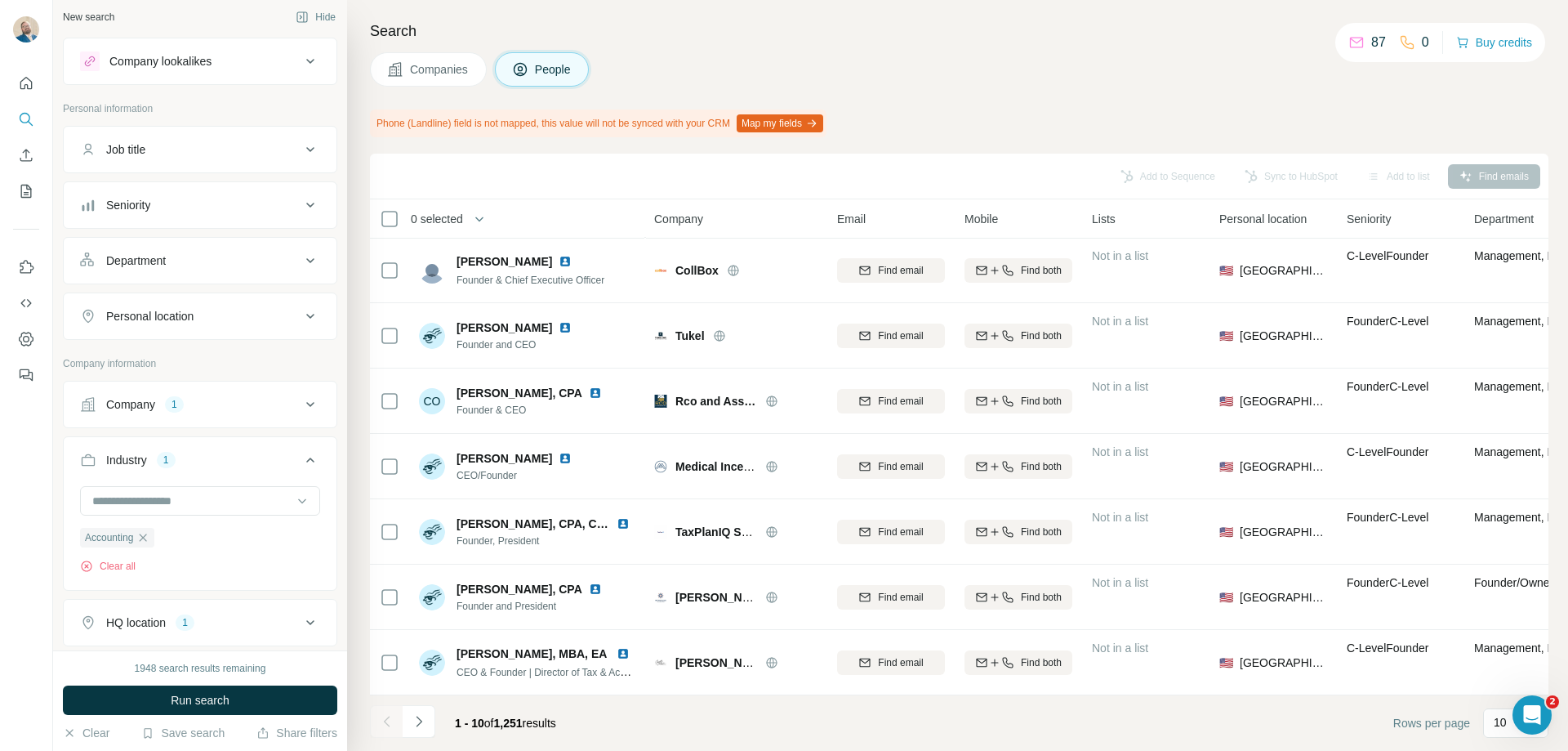
click at [222, 81] on div "Company lookalikes" at bounding box center [200, 61] width 275 height 47
click at [223, 74] on button "Company lookalikes" at bounding box center [200, 61] width 273 height 39
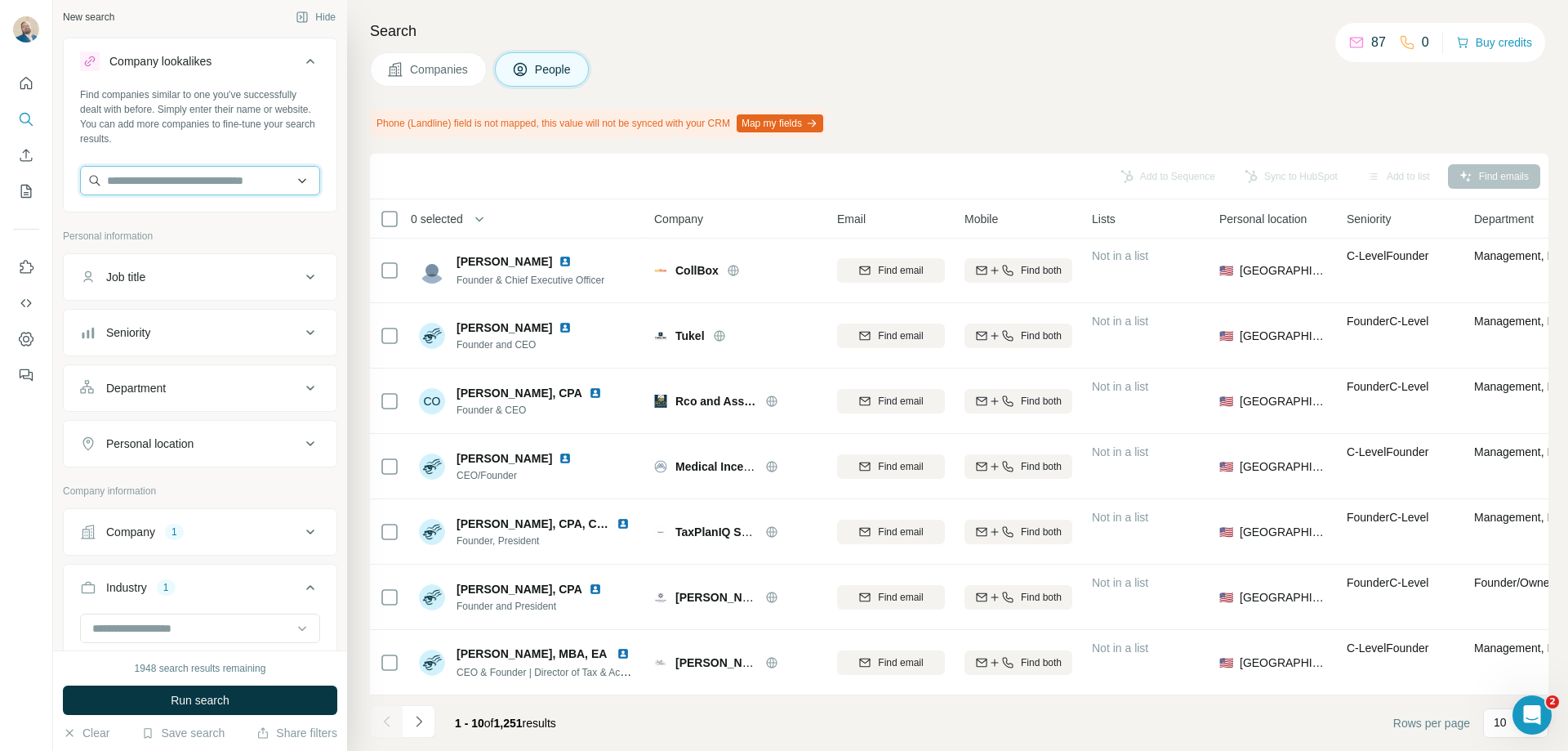
click at [198, 184] on input "text" at bounding box center [200, 180] width 240 height 30
paste input "**********"
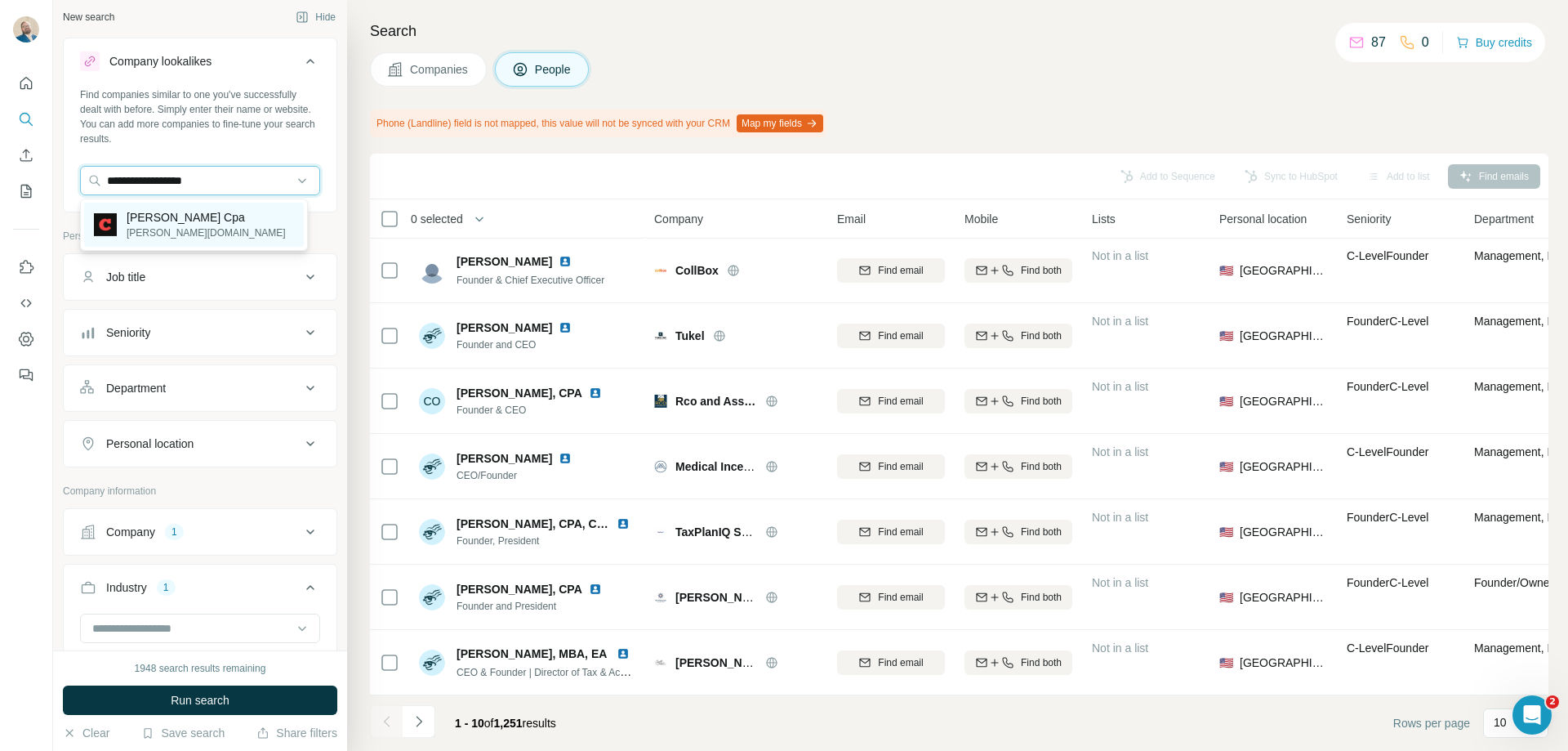
type input "**********"
click at [196, 226] on p "[PERSON_NAME][DOMAIN_NAME]" at bounding box center [207, 233] width 160 height 15
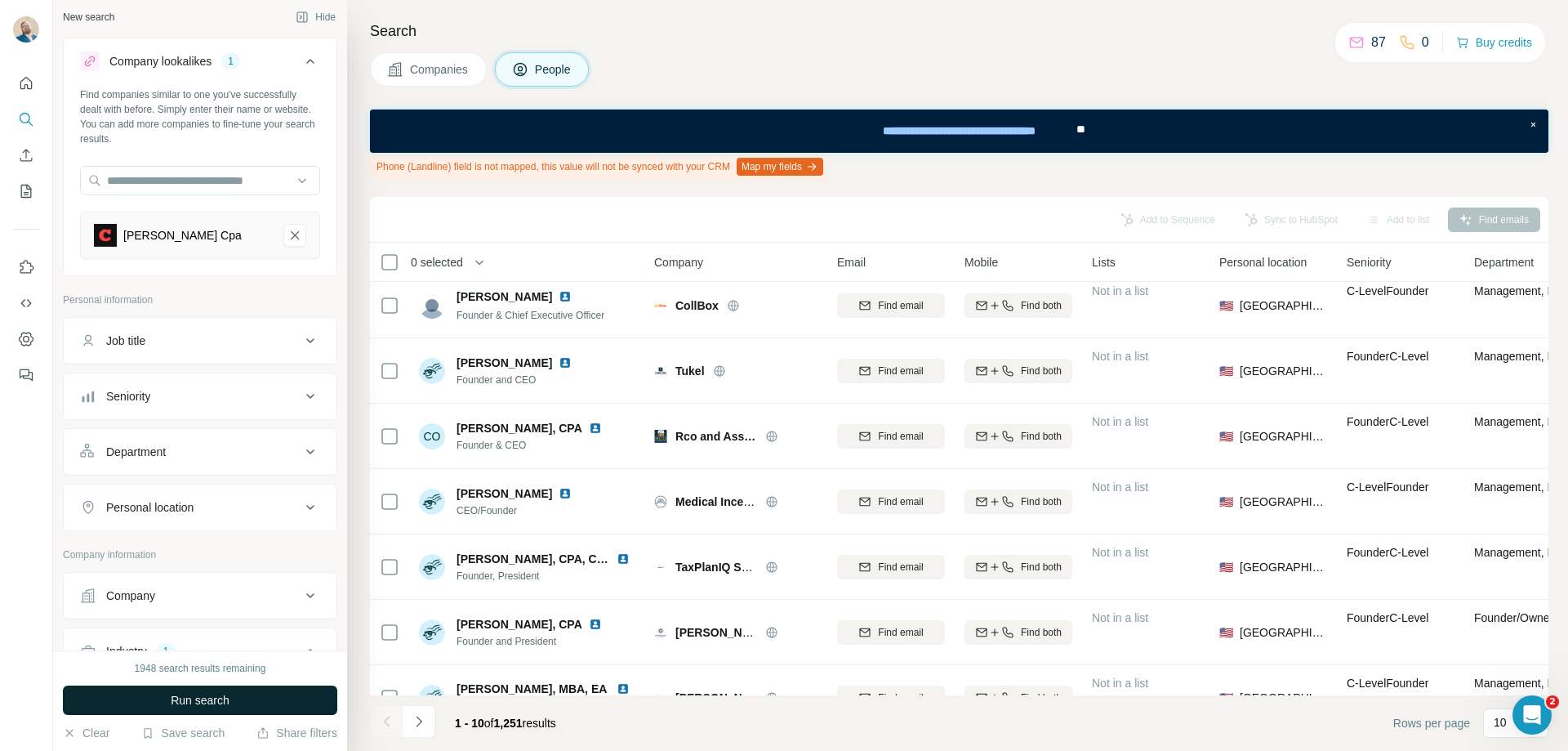
click at [198, 700] on span "Run search" at bounding box center [200, 700] width 59 height 17
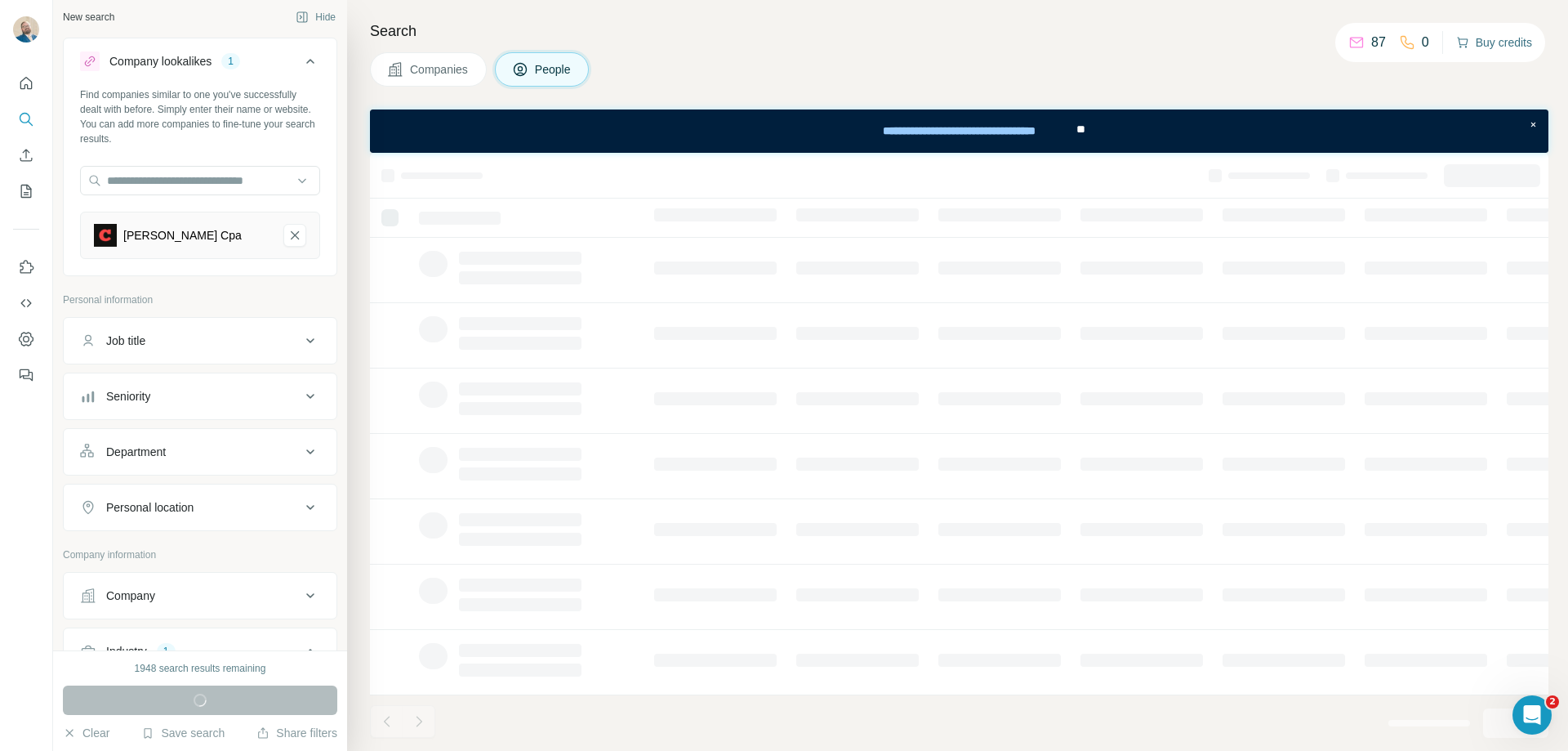
click at [1506, 48] on button "Buy credits" at bounding box center [1493, 42] width 76 height 23
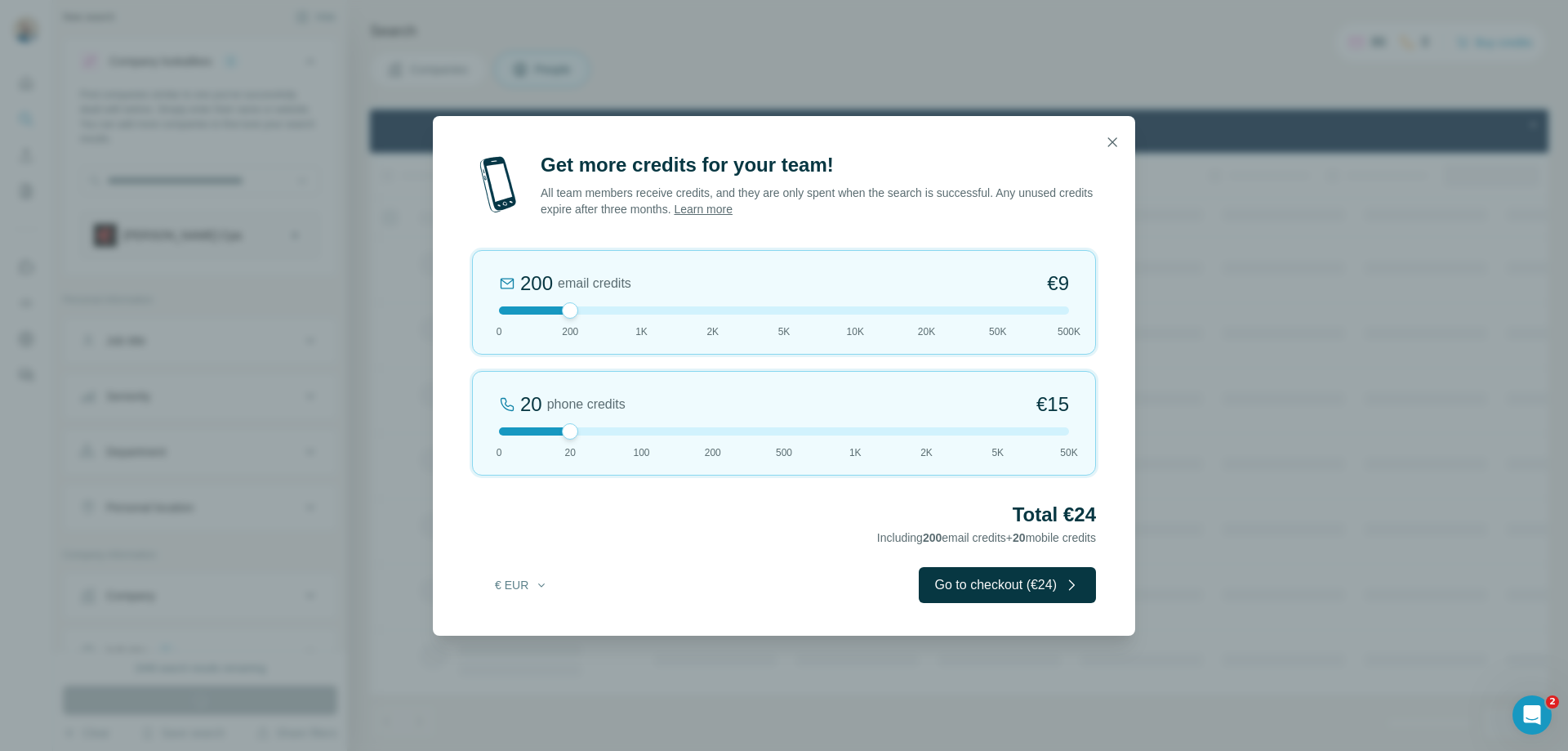
drag, startPoint x: 537, startPoint y: 438, endPoint x: 451, endPoint y: 442, distance: 86.1
click at [451, 442] on div "Get more credits for your team! All team members receive credits, and they are …" at bounding box center [783, 393] width 702 height 484
click at [509, 434] on div at bounding box center [784, 432] width 570 height 8
click at [538, 585] on icon "button" at bounding box center [541, 584] width 13 height 13
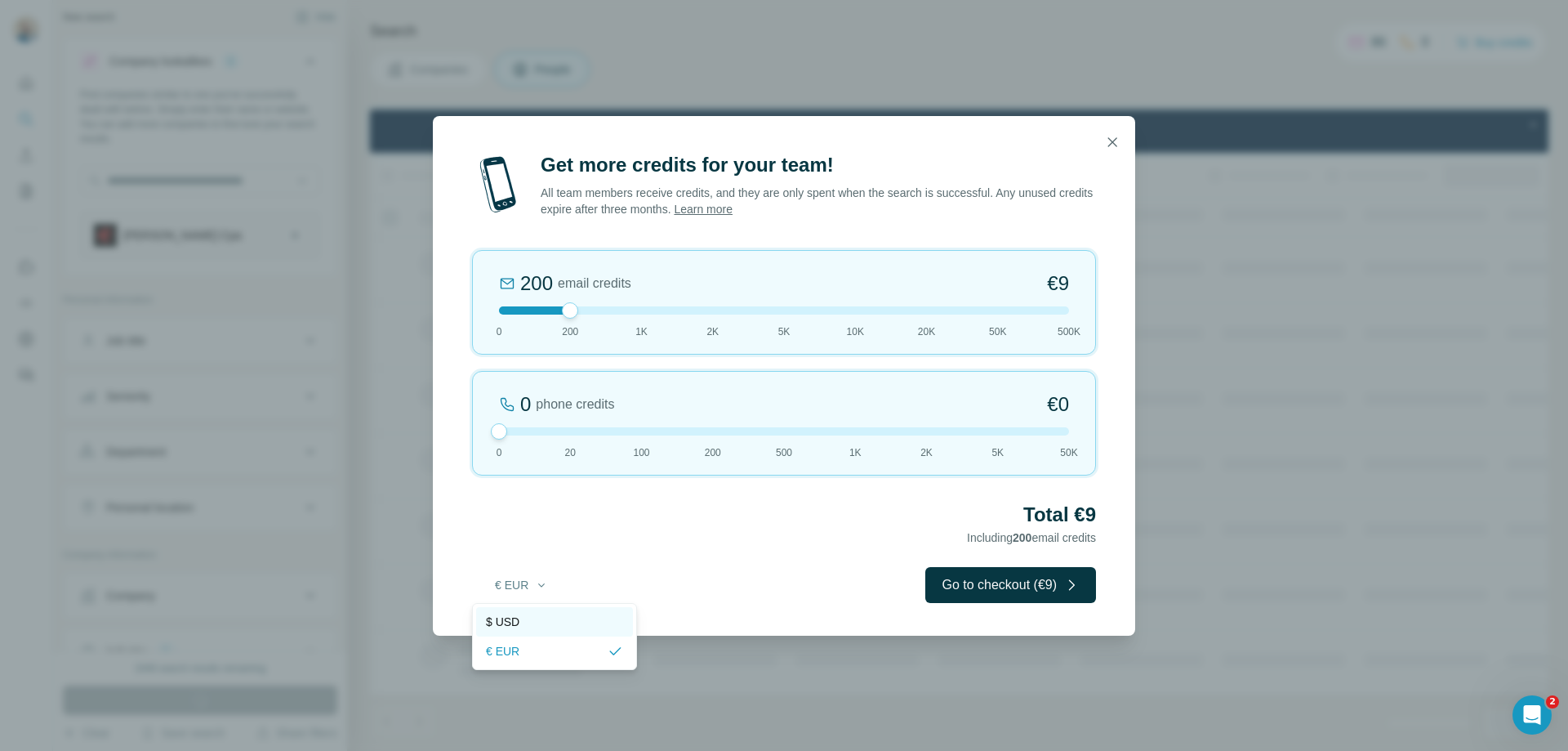
click at [528, 620] on div "$ USD" at bounding box center [554, 622] width 137 height 17
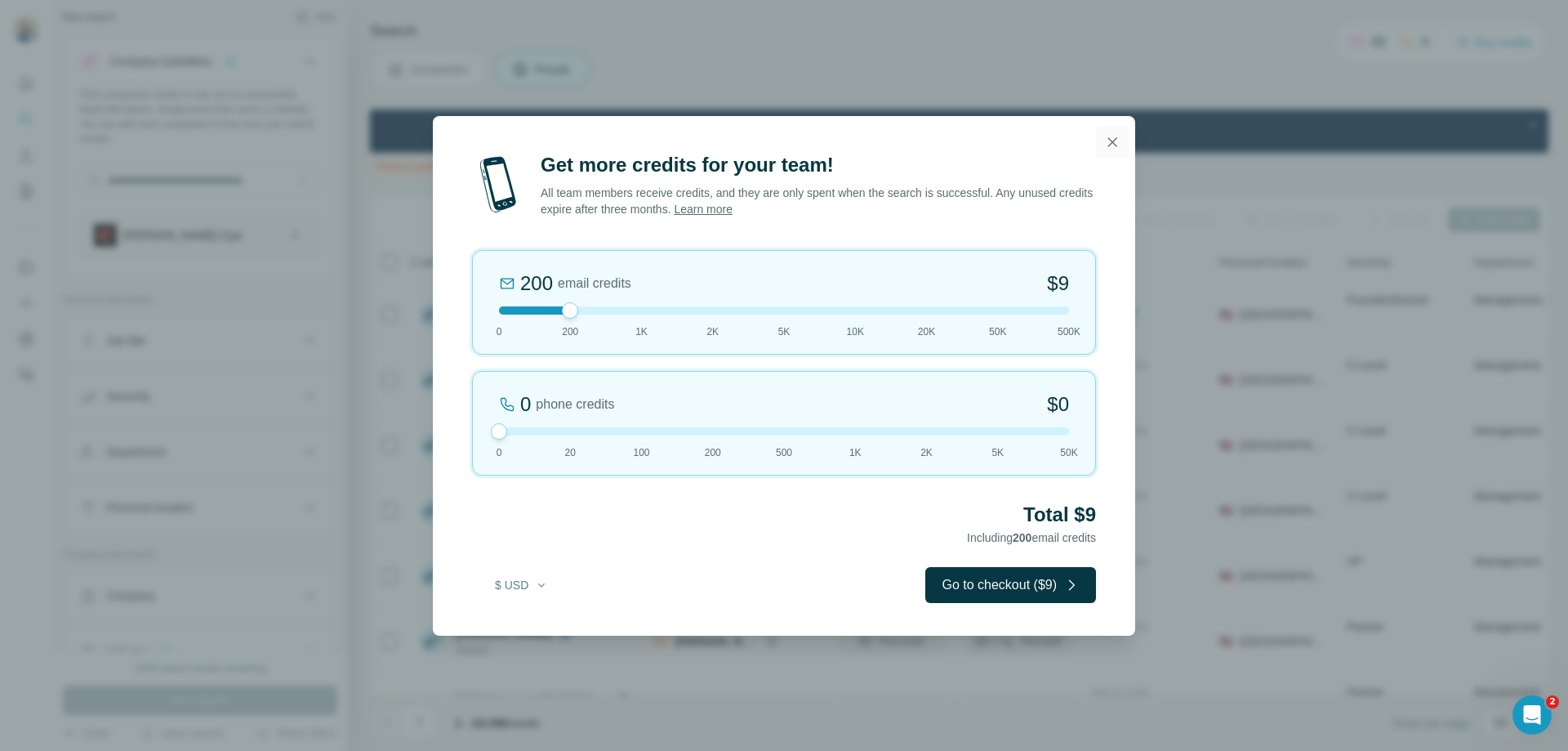
click at [1108, 146] on icon "button" at bounding box center [1112, 141] width 9 height 9
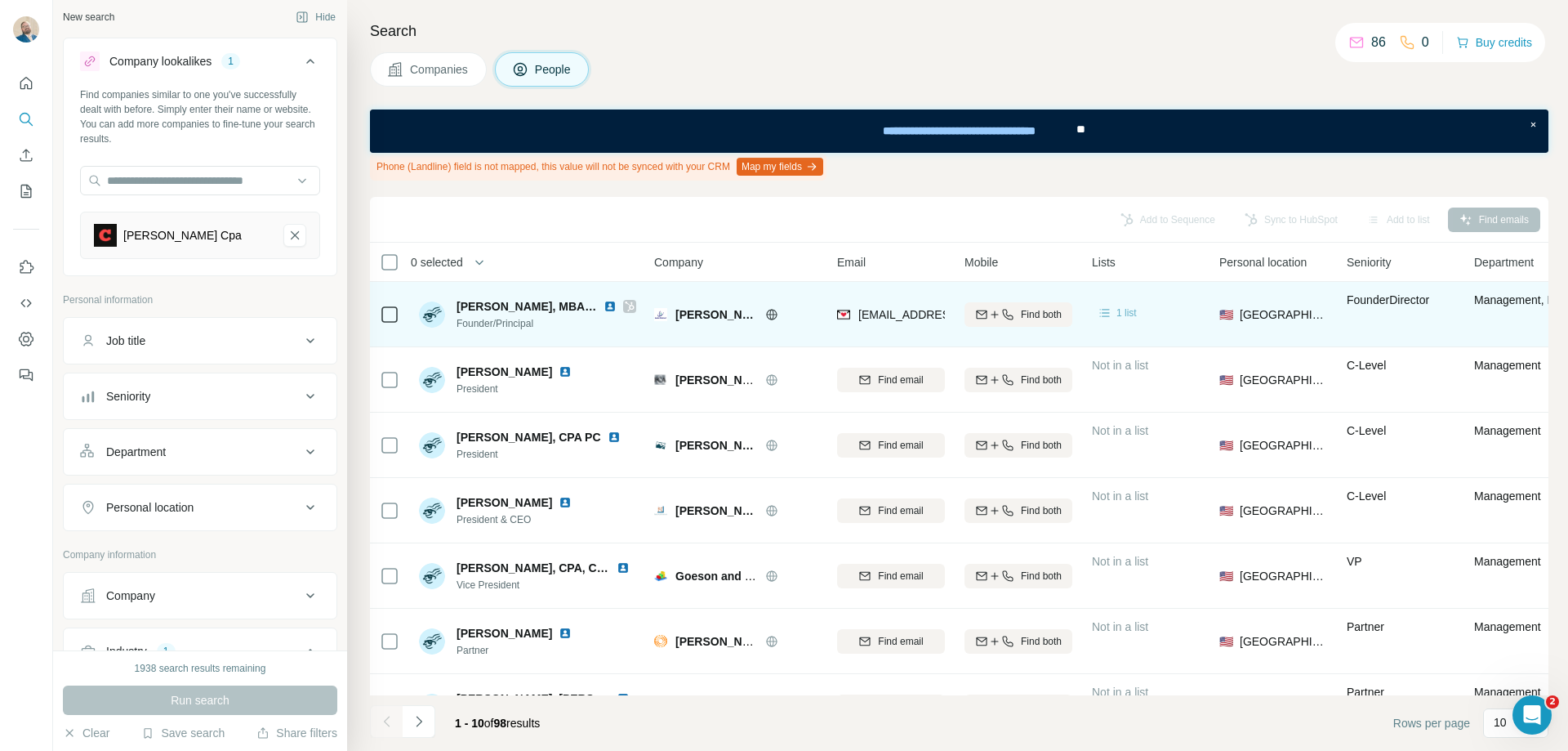
click at [1125, 319] on span "1 list" at bounding box center [1126, 312] width 21 height 15
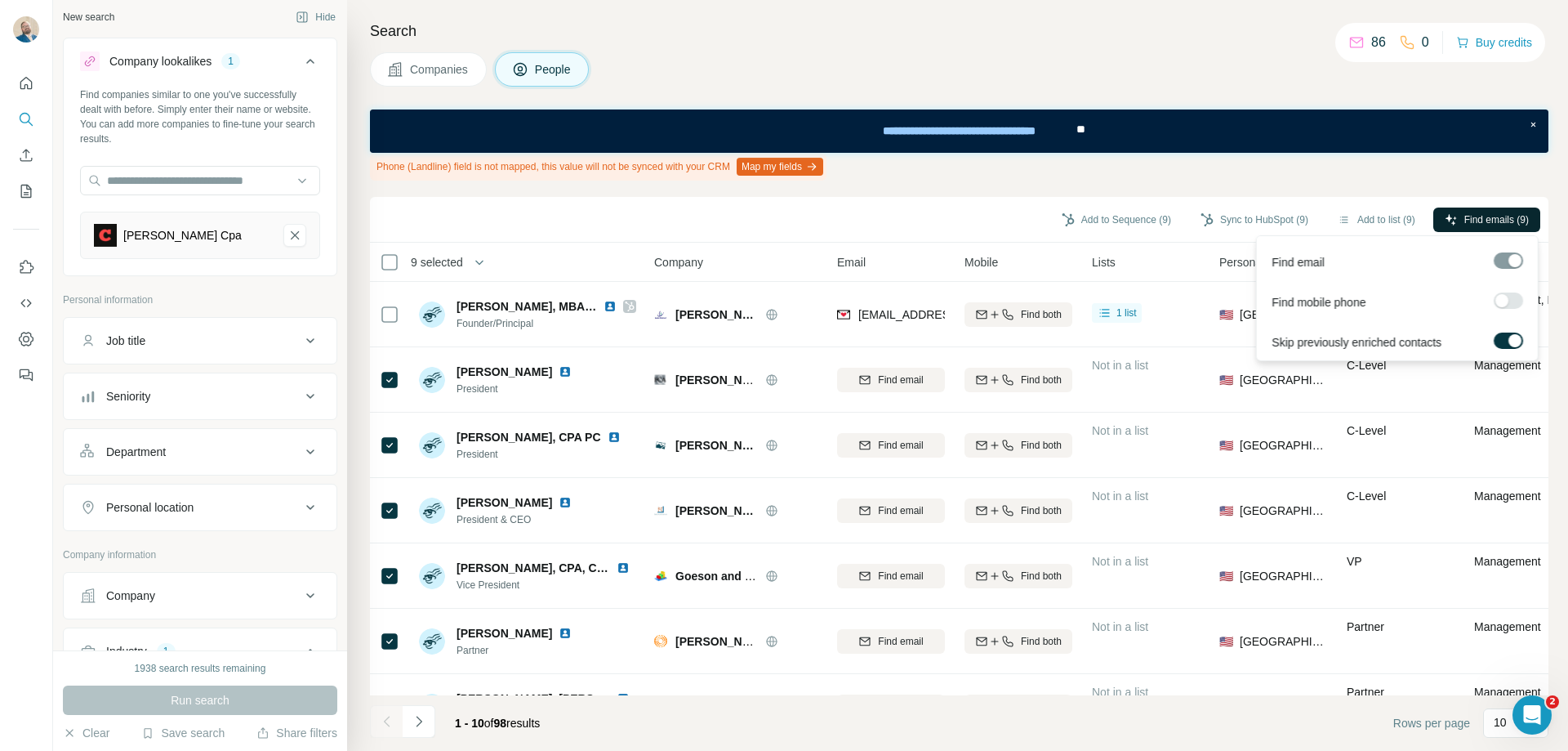
click at [1464, 217] on span "Find emails (9)" at bounding box center [1495, 220] width 64 height 15
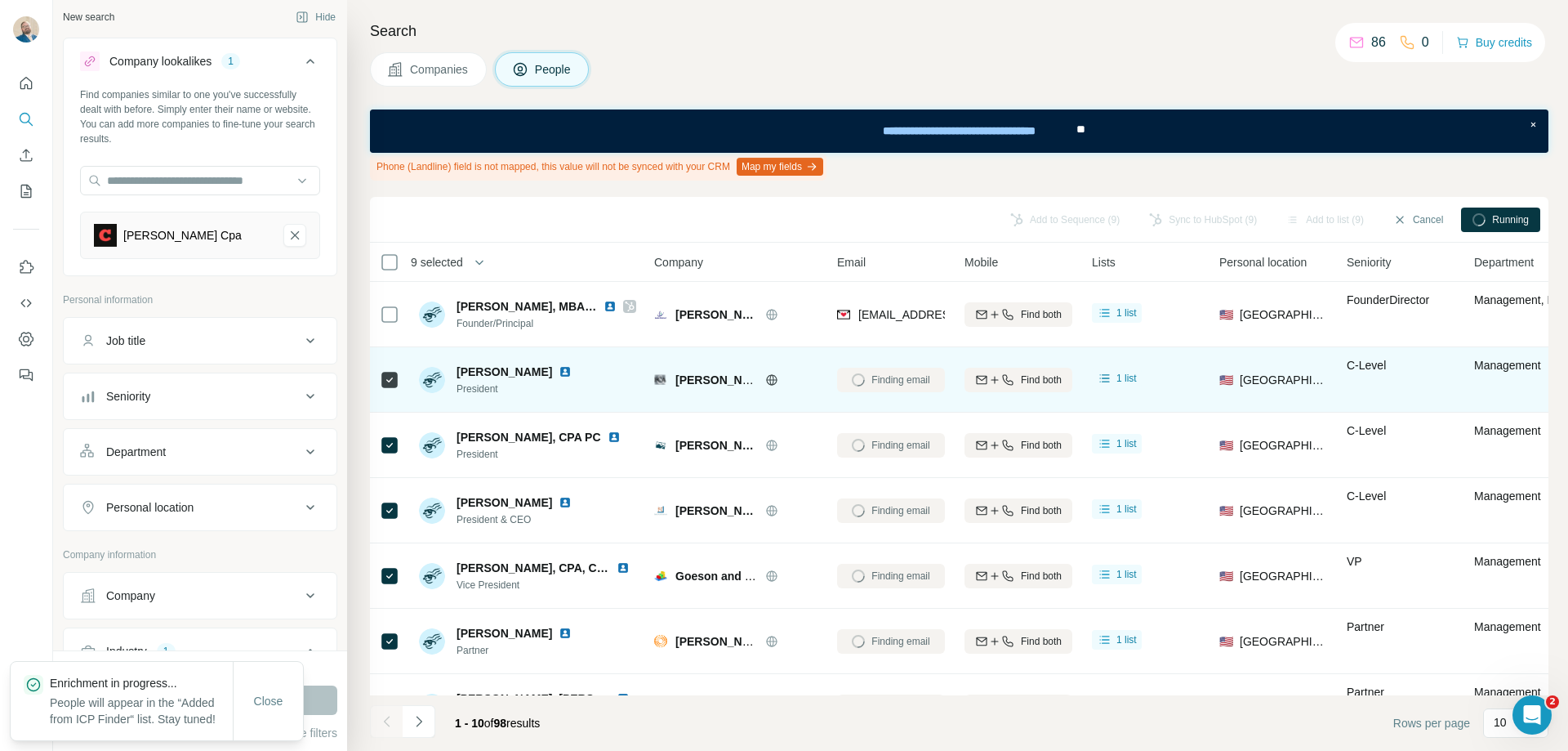
click at [770, 383] on icon at bounding box center [771, 379] width 13 height 13
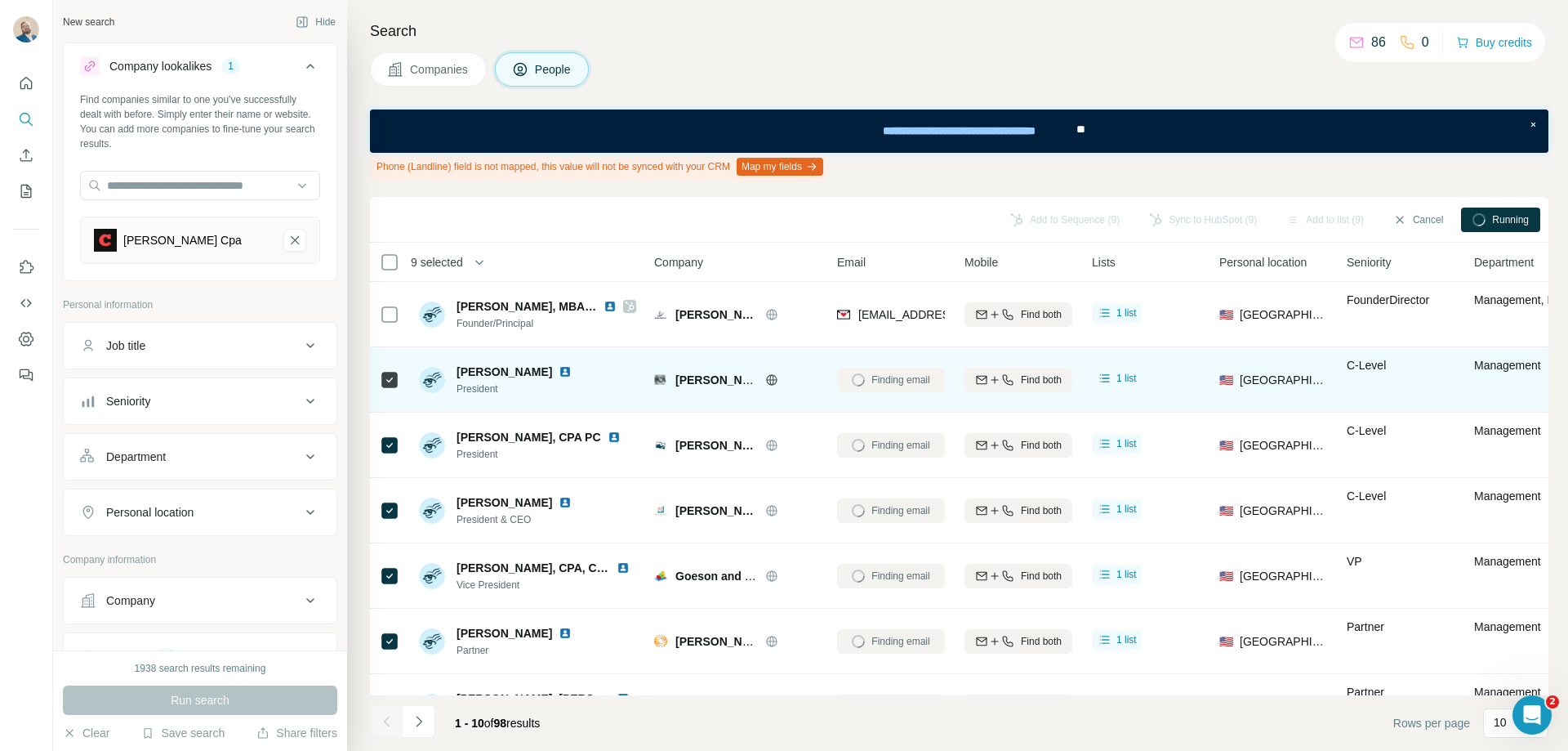
scroll to position [5, 0]
click at [558, 375] on img at bounding box center [564, 372] width 13 height 13
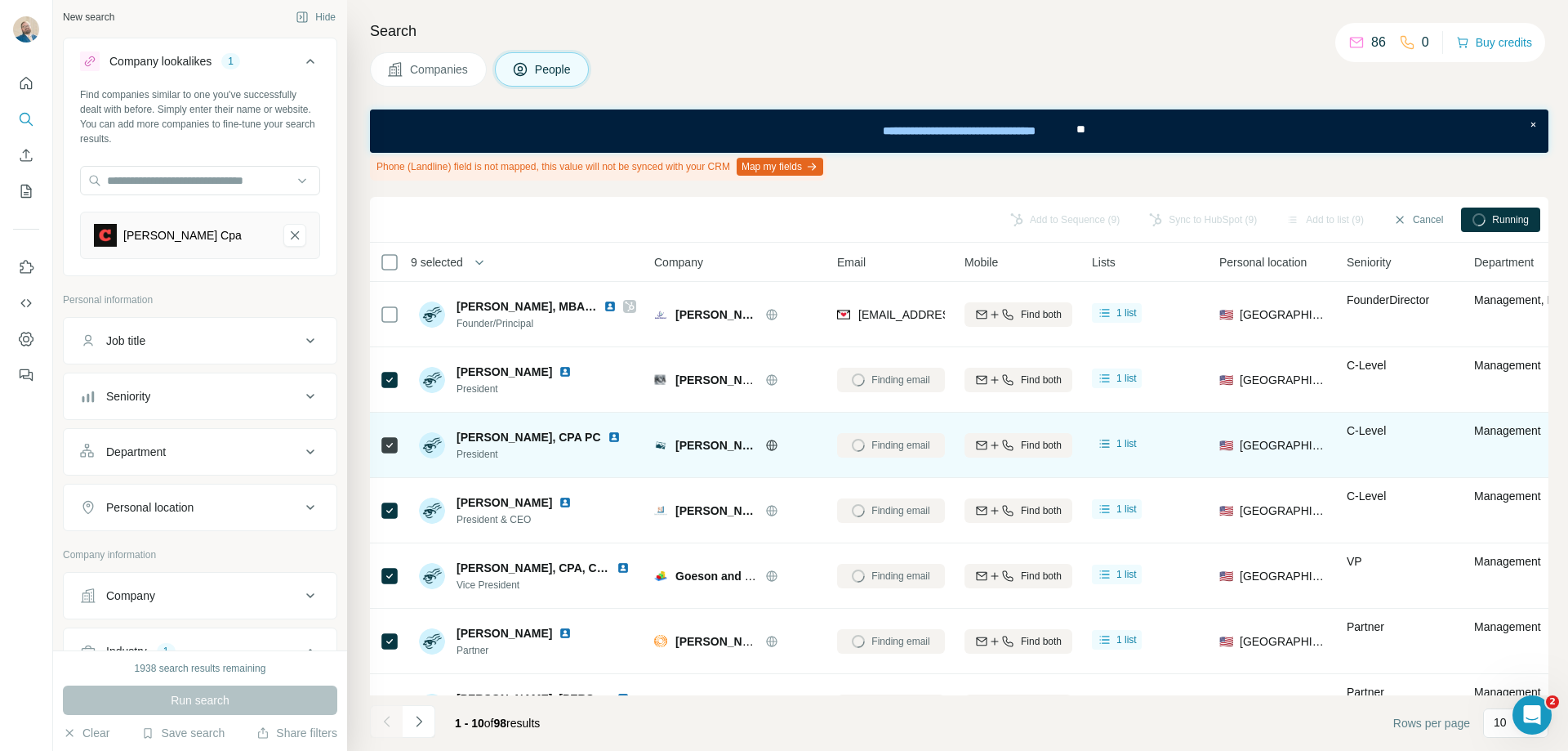
click at [608, 441] on img at bounding box center [614, 437] width 13 height 13
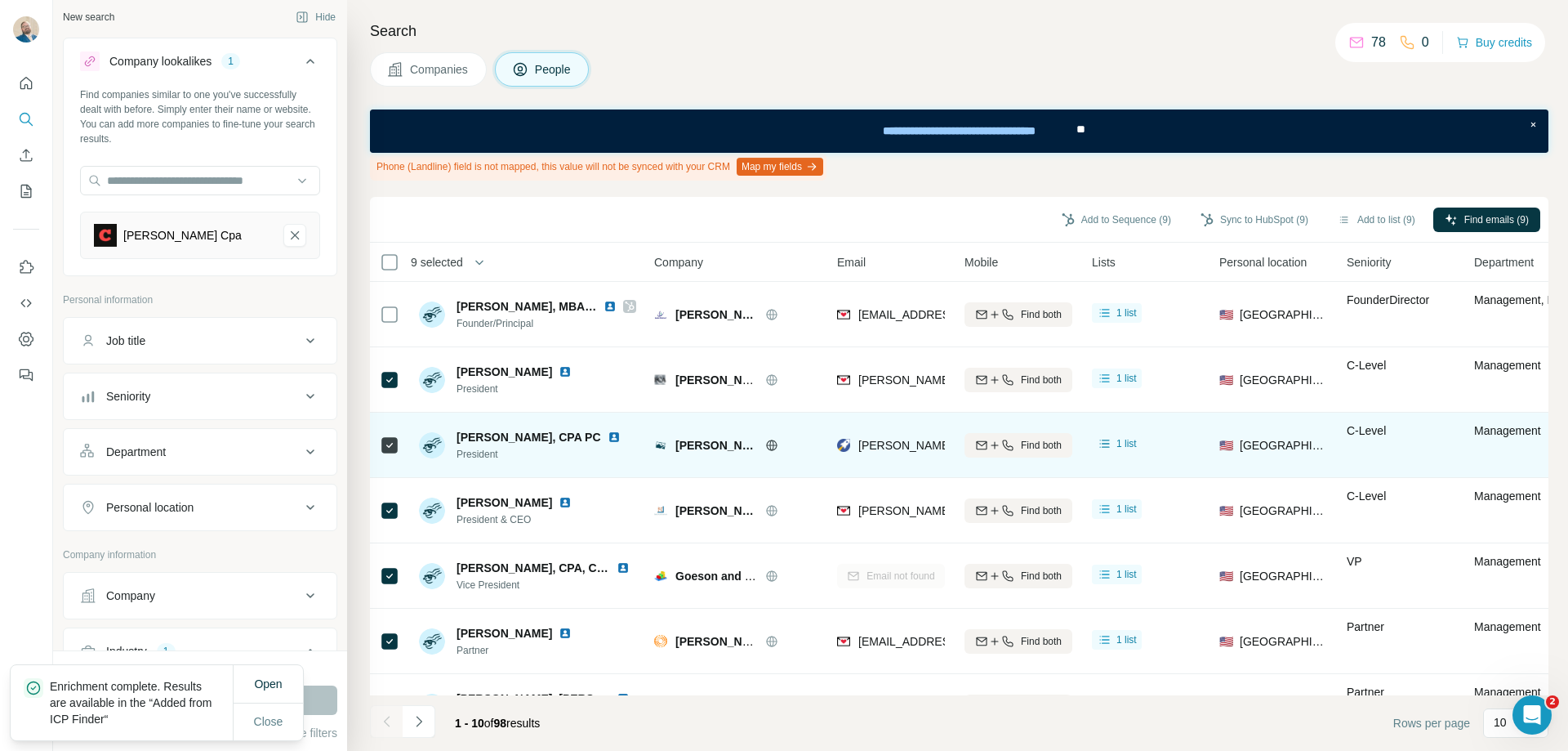
click at [766, 449] on icon at bounding box center [771, 444] width 13 height 13
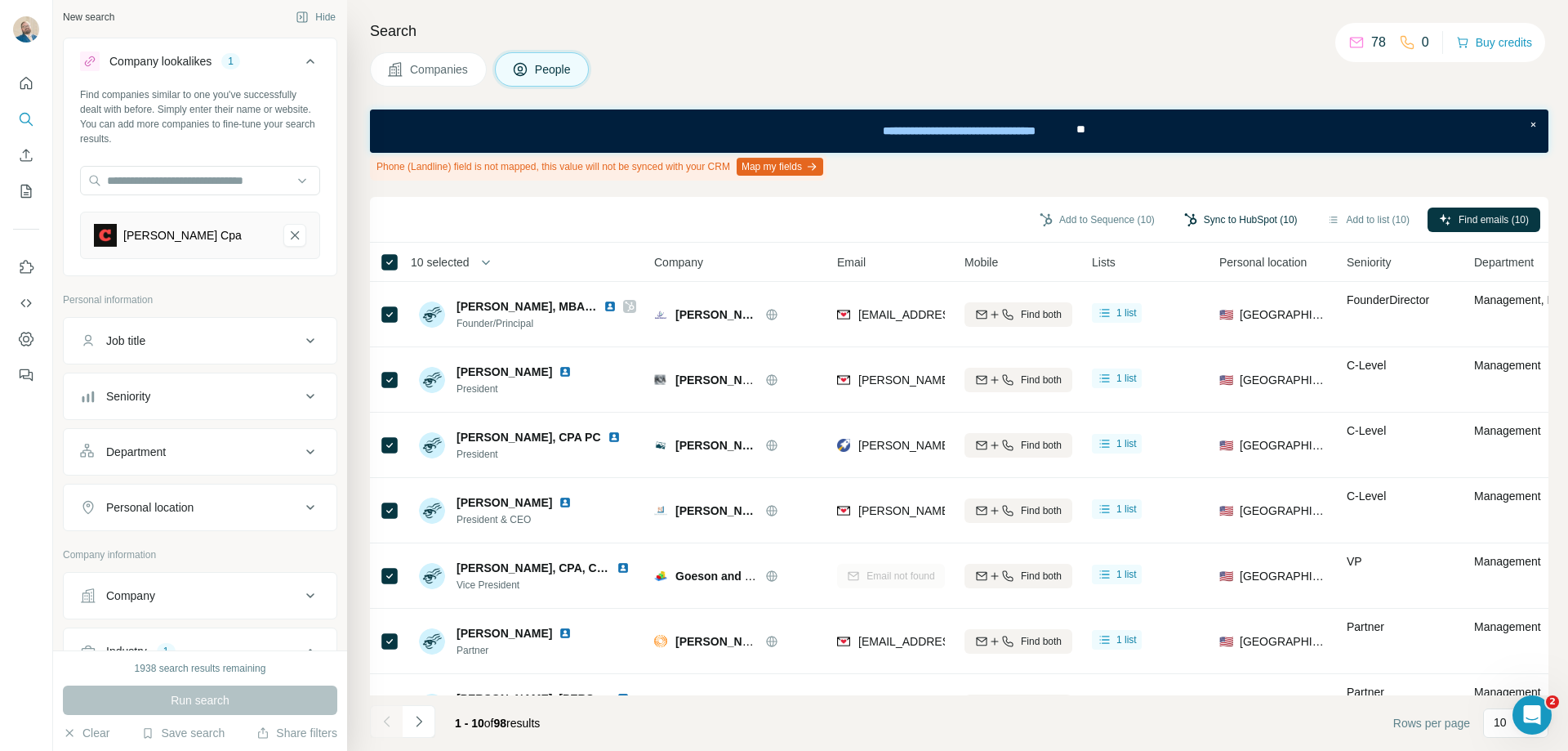
click at [1260, 225] on button "Sync to HubSpot (10)" at bounding box center [1240, 220] width 136 height 25
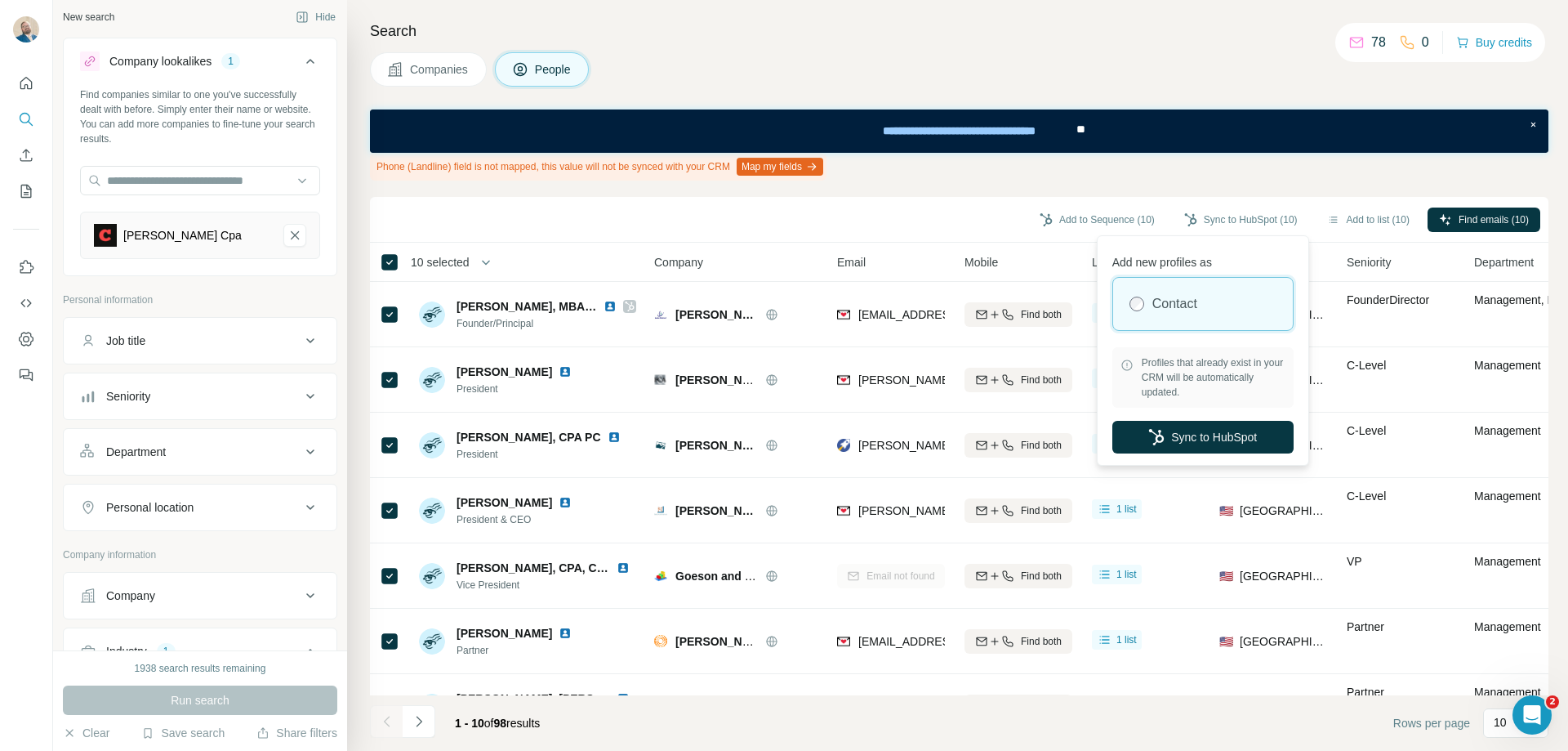
click at [1161, 306] on label "Contact" at bounding box center [1175, 304] width 45 height 20
click at [1200, 444] on button "Sync to HubSpot" at bounding box center [1203, 437] width 181 height 33
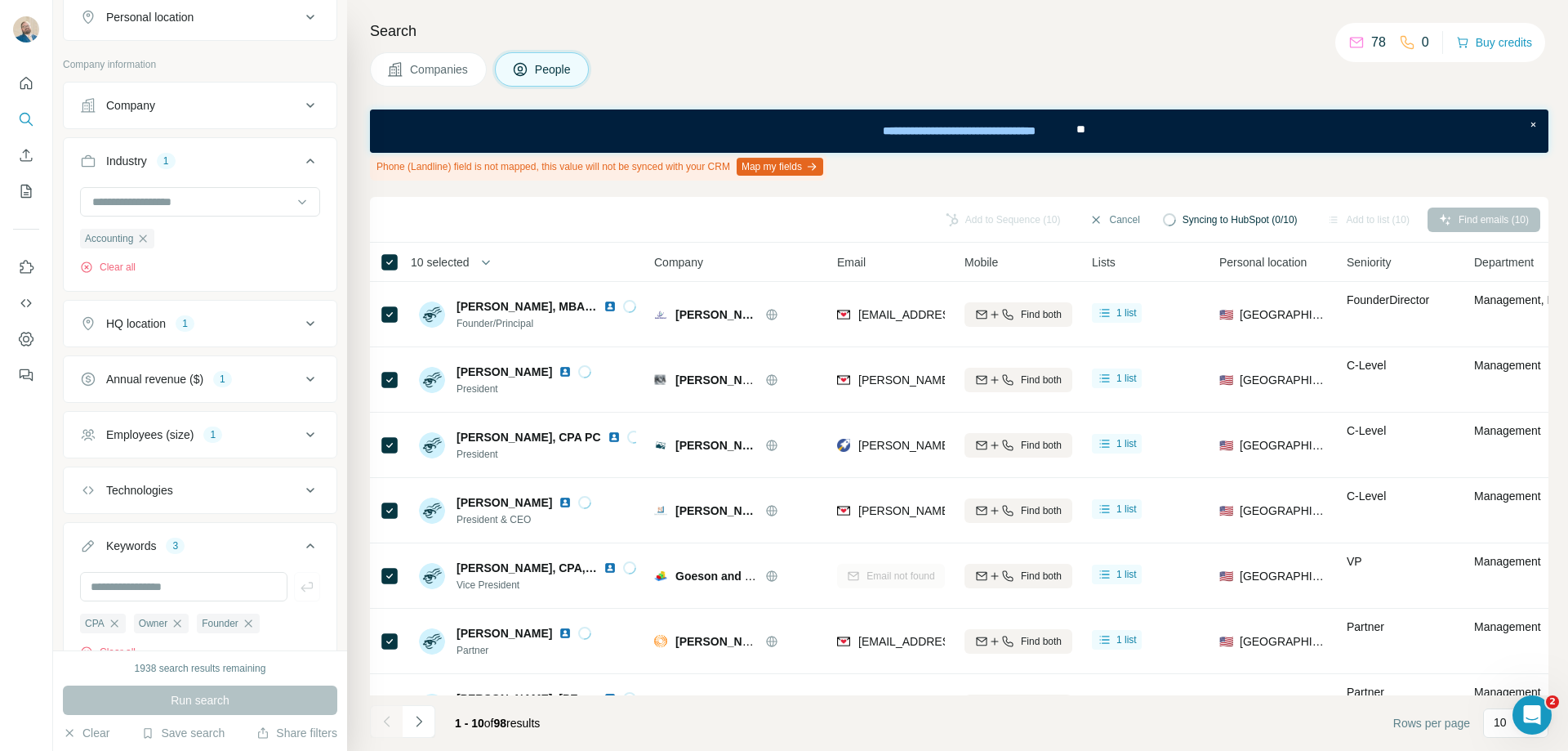
scroll to position [577, 0]
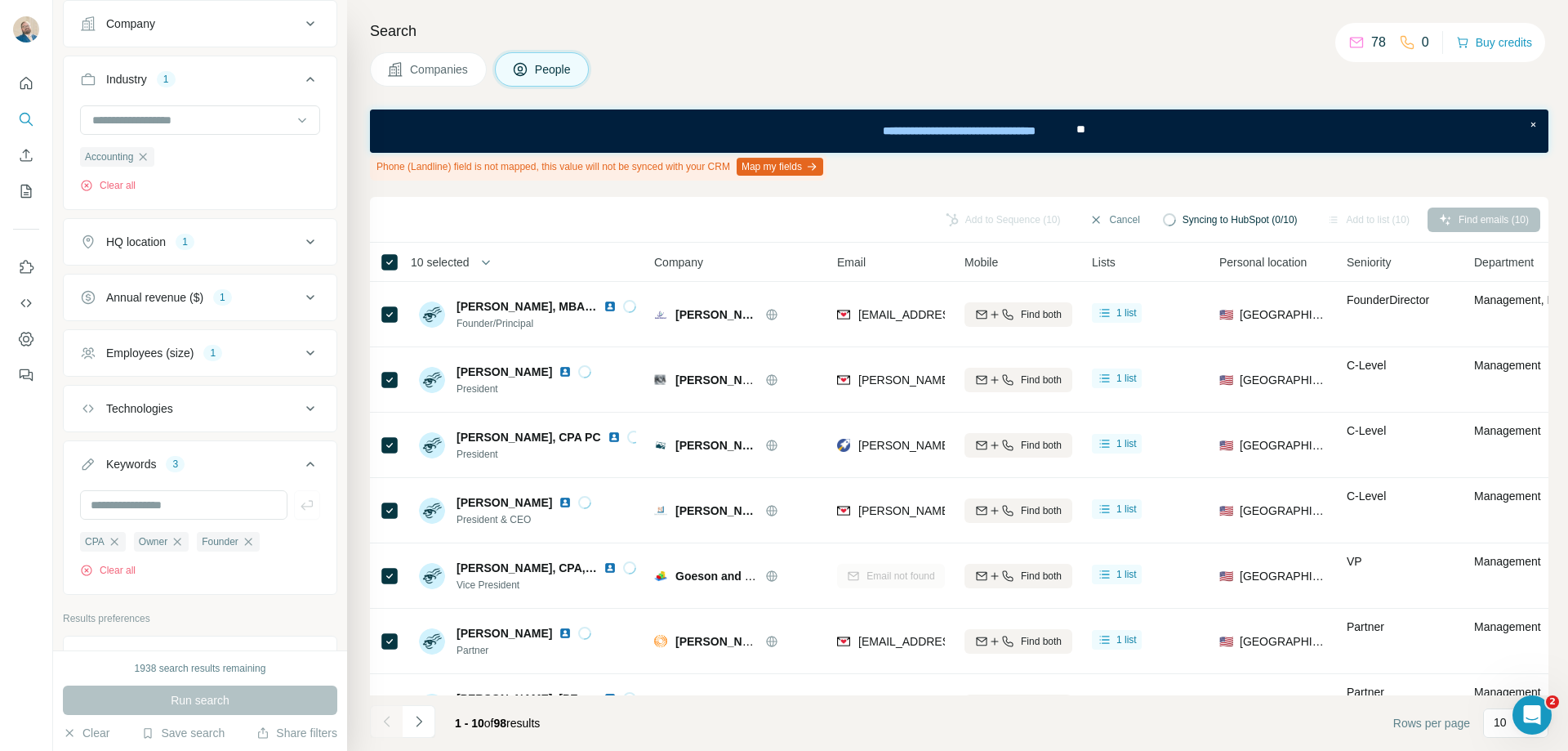
click at [303, 359] on icon at bounding box center [310, 353] width 20 height 20
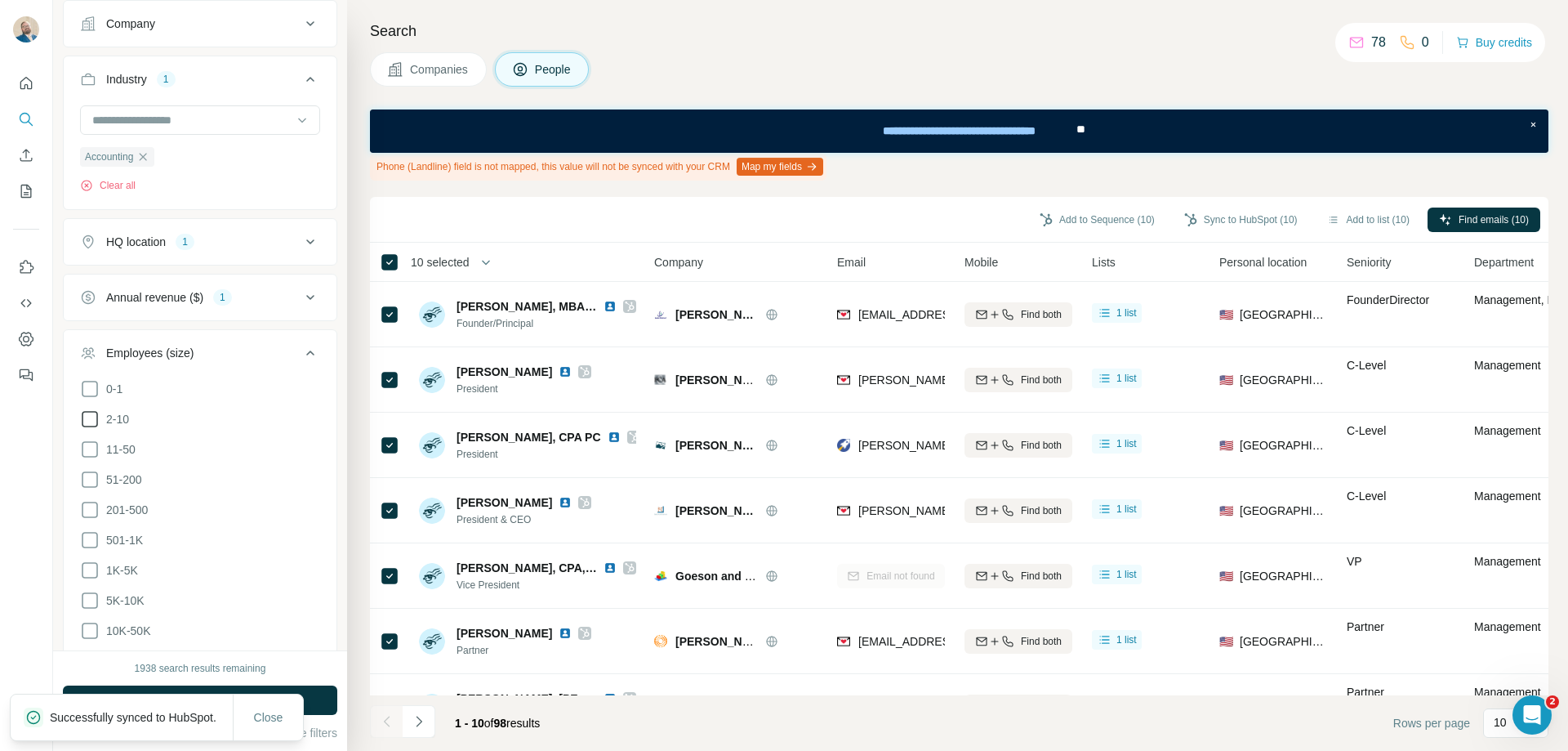
click at [89, 424] on icon at bounding box center [90, 419] width 20 height 20
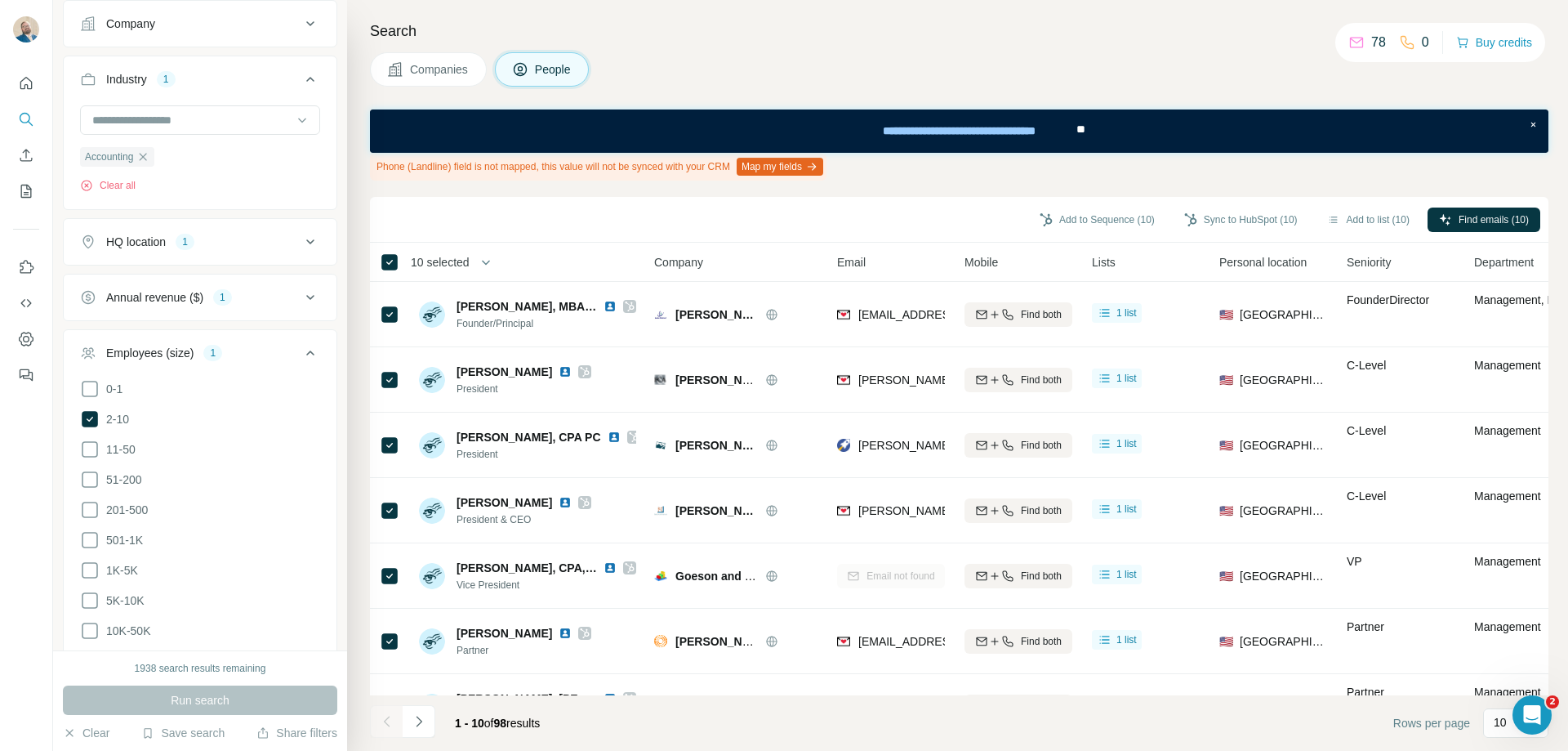
click at [277, 361] on div "Employees (size) 1" at bounding box center [190, 353] width 221 height 17
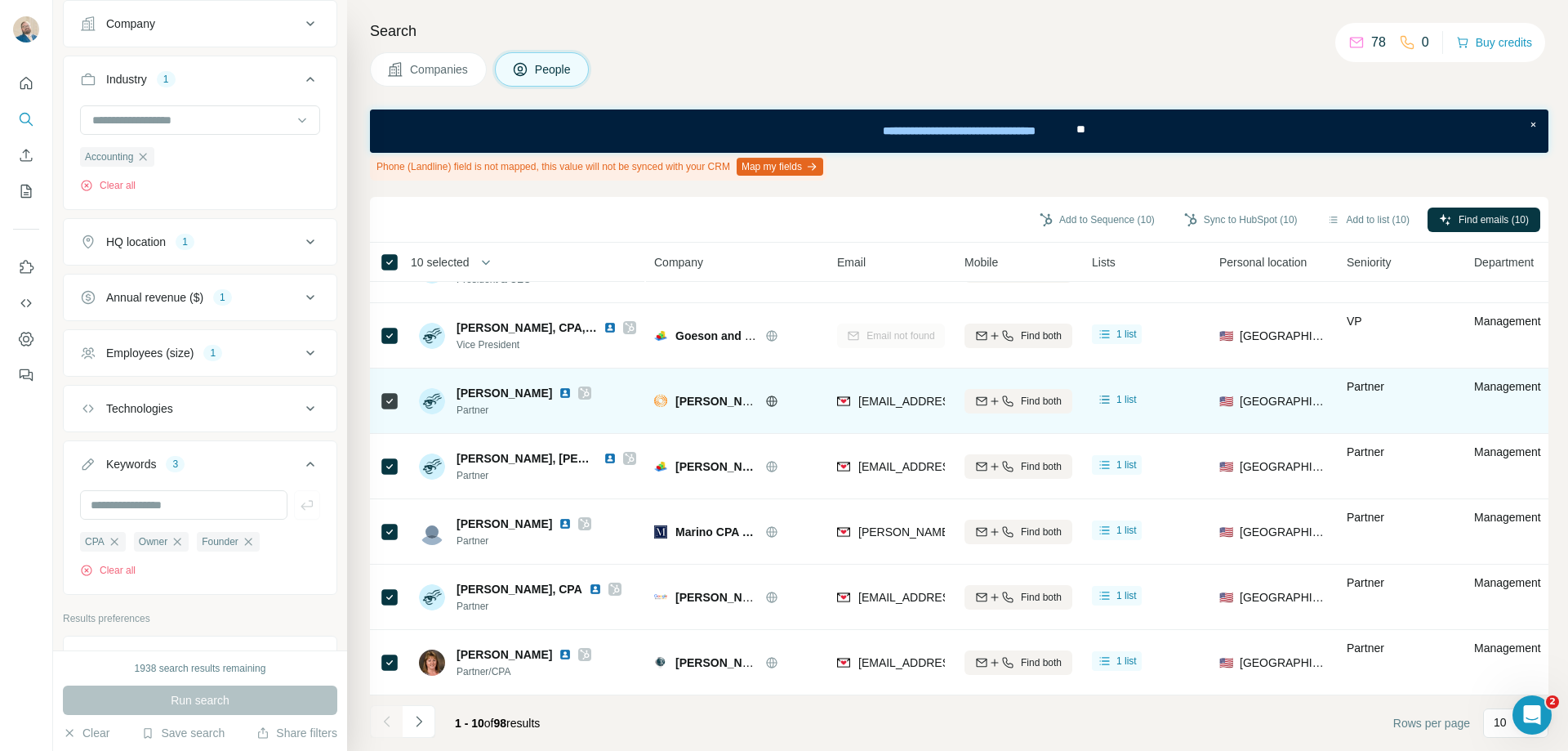
scroll to position [248, 0]
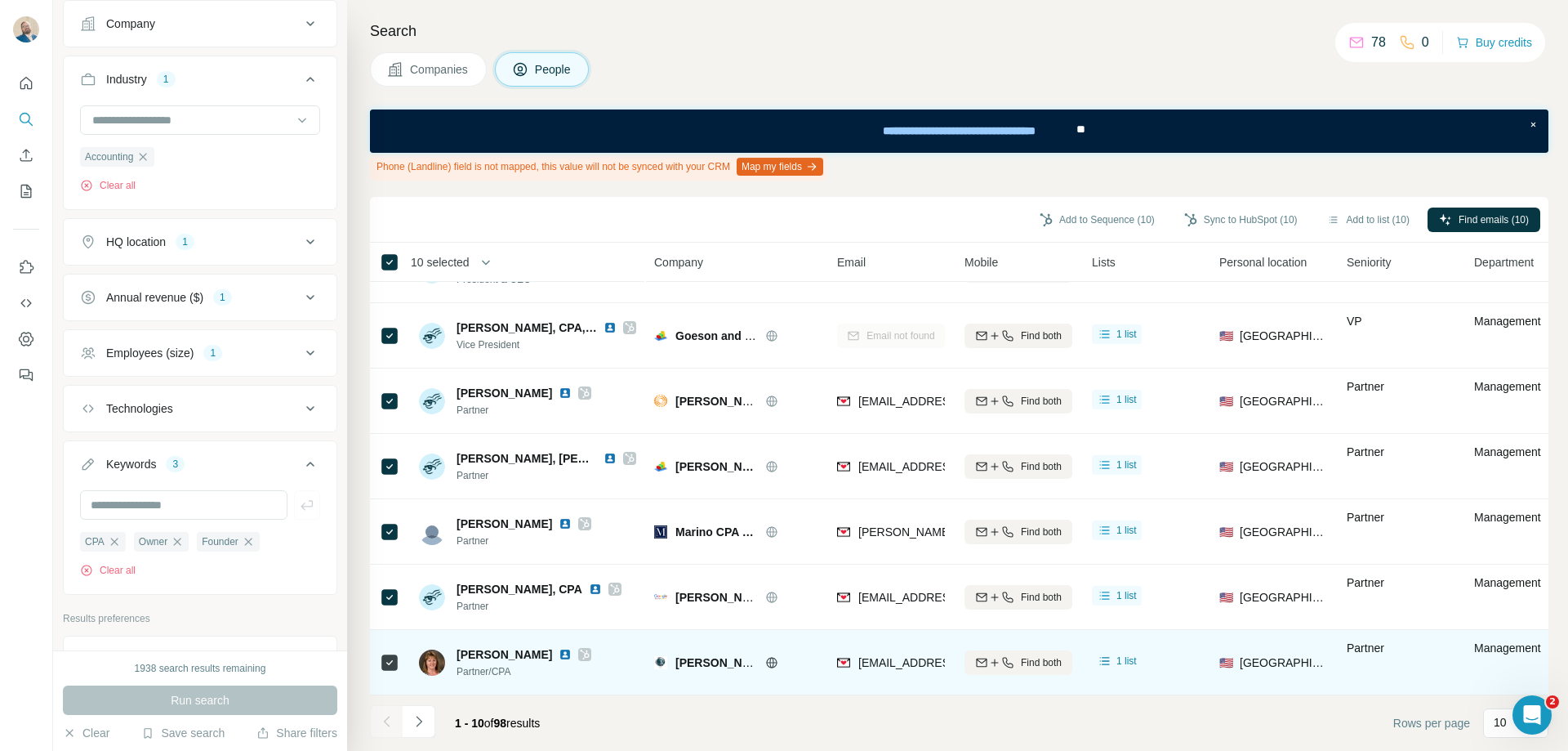
click at [774, 658] on icon at bounding box center [771, 662] width 13 height 13
click at [558, 648] on img at bounding box center [564, 653] width 13 height 13
click at [580, 651] on icon at bounding box center [585, 653] width 10 height 13
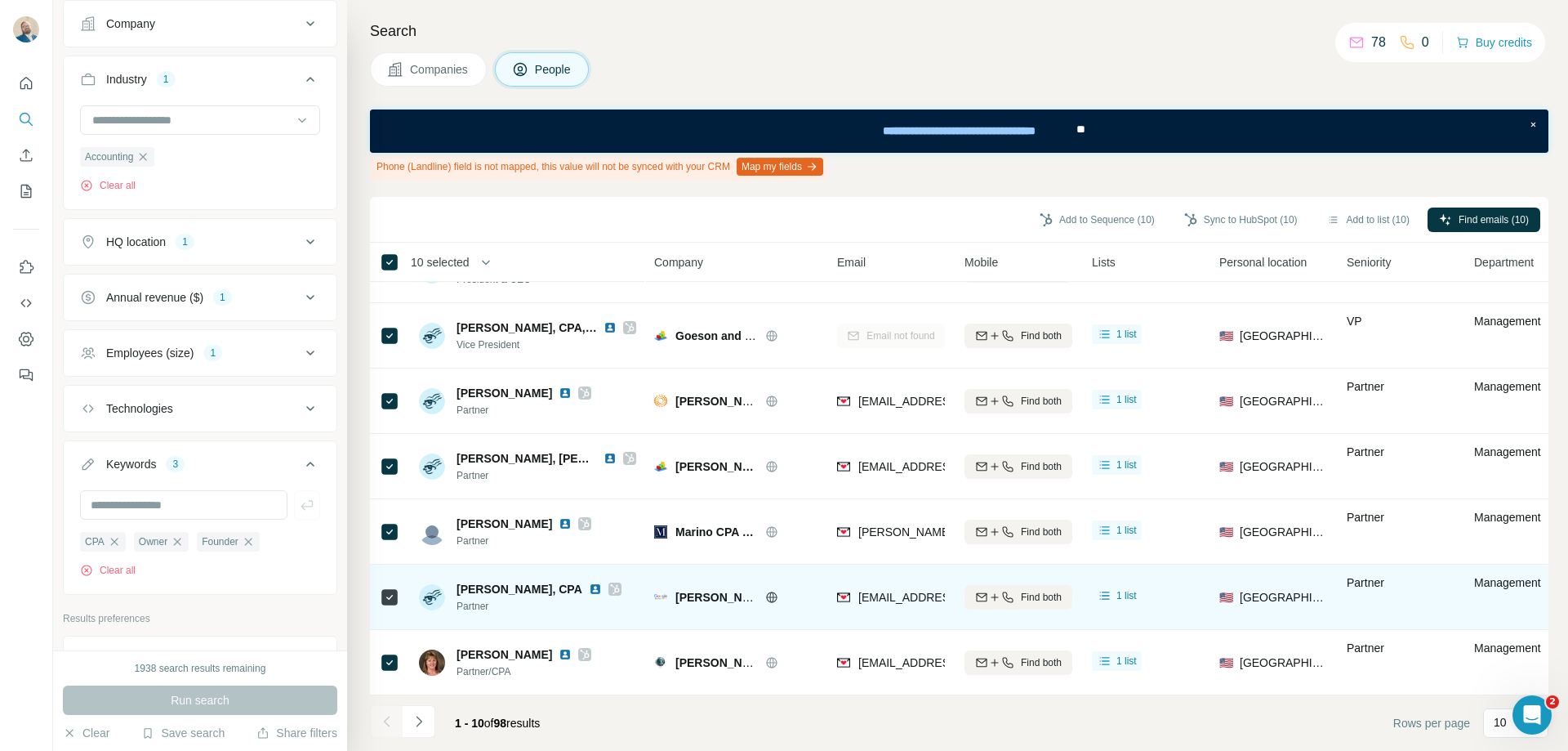
click at [776, 591] on icon at bounding box center [771, 596] width 11 height 11
click at [589, 584] on img at bounding box center [595, 588] width 13 height 13
click at [610, 582] on icon at bounding box center [615, 588] width 10 height 13
click at [771, 593] on icon at bounding box center [771, 596] width 4 height 11
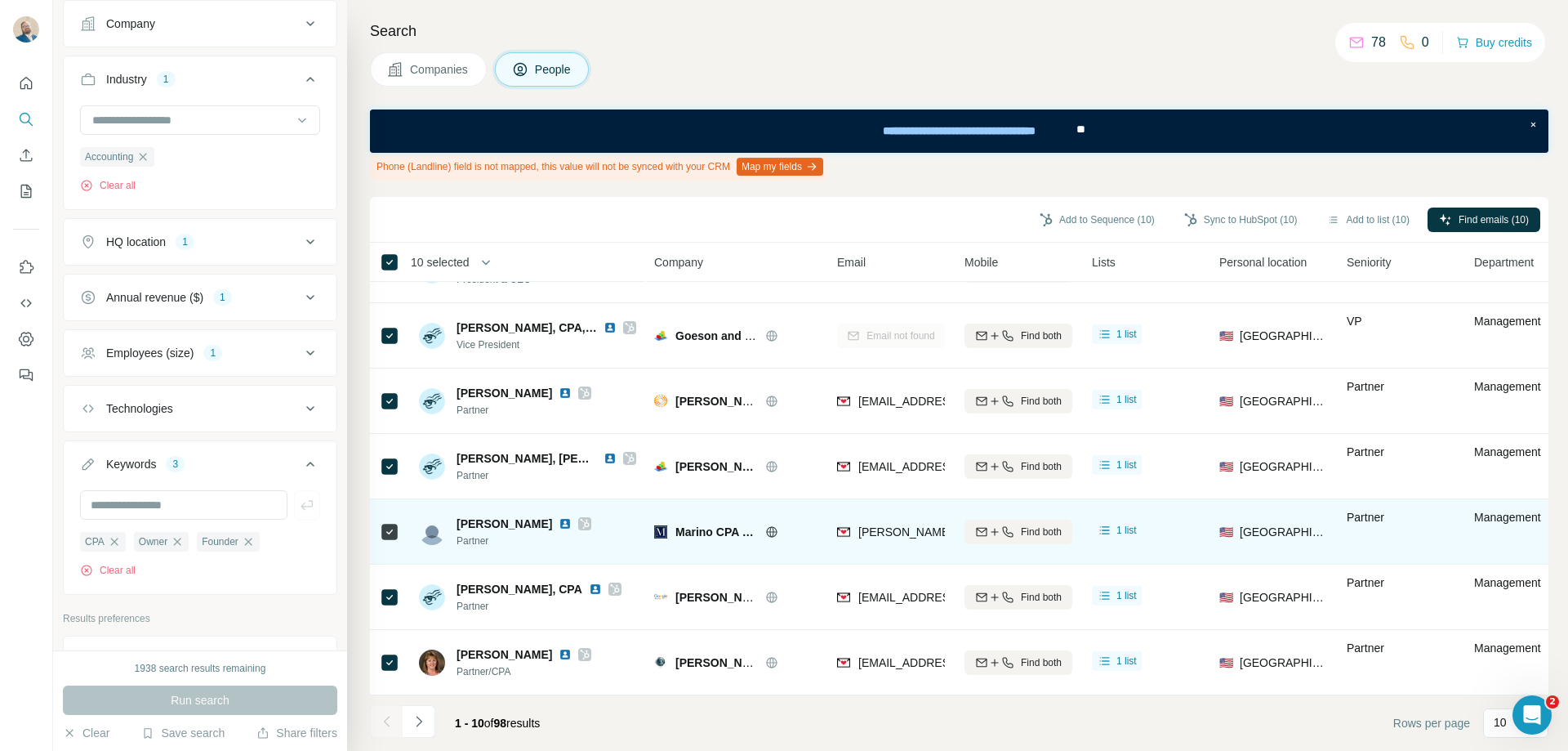
click at [558, 517] on img at bounding box center [564, 523] width 13 height 13
click at [776, 526] on icon at bounding box center [771, 531] width 13 height 13
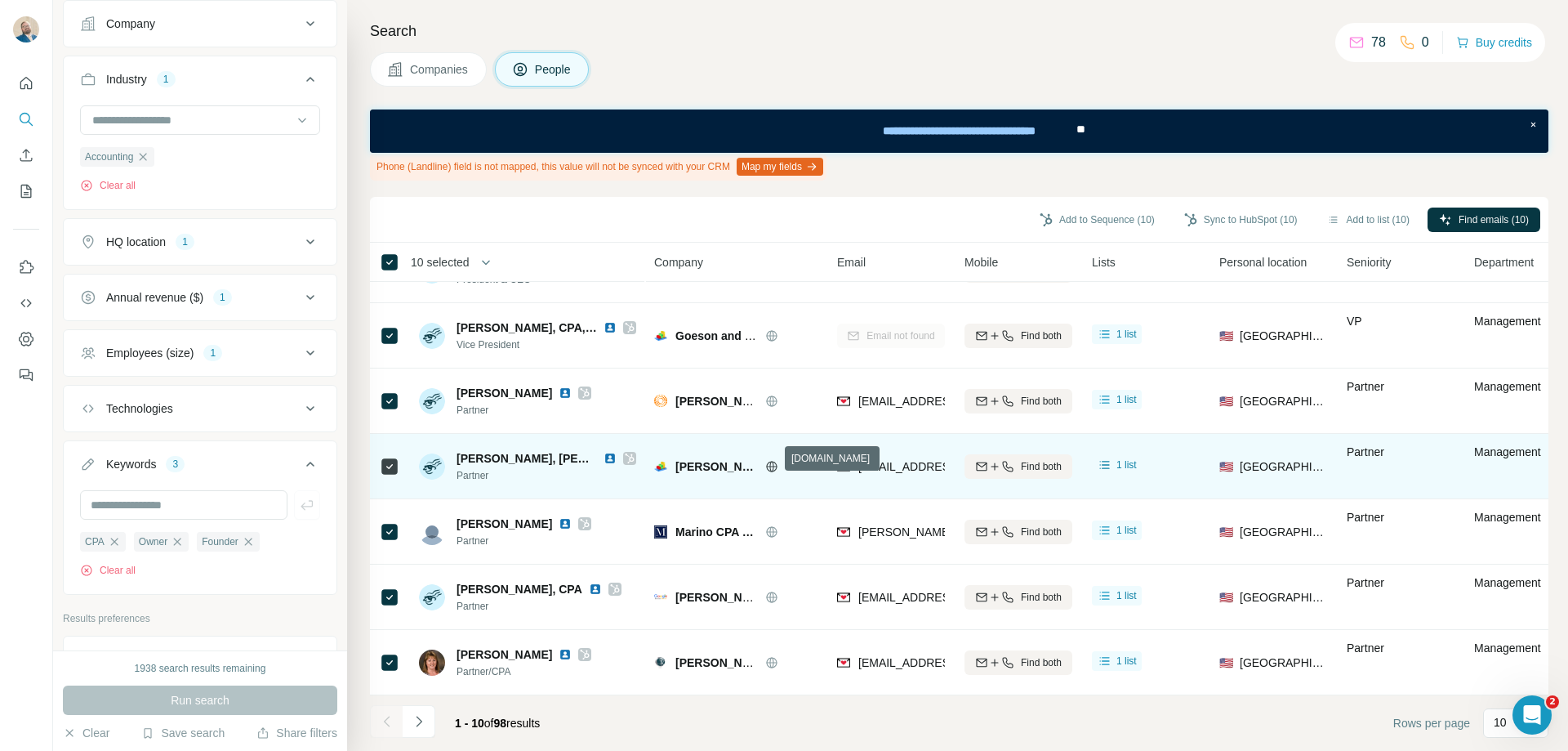
click at [772, 461] on icon at bounding box center [771, 466] width 4 height 11
click at [614, 451] on img at bounding box center [610, 457] width 13 height 13
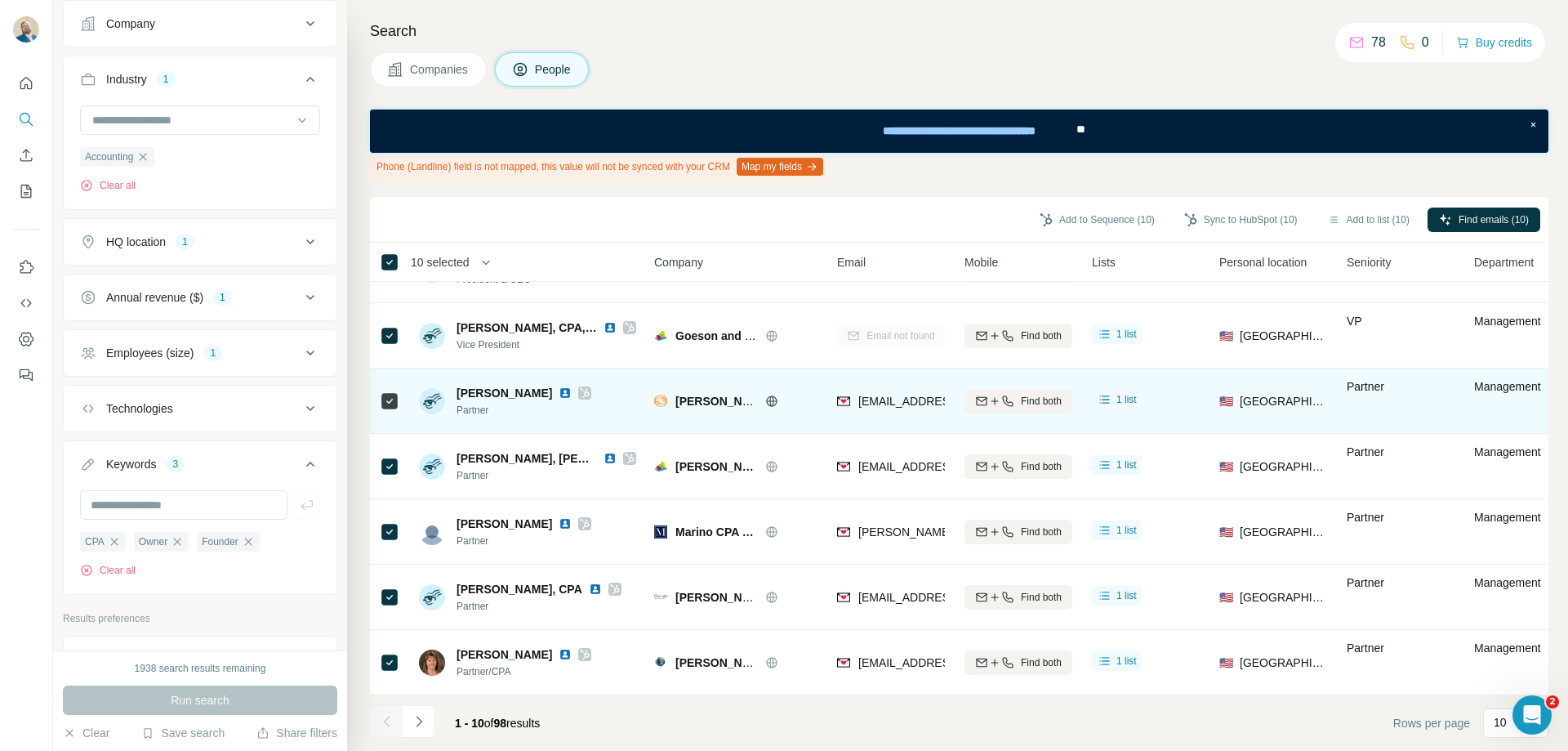
click at [571, 386] on img at bounding box center [564, 392] width 13 height 13
click at [739, 394] on span "[PERSON_NAME] AND [PERSON_NAME] PLLC" at bounding box center [803, 400] width 255 height 13
click at [769, 400] on icon at bounding box center [771, 400] width 11 height 1
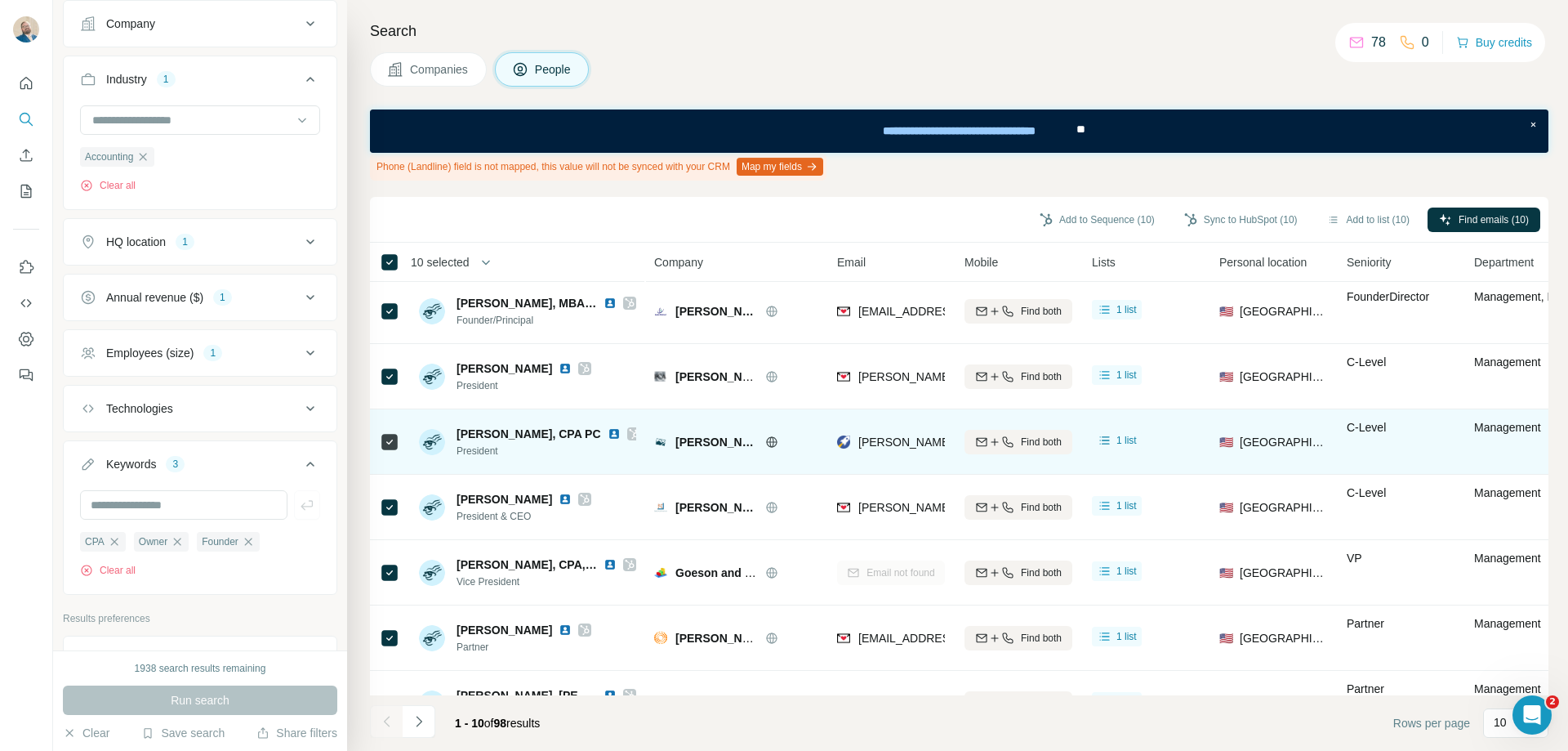
scroll to position [0, 0]
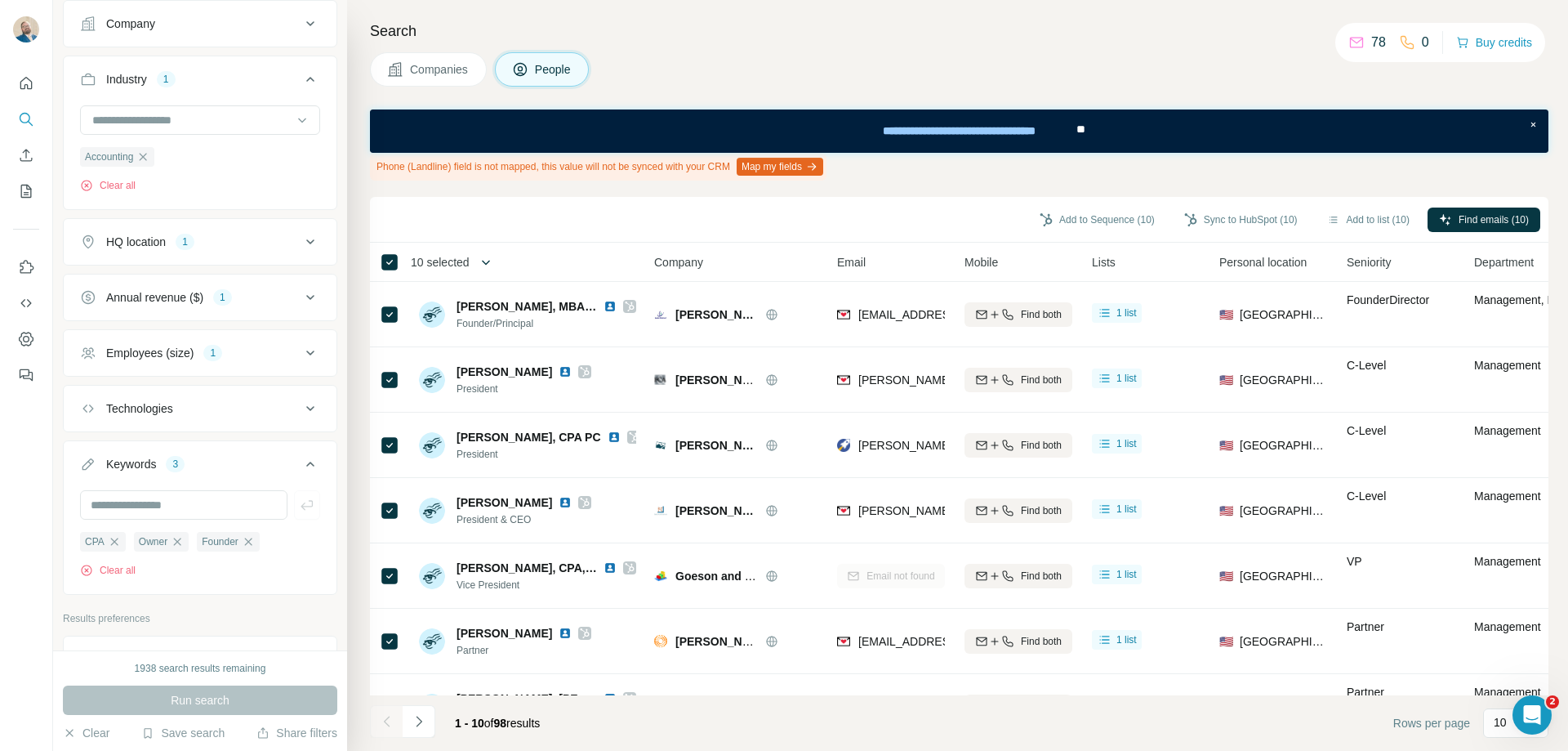
click at [475, 258] on button "button" at bounding box center [486, 262] width 33 height 33
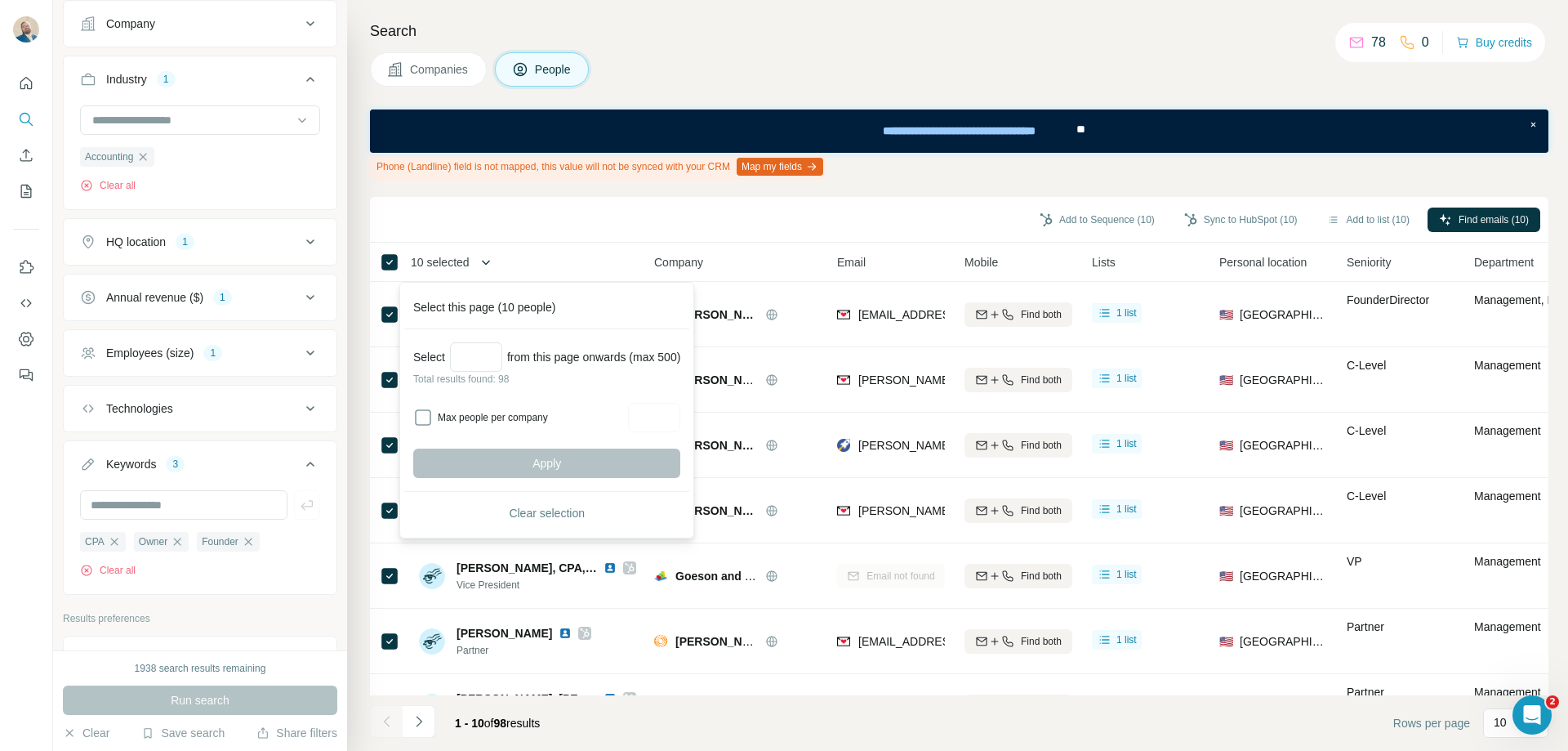
click at [475, 258] on button "button" at bounding box center [486, 262] width 33 height 33
click at [497, 268] on button "button" at bounding box center [486, 262] width 33 height 33
click at [494, 268] on icon "button" at bounding box center [486, 262] width 17 height 17
click at [500, 208] on div "Add to Sequence (10) Sync to HubSpot (10) Add to list (10) Find emails (10)" at bounding box center [959, 219] width 1162 height 29
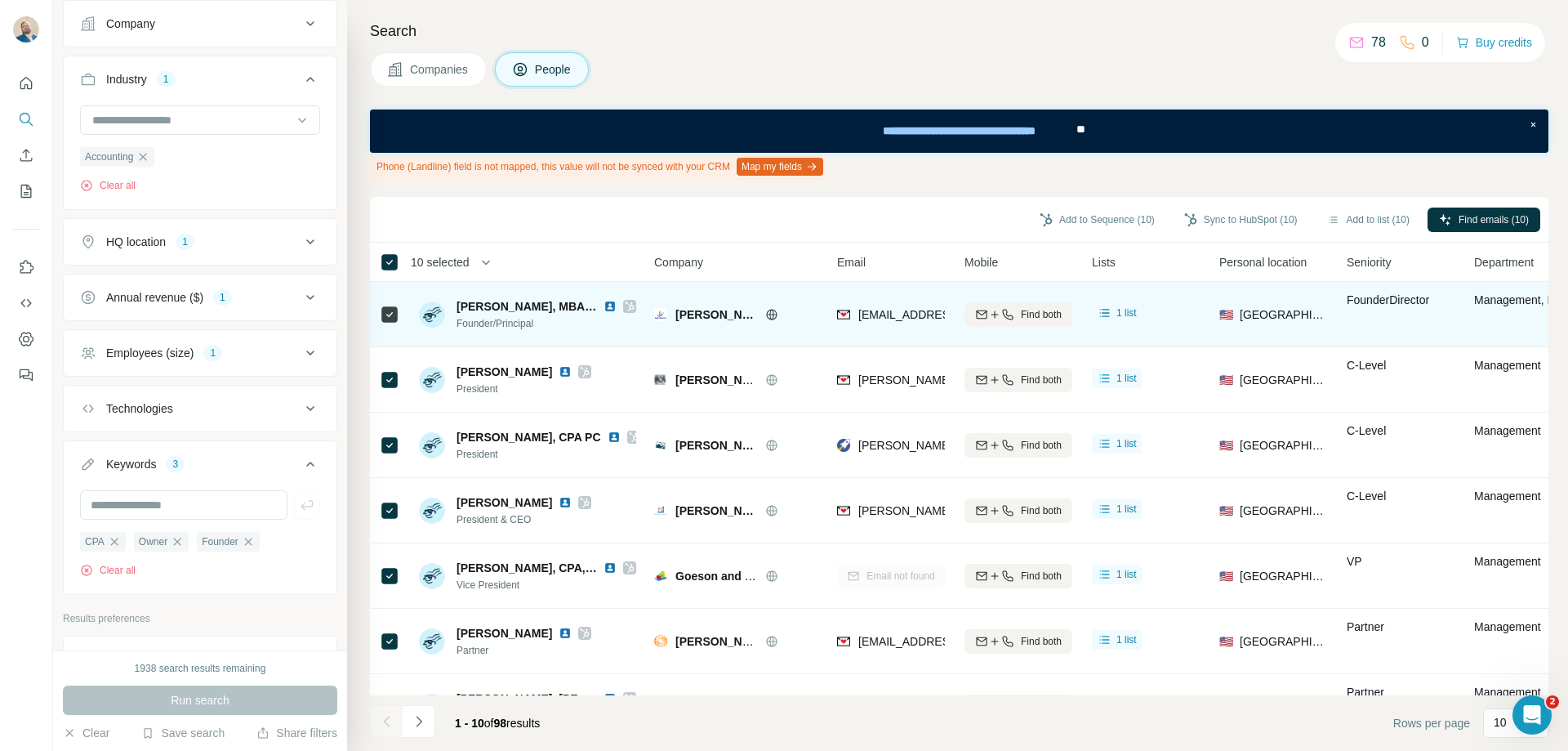
click at [614, 308] on img at bounding box center [610, 306] width 13 height 13
click at [735, 316] on div "[PERSON_NAME] CPA" at bounding box center [747, 314] width 142 height 17
click at [766, 313] on icon at bounding box center [771, 313] width 11 height 1
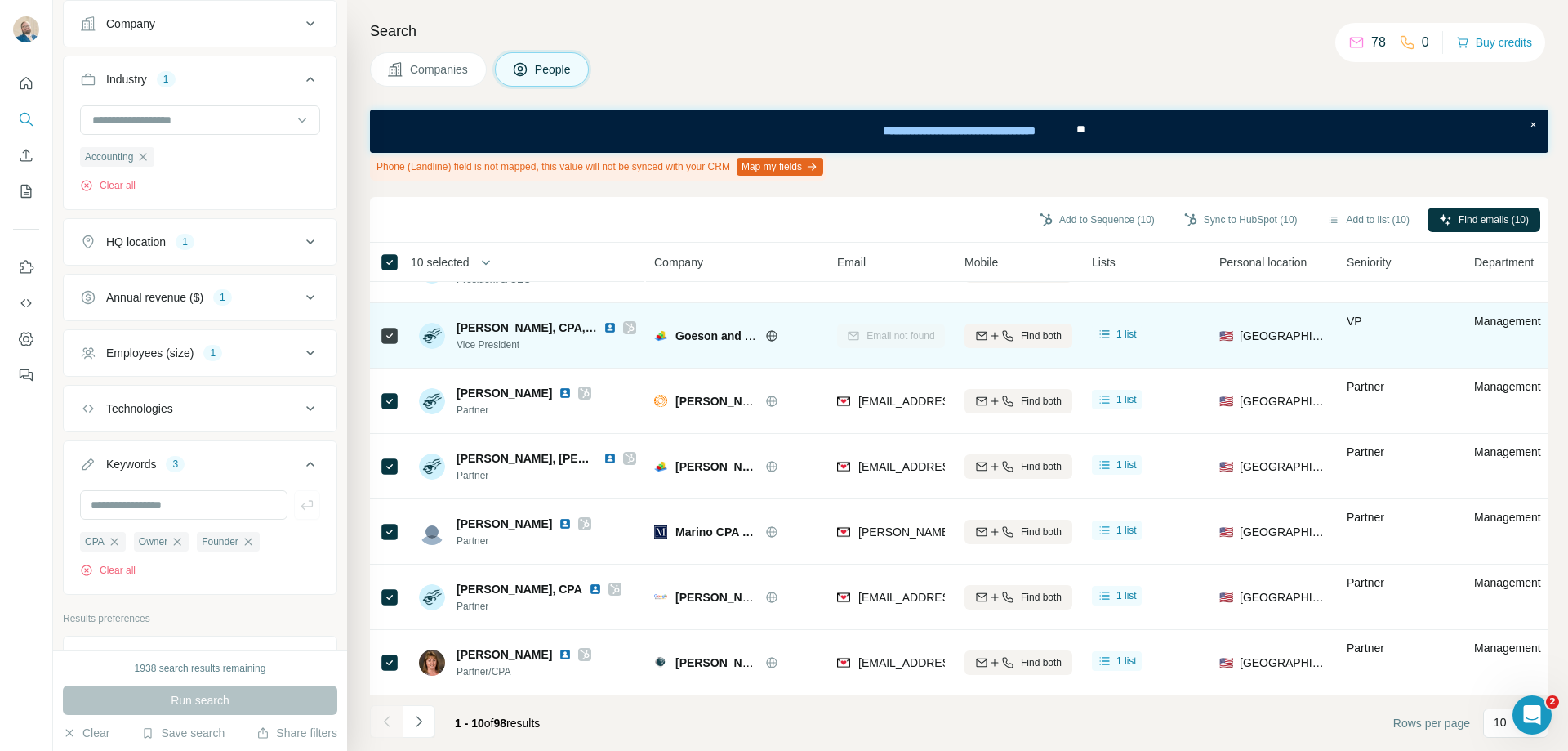
scroll to position [245, 0]
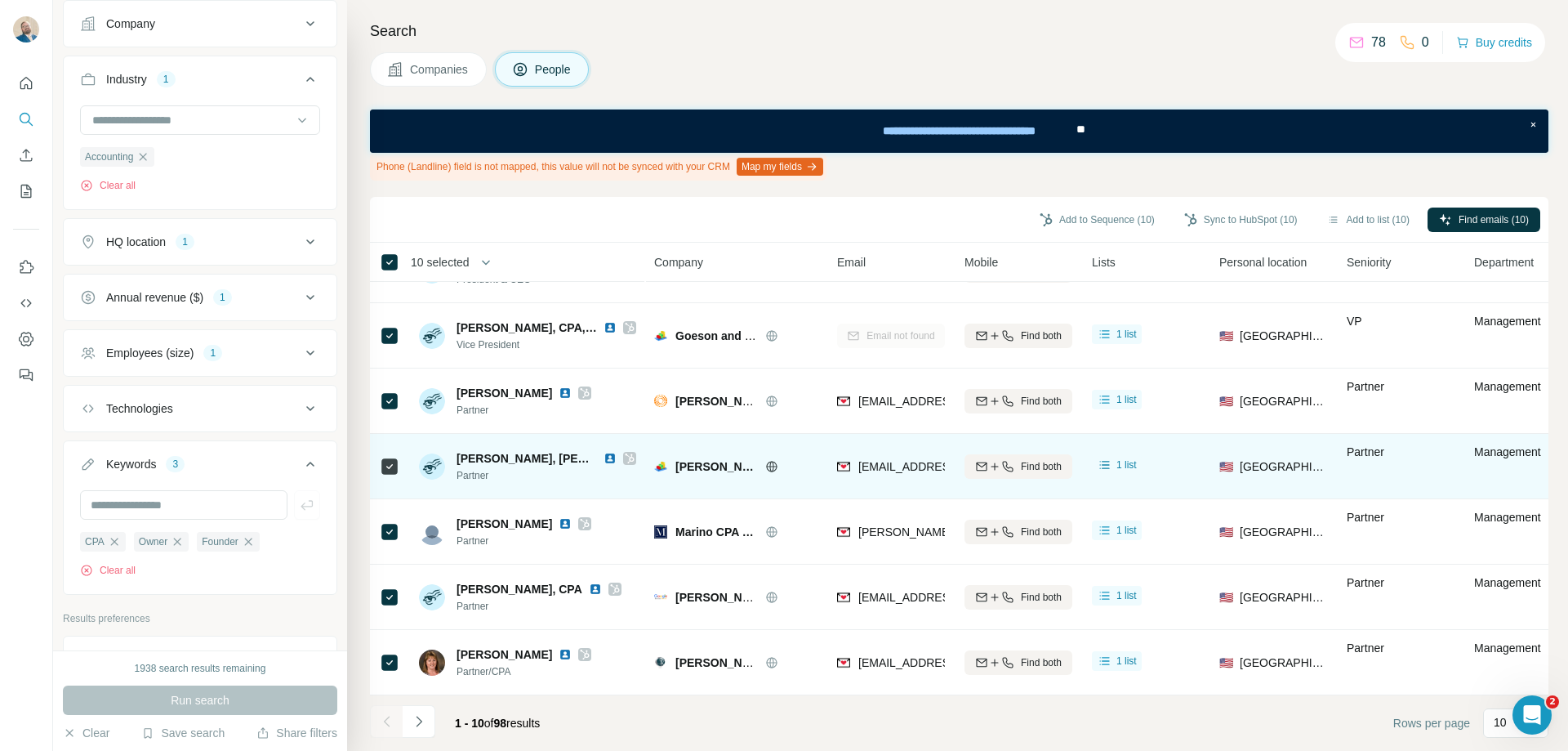
click at [609, 456] on img at bounding box center [610, 457] width 13 height 13
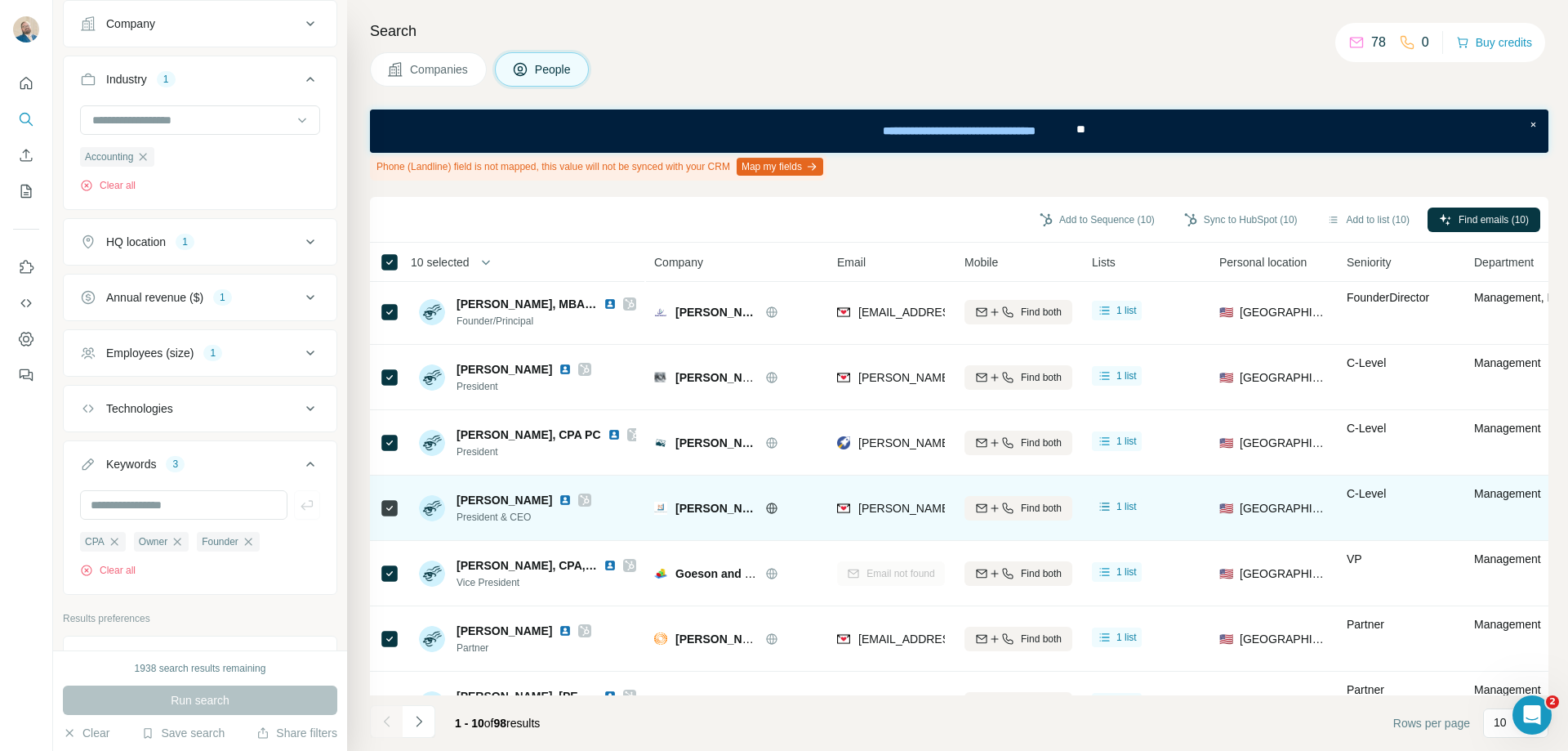
scroll to position [0, 0]
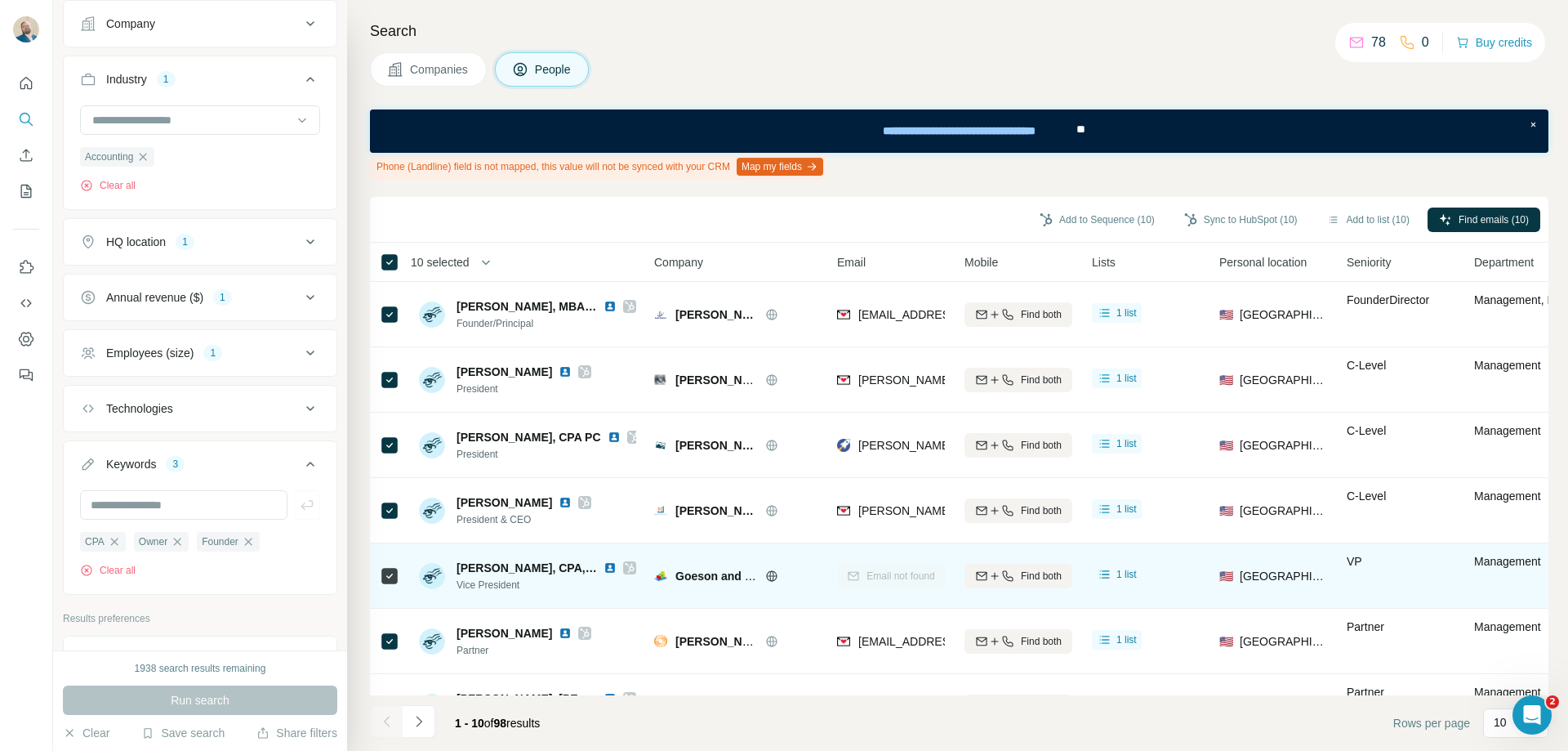
click at [604, 571] on img at bounding box center [610, 568] width 13 height 13
click at [768, 575] on icon at bounding box center [771, 576] width 13 height 13
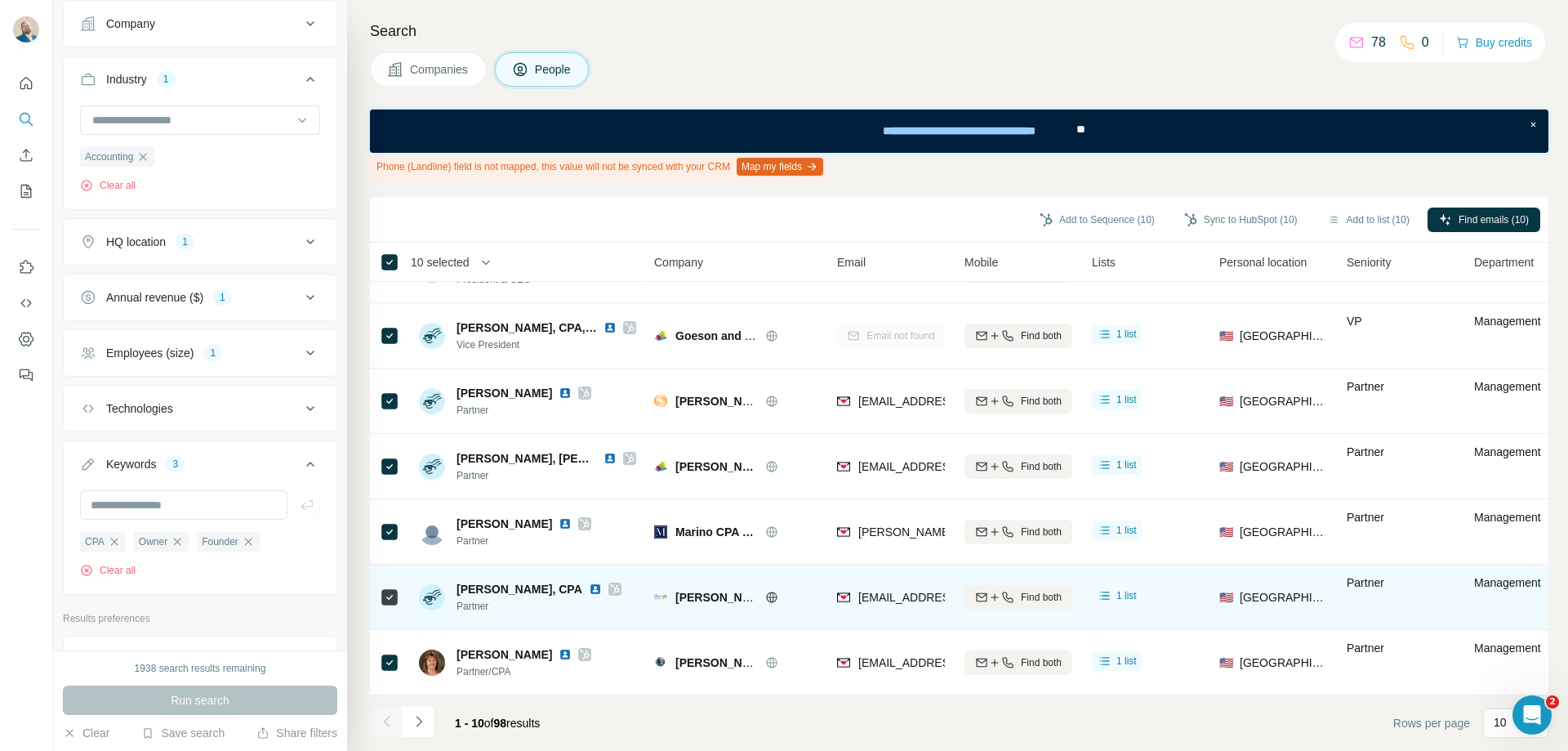
scroll to position [248, 0]
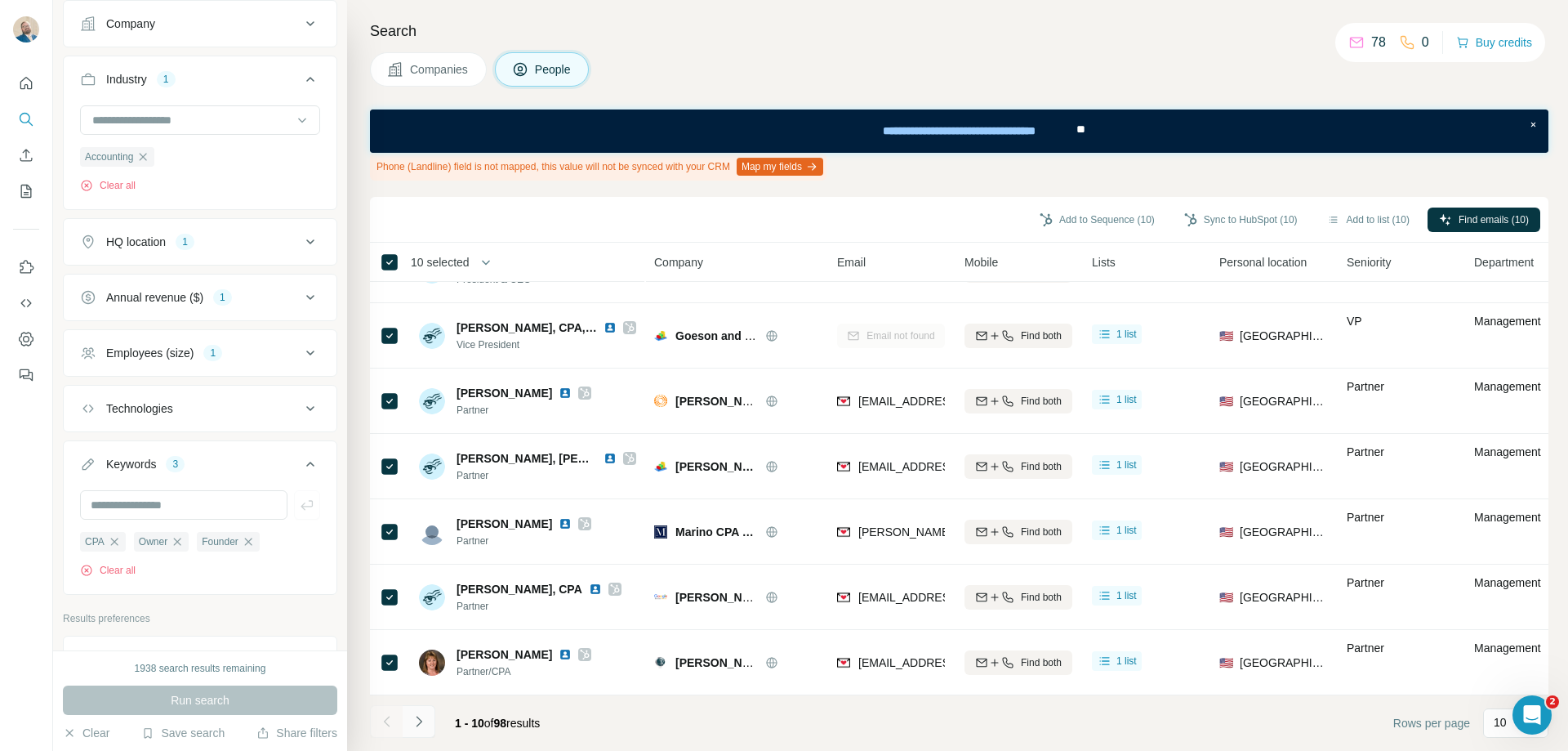
click at [414, 724] on icon "Navigate to next page" at bounding box center [419, 721] width 17 height 17
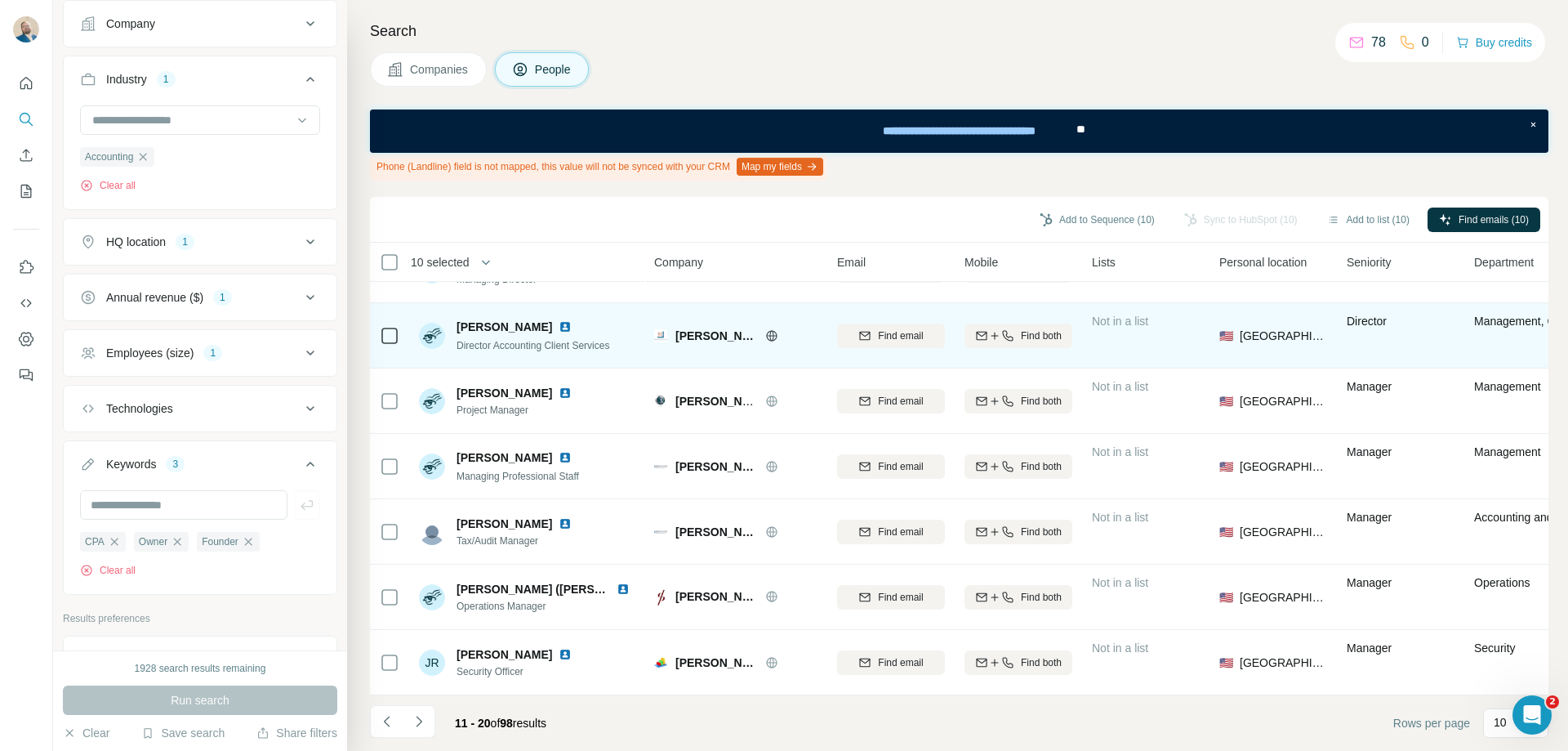
click at [570, 324] on img at bounding box center [564, 326] width 13 height 13
click at [769, 330] on icon at bounding box center [771, 335] width 4 height 11
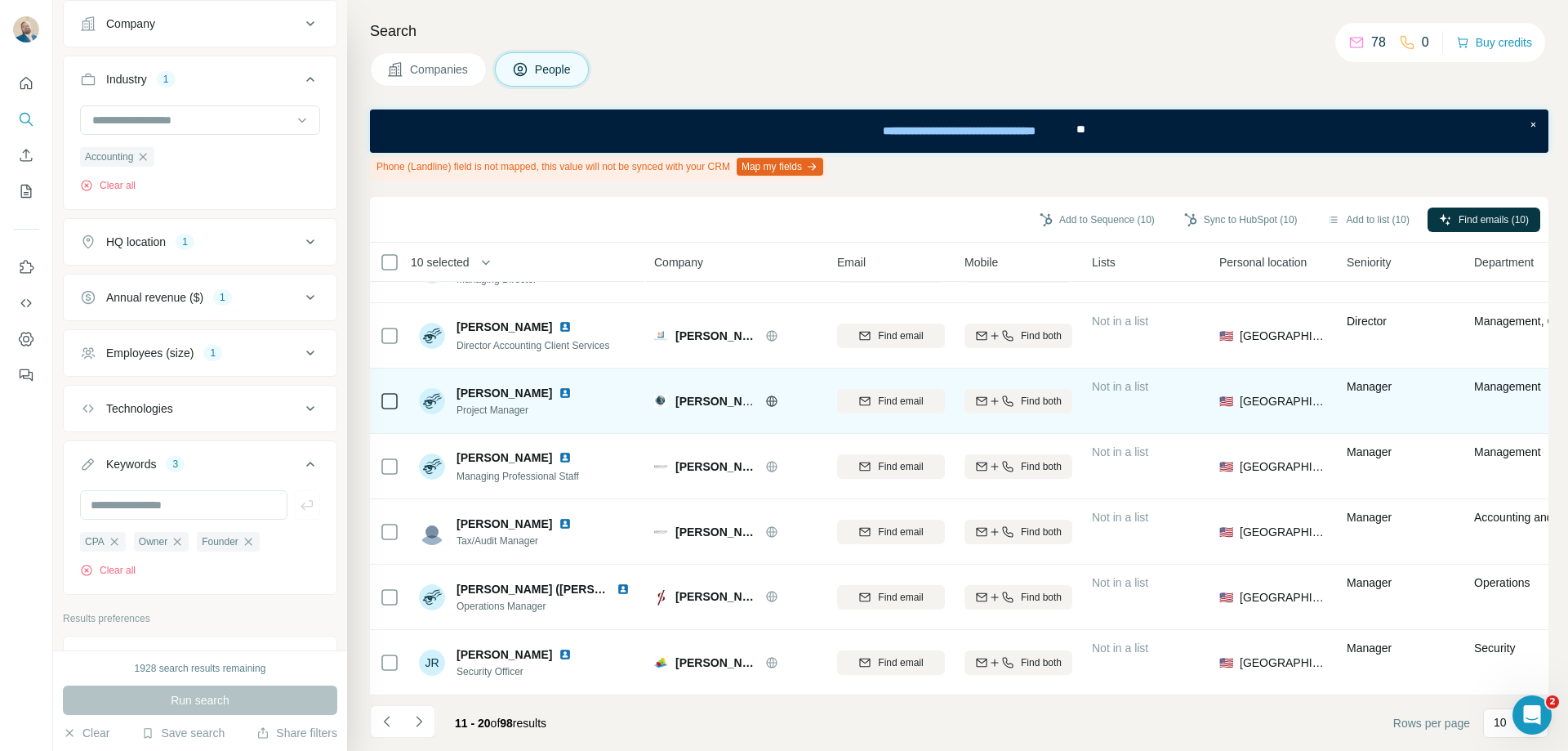
click at [520, 391] on div "Angela C." at bounding box center [517, 392] width 122 height 17
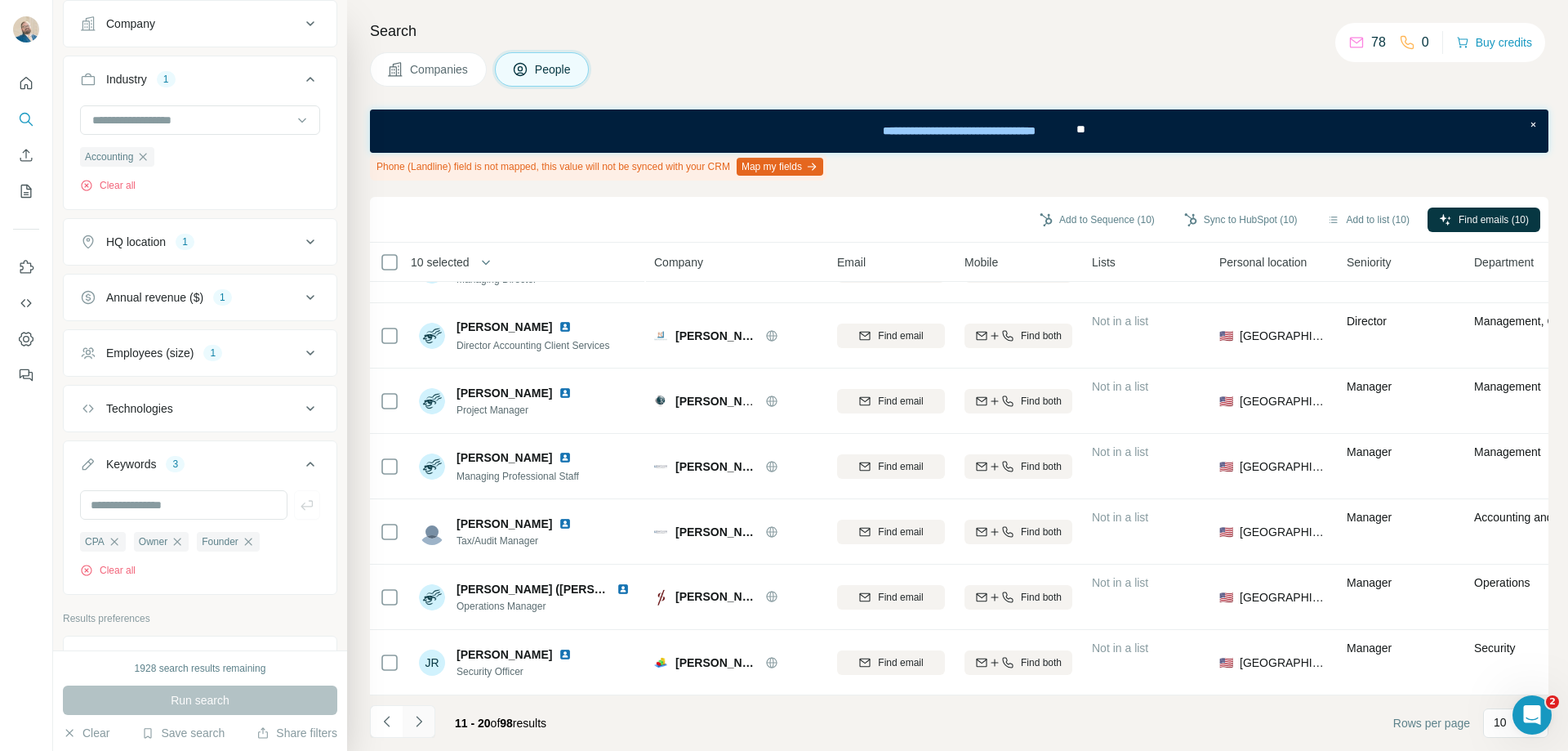
click at [419, 727] on icon "Navigate to next page" at bounding box center [419, 721] width 17 height 17
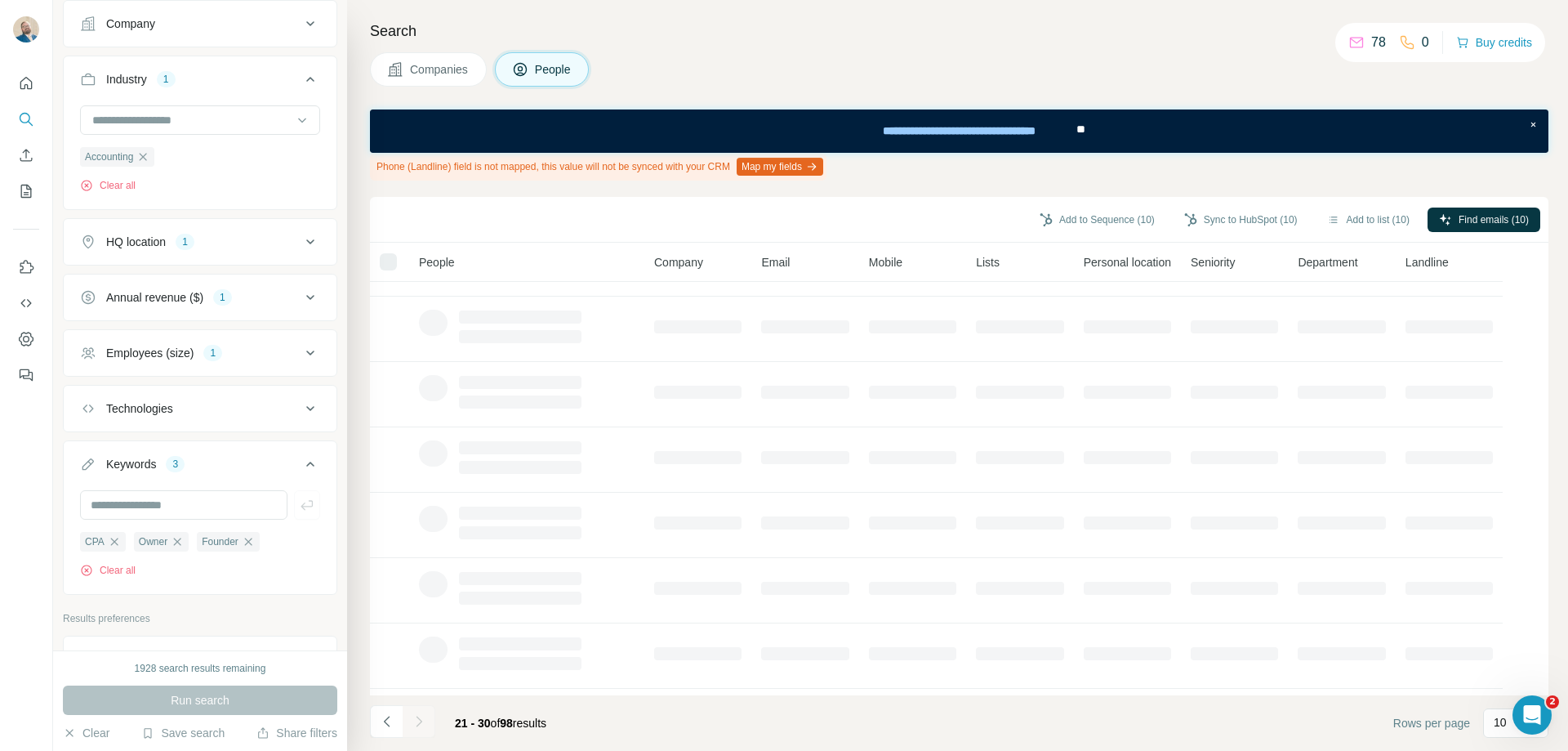
scroll to position [0, 0]
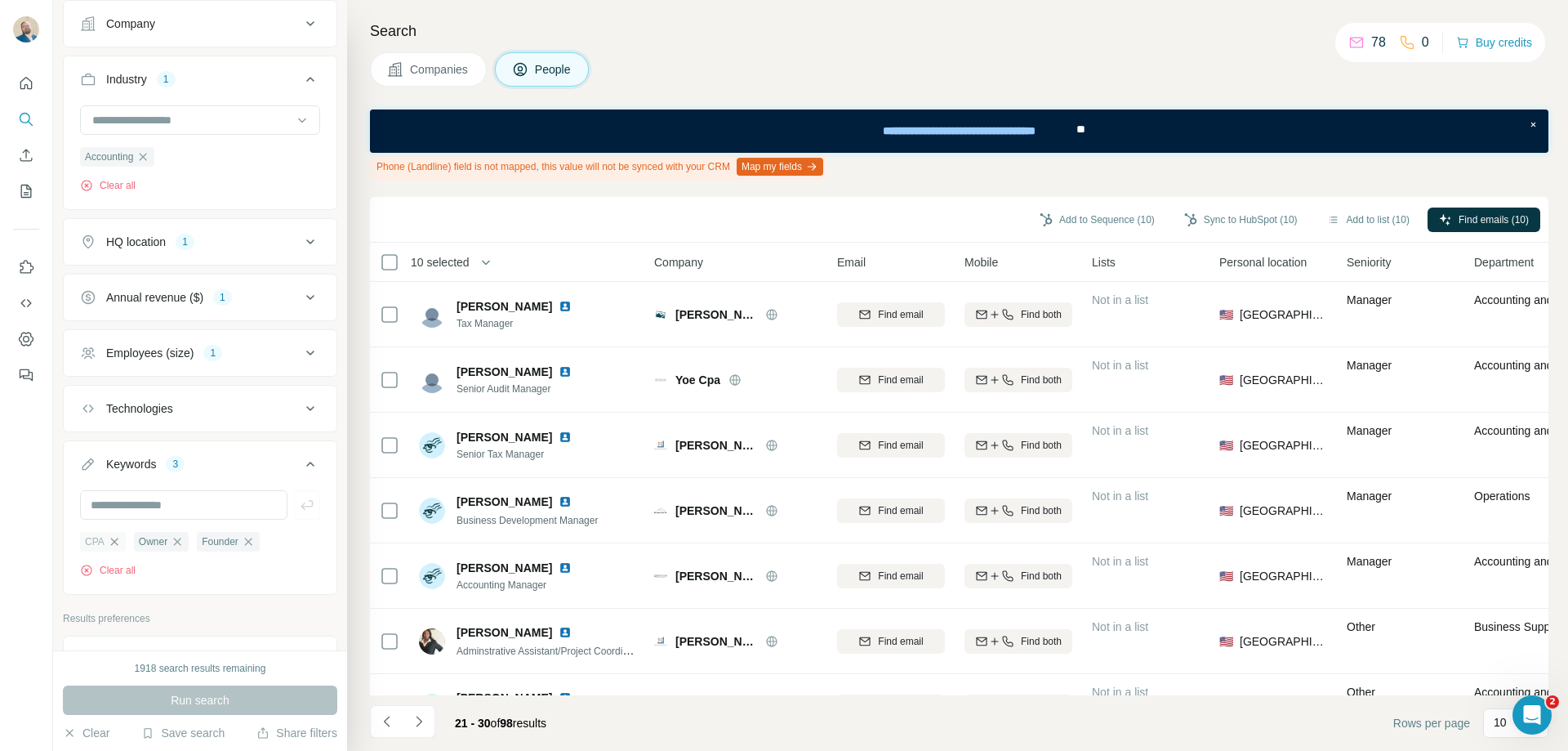
click at [114, 543] on icon "button" at bounding box center [113, 541] width 7 height 7
click at [233, 707] on button "Run search" at bounding box center [200, 701] width 275 height 30
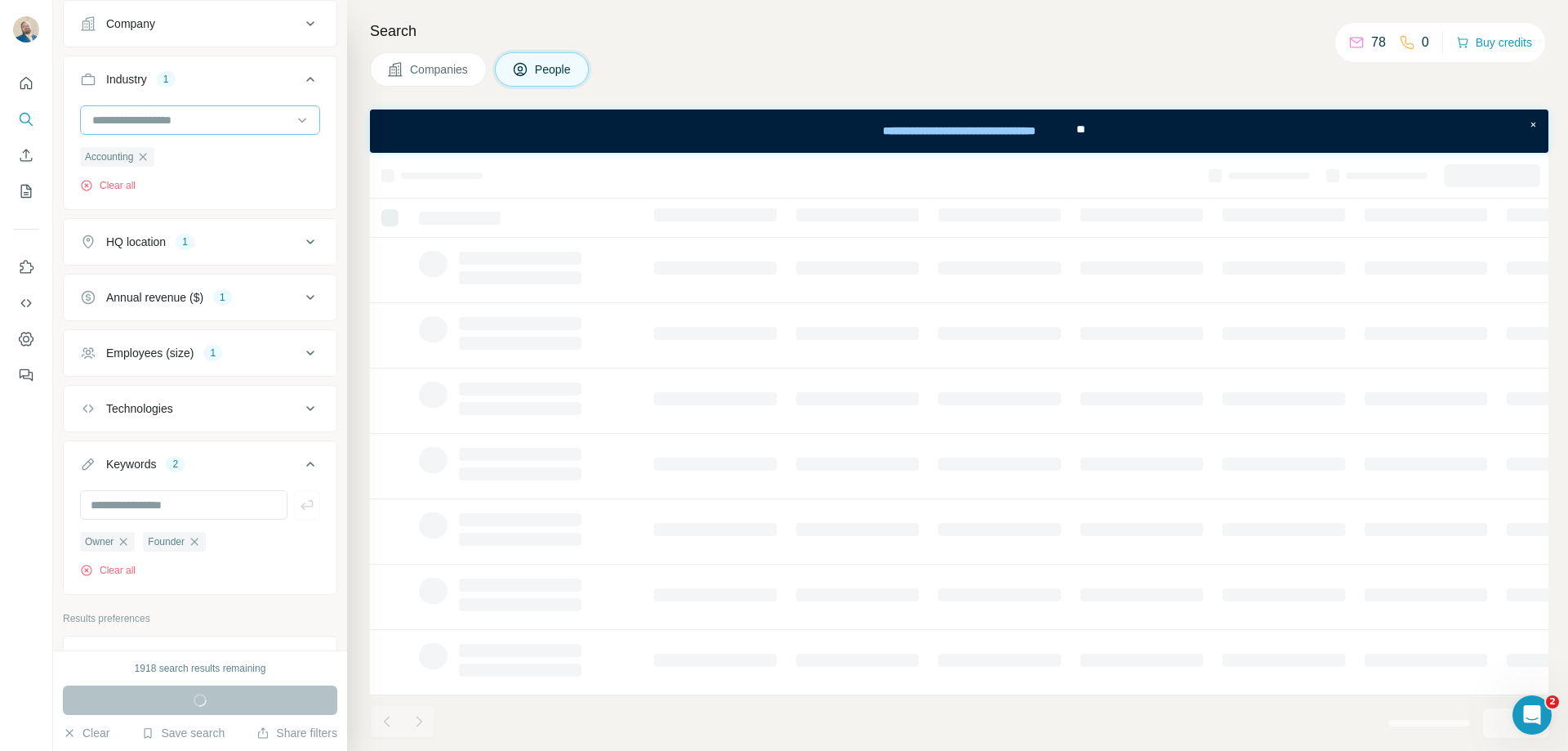
click at [185, 119] on input at bounding box center [191, 120] width 202 height 18
type input "***"
click at [250, 71] on div "Industry 1" at bounding box center [190, 79] width 221 height 17
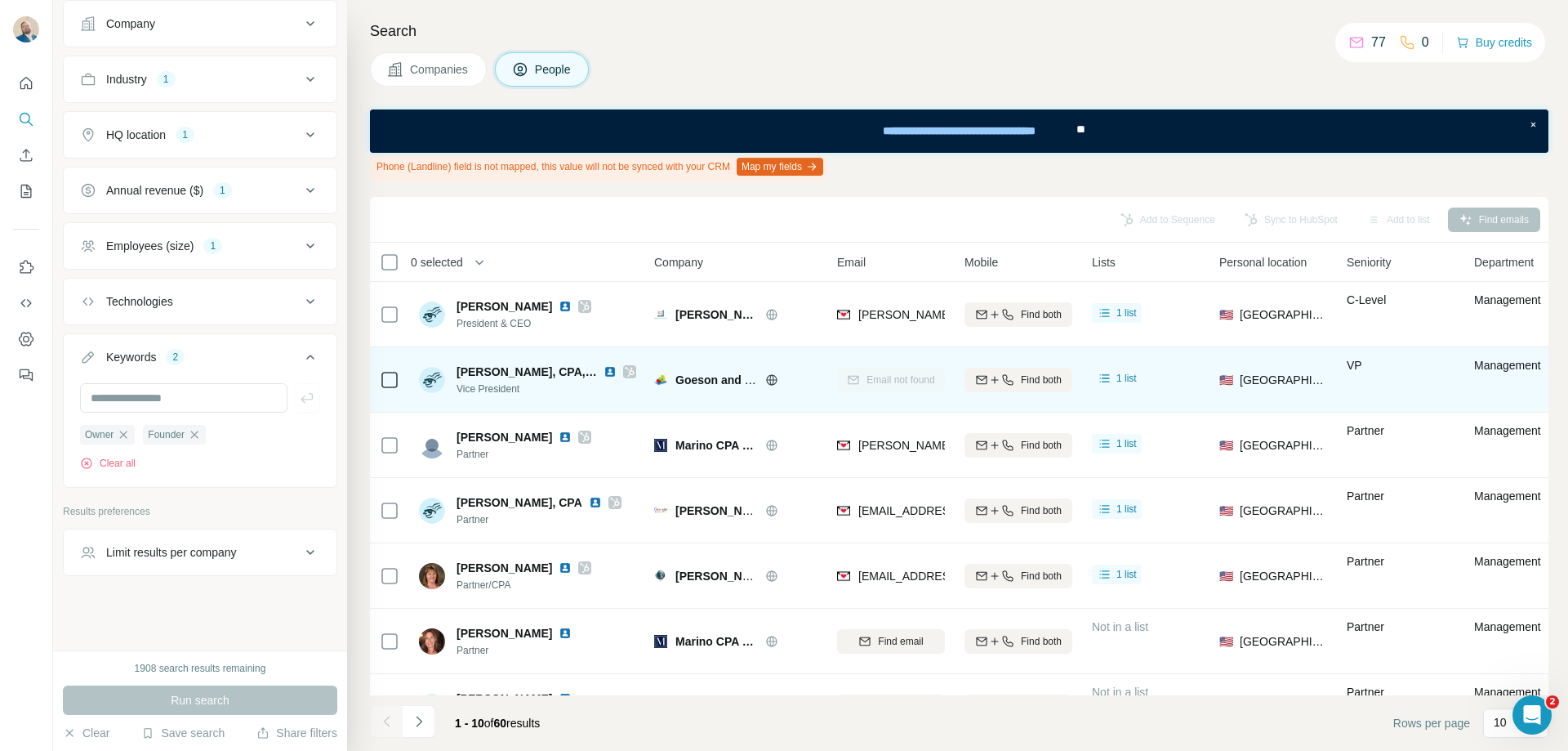
click at [771, 386] on div "Goeson and Goeson Pa Cpa'S" at bounding box center [747, 379] width 142 height 17
click at [771, 381] on icon at bounding box center [771, 379] width 13 height 13
click at [604, 375] on img at bounding box center [610, 372] width 13 height 13
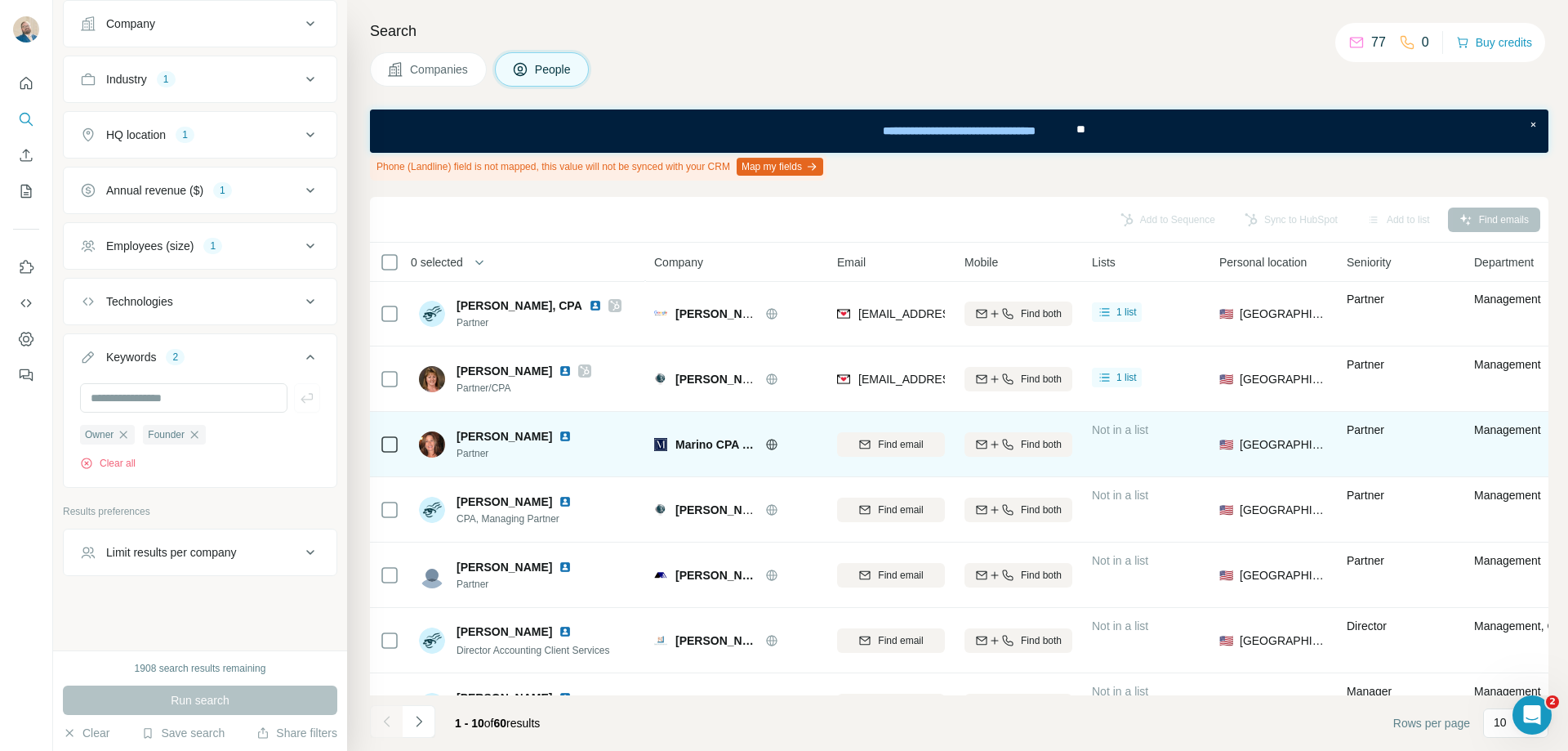
scroll to position [248, 0]
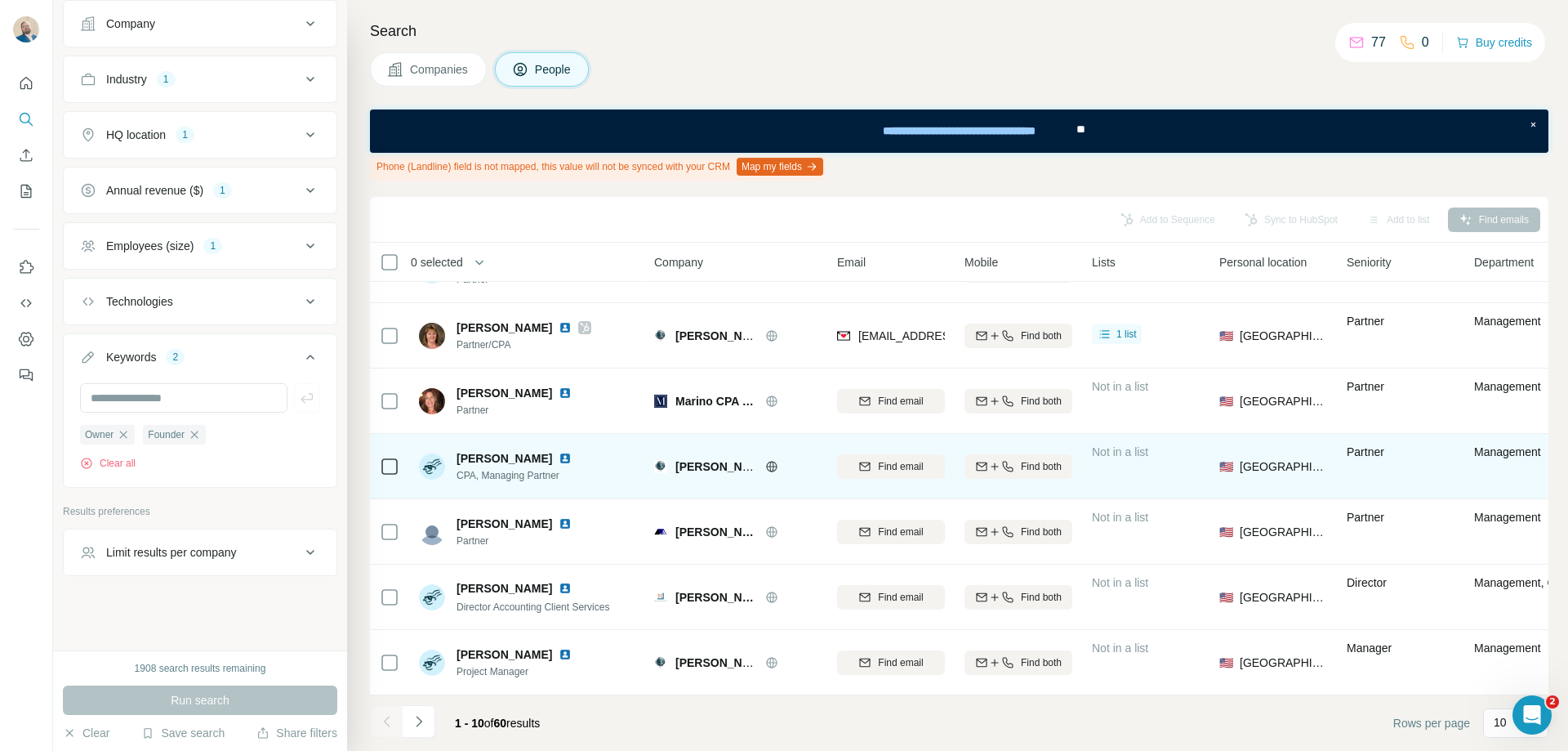
click at [568, 451] on img at bounding box center [564, 457] width 13 height 13
click at [768, 466] on icon at bounding box center [771, 466] width 11 height 1
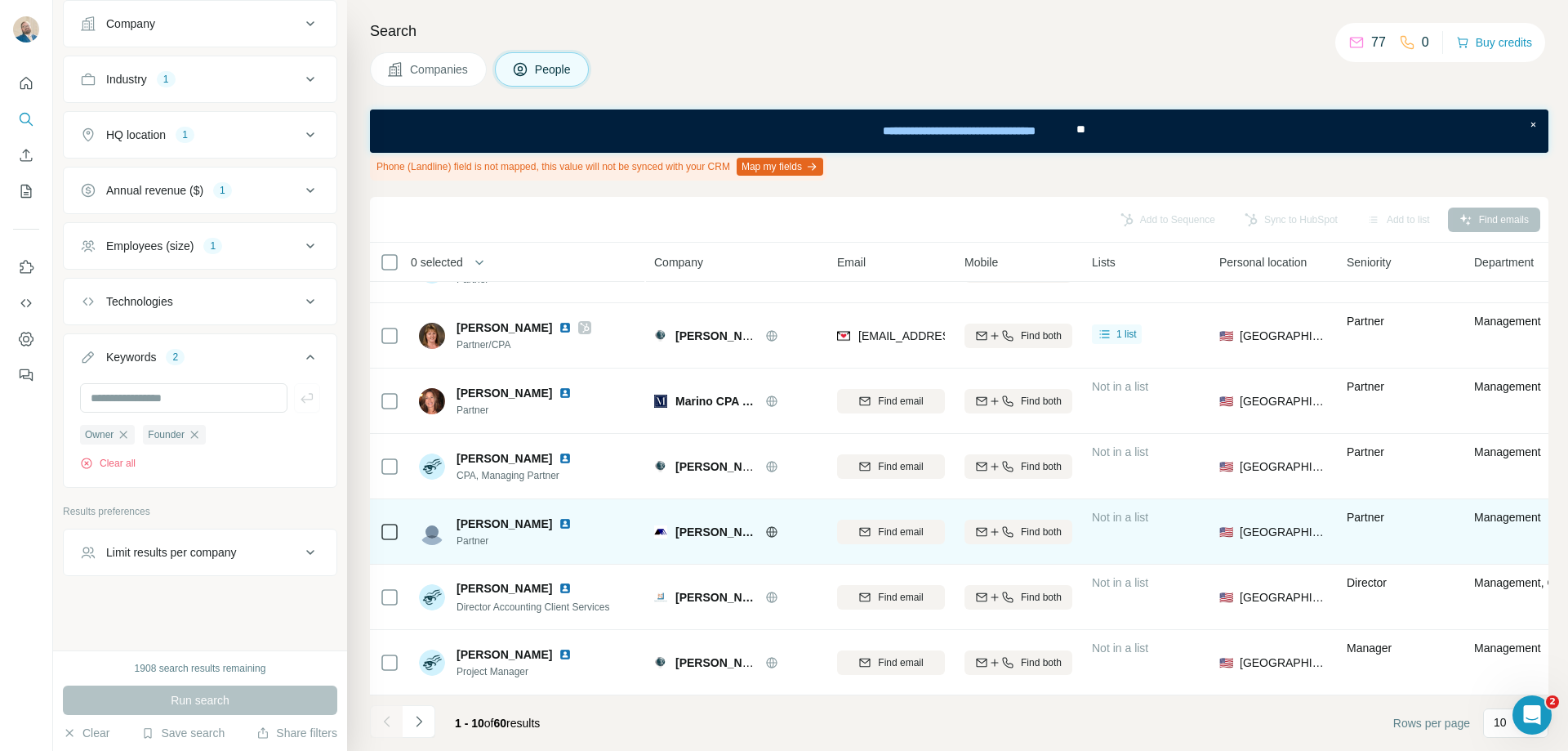
click at [776, 533] on div "Ablon and Company" at bounding box center [736, 531] width 163 height 45
click at [773, 528] on icon at bounding box center [771, 531] width 13 height 13
click at [565, 517] on img at bounding box center [564, 523] width 13 height 13
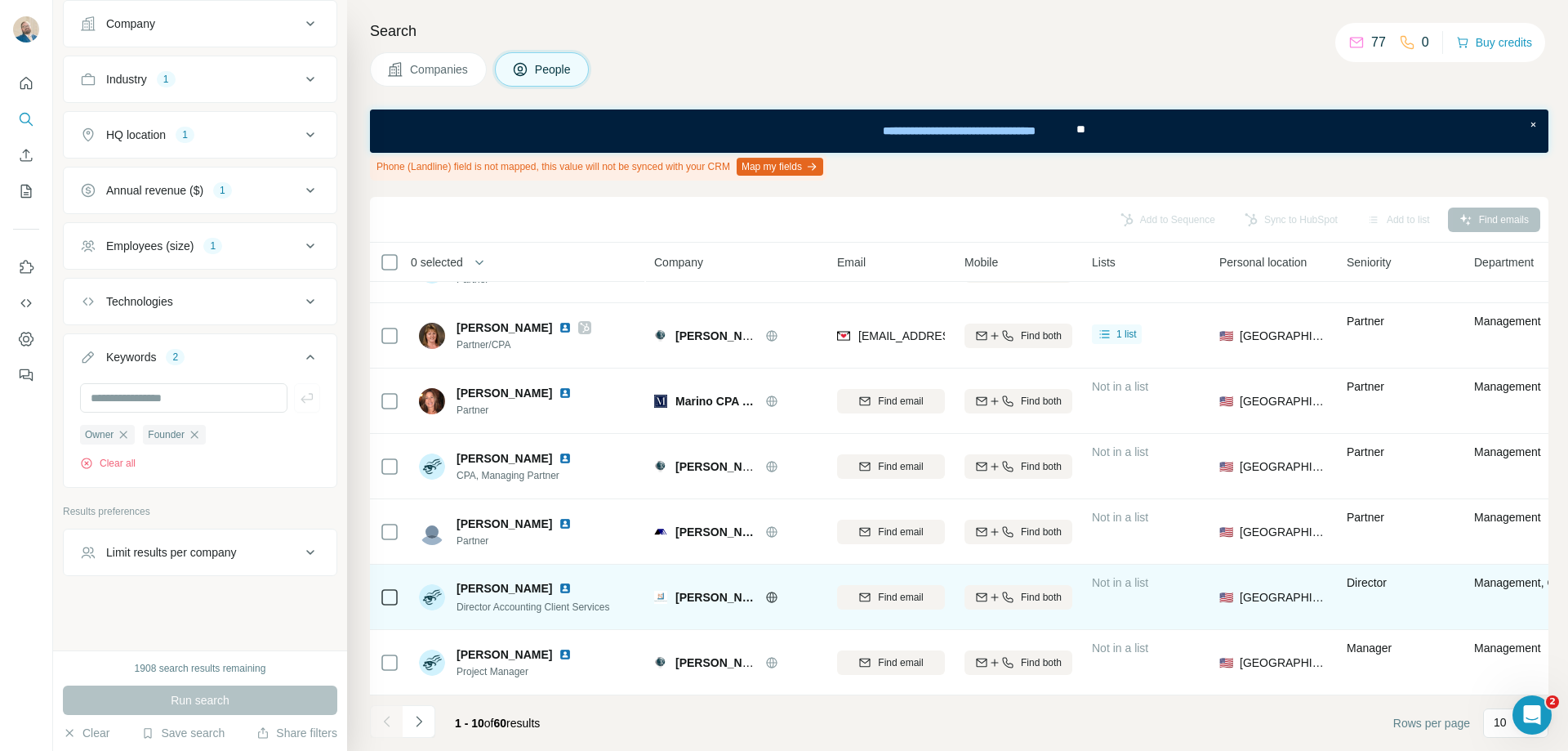
click at [571, 581] on img at bounding box center [564, 587] width 13 height 13
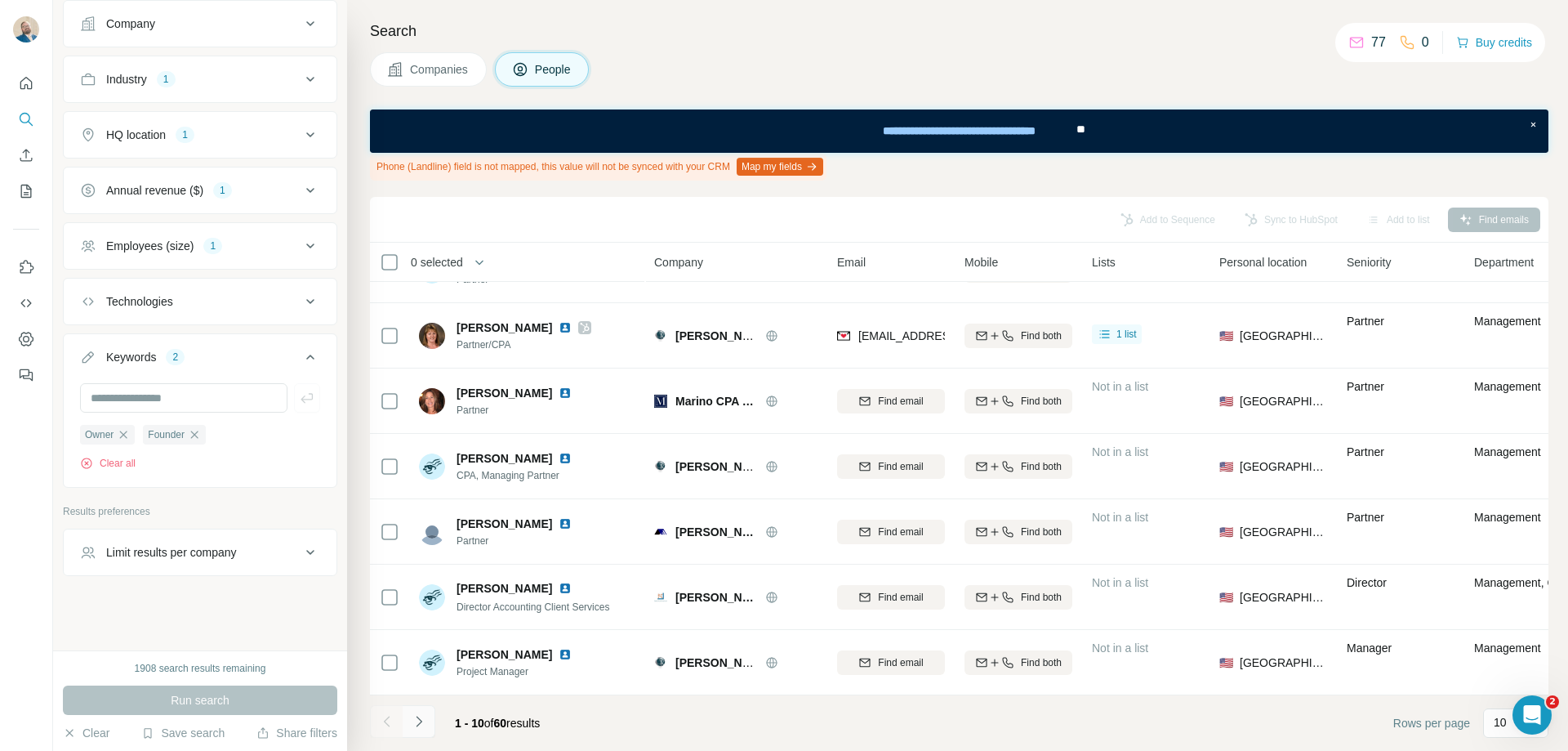
click at [426, 726] on icon "Navigate to next page" at bounding box center [419, 721] width 17 height 17
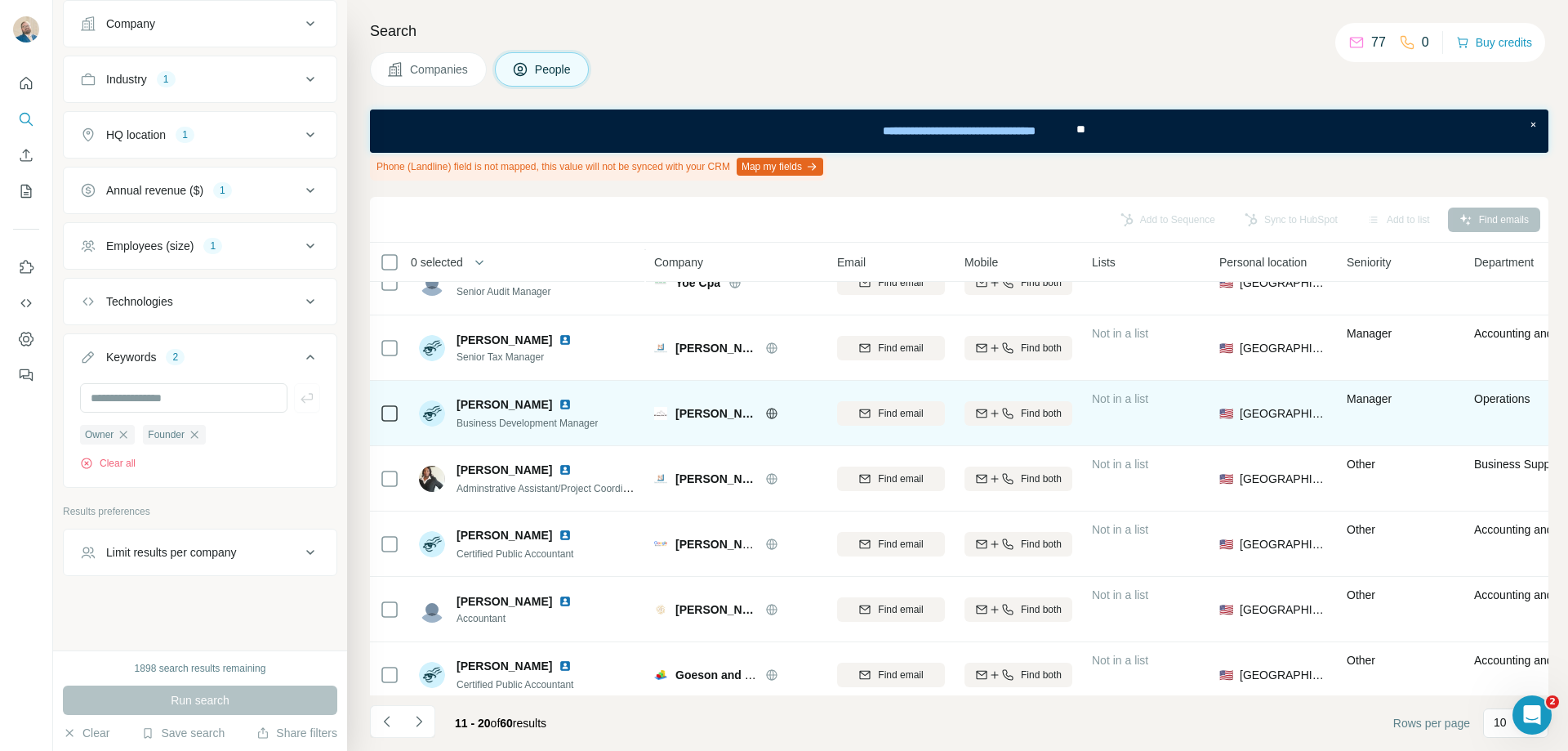
scroll to position [164, 0]
click at [558, 406] on img at bounding box center [564, 403] width 13 height 13
click at [776, 415] on icon at bounding box center [771, 412] width 11 height 11
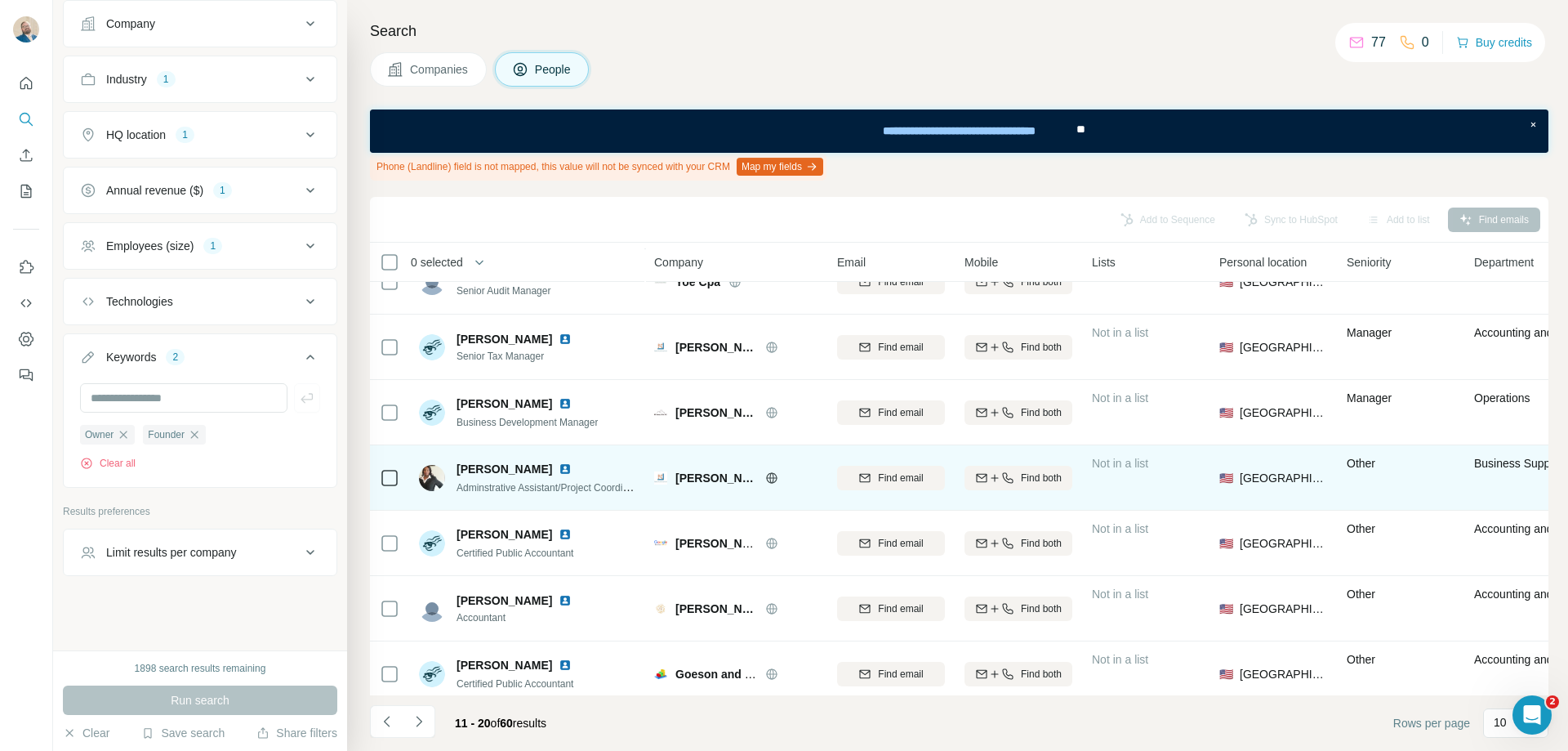
click at [558, 472] on img at bounding box center [564, 468] width 13 height 13
click at [769, 481] on icon at bounding box center [771, 477] width 4 height 11
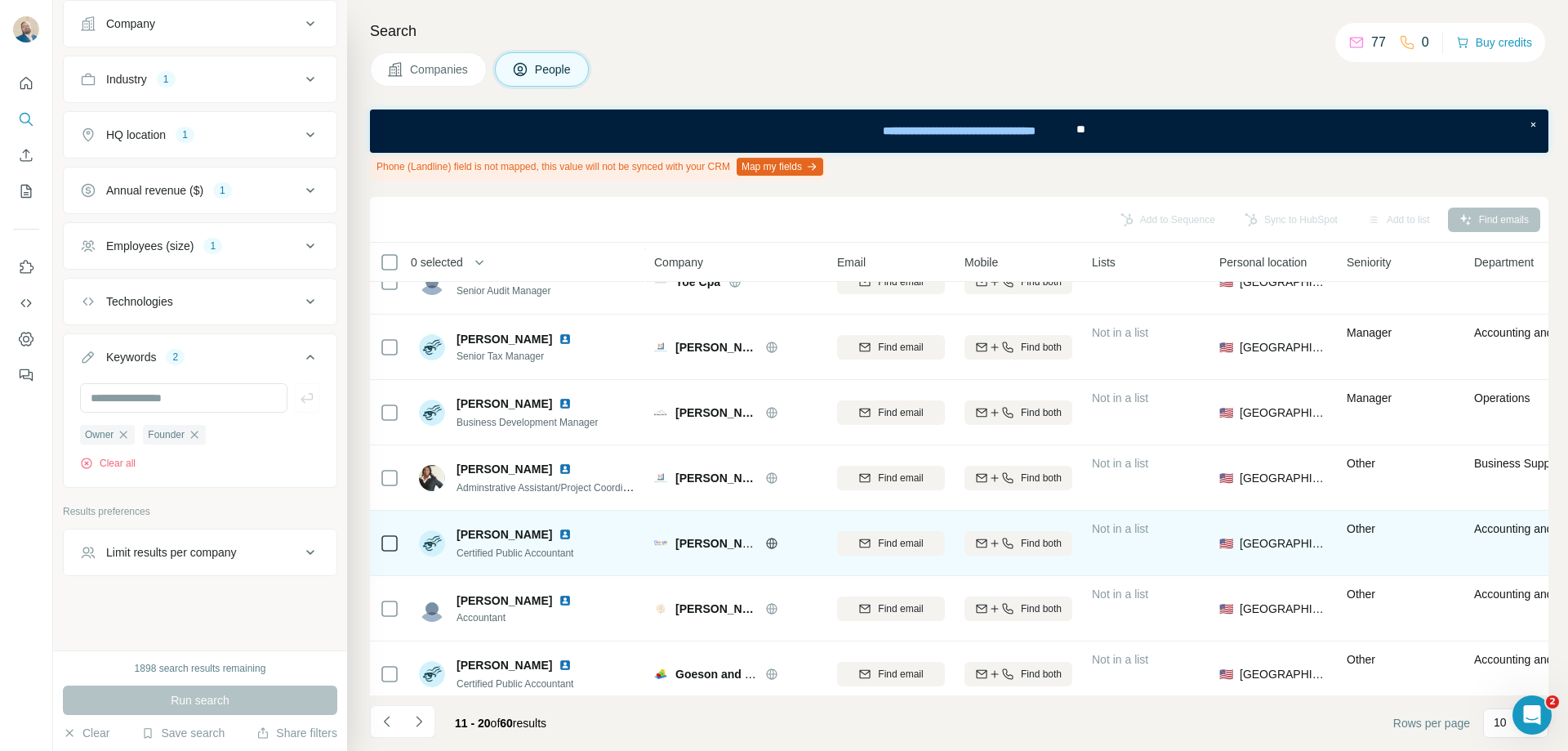
click at [558, 537] on img at bounding box center [564, 534] width 13 height 13
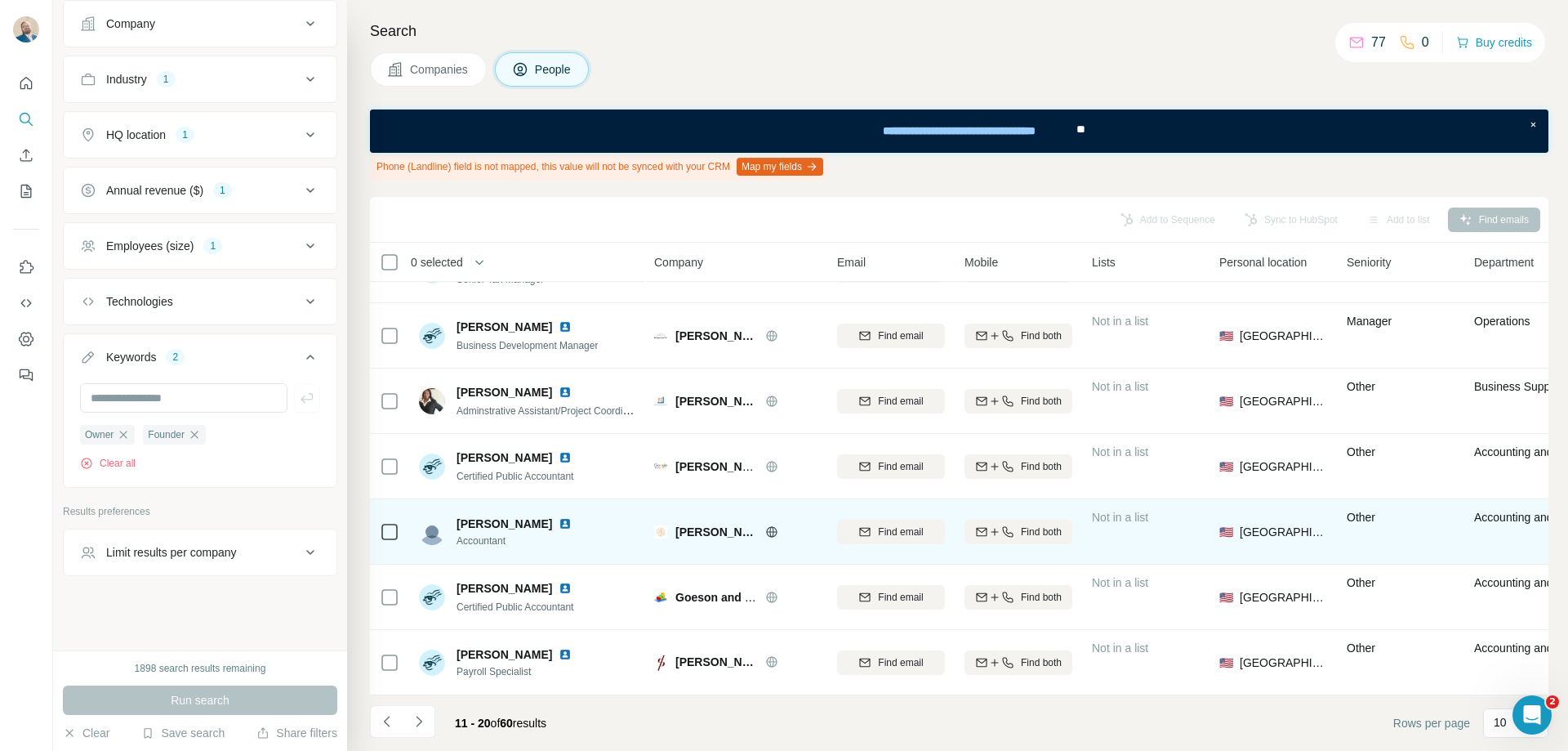
scroll to position [248, 0]
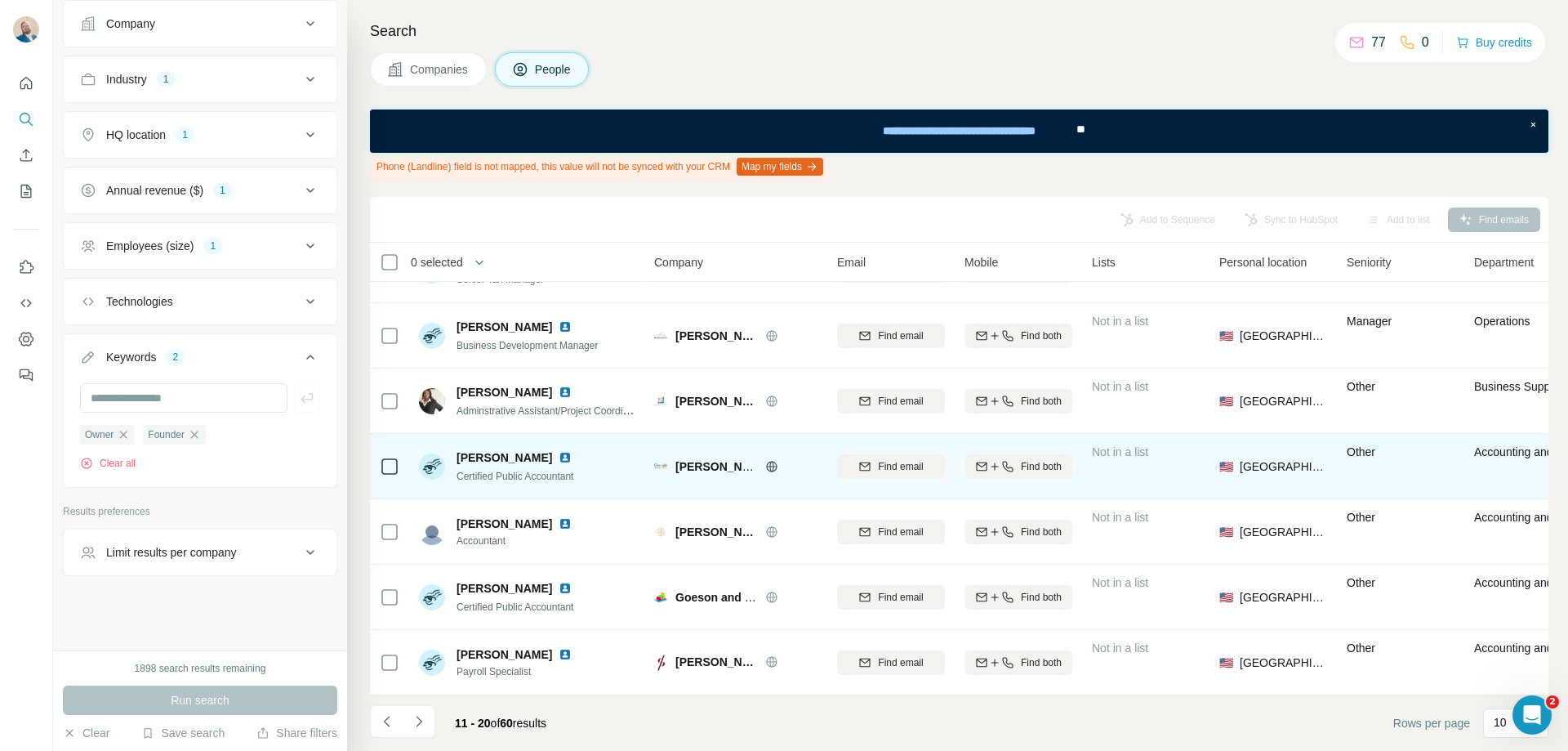
click at [558, 451] on img at bounding box center [564, 457] width 13 height 13
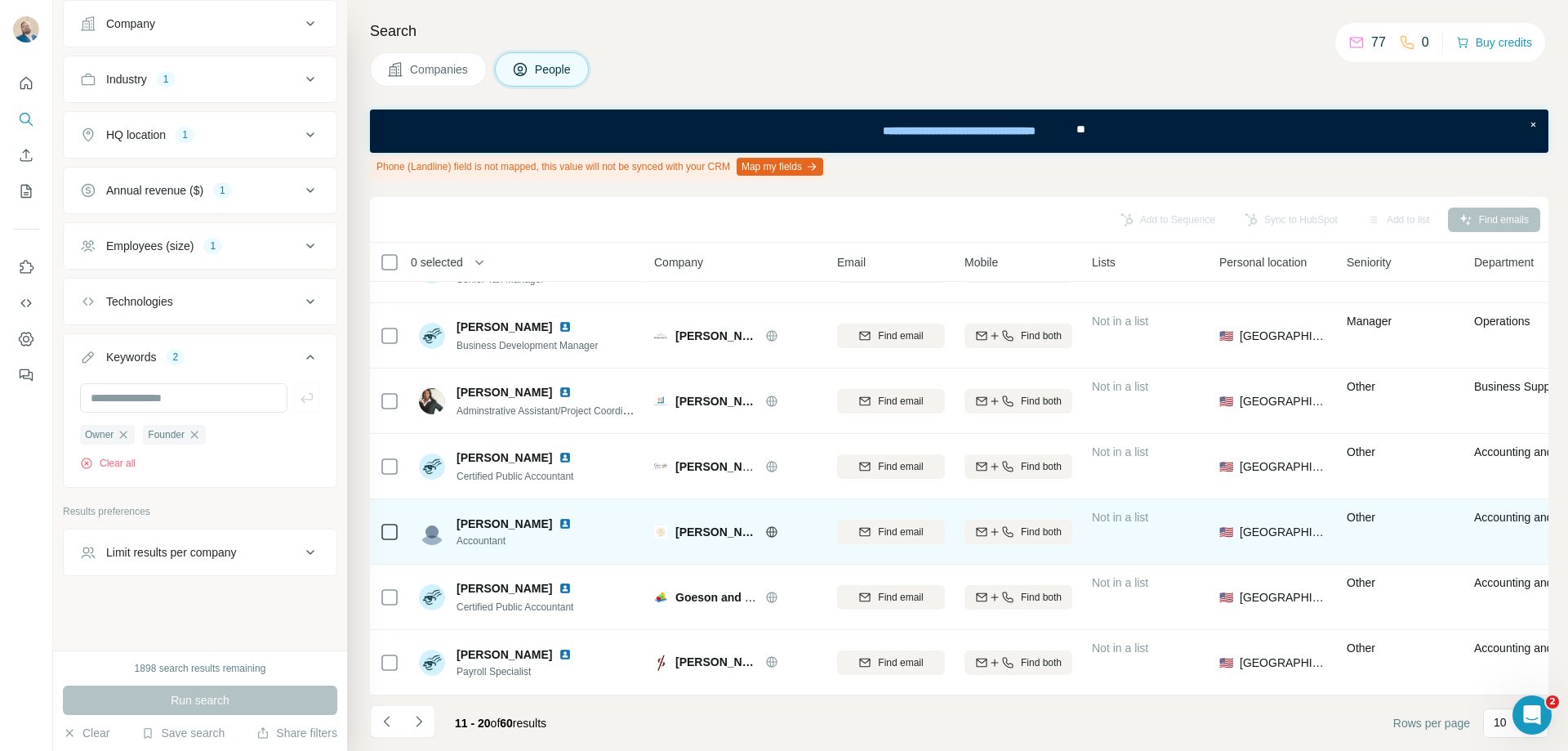
click at [558, 518] on img at bounding box center [564, 523] width 13 height 13
click at [771, 526] on icon at bounding box center [771, 531] width 13 height 13
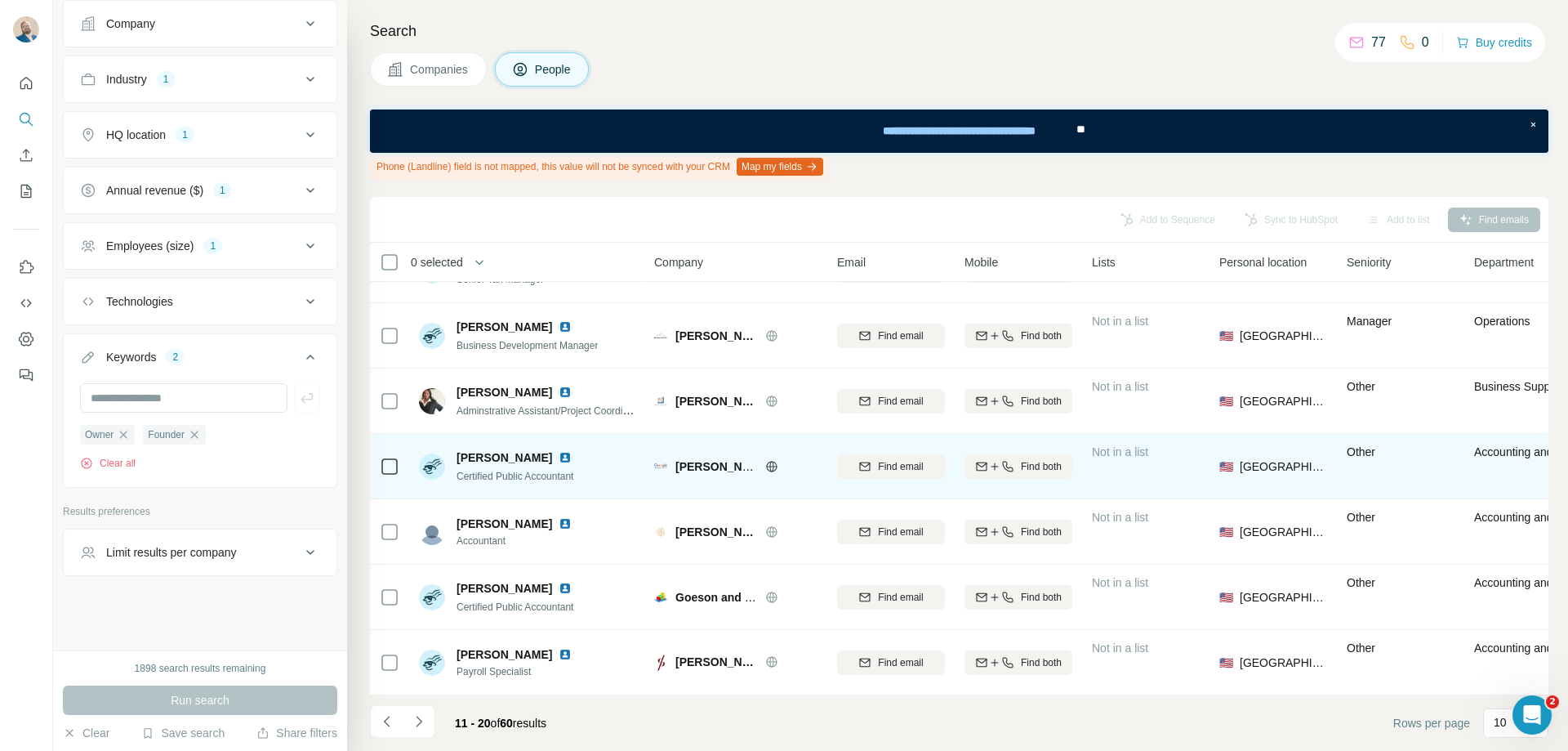
click at [772, 460] on icon at bounding box center [771, 466] width 13 height 13
click at [773, 461] on icon at bounding box center [771, 466] width 11 height 11
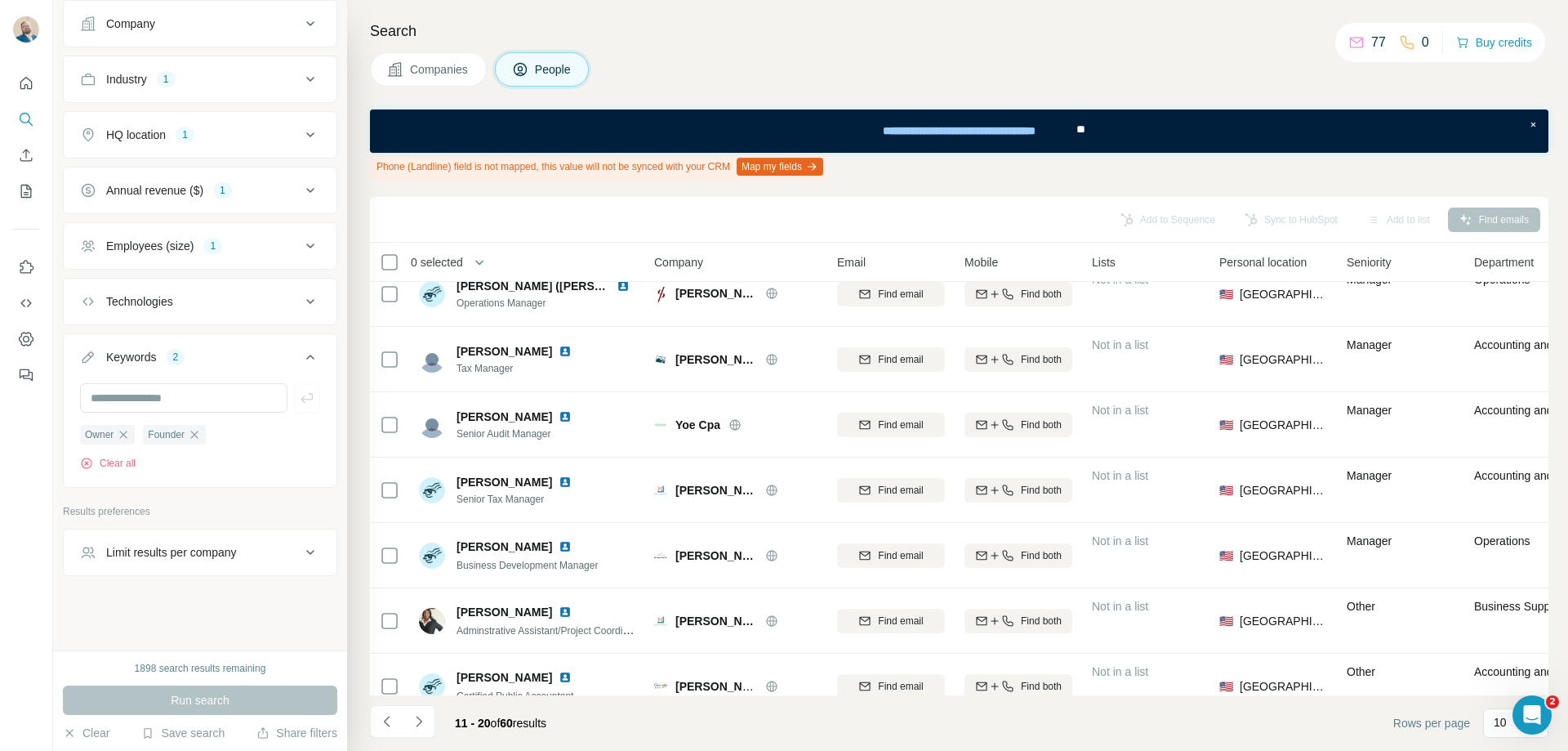
scroll to position [0, 0]
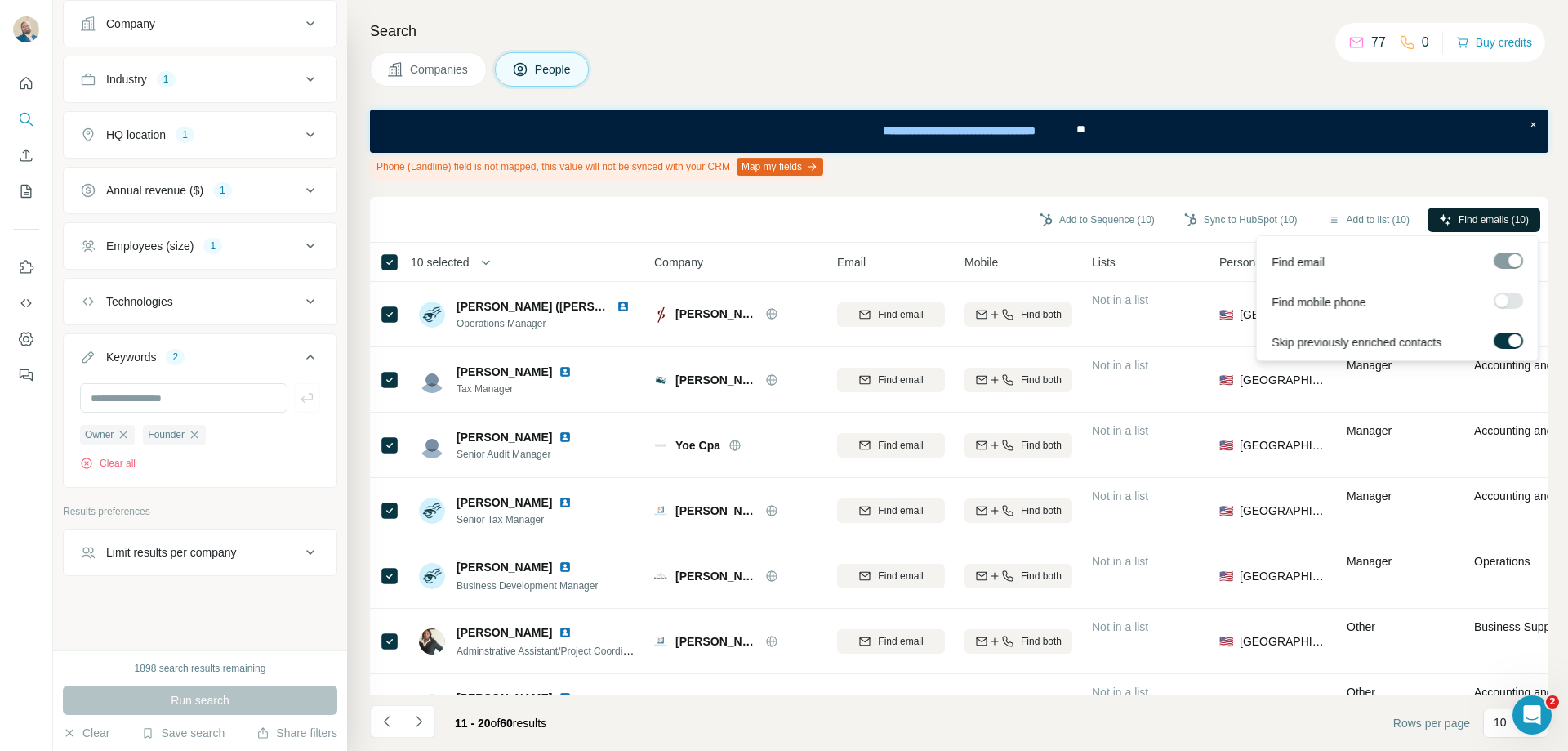
click at [1505, 213] on span "Find emails (10)" at bounding box center [1493, 220] width 70 height 15
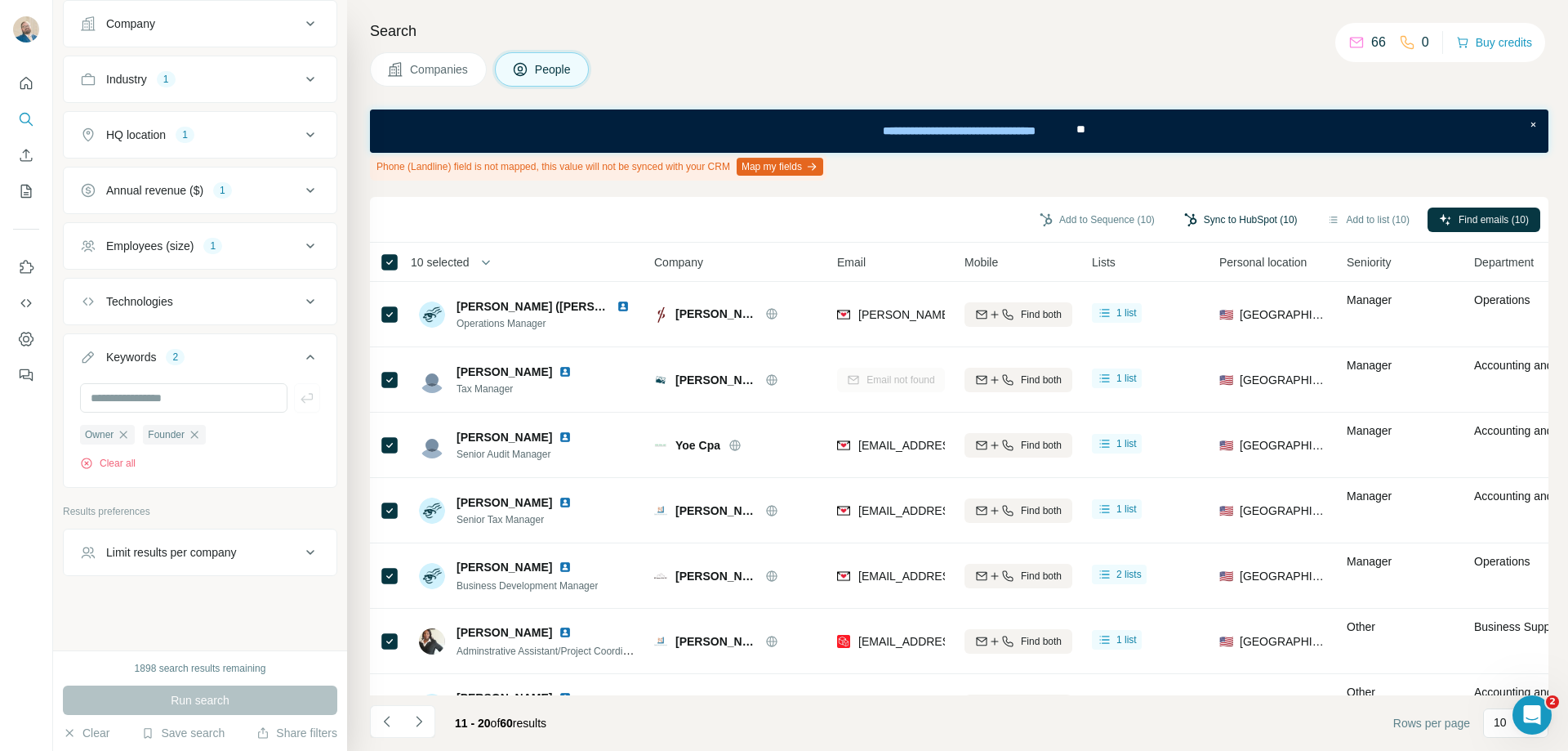
click at [1212, 213] on button "Sync to HubSpot (10)" at bounding box center [1240, 220] width 136 height 25
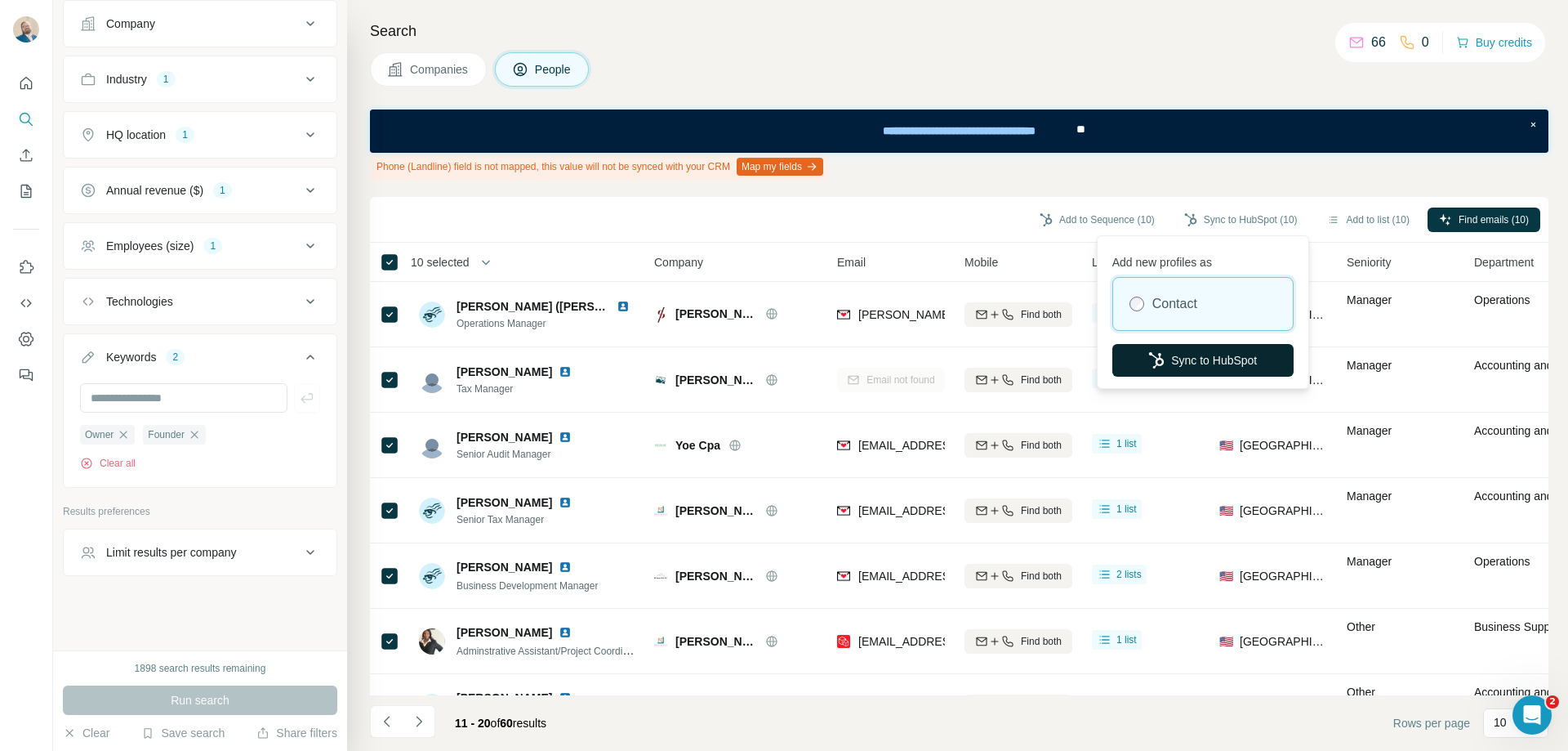
click at [1186, 361] on button "Sync to HubSpot" at bounding box center [1203, 360] width 181 height 33
